Goal: Task Accomplishment & Management: Complete application form

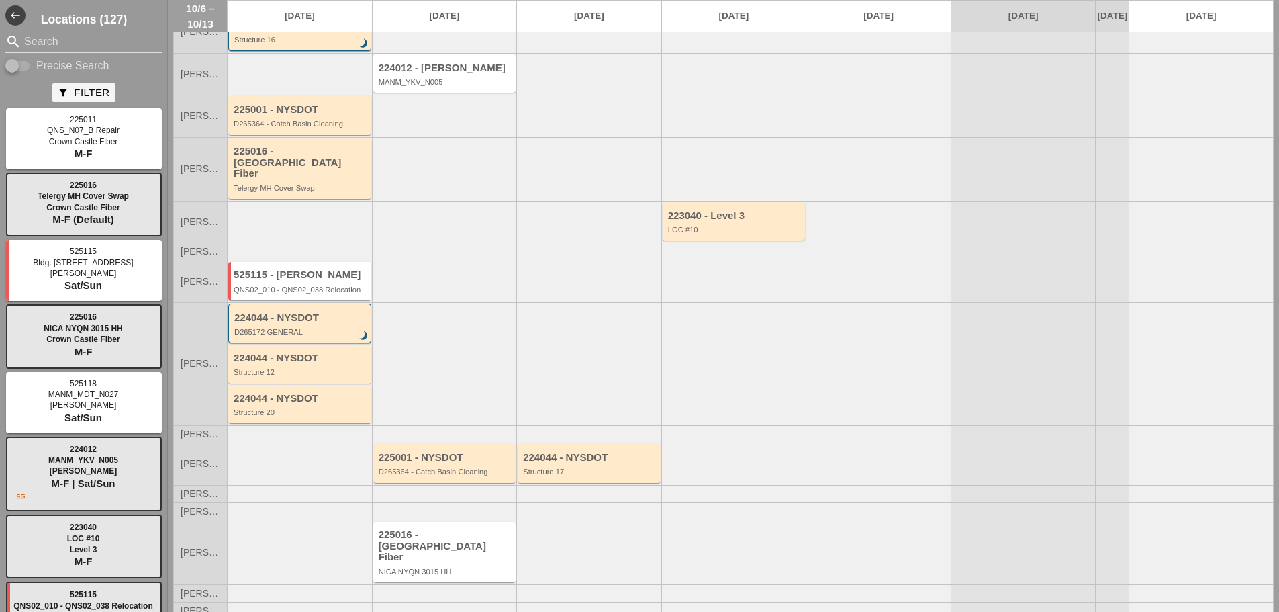
scroll to position [82, 0]
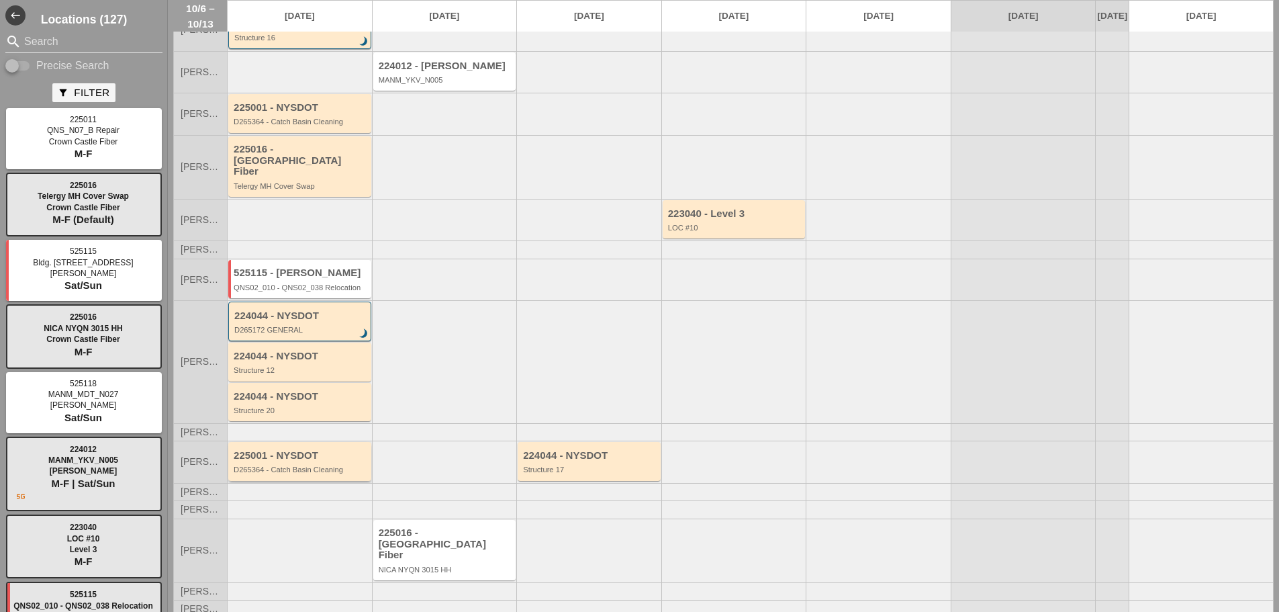
click at [287, 469] on div "D265364 - Catch Basin Cleaning" at bounding box center [301, 469] width 134 height 8
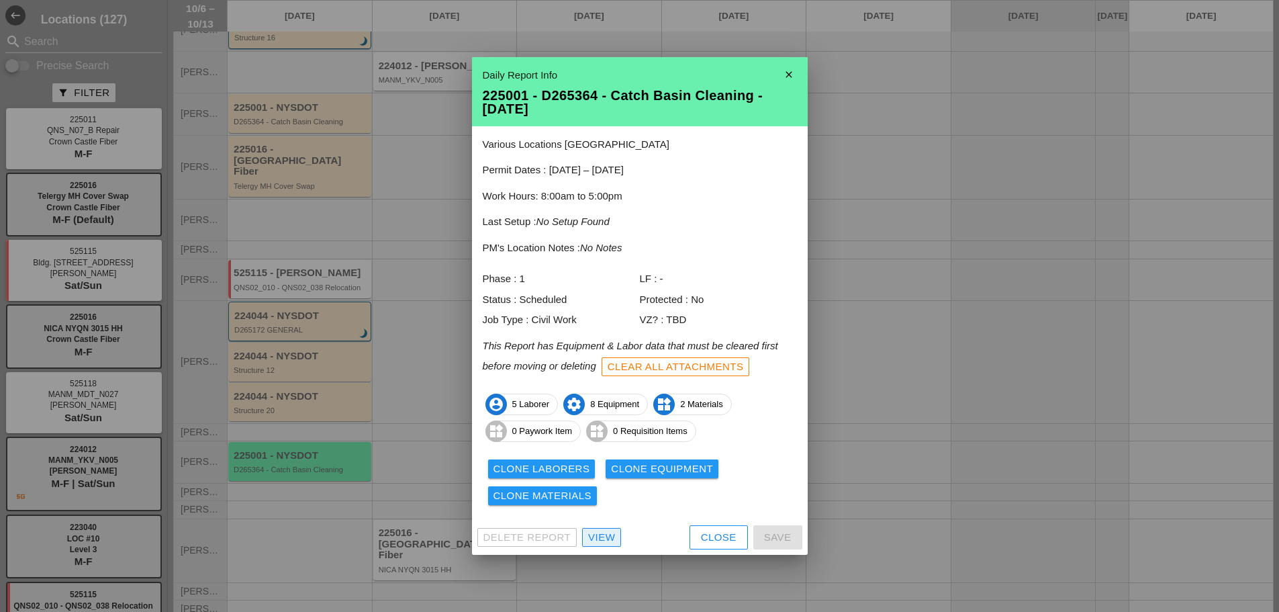
click at [616, 533] on link "View" at bounding box center [601, 537] width 39 height 19
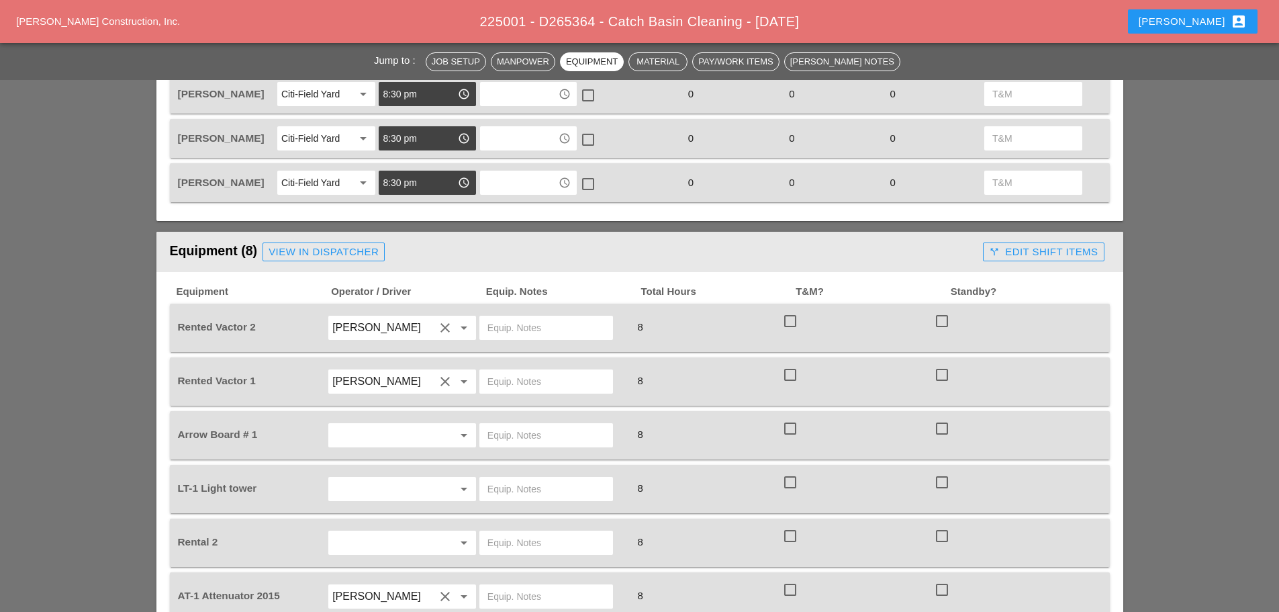
scroll to position [739, 0]
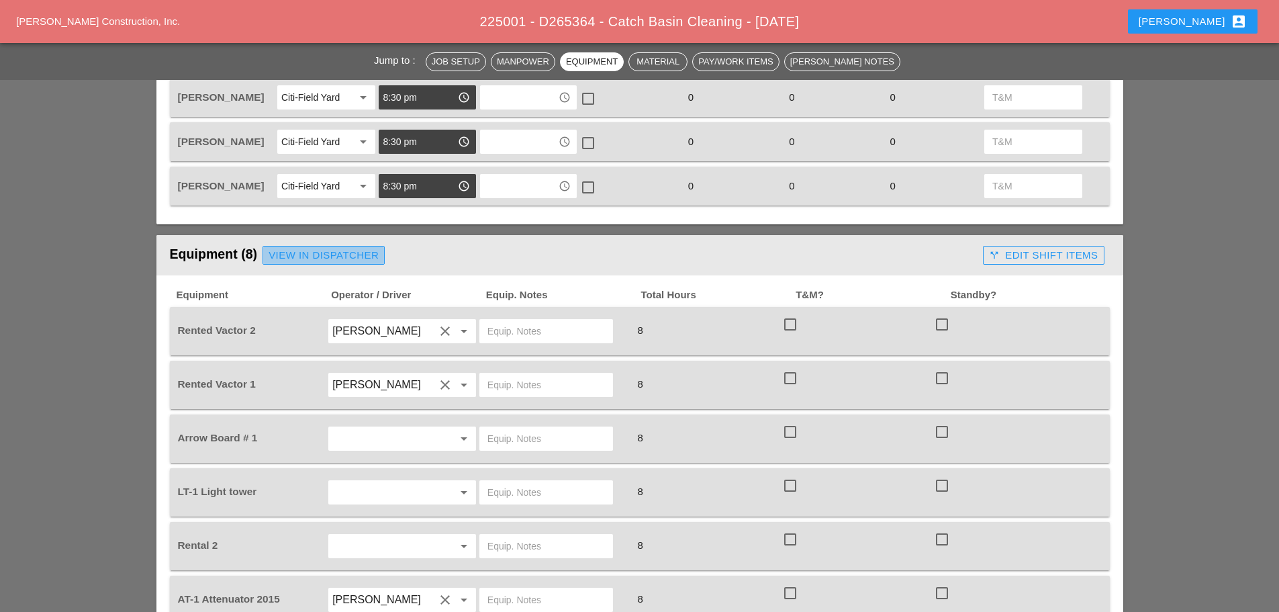
click at [375, 255] on div "View in Dispatcher" at bounding box center [324, 255] width 110 height 15
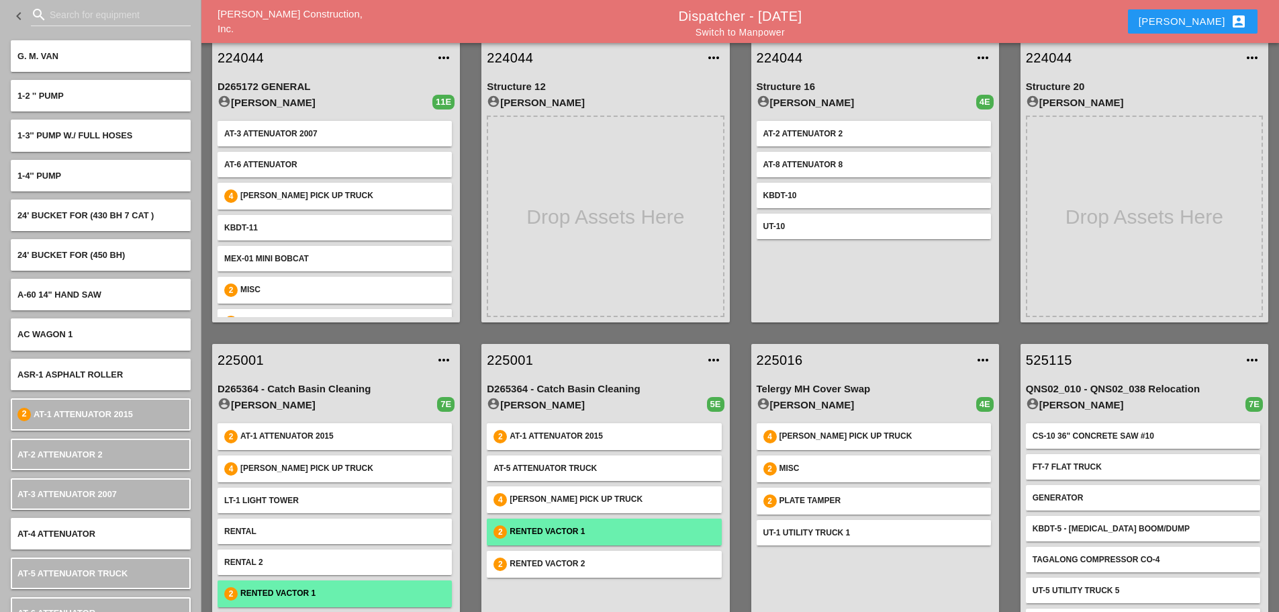
scroll to position [71, 0]
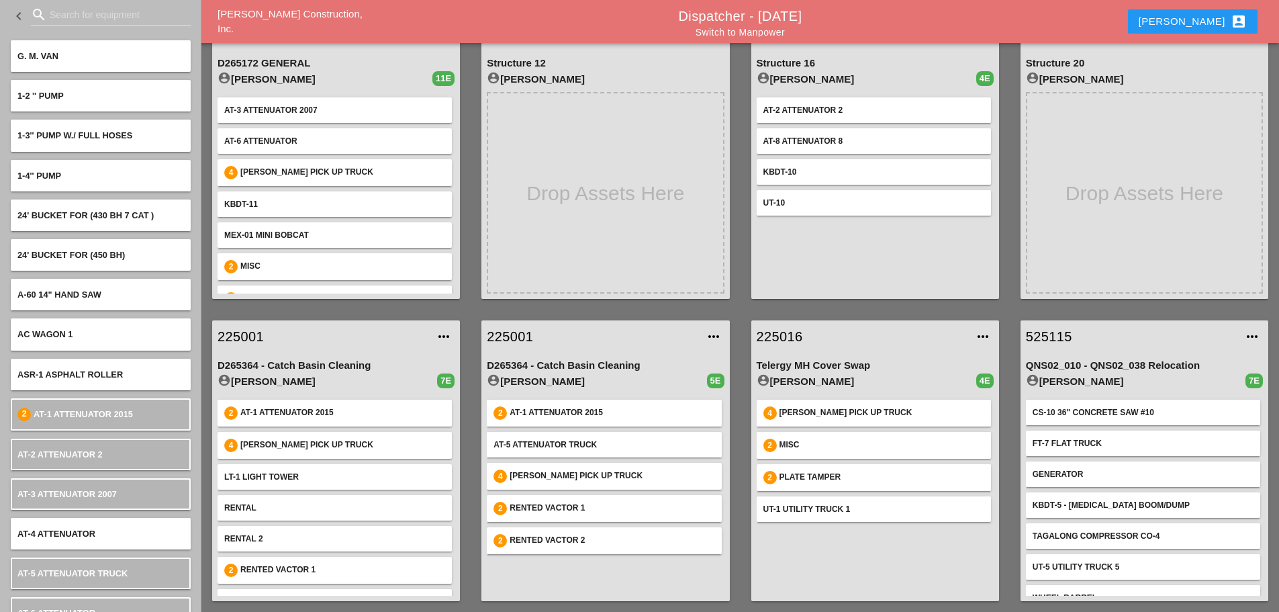
click at [727, 35] on link "Switch to Manpower" at bounding box center [740, 32] width 89 height 11
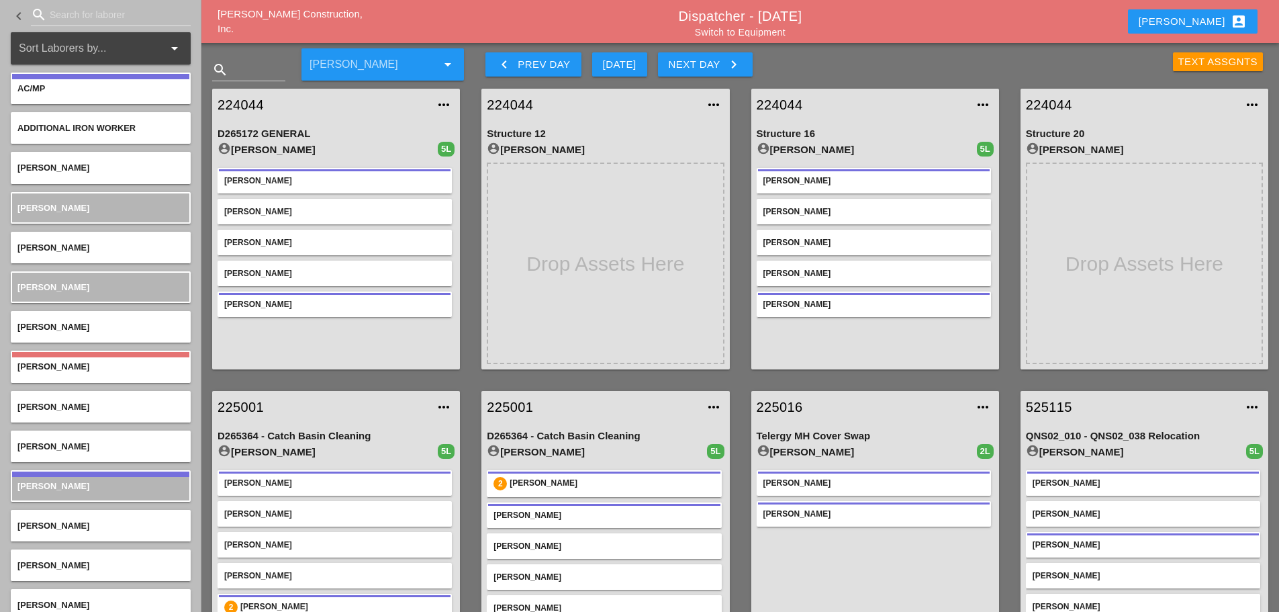
scroll to position [71, 0]
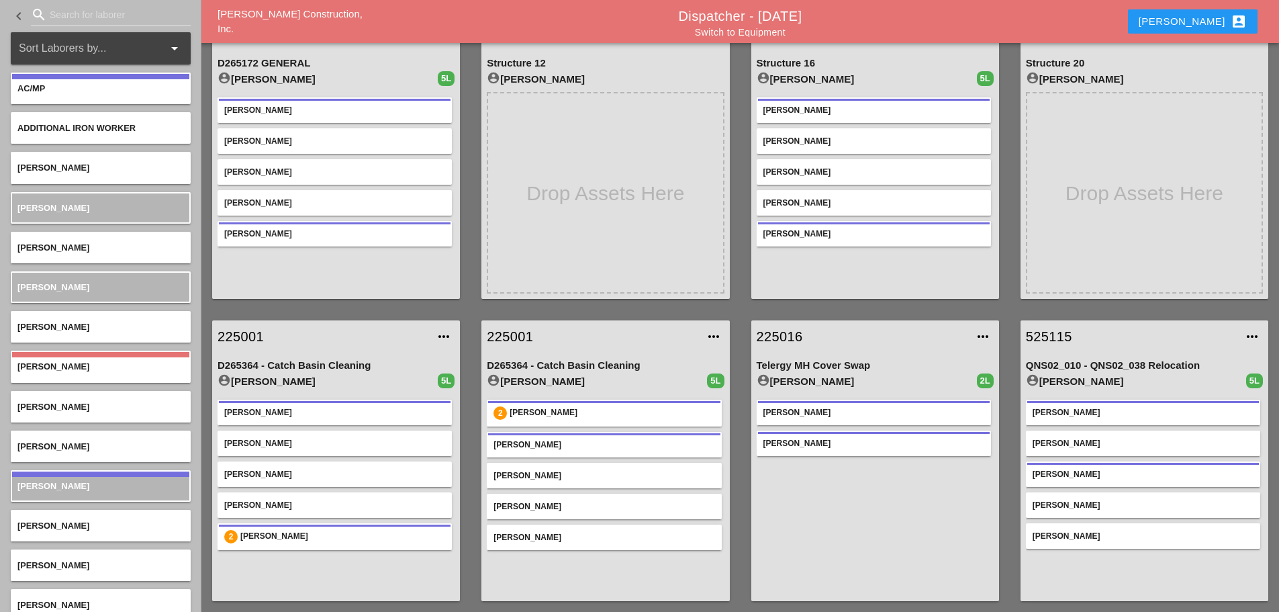
click at [253, 330] on link "225001" at bounding box center [323, 336] width 210 height 20
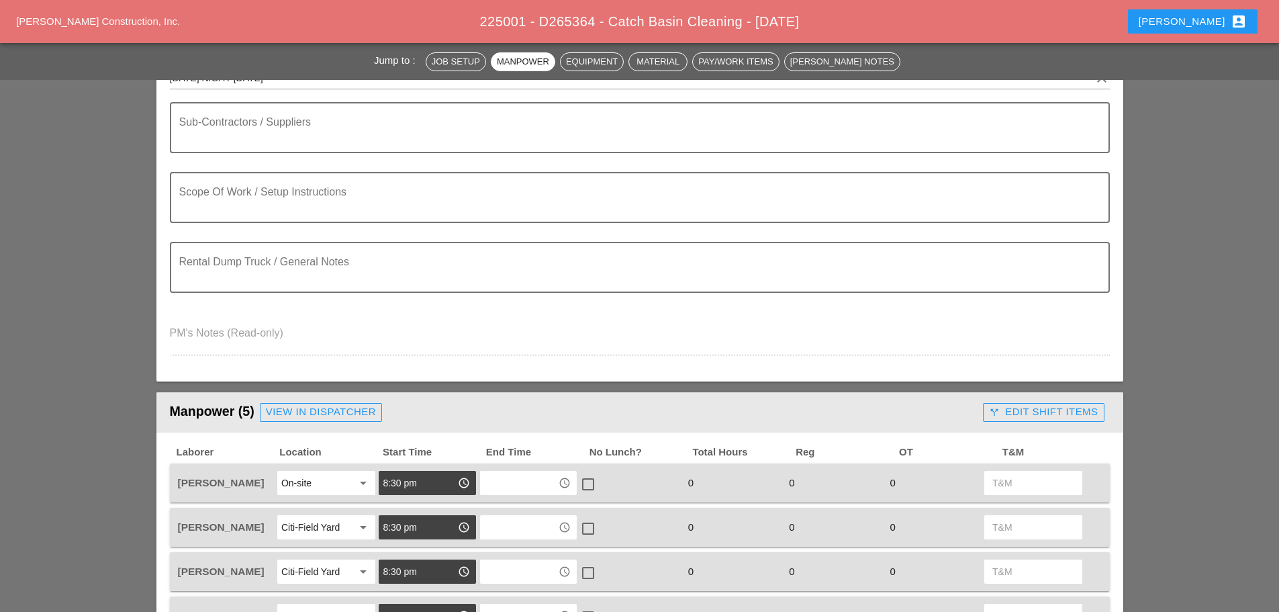
scroll to position [470, 0]
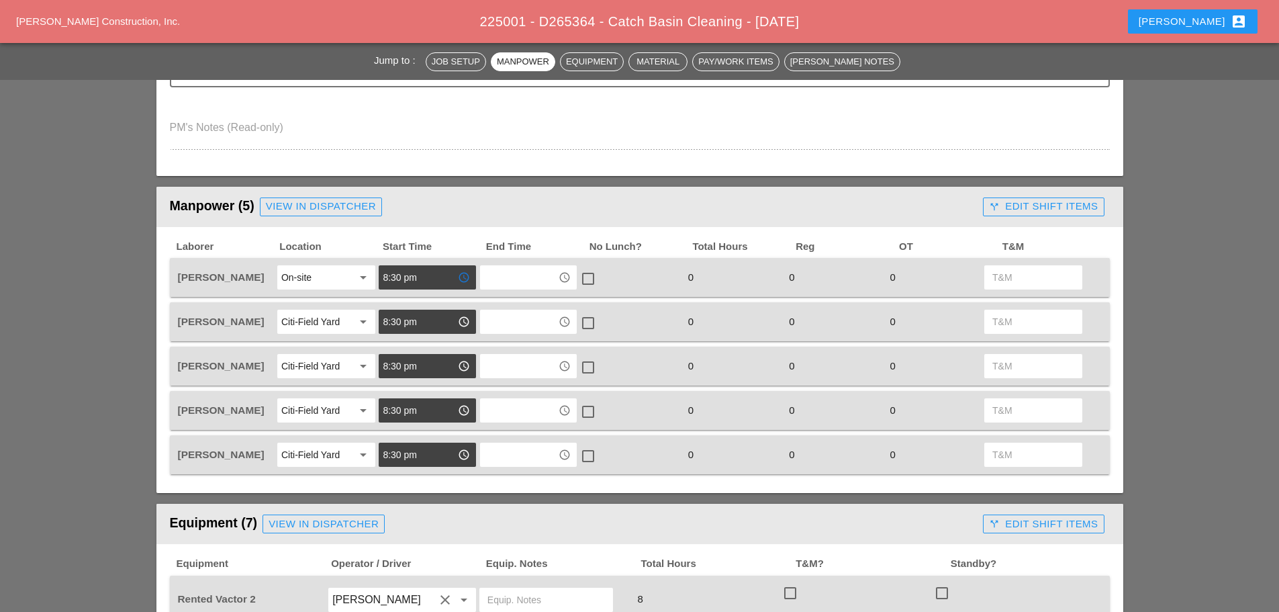
click at [435, 283] on input "8:30 pm" at bounding box center [418, 277] width 70 height 21
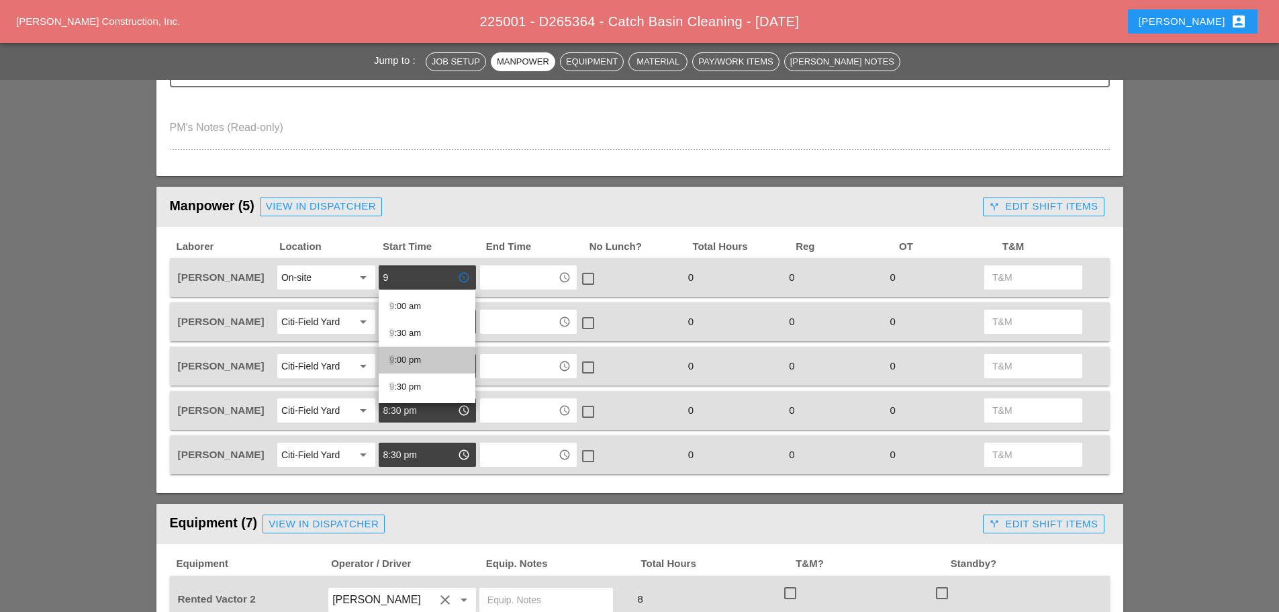
click at [418, 359] on div "9 :00 pm" at bounding box center [427, 360] width 75 height 16
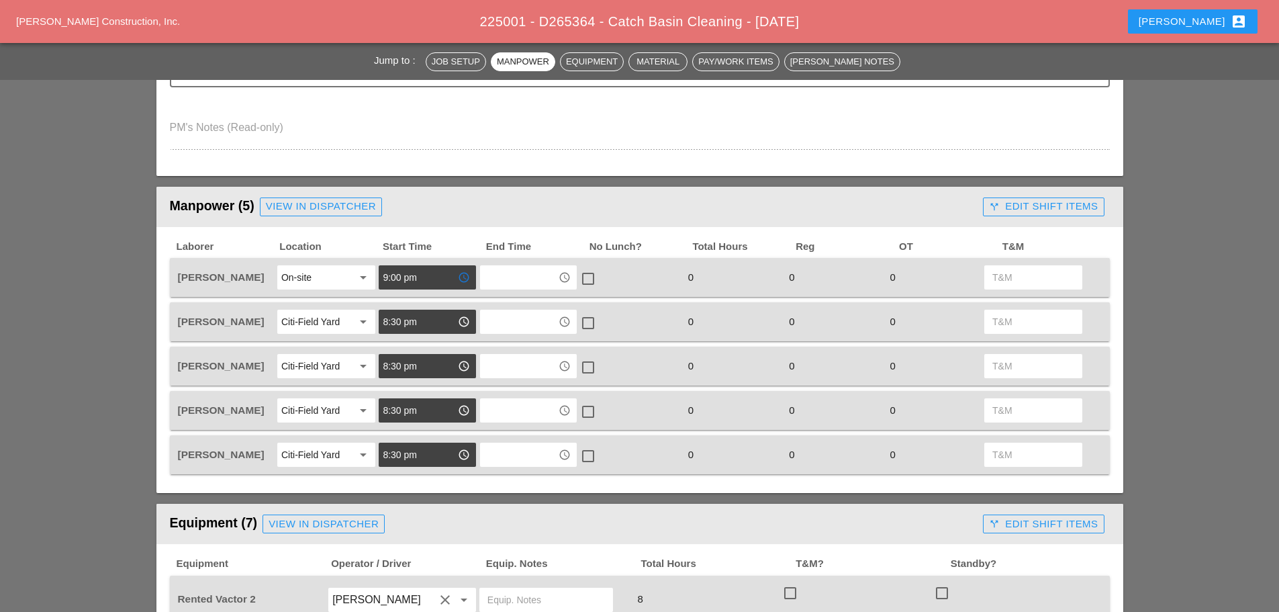
type input "9:00 pm"
click at [431, 323] on input "8:30 pm" at bounding box center [418, 321] width 70 height 21
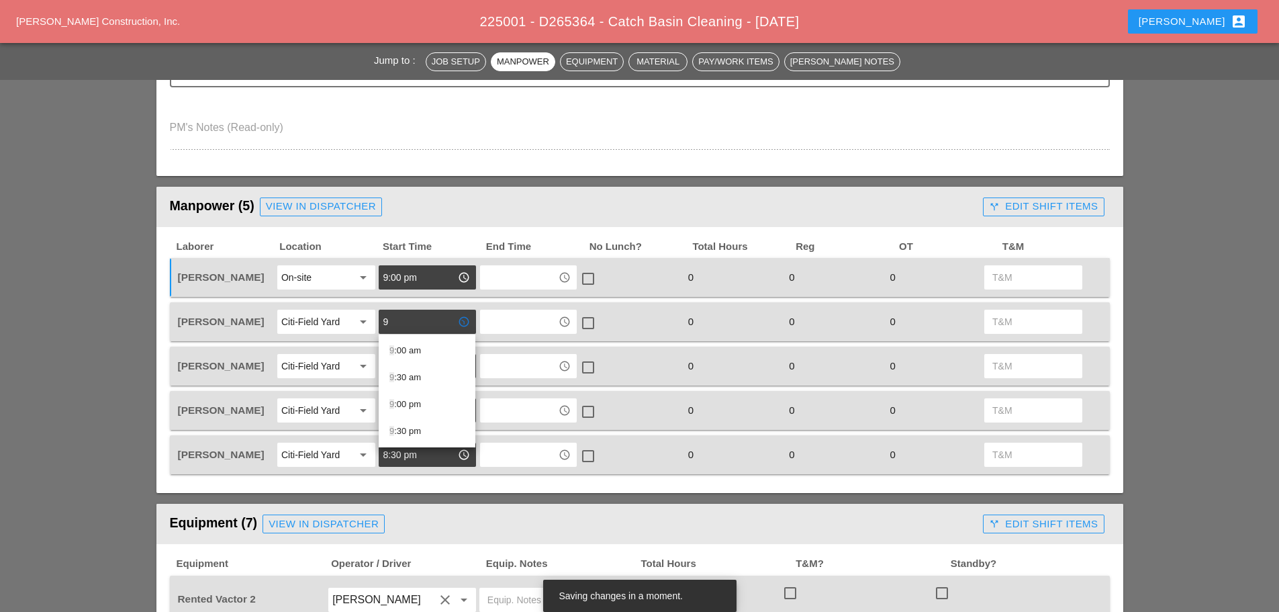
click at [428, 402] on div "9 :00 pm" at bounding box center [427, 404] width 75 height 16
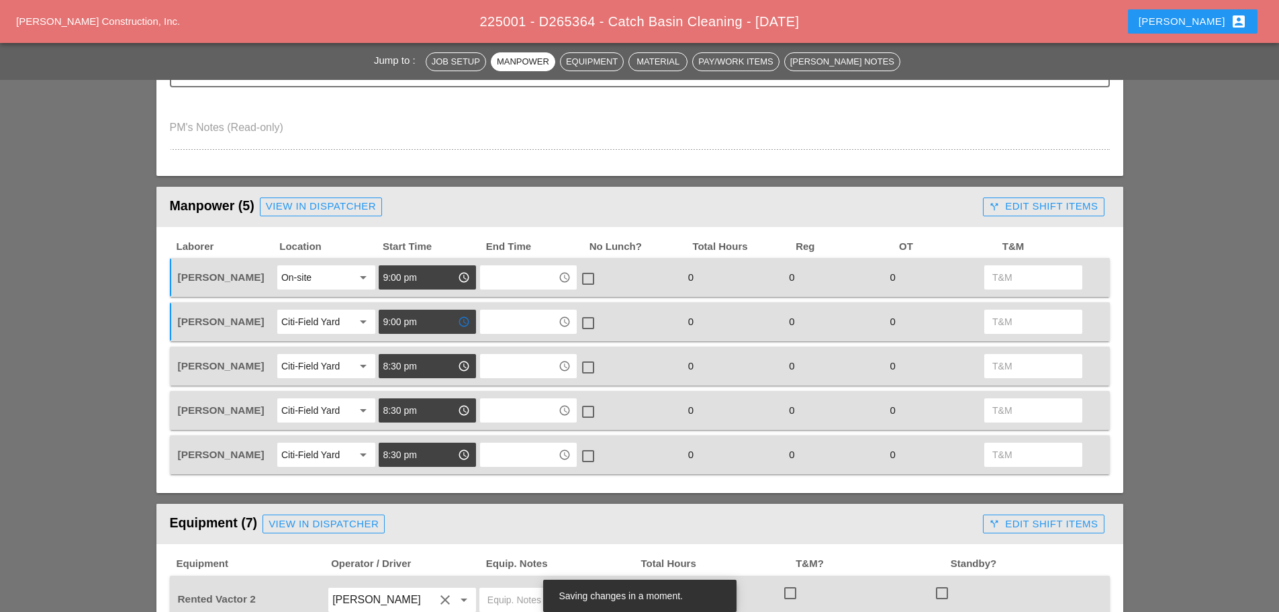
type input "9:00 pm"
click at [453, 372] on input "8:30 pm" at bounding box center [418, 365] width 70 height 21
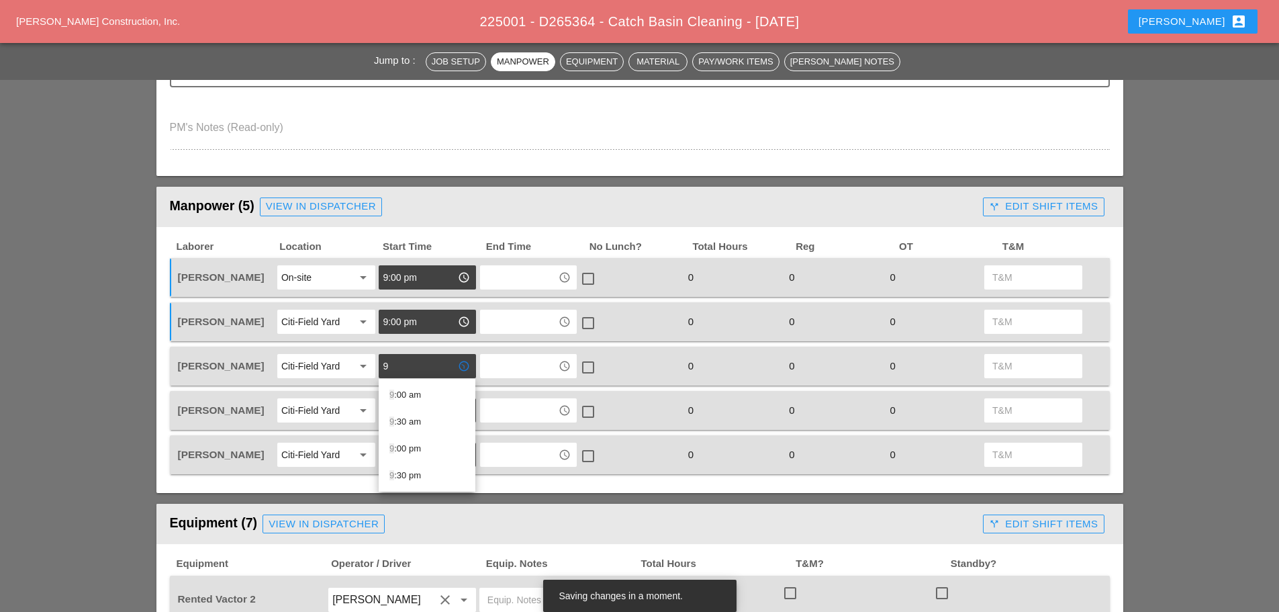
click at [423, 449] on div "9 :00 pm" at bounding box center [427, 449] width 75 height 16
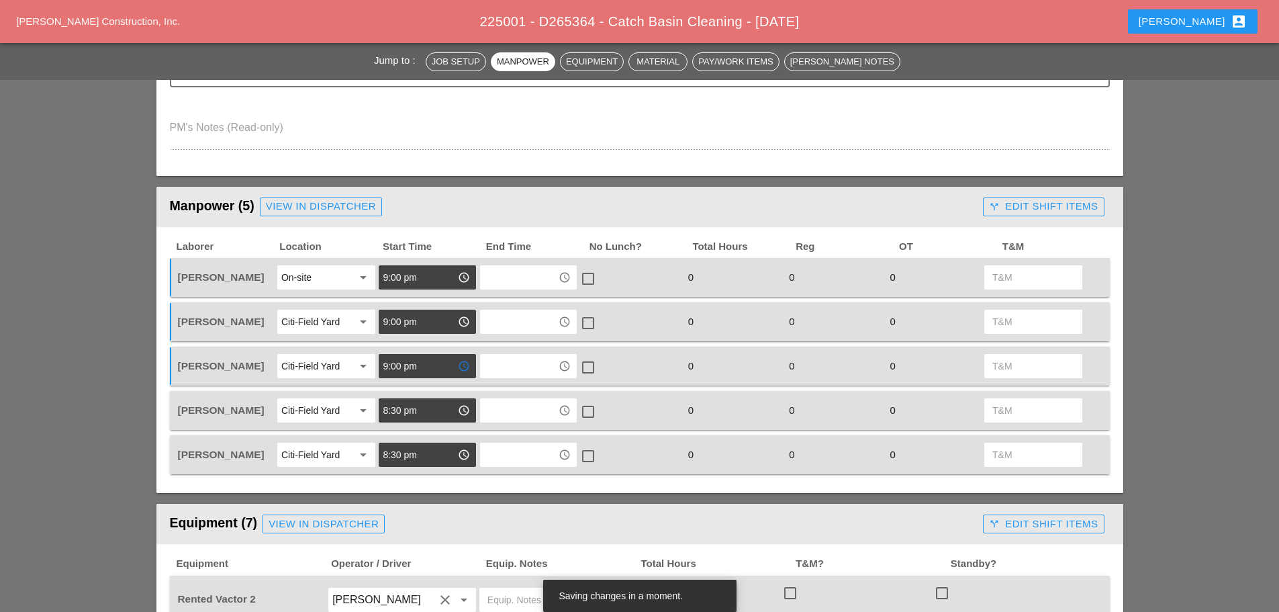
type input "9:00 pm"
click at [433, 408] on input "8:30 pm" at bounding box center [418, 410] width 70 height 21
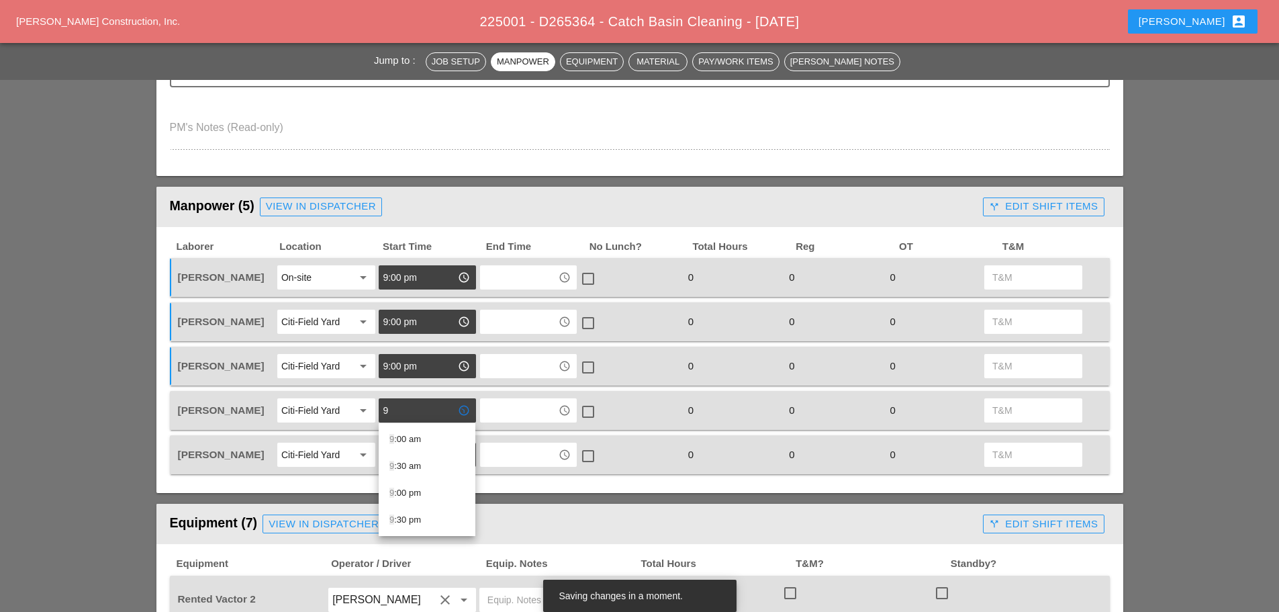
drag, startPoint x: 424, startPoint y: 494, endPoint x: 431, endPoint y: 485, distance: 11.0
click at [424, 493] on div "9 :00 pm" at bounding box center [427, 493] width 75 height 16
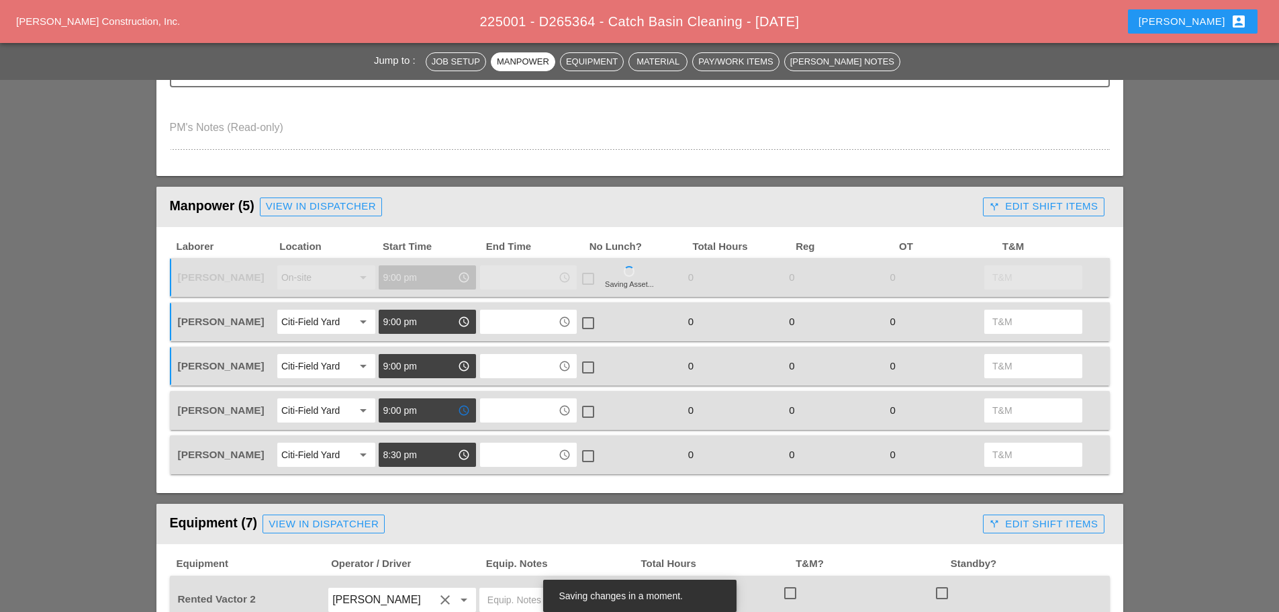
type input "9:00 pm"
click at [442, 459] on input "8:30 pm" at bounding box center [418, 454] width 70 height 21
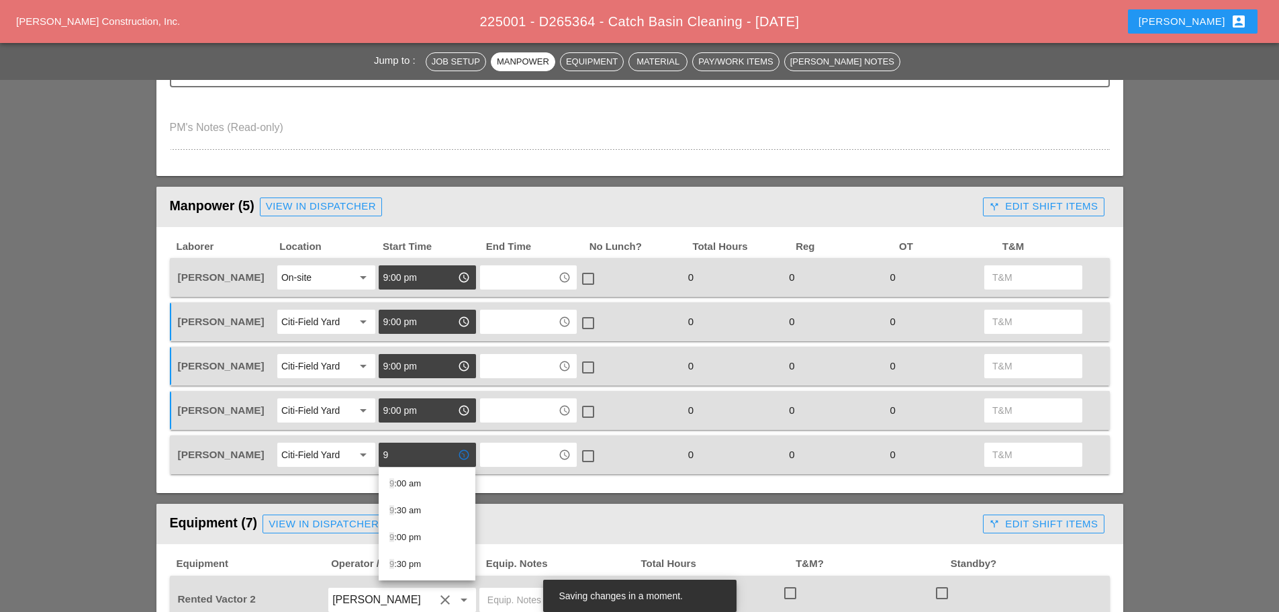
drag, startPoint x: 420, startPoint y: 538, endPoint x: 429, endPoint y: 531, distance: 10.5
click at [420, 537] on div "9 :00 pm" at bounding box center [427, 537] width 75 height 16
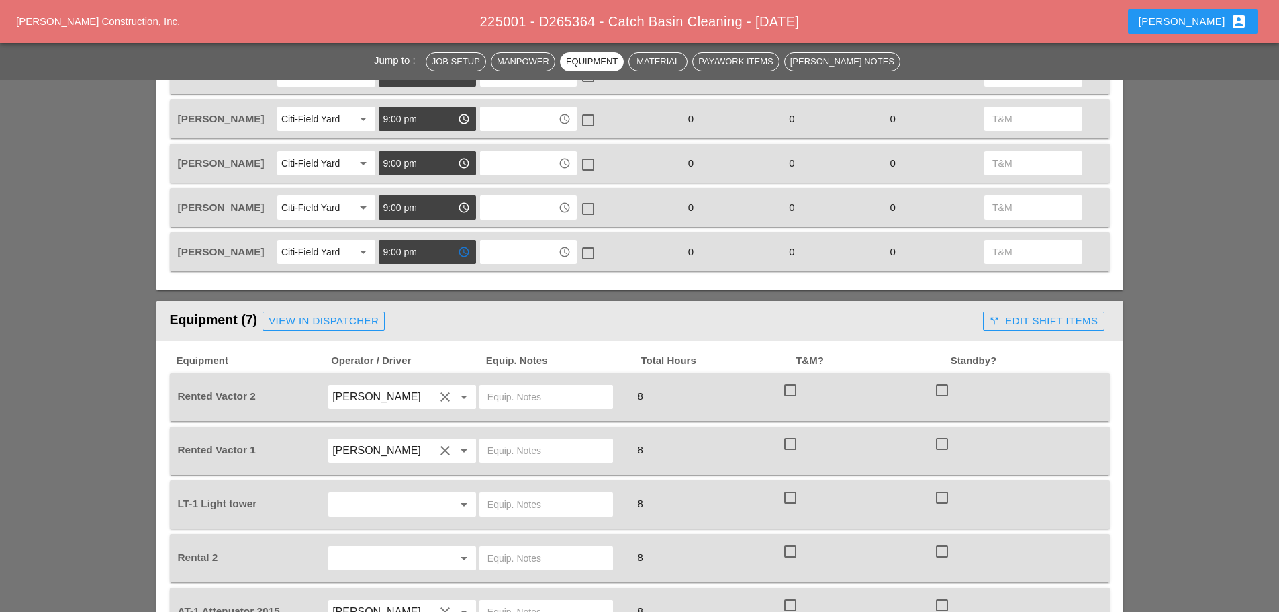
scroll to position [672, 0]
type input "9:00 pm"
click at [348, 317] on div "View in Dispatcher" at bounding box center [324, 322] width 110 height 15
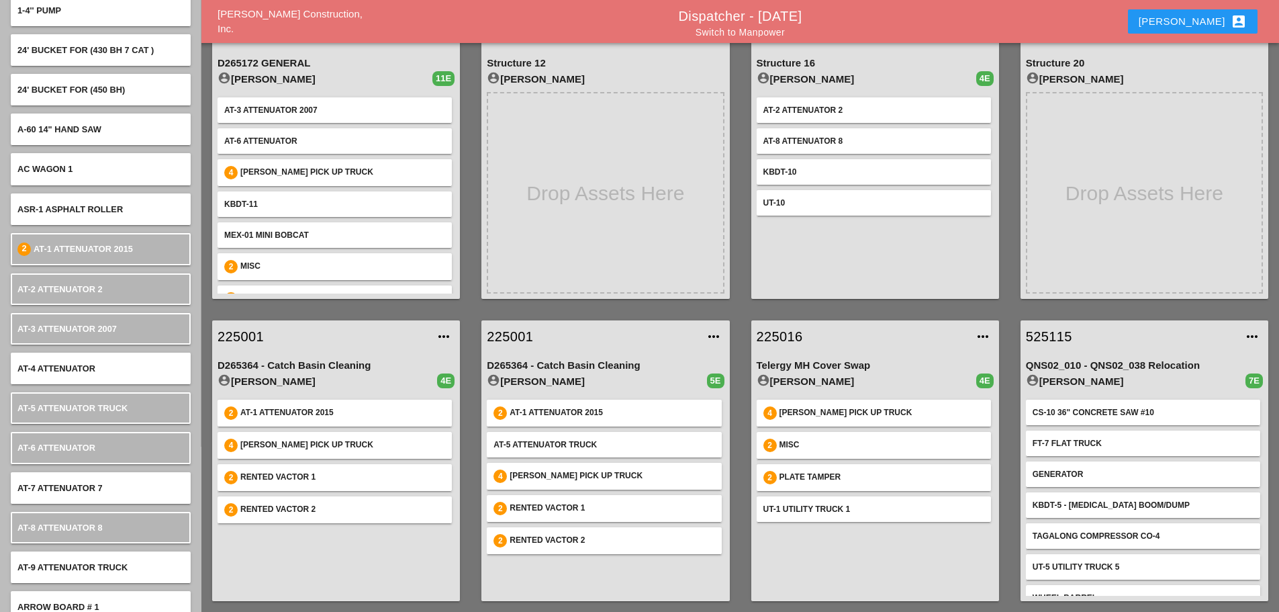
scroll to position [403, 0]
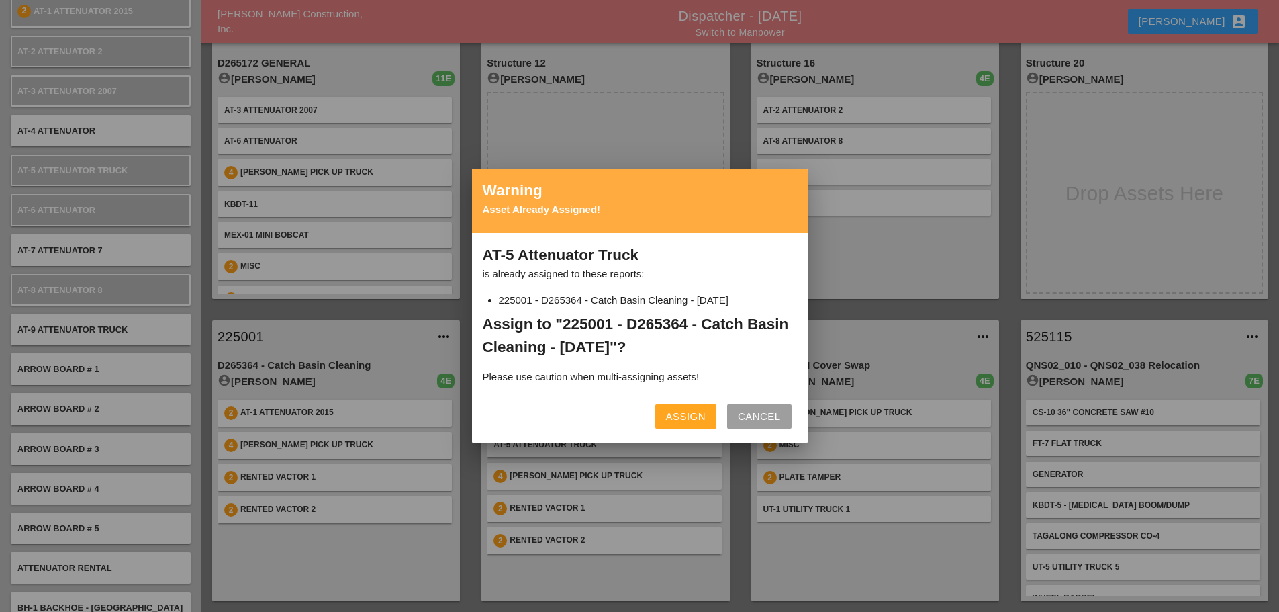
click at [682, 416] on div "Assign" at bounding box center [686, 416] width 40 height 15
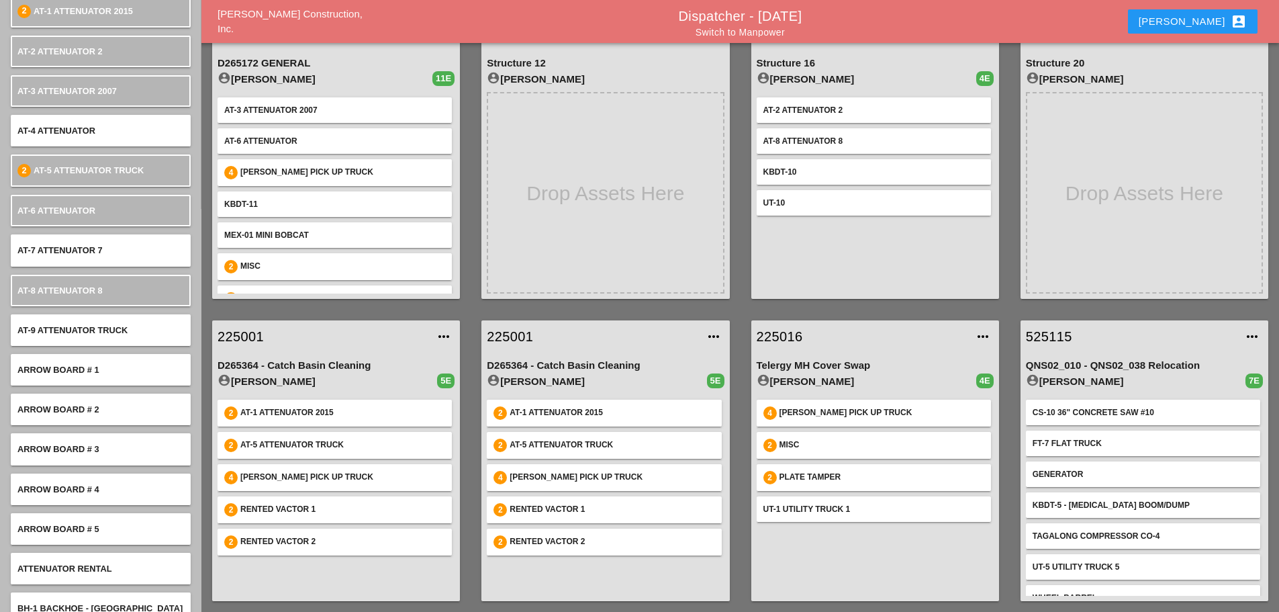
click at [760, 32] on link "Switch to Manpower" at bounding box center [740, 32] width 89 height 11
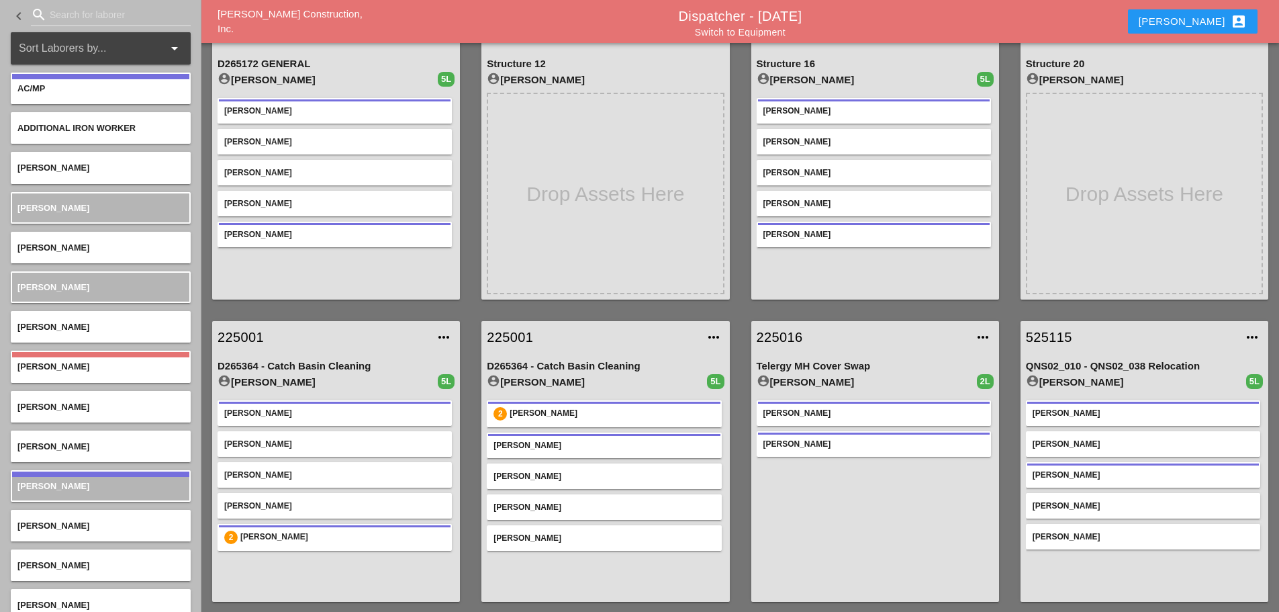
scroll to position [71, 0]
click at [244, 330] on link "225001" at bounding box center [323, 336] width 210 height 20
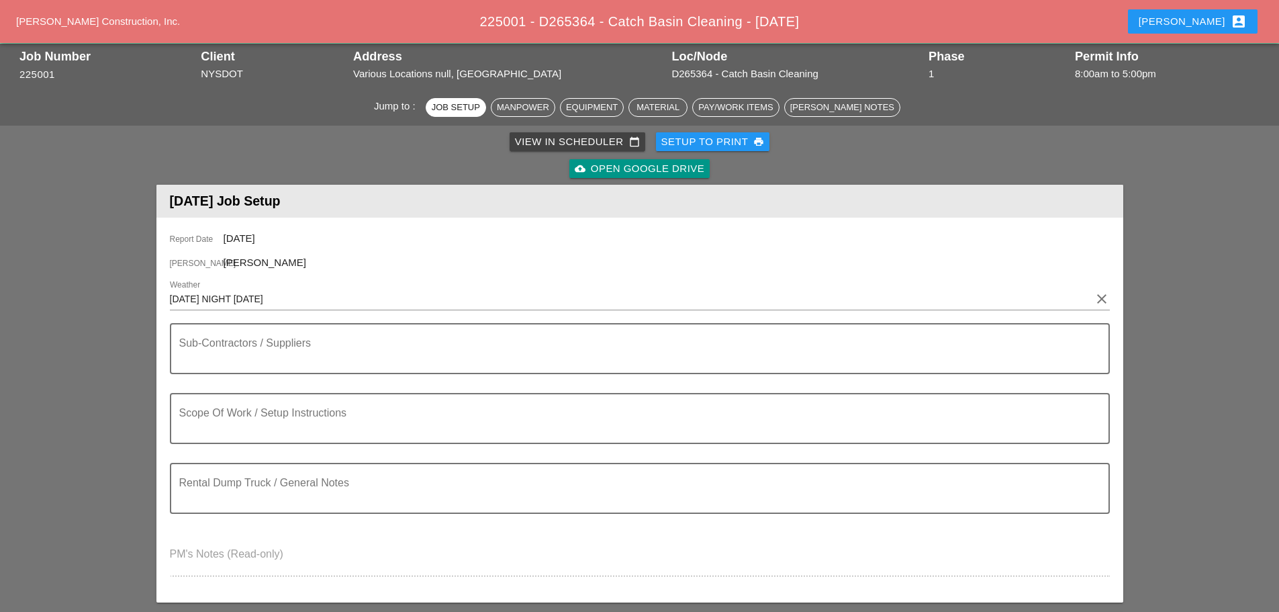
scroll to position [67, 0]
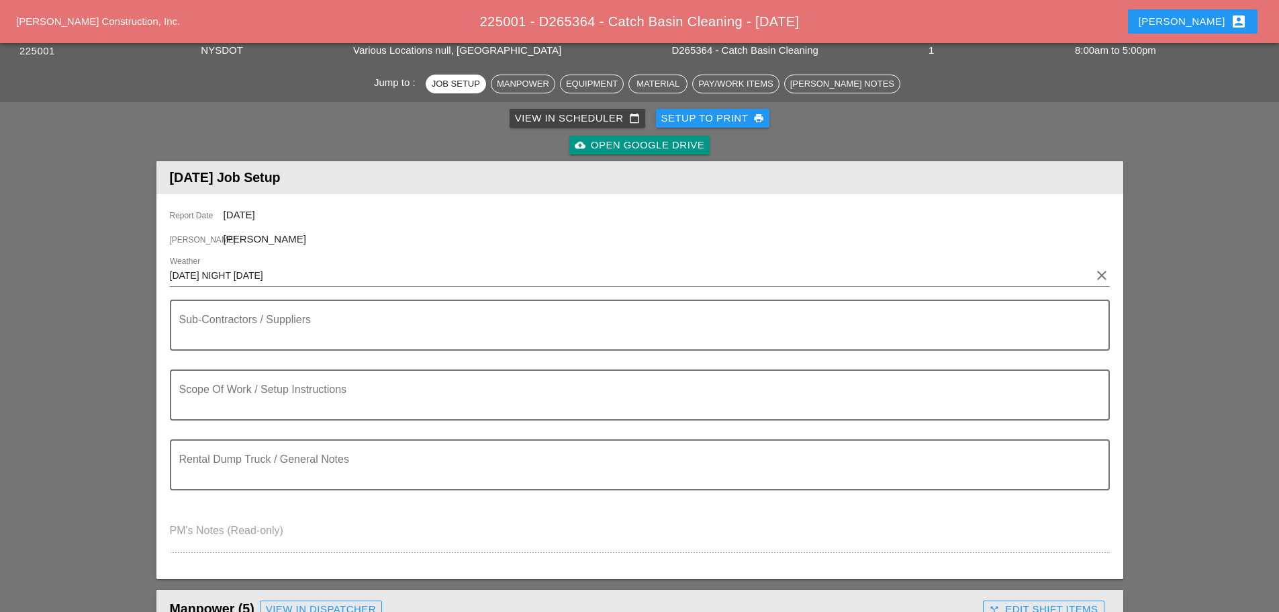
click at [217, 392] on textarea "Scope Of Work / Setup Instructions" at bounding box center [634, 403] width 911 height 32
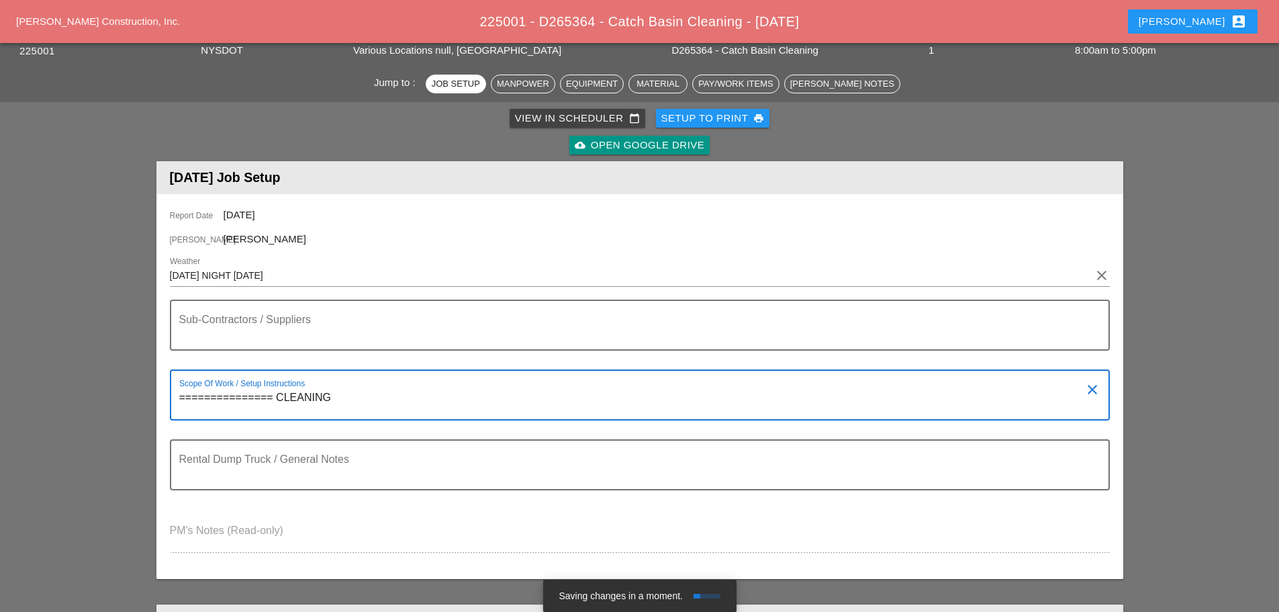
type textarea "=============== CLEANING"
click at [342, 402] on textarea "=============== CLEANING" at bounding box center [634, 403] width 911 height 32
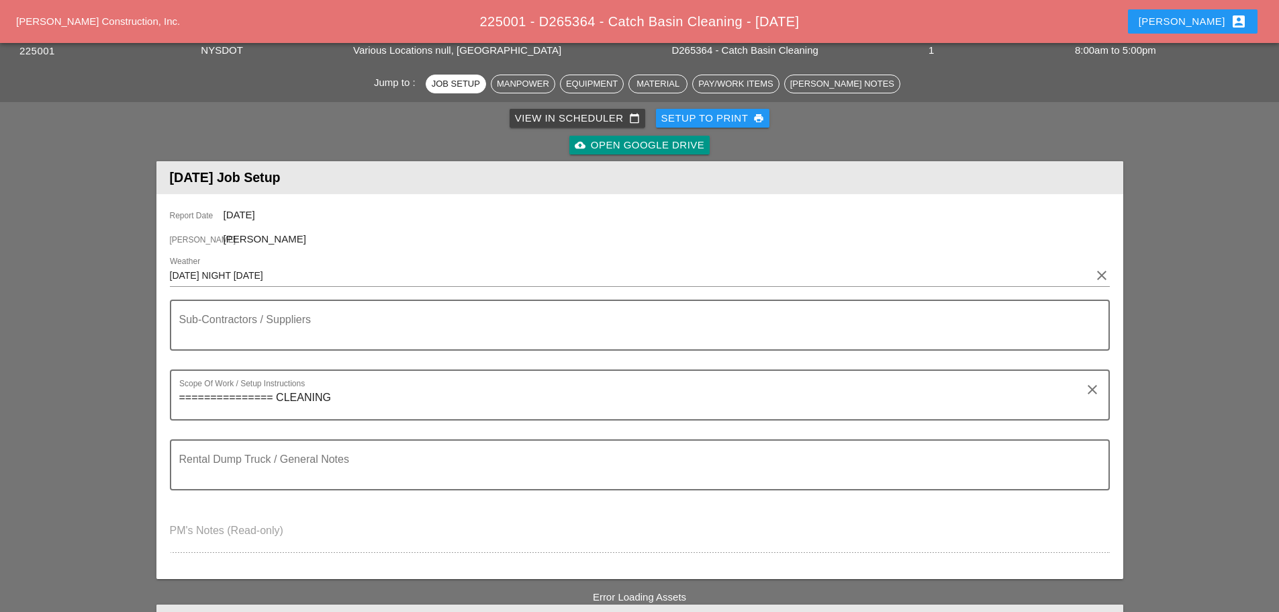
drag, startPoint x: 334, startPoint y: 394, endPoint x: 363, endPoint y: 392, distance: 28.3
click at [335, 394] on textarea "=============== CLEANING" at bounding box center [634, 403] width 911 height 32
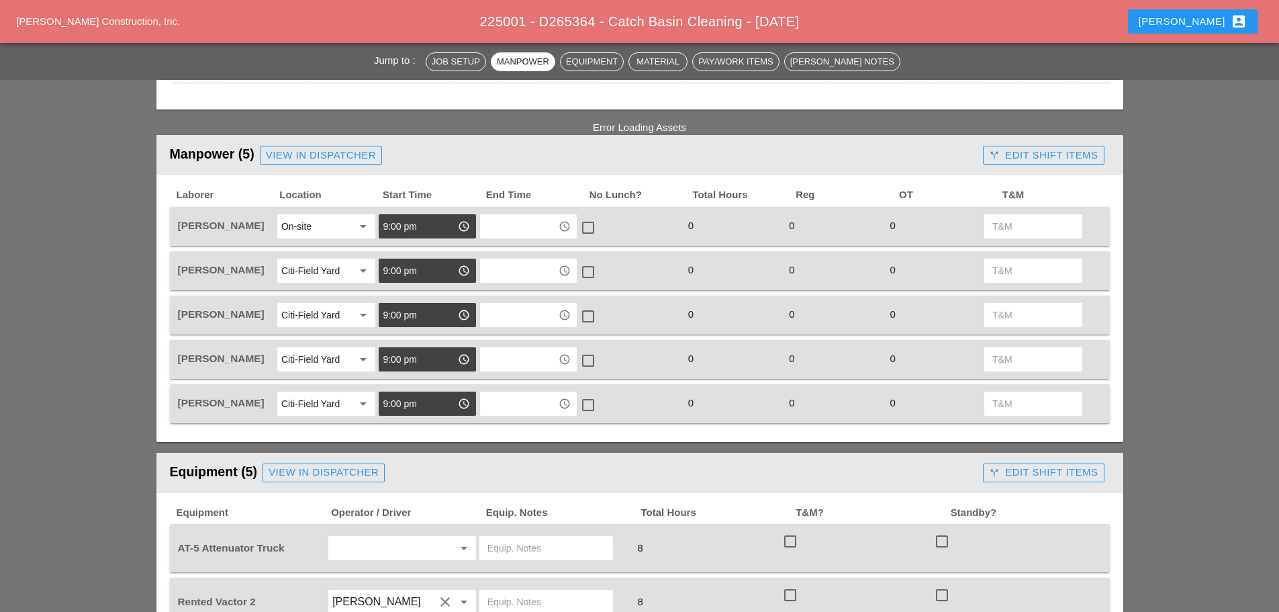
scroll to position [806, 0]
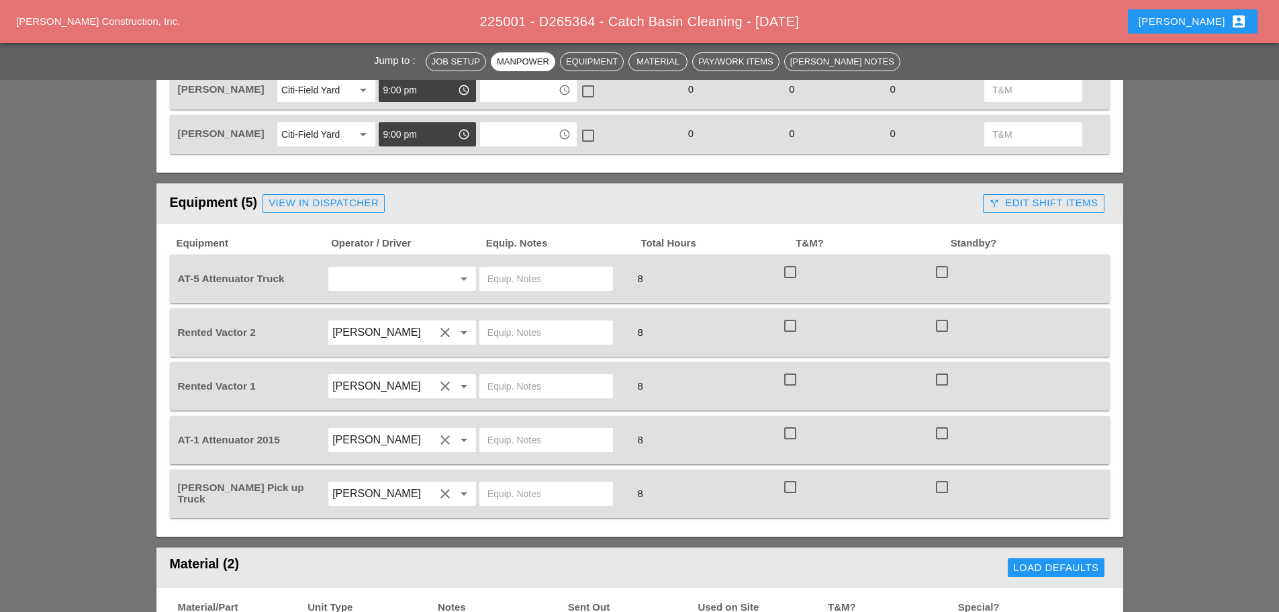
click at [361, 277] on input "text" at bounding box center [383, 278] width 102 height 21
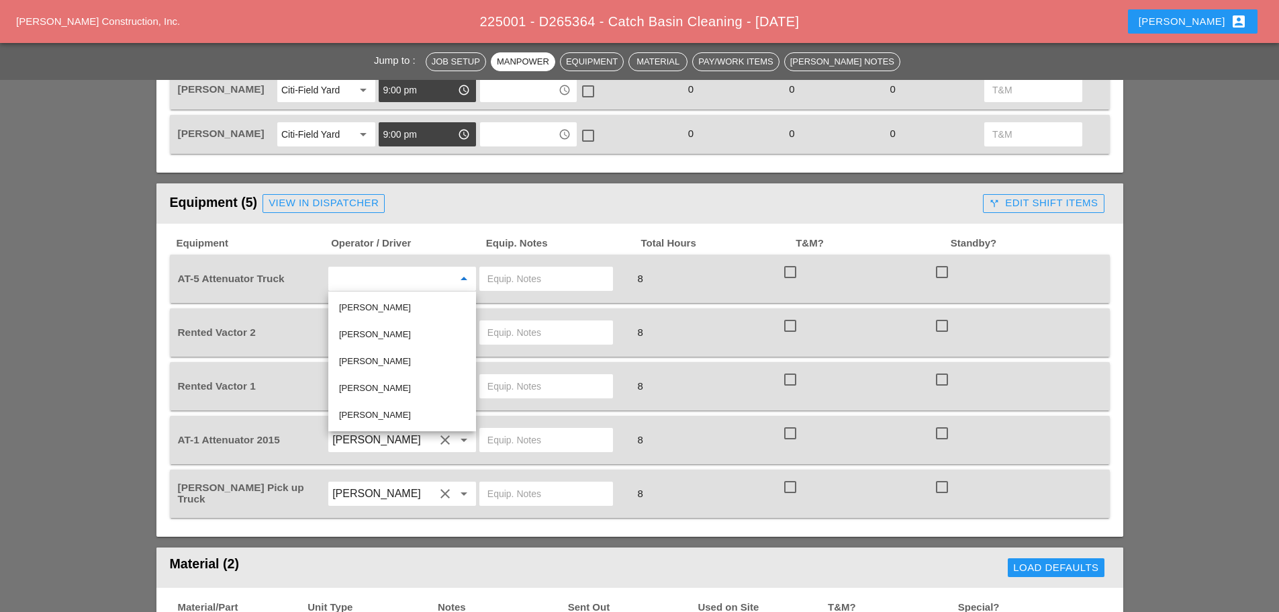
click at [385, 416] on div "[PERSON_NAME]" at bounding box center [402, 415] width 126 height 16
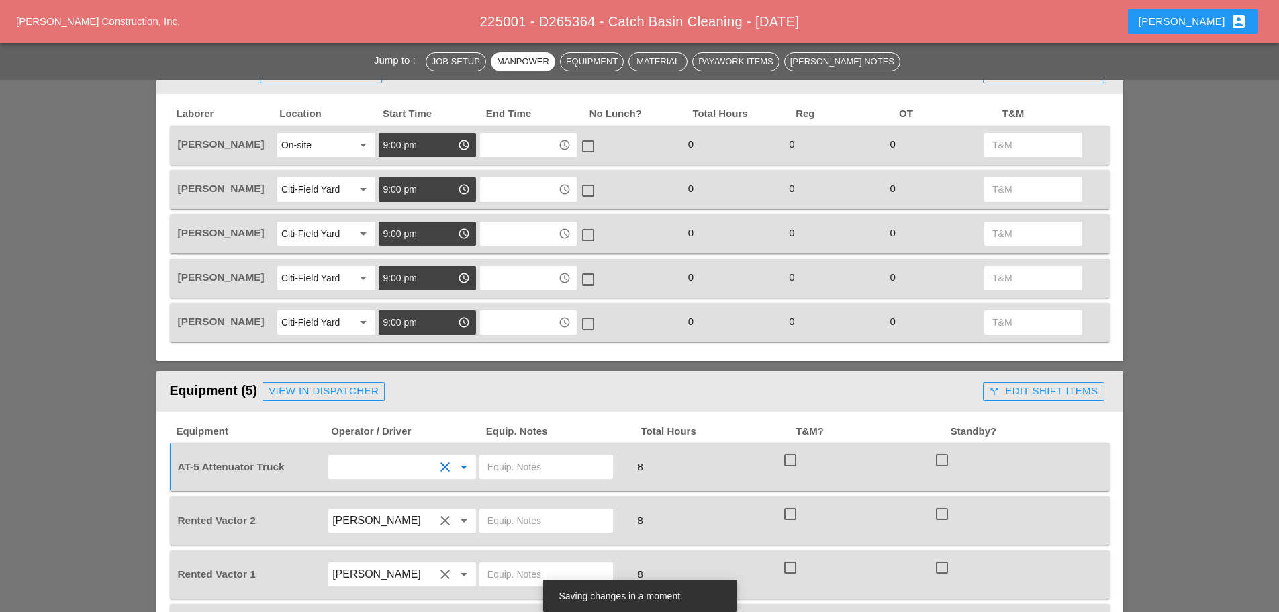
scroll to position [739, 0]
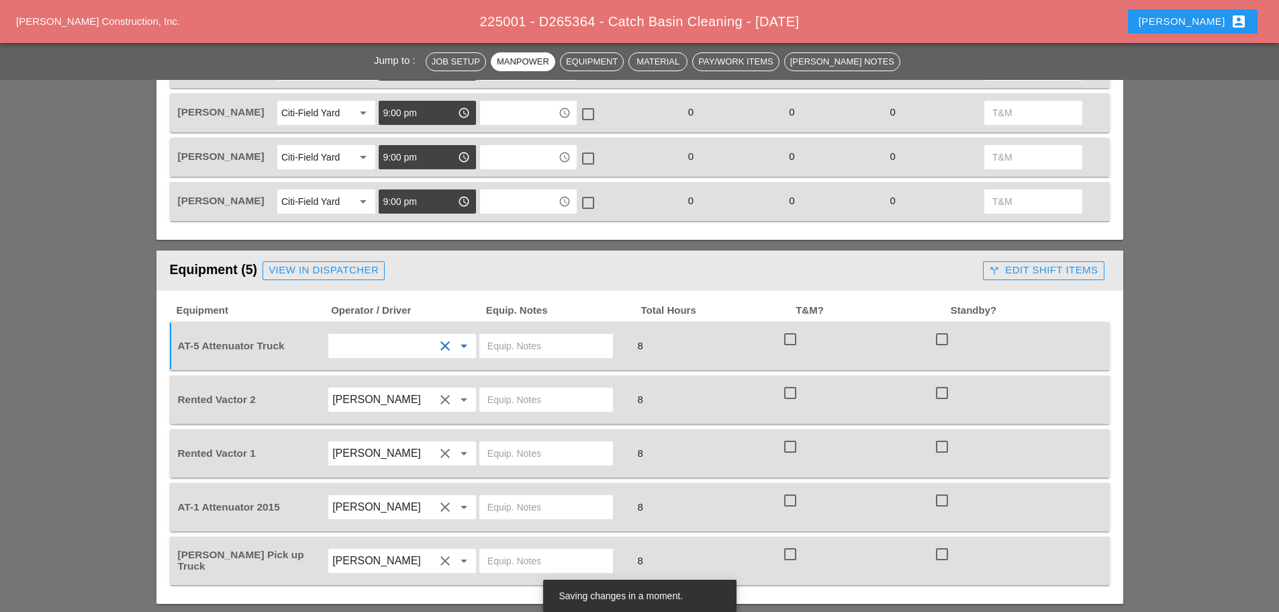
click at [545, 341] on input "text" at bounding box center [547, 345] width 118 height 21
type input "CITI FIELD"
click at [533, 393] on input "text" at bounding box center [547, 399] width 118 height 21
type input "CITI [PERSON_NAME]"
click at [519, 456] on input "text" at bounding box center [547, 453] width 118 height 21
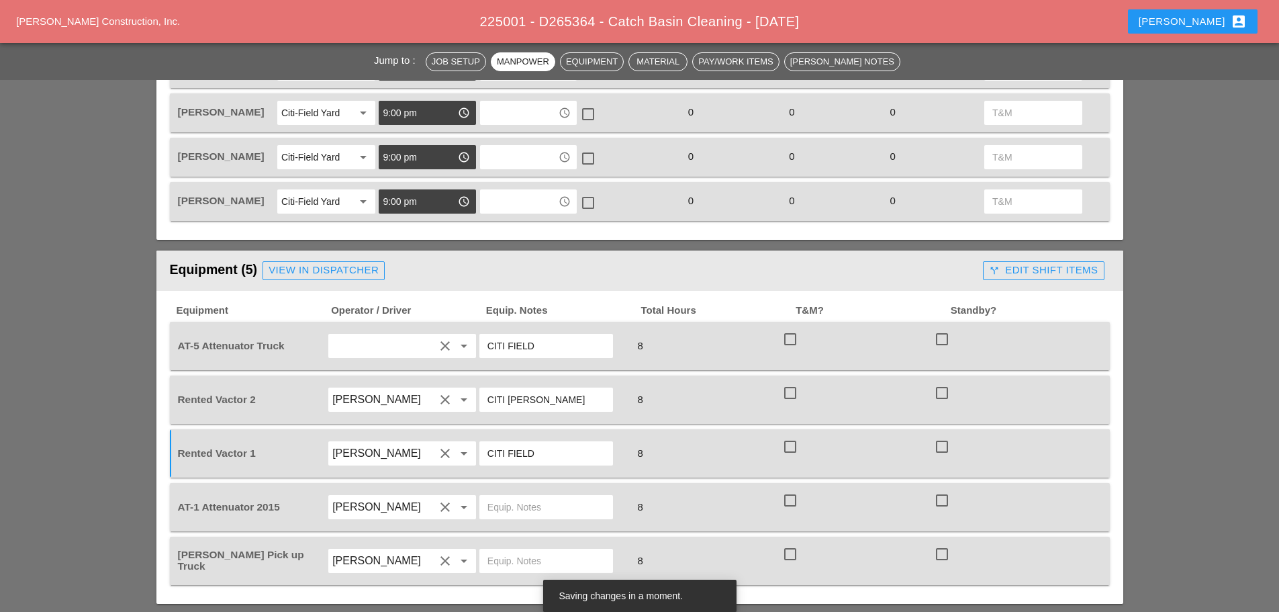
type input "CITI FIELD"
click at [514, 504] on input "text" at bounding box center [547, 506] width 118 height 21
type input "CITI FIELD"
click at [506, 564] on input "text" at bounding box center [547, 560] width 118 height 21
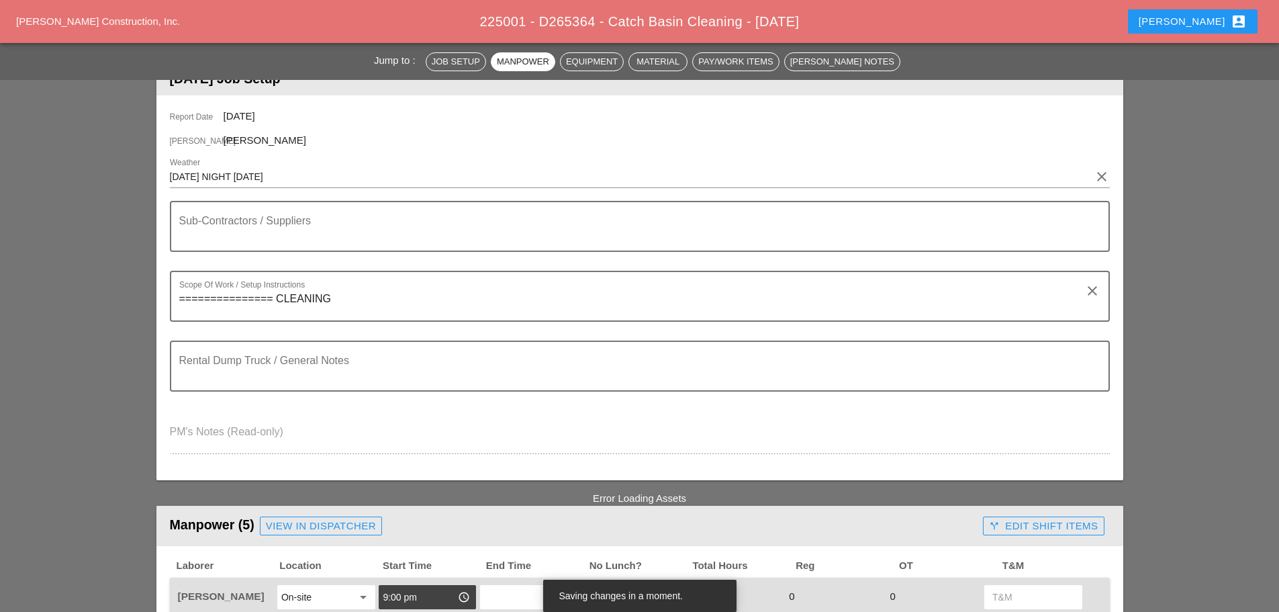
scroll to position [134, 0]
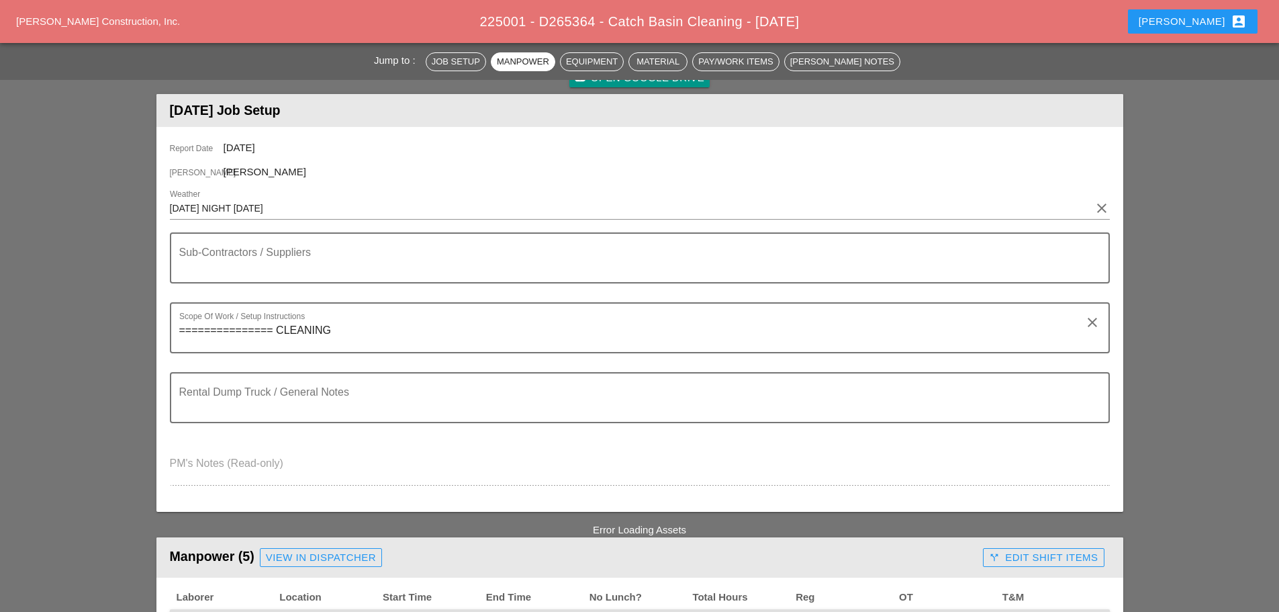
type input "CITIFILED"
click at [353, 329] on textarea "=============== CLEANING" at bounding box center [634, 336] width 911 height 32
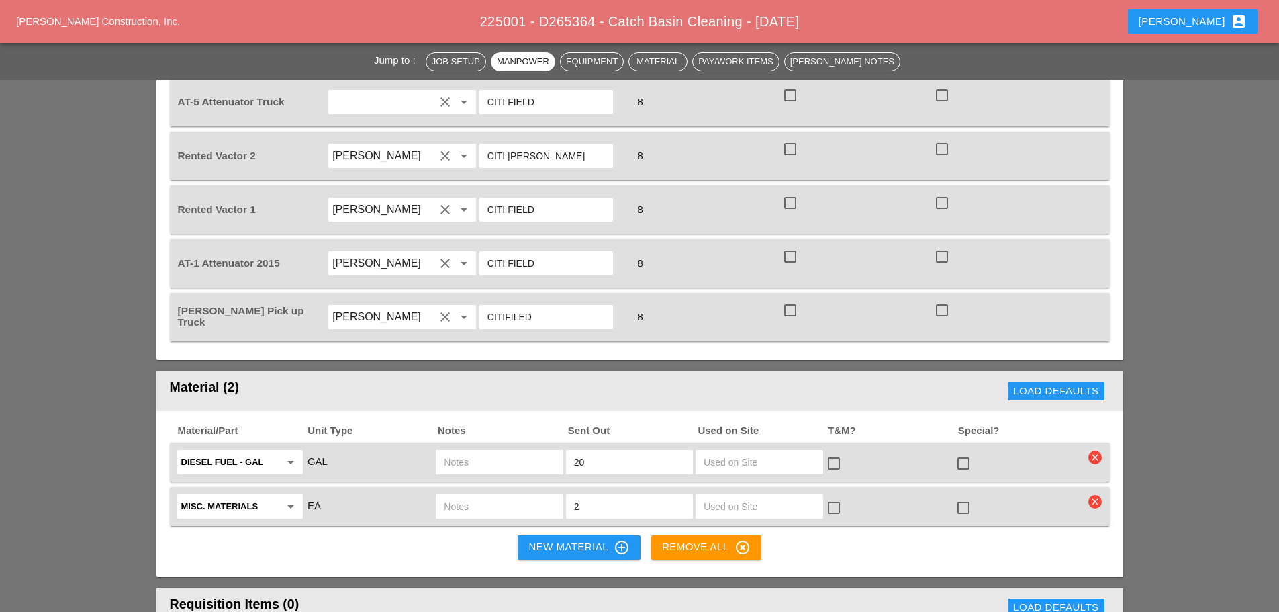
scroll to position [1007, 0]
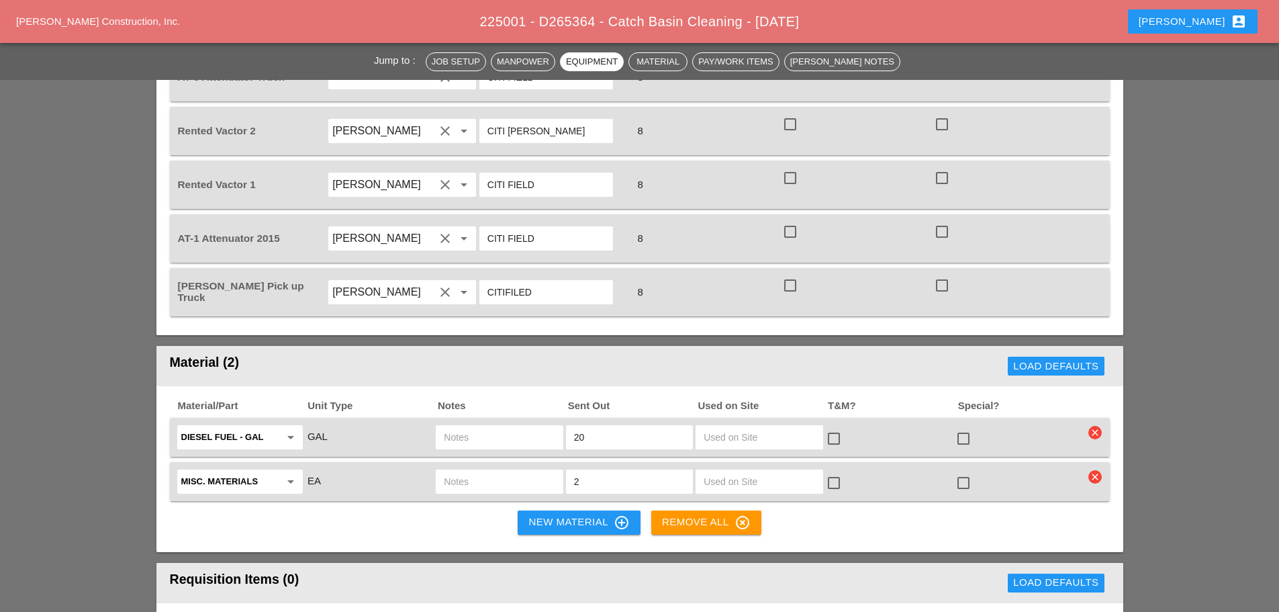
type textarea "=============== CLEANING VORTEX"
click at [1100, 479] on icon "clear" at bounding box center [1095, 476] width 13 height 13
click at [1089, 451] on div "Are you Sure?" at bounding box center [1095, 446] width 85 height 15
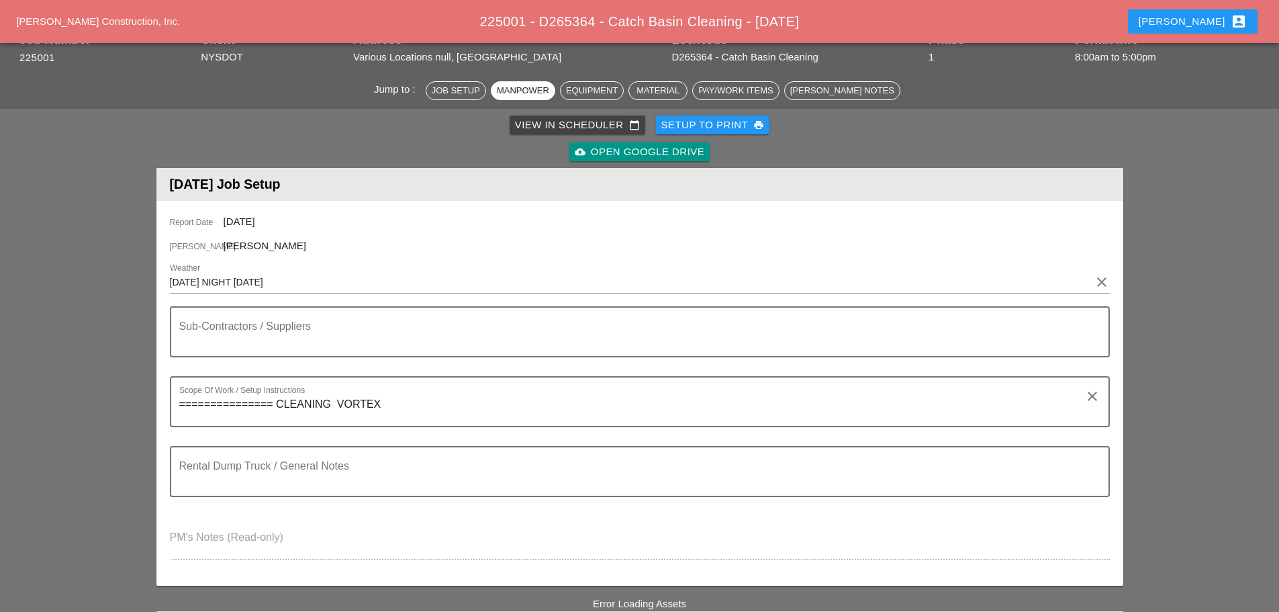
scroll to position [0, 0]
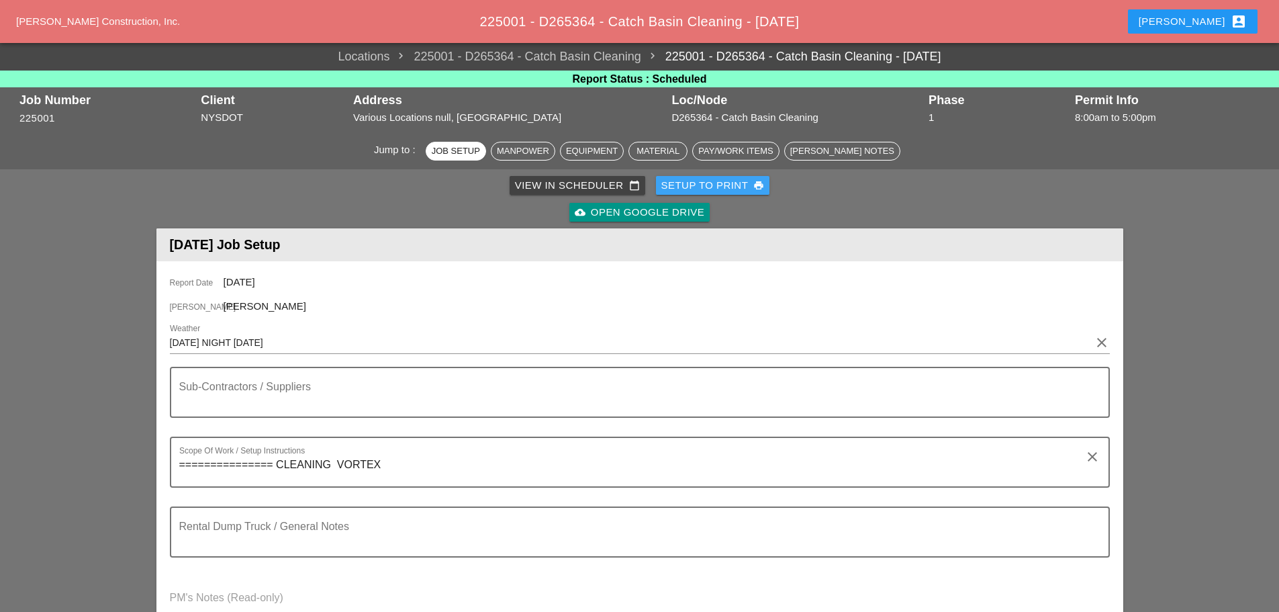
click at [711, 189] on div "Setup to Print print" at bounding box center [713, 185] width 103 height 15
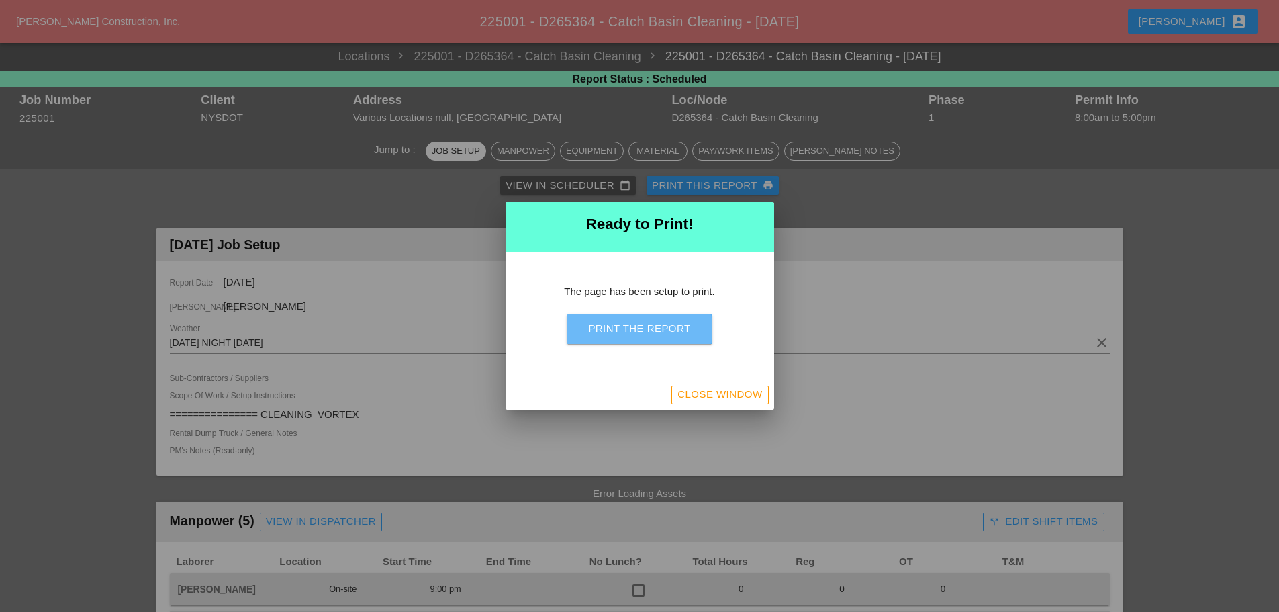
click at [647, 328] on div "Print the Report" at bounding box center [639, 328] width 102 height 15
drag, startPoint x: 744, startPoint y: 394, endPoint x: 762, endPoint y: 408, distance: 22.6
click at [746, 396] on div "Close Window" at bounding box center [720, 394] width 85 height 15
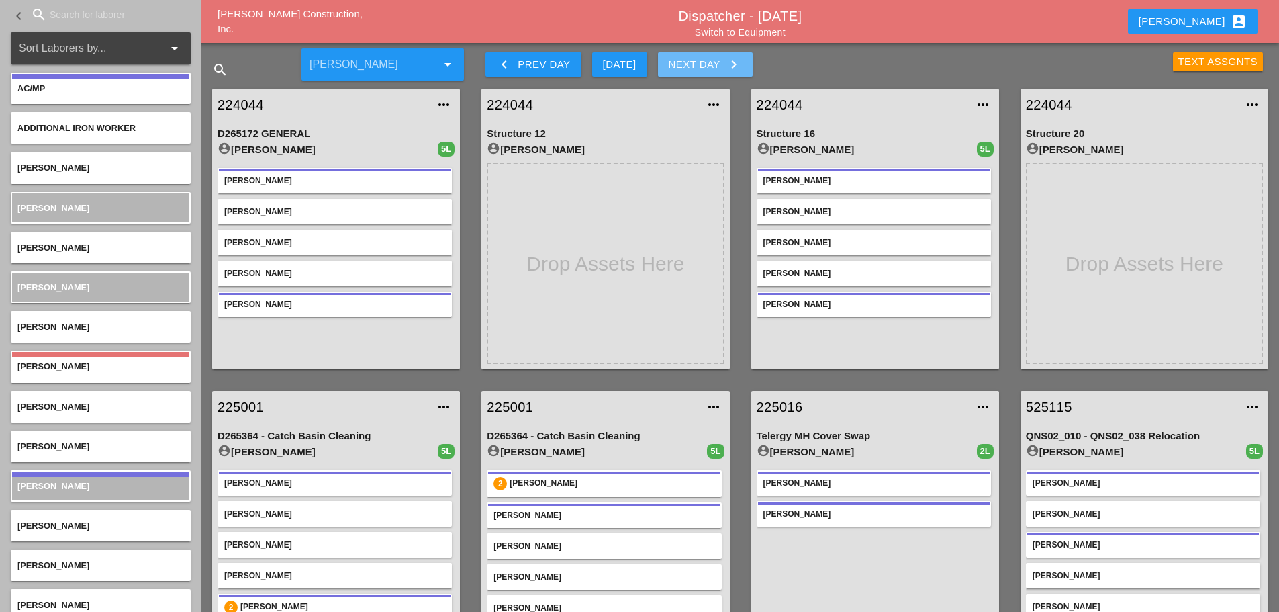
click at [741, 68] on icon "keyboard_arrow_right" at bounding box center [734, 64] width 16 height 16
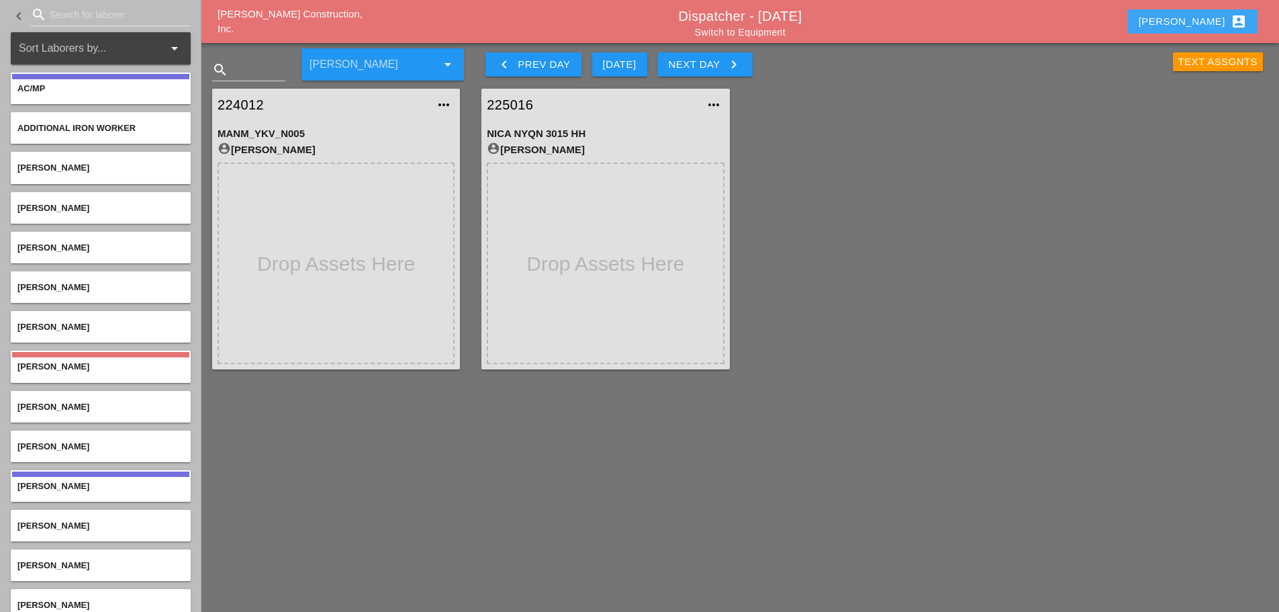
click at [1194, 15] on button "[PERSON_NAME] account_box" at bounding box center [1193, 21] width 130 height 24
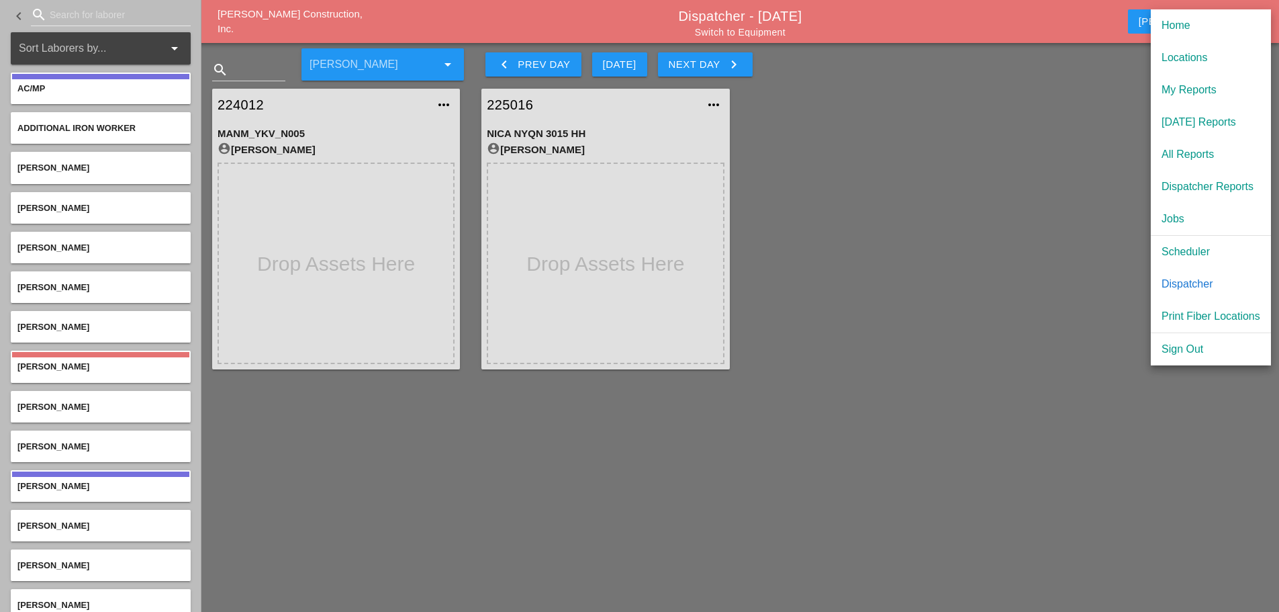
click at [1209, 247] on div "Scheduler" at bounding box center [1211, 252] width 99 height 16
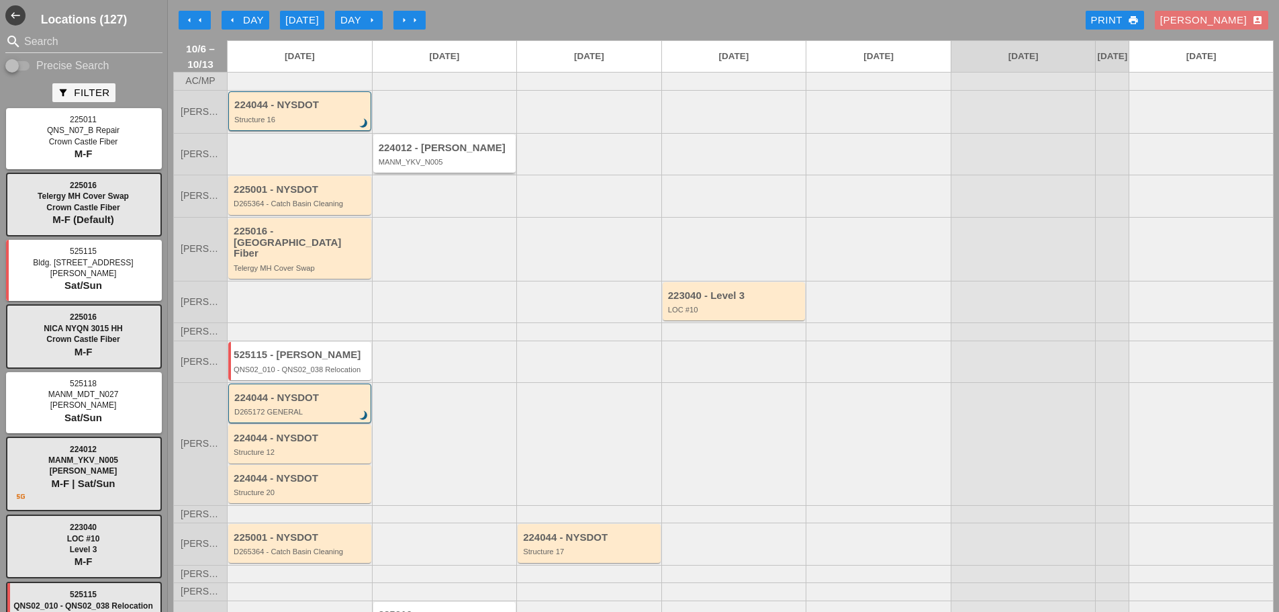
click at [423, 154] on div "224012 - [PERSON_NAME]" at bounding box center [446, 147] width 134 height 11
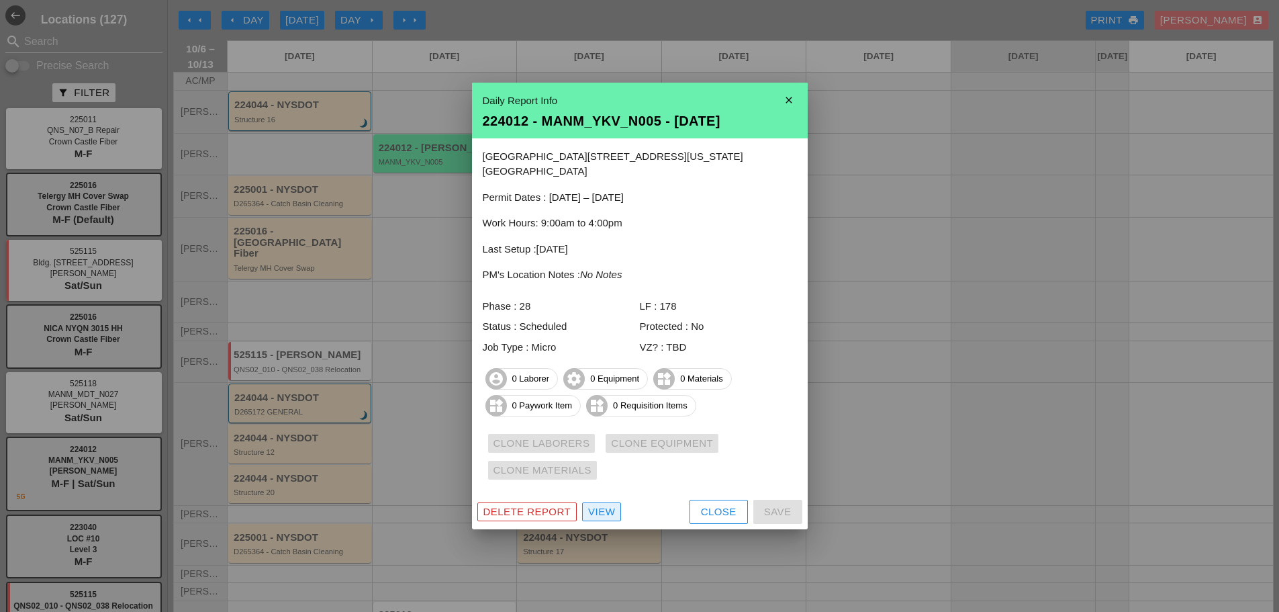
click at [602, 504] on div "View" at bounding box center [601, 511] width 27 height 15
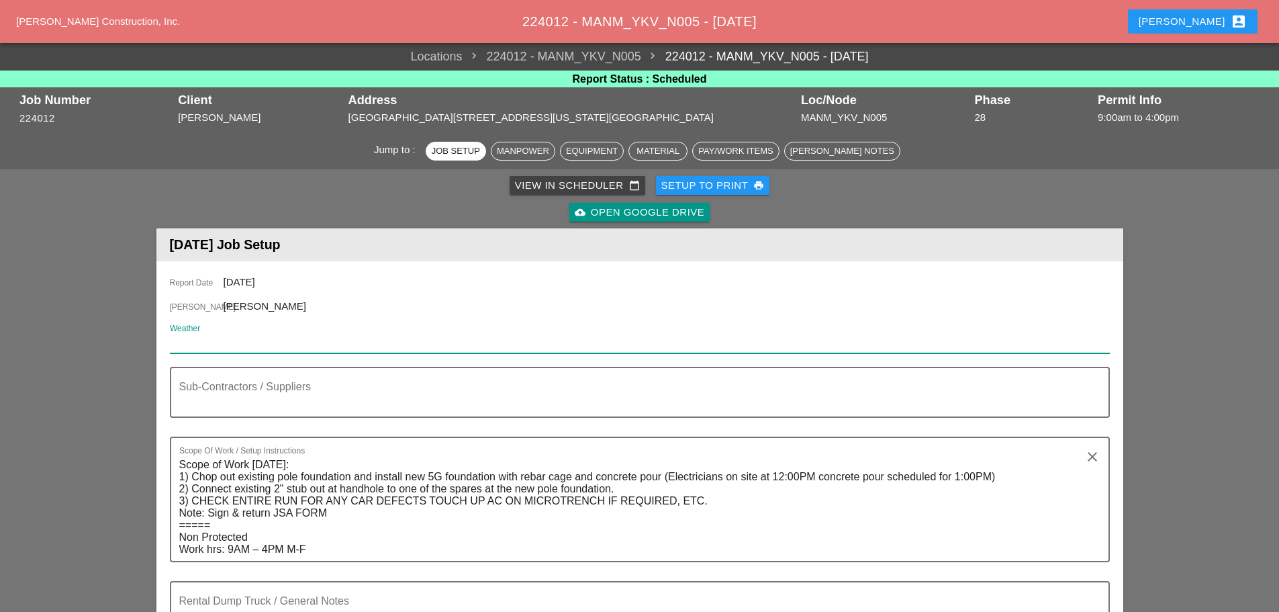
paste input "Tue 07 Day 79° 7% SSW 14 mph Sunshine and clouds mixed. High 79F. Winds SSW at …"
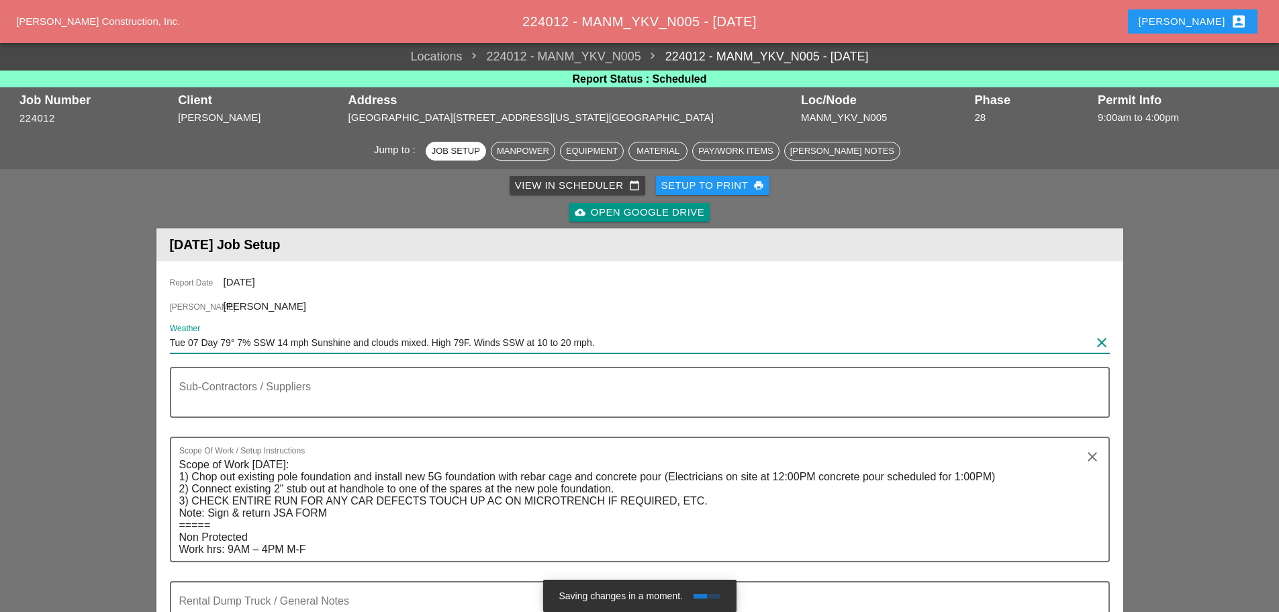
type input "Tue 07 Day 79° 7% SSW 14 mph Sunshine and clouds mixed. High 79F. Winds SSW at …"
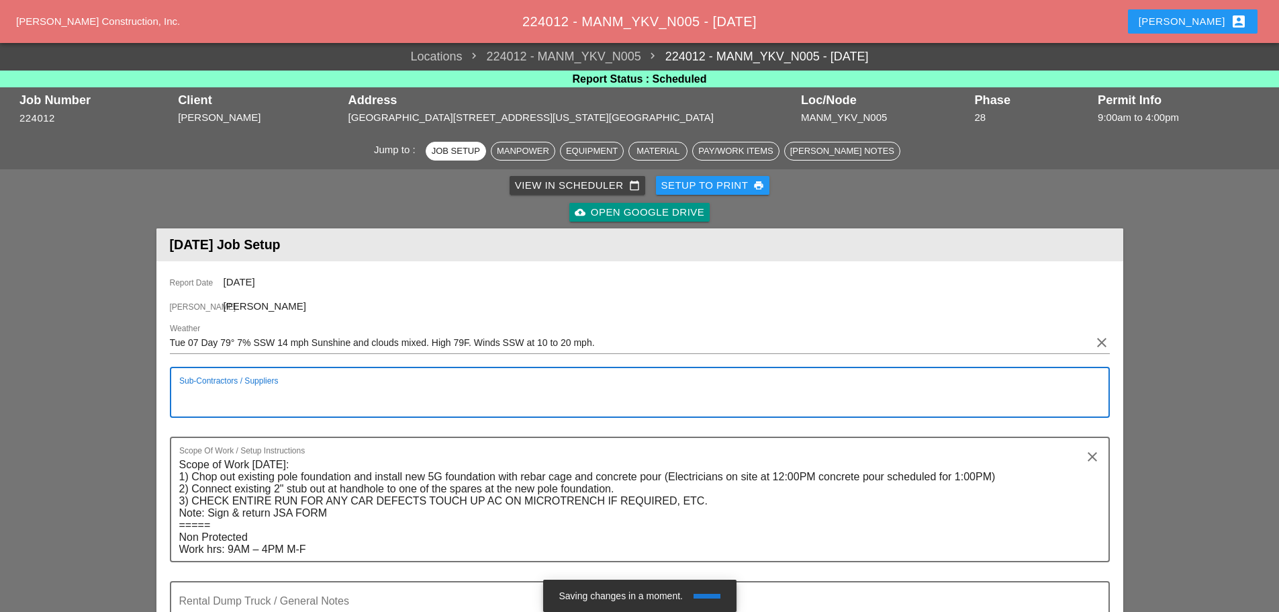
click at [214, 396] on textarea "Sub-Contractors / Suppliers" at bounding box center [634, 400] width 911 height 32
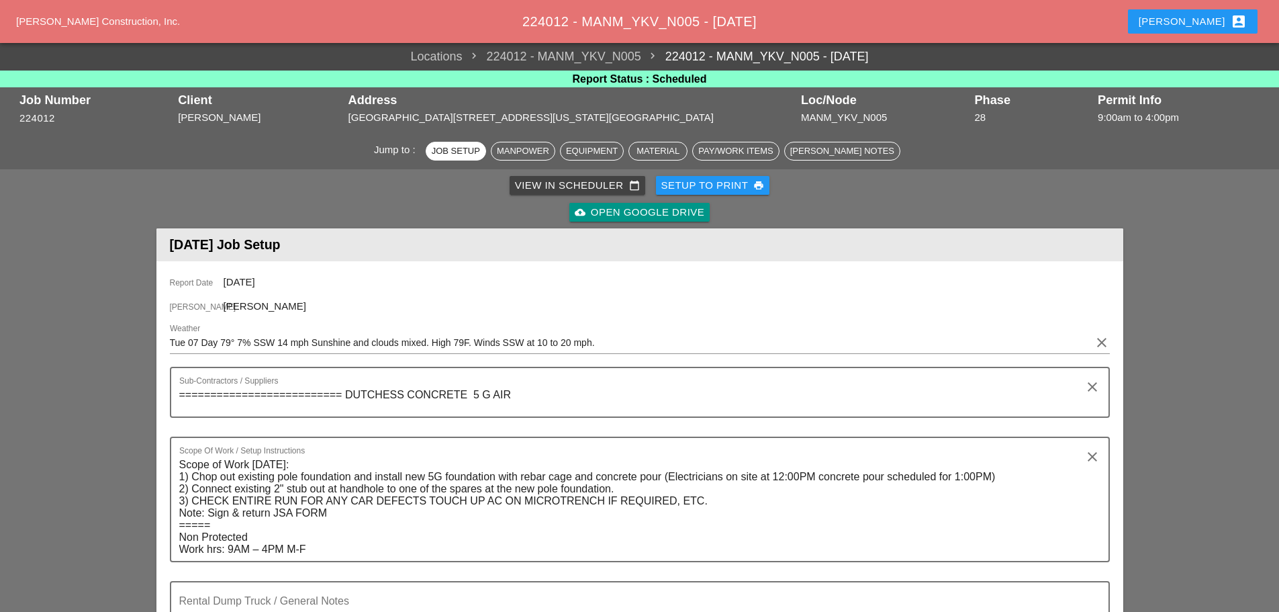
click at [492, 392] on textarea "========================== DUTCHESS CONCRETE 5 G AIR" at bounding box center [634, 400] width 911 height 32
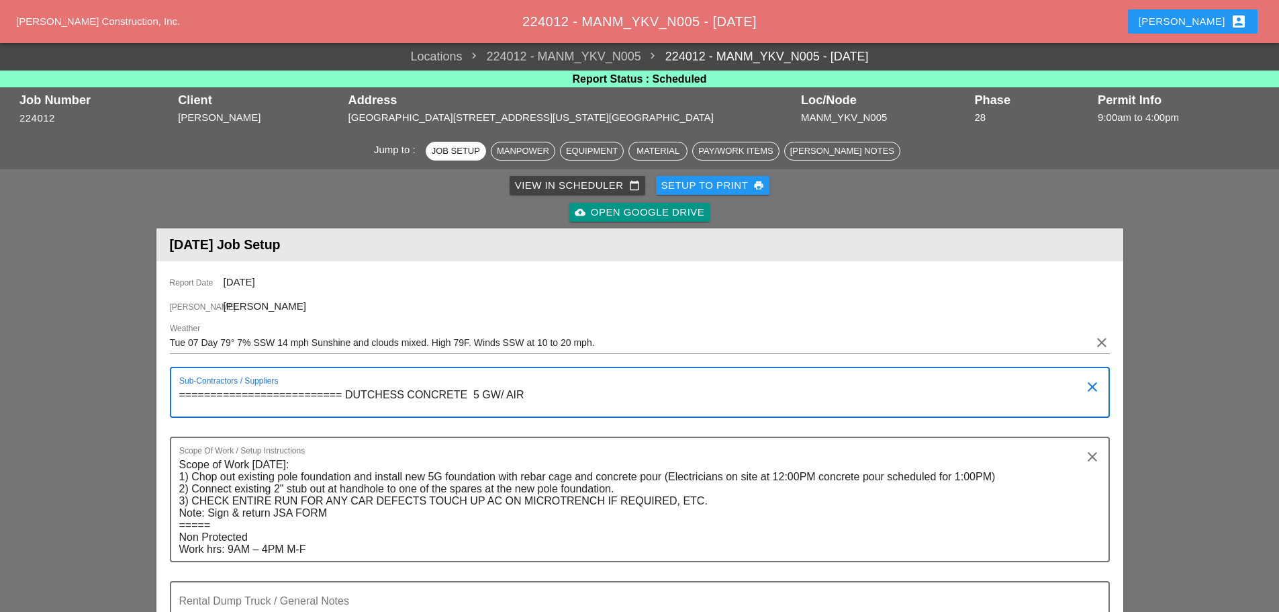
click at [548, 392] on textarea "========================== DUTCHESS CONCRETE 5 GW/ AIR" at bounding box center [634, 400] width 911 height 32
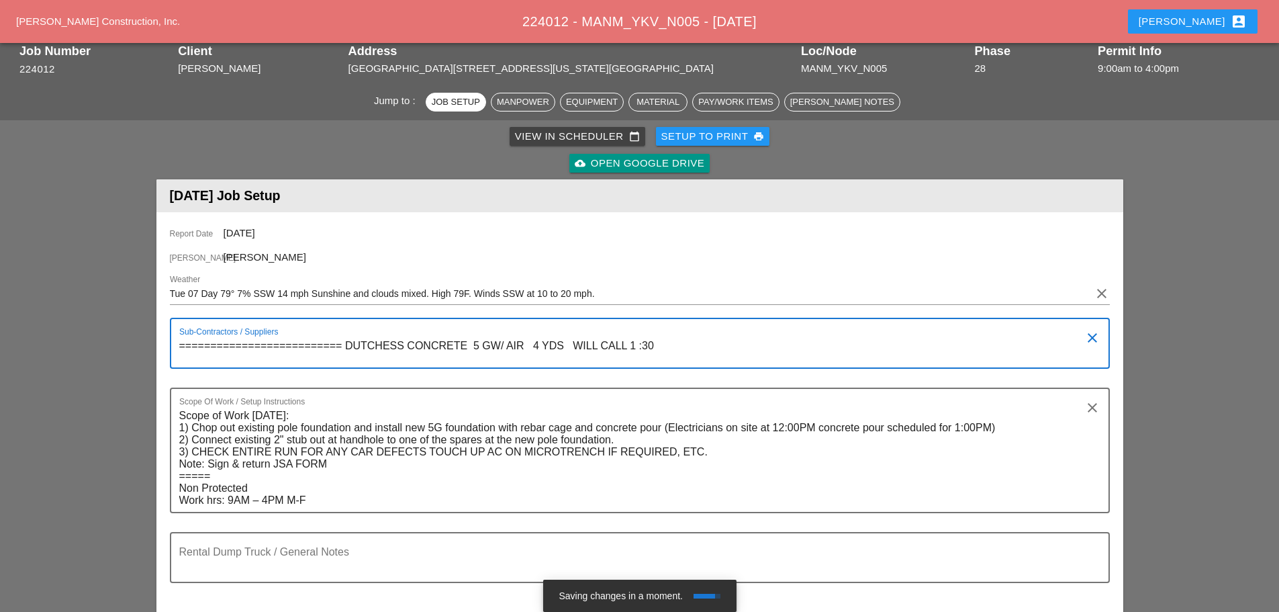
scroll to position [134, 0]
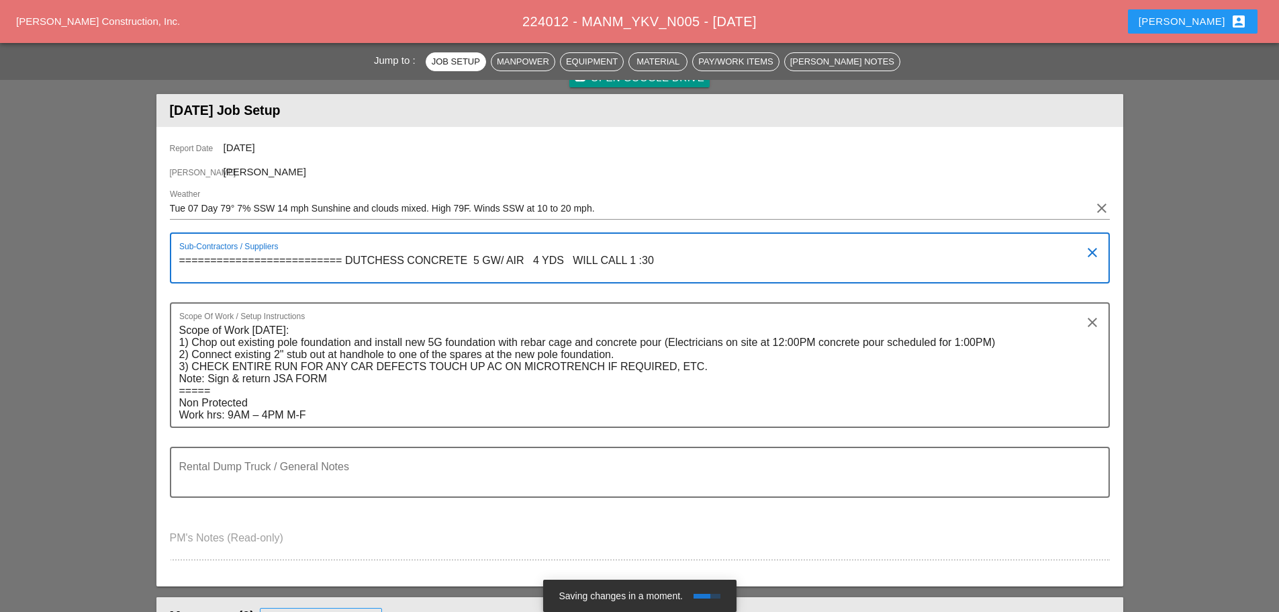
type textarea "========================== DUTCHESS CONCRETE 5 GW/ AIR 4 YDS WILL CALL 1 :30"
click at [315, 480] on textarea "Rental Dump Truck / General Notes" at bounding box center [634, 480] width 911 height 32
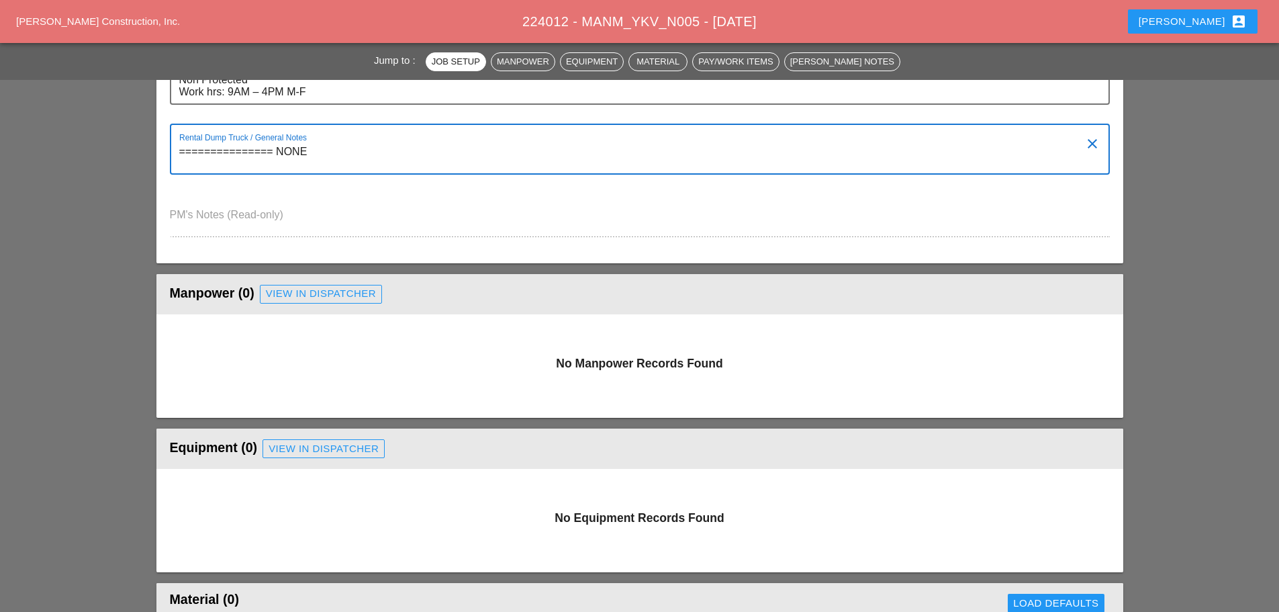
scroll to position [470, 0]
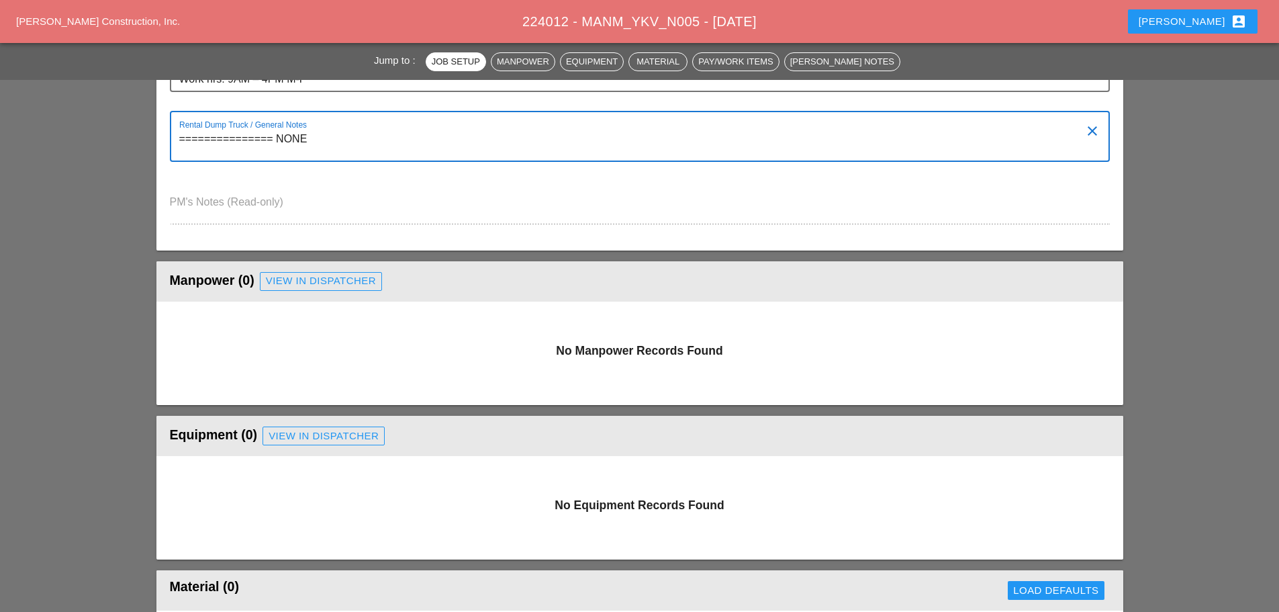
type textarea "=============== NONE"
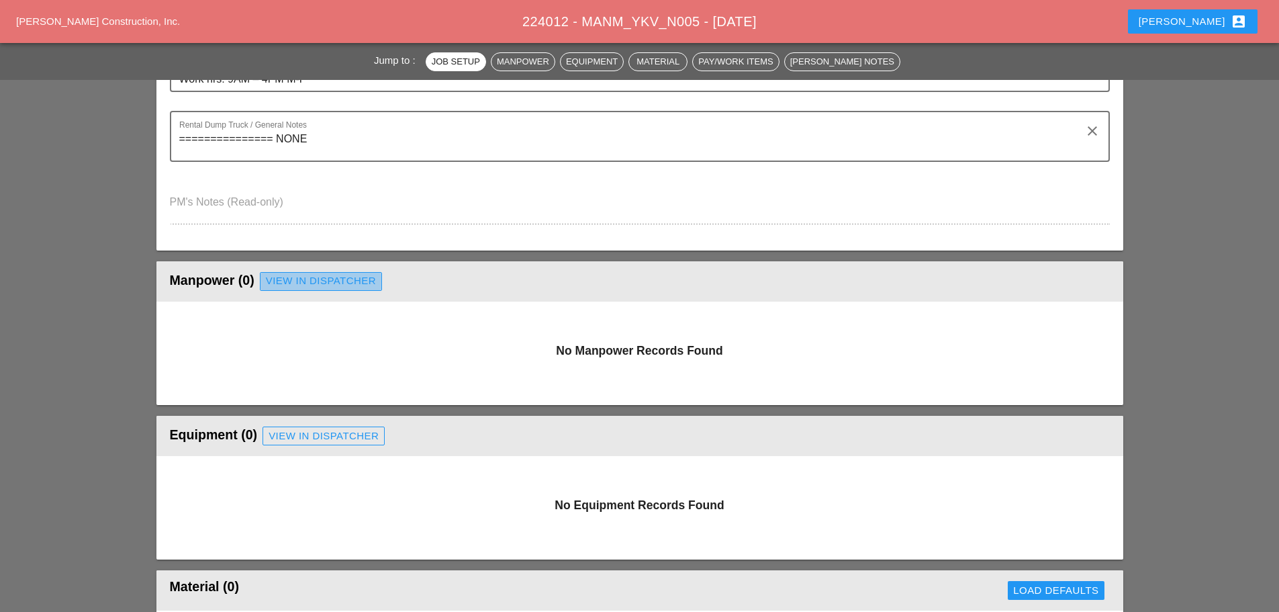
click at [361, 272] on link "View in Dispatcher" at bounding box center [321, 281] width 122 height 19
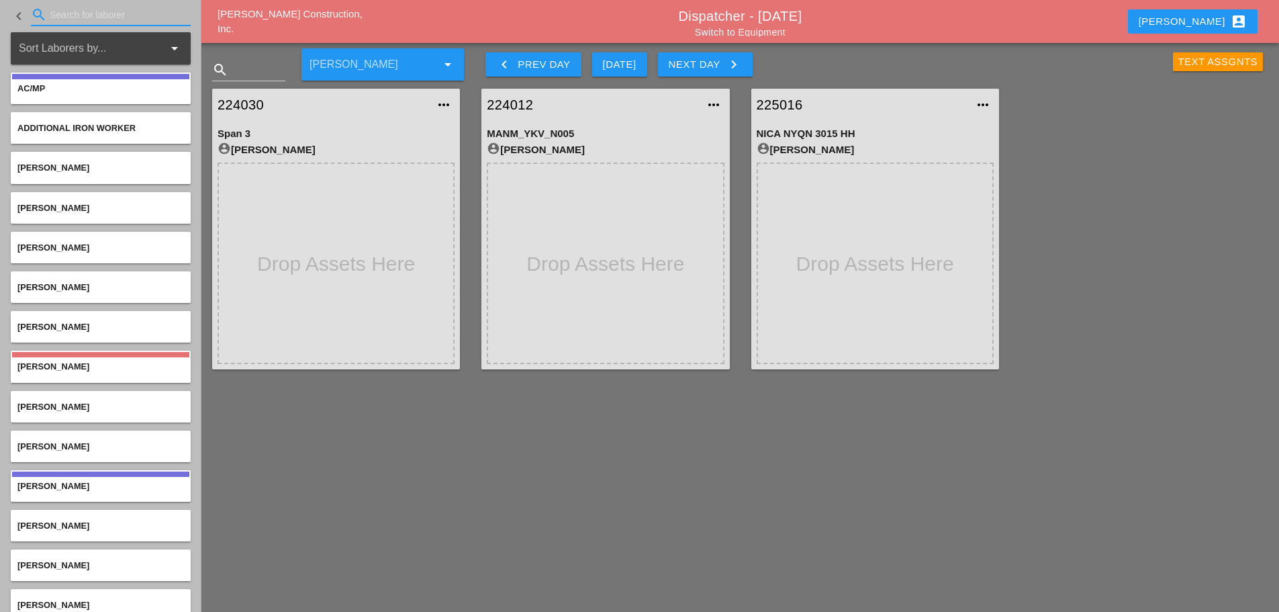
click at [73, 10] on input "Search for laborer" at bounding box center [111, 14] width 122 height 21
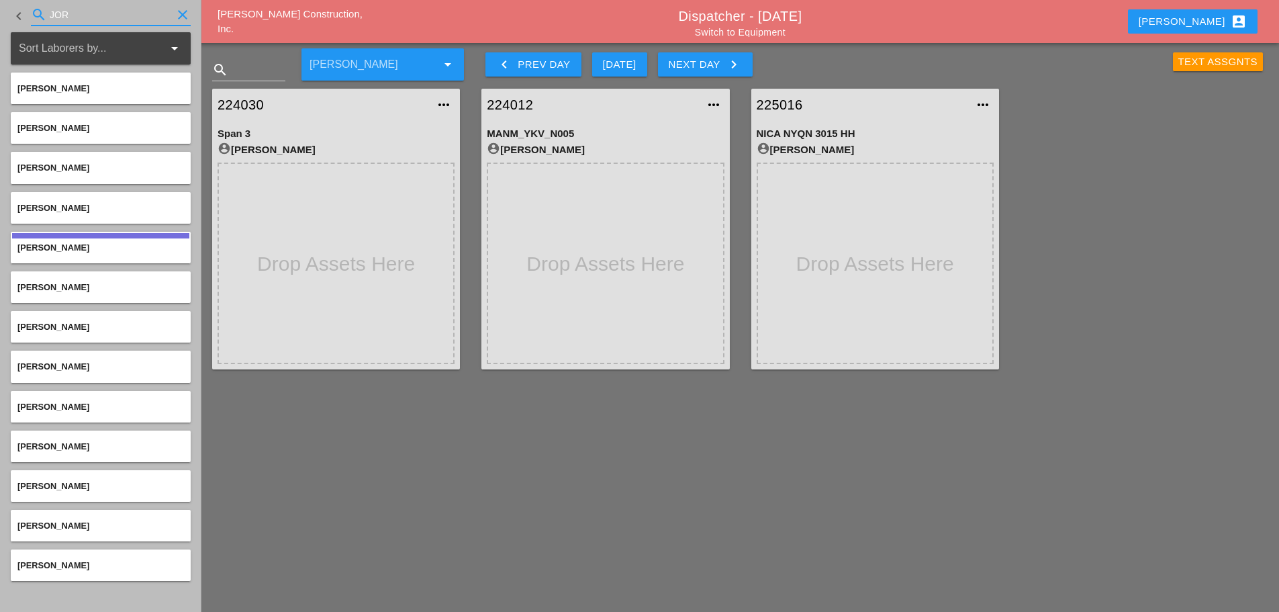
type input "JOR"
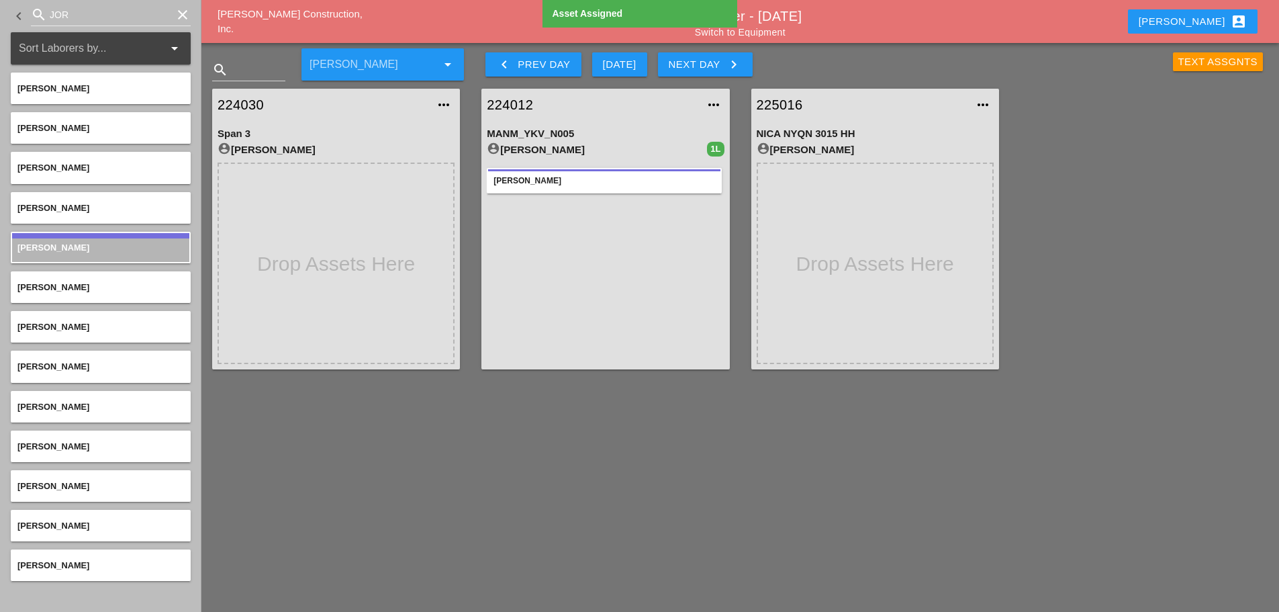
click at [179, 19] on icon "clear" at bounding box center [183, 15] width 16 height 16
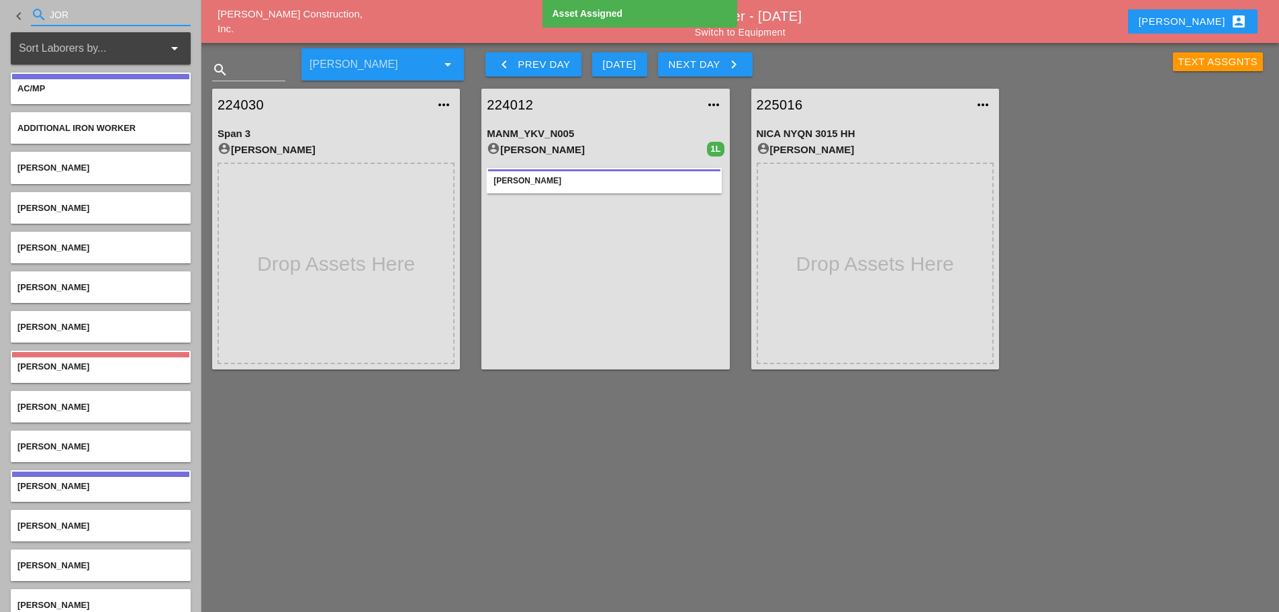
click at [109, 21] on input "JOR" at bounding box center [111, 14] width 122 height 21
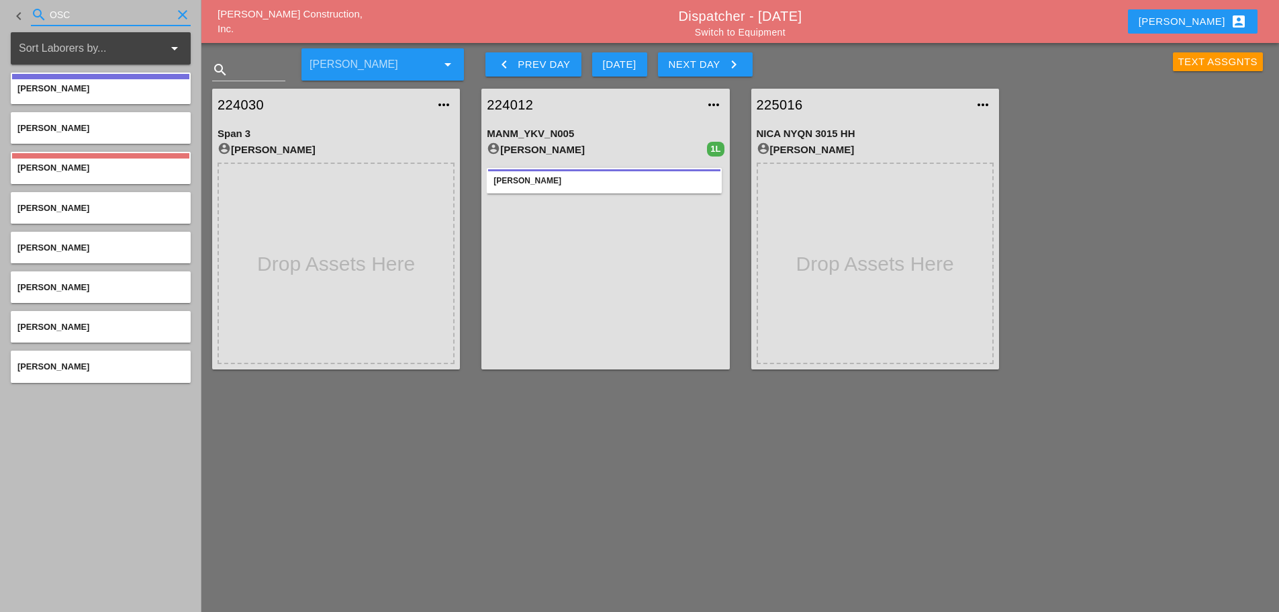
type input "OSC"
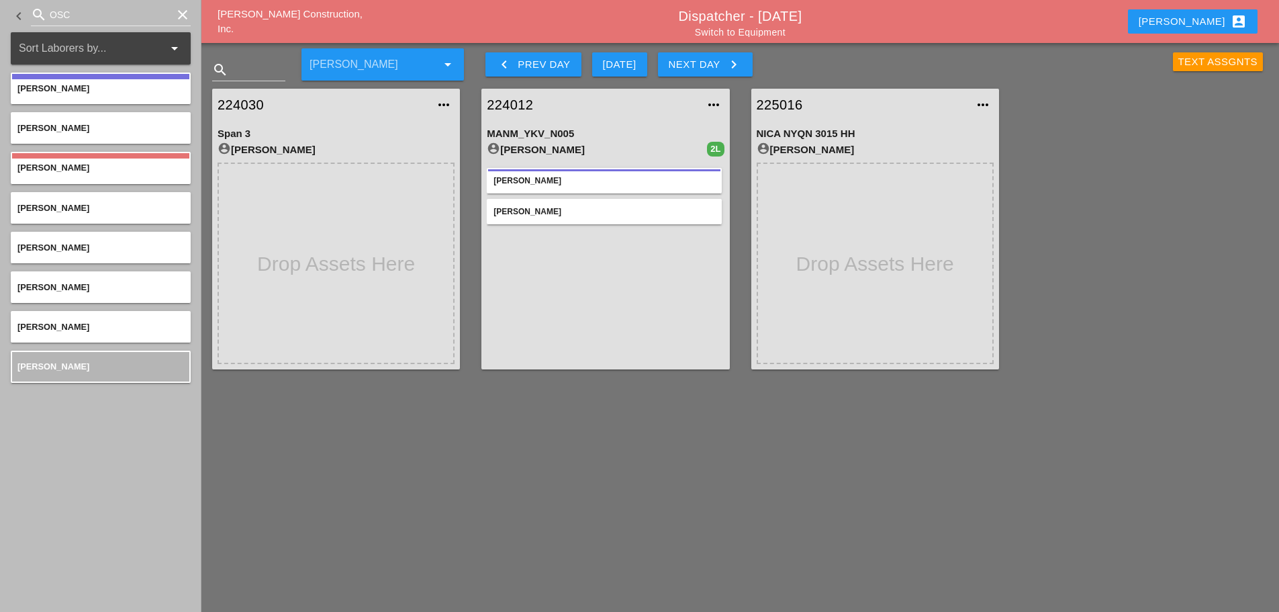
click at [176, 16] on icon "clear" at bounding box center [183, 15] width 16 height 16
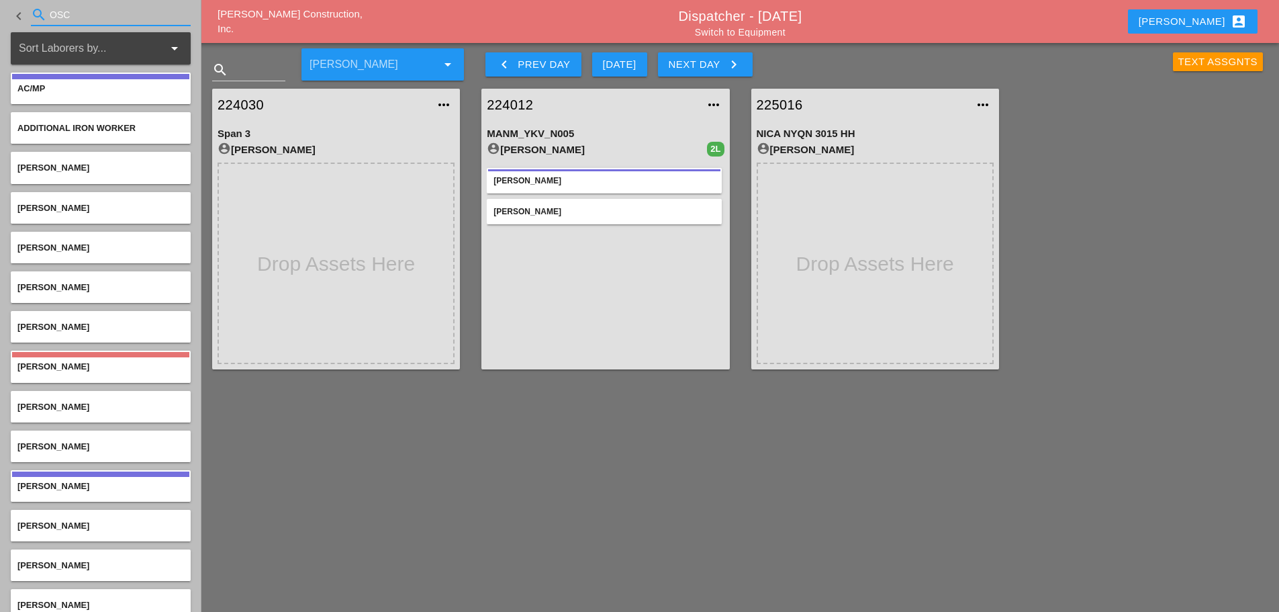
click at [126, 19] on input "OSC" at bounding box center [111, 14] width 122 height 21
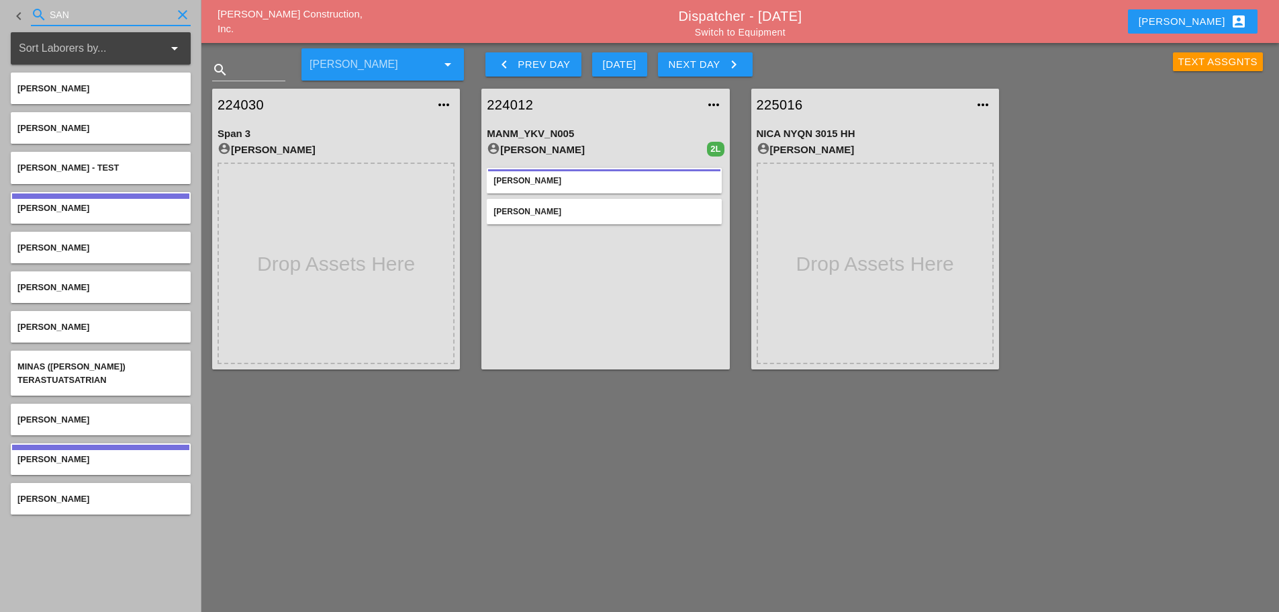
type input "SAN"
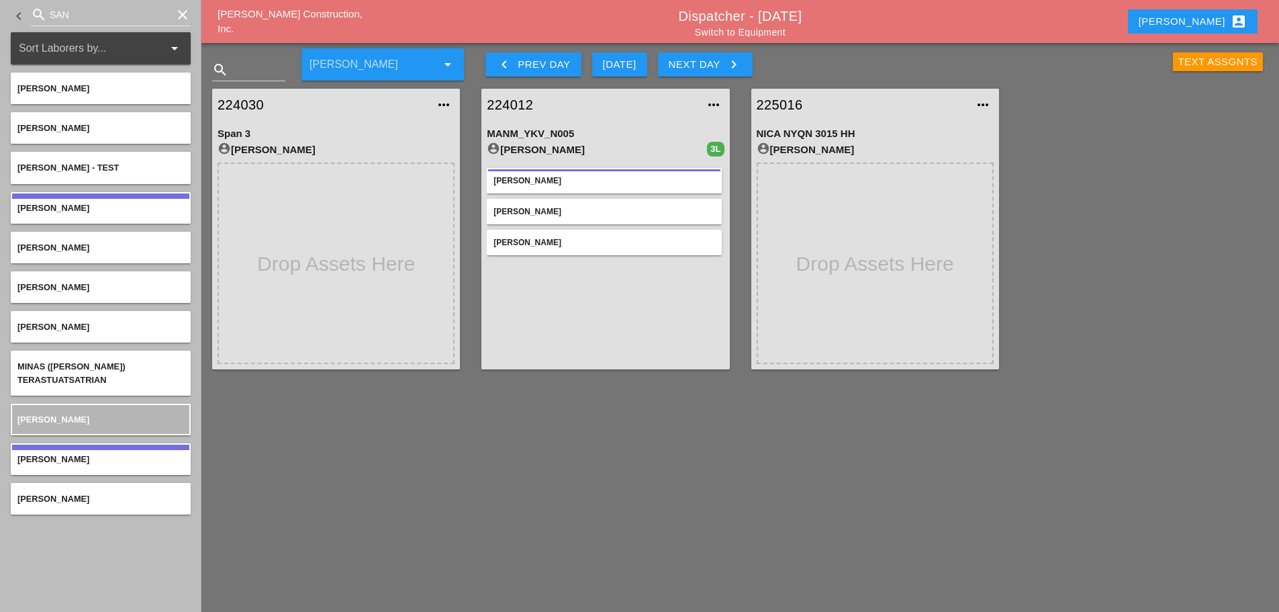
click at [770, 34] on link "Switch to Equipment" at bounding box center [740, 32] width 91 height 11
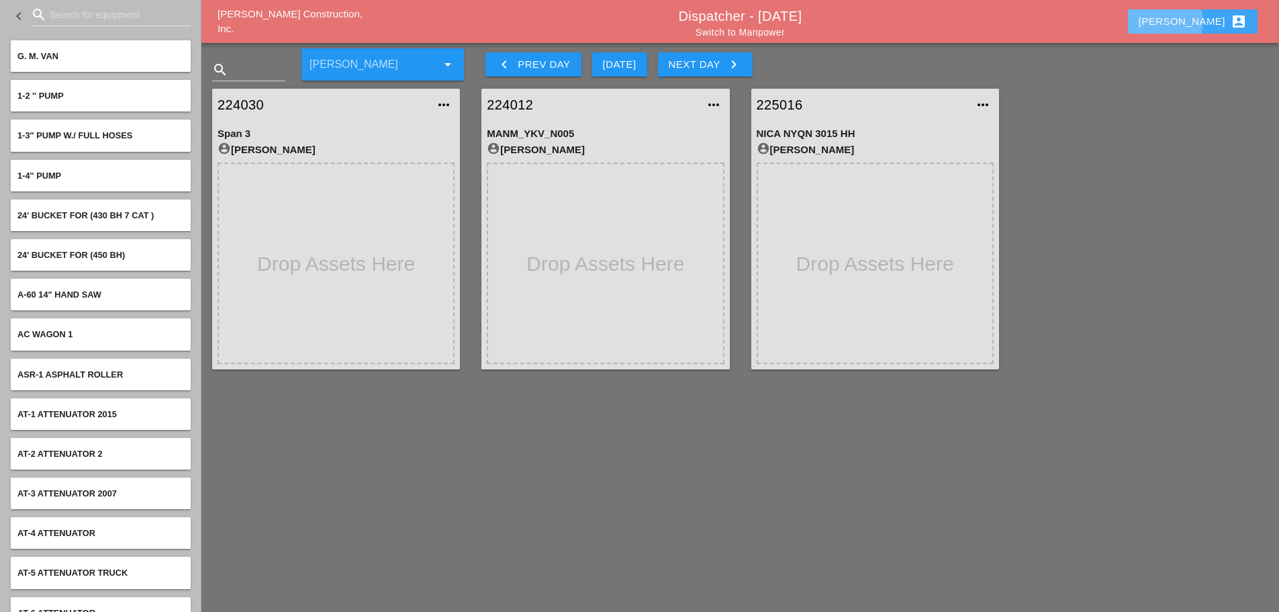
click at [1225, 21] on div "[PERSON_NAME] account_box" at bounding box center [1193, 21] width 108 height 16
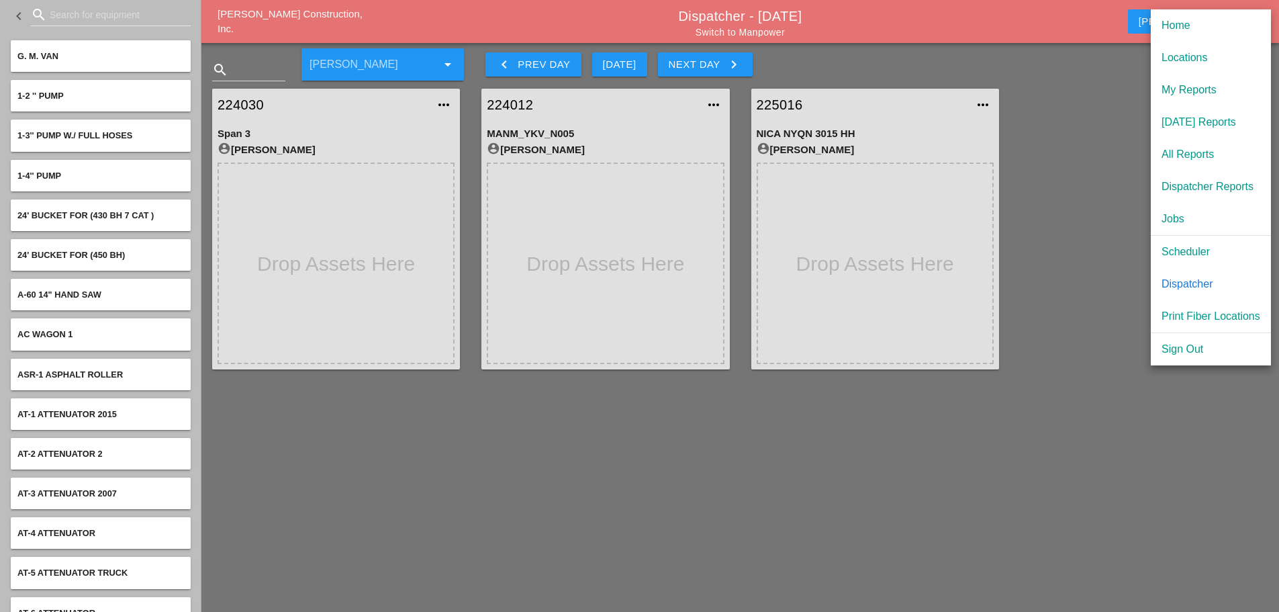
click at [1201, 246] on div "Scheduler" at bounding box center [1211, 252] width 99 height 16
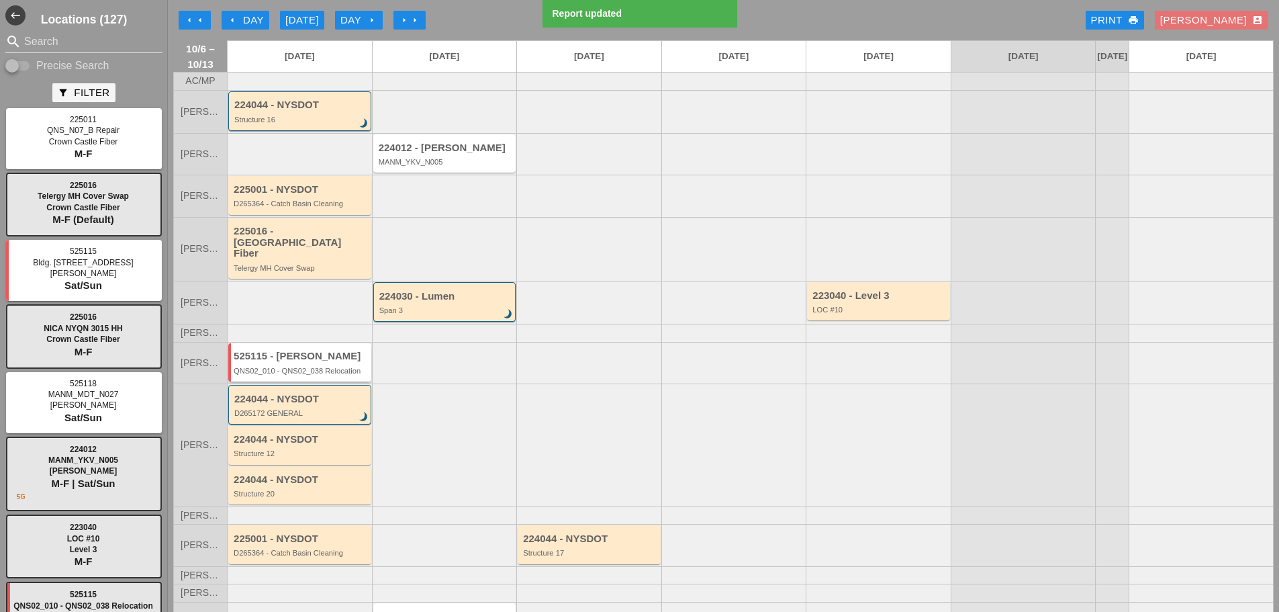
click at [292, 369] on div "QNS02_010 - QNS02_038 Relocation" at bounding box center [301, 371] width 134 height 8
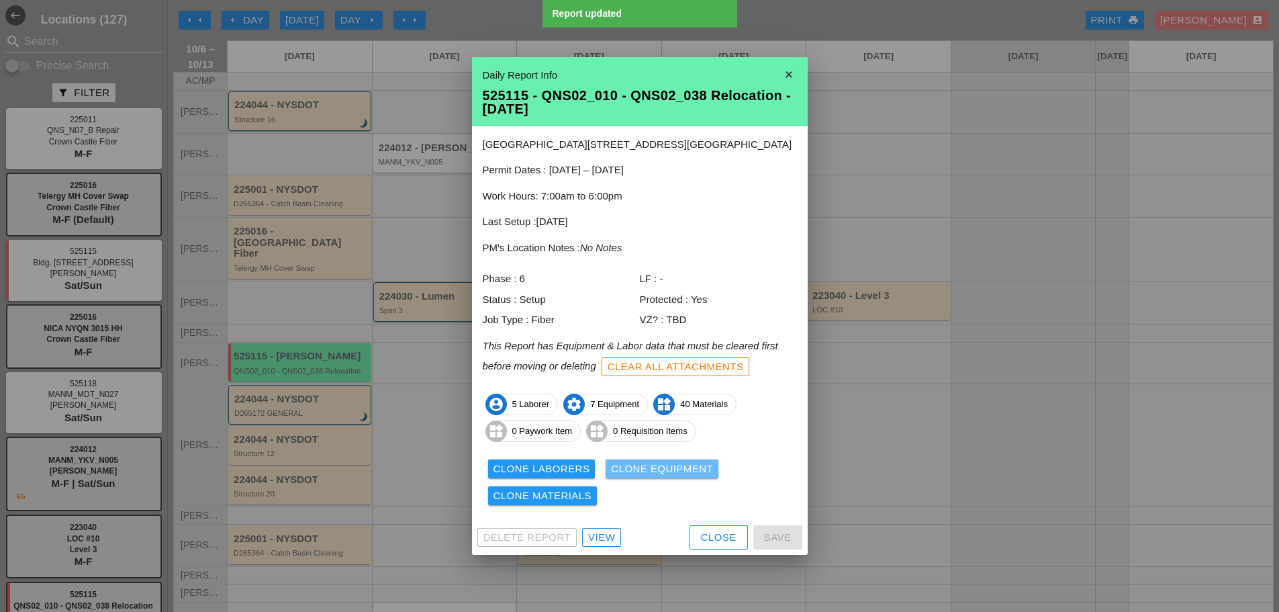
click at [645, 468] on div "Clone Equipment" at bounding box center [662, 468] width 102 height 15
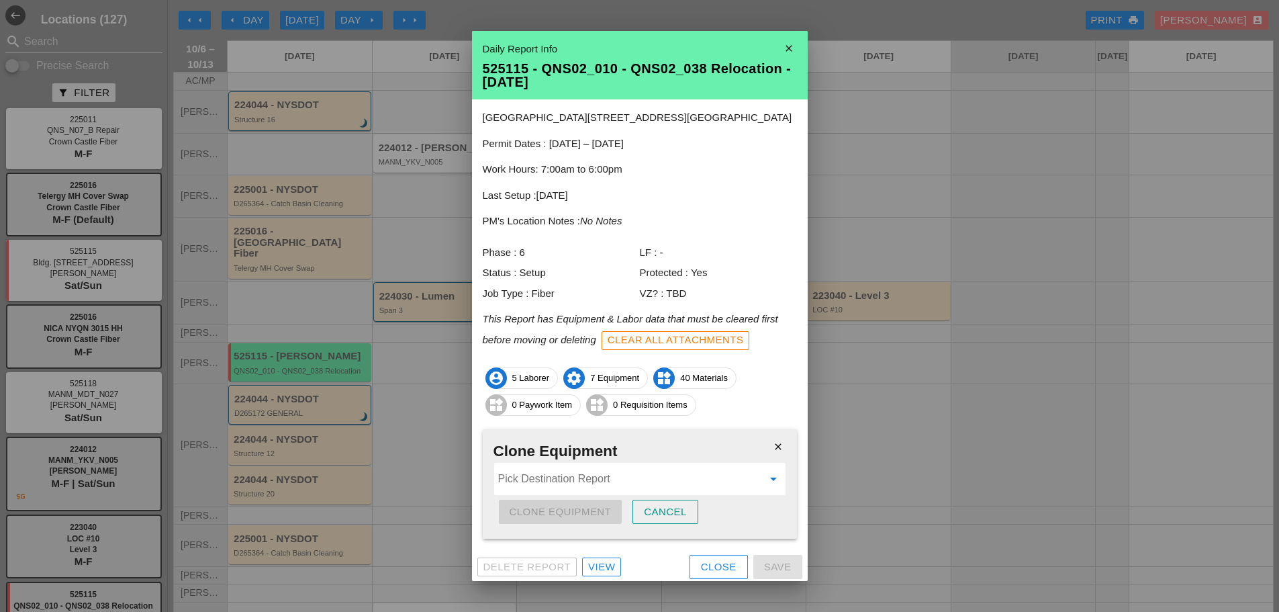
click at [543, 479] on input "Pick Destination Report" at bounding box center [630, 478] width 265 height 21
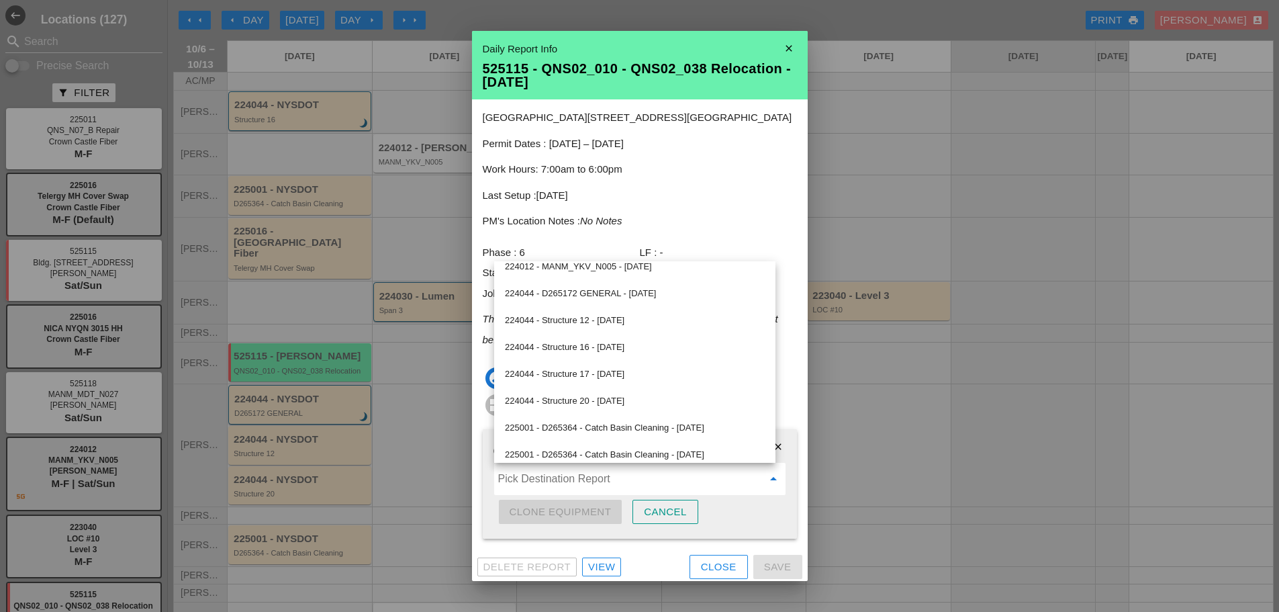
scroll to position [126, 0]
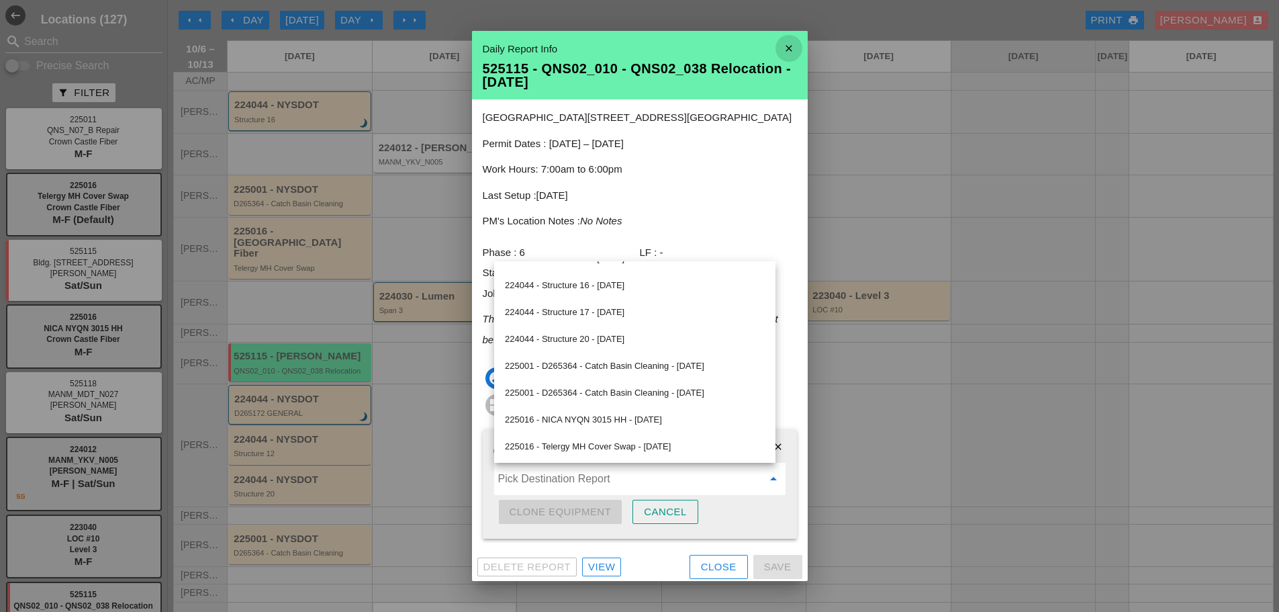
click at [778, 48] on icon "close" at bounding box center [789, 48] width 27 height 27
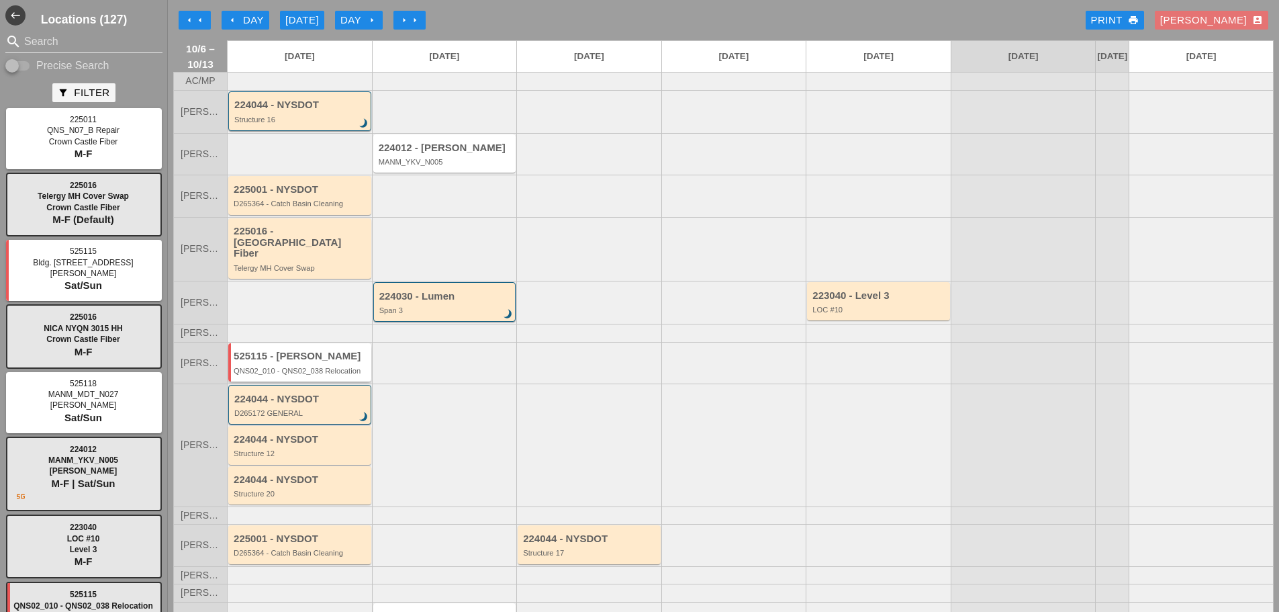
click at [304, 367] on div "QNS02_010 - QNS02_038 Relocation" at bounding box center [301, 371] width 134 height 8
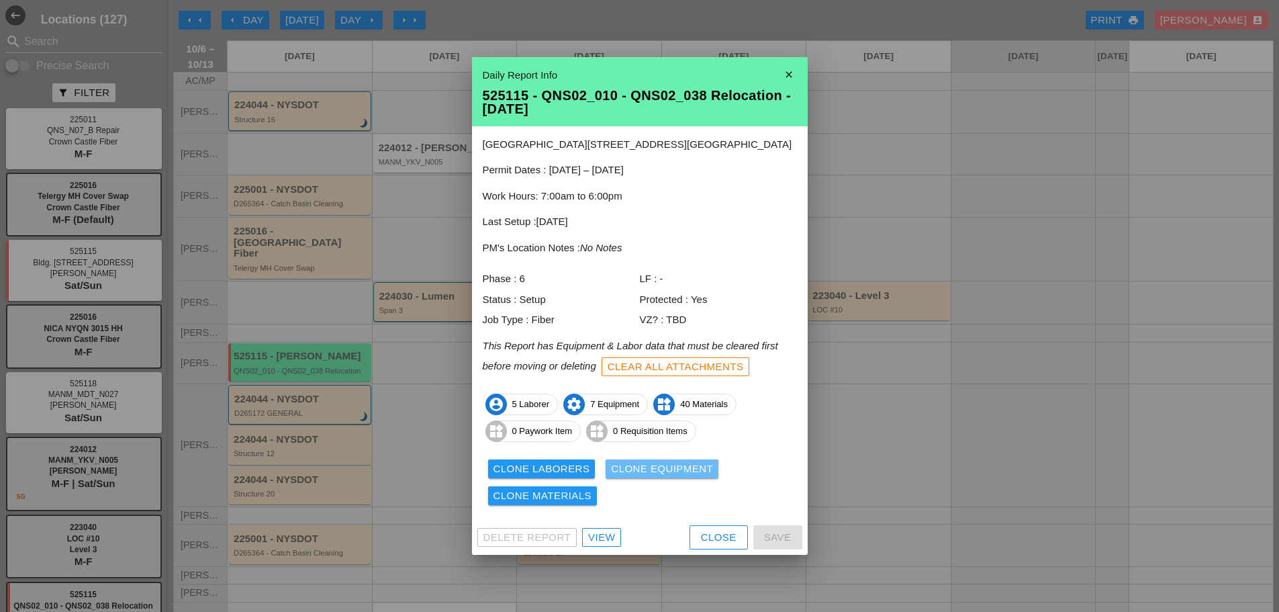
click at [656, 468] on div "Clone Equipment" at bounding box center [662, 468] width 102 height 15
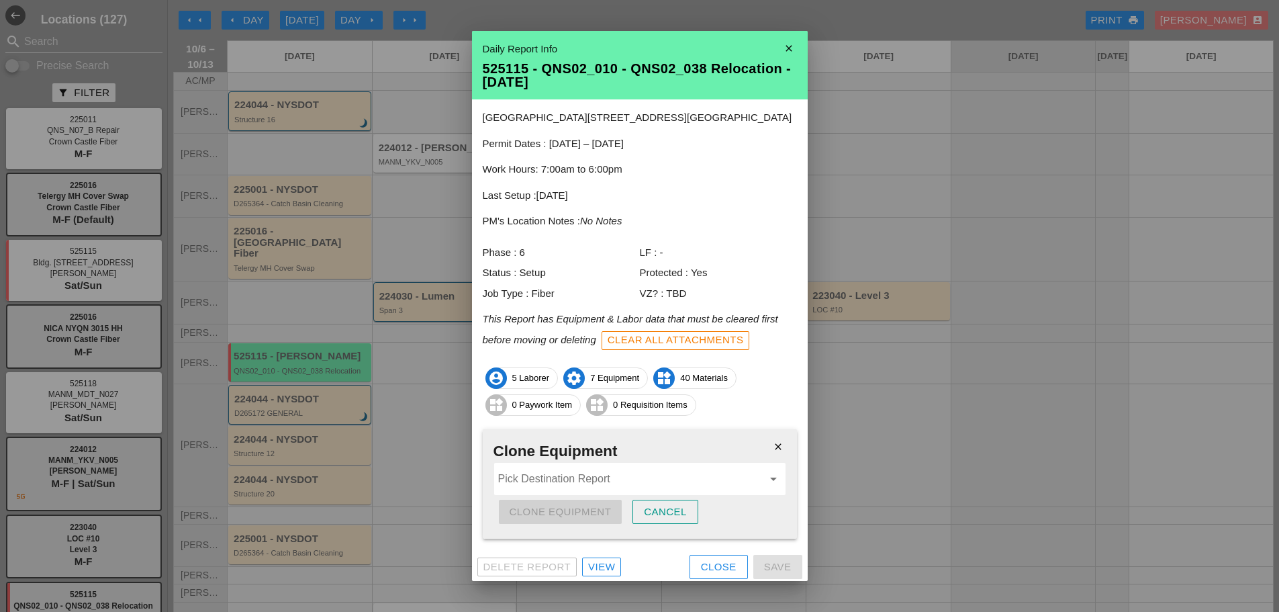
click at [523, 483] on input "Pick Destination Report" at bounding box center [630, 478] width 265 height 21
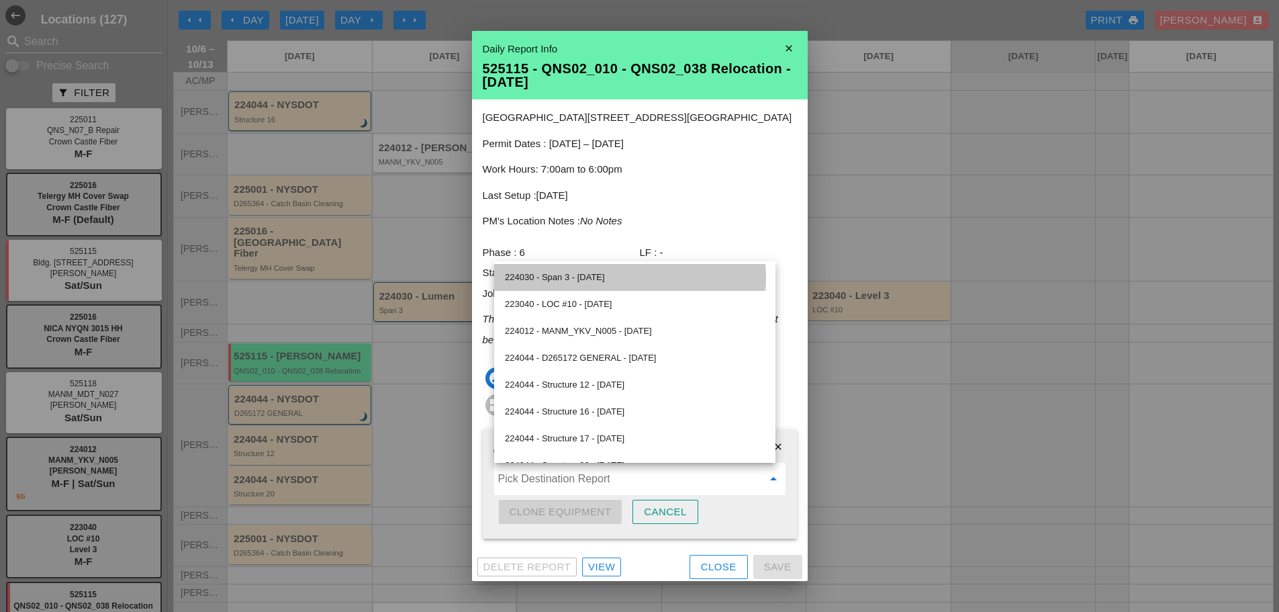
click at [587, 277] on div "224030 - Span 3 - [DATE]" at bounding box center [635, 277] width 260 height 16
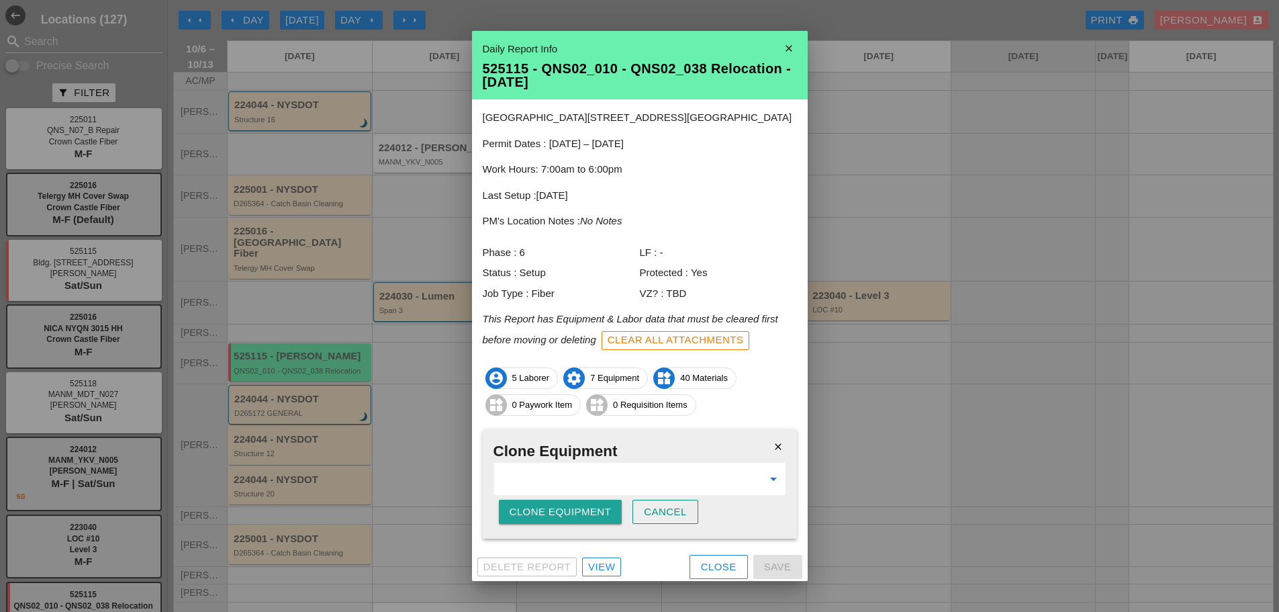
click at [541, 507] on div "Clone Equipment" at bounding box center [561, 511] width 102 height 15
click at [539, 504] on div "Are you sure?" at bounding box center [552, 511] width 85 height 15
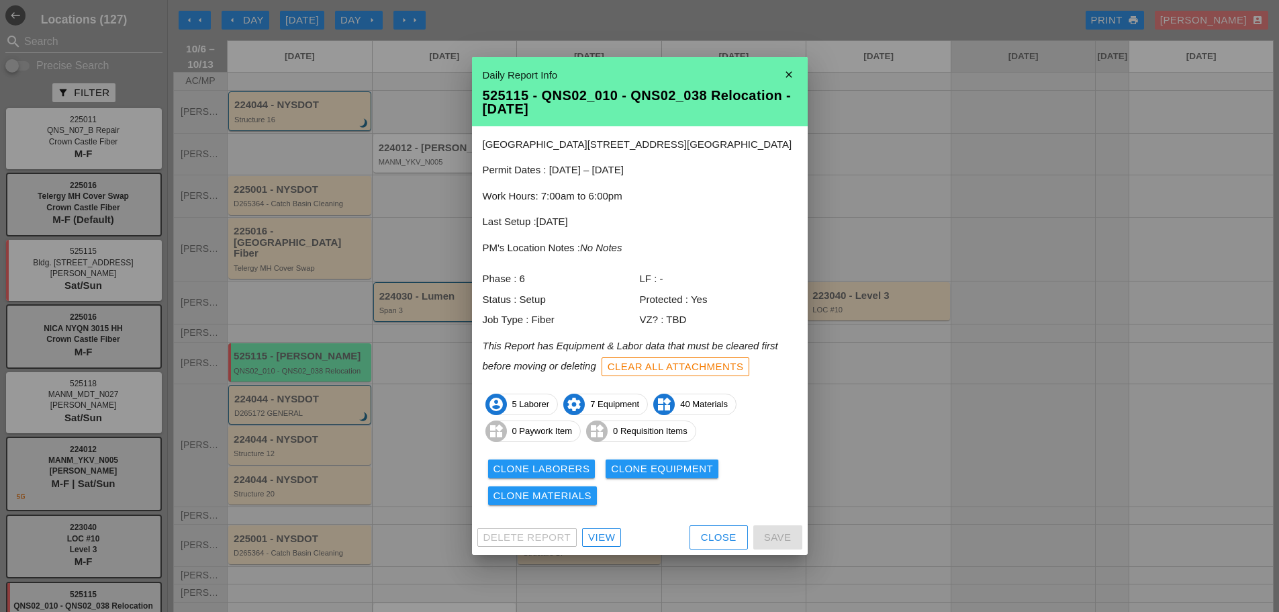
click at [789, 59] on div "Daily Report Info 525115 - QNS02_010 - QNS02_038 Relocation - [DATE]" at bounding box center [640, 91] width 336 height 69
click at [793, 70] on icon "close" at bounding box center [789, 74] width 27 height 27
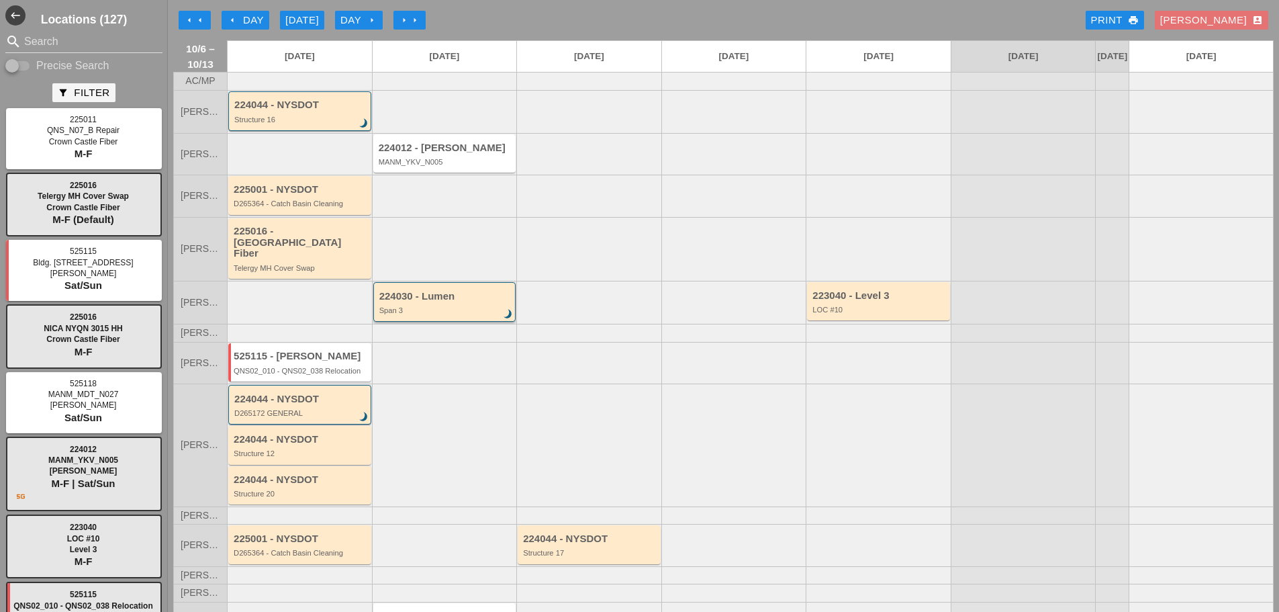
click at [433, 320] on div "224030 - Lumen Span 3 brightness_3" at bounding box center [444, 302] width 143 height 40
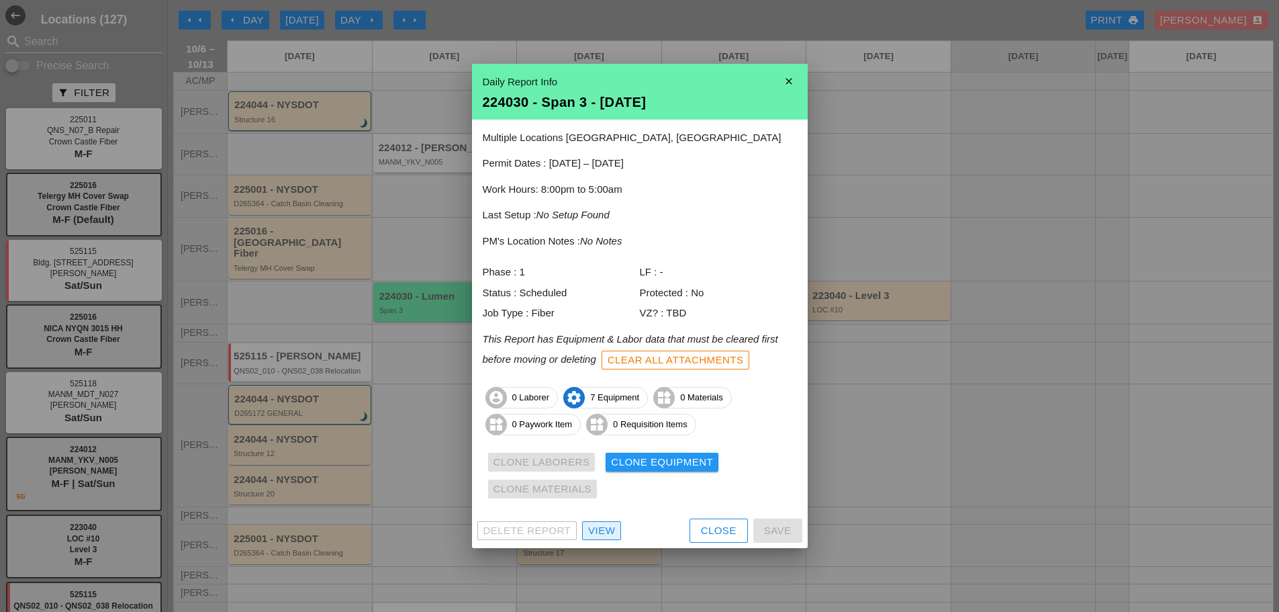
click at [606, 534] on div "View" at bounding box center [601, 530] width 27 height 15
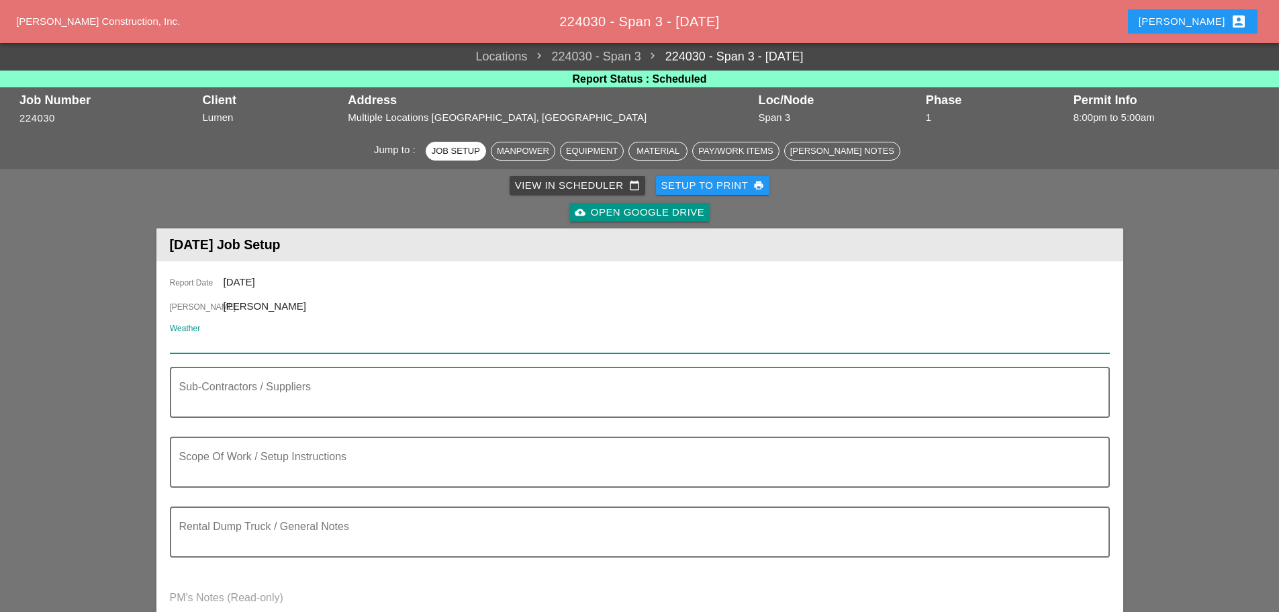
paste input "Tue 07 Day 79° 7% SSW 14 mph Sunshine and clouds mixed. High 79F. Winds SSW at …"
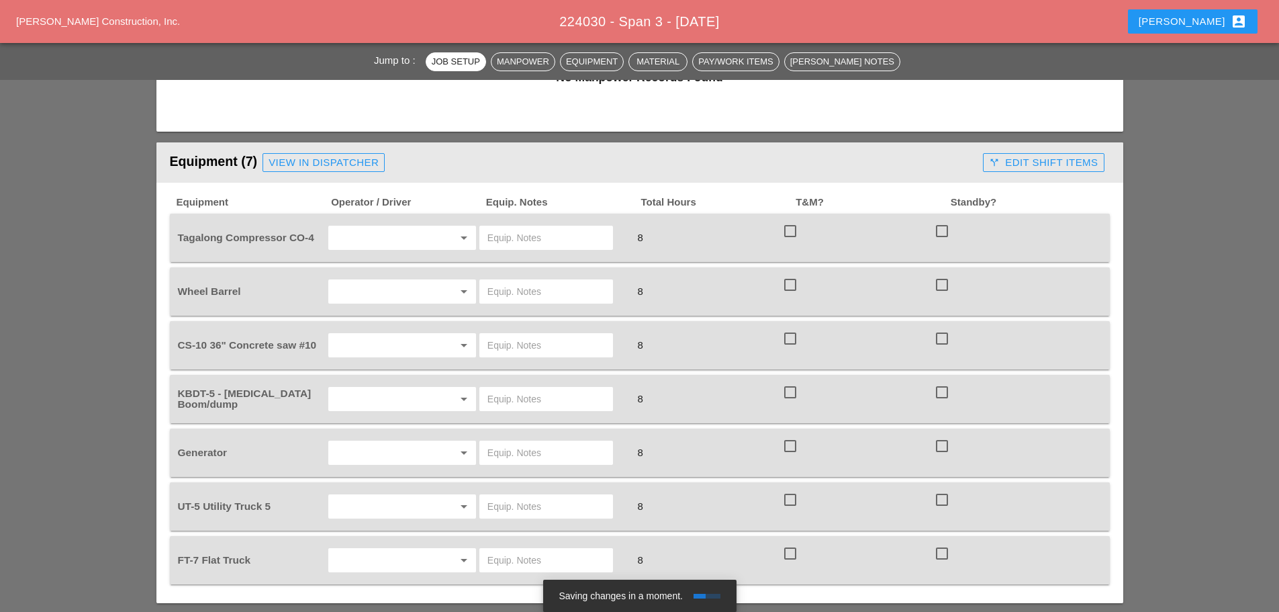
scroll to position [672, 0]
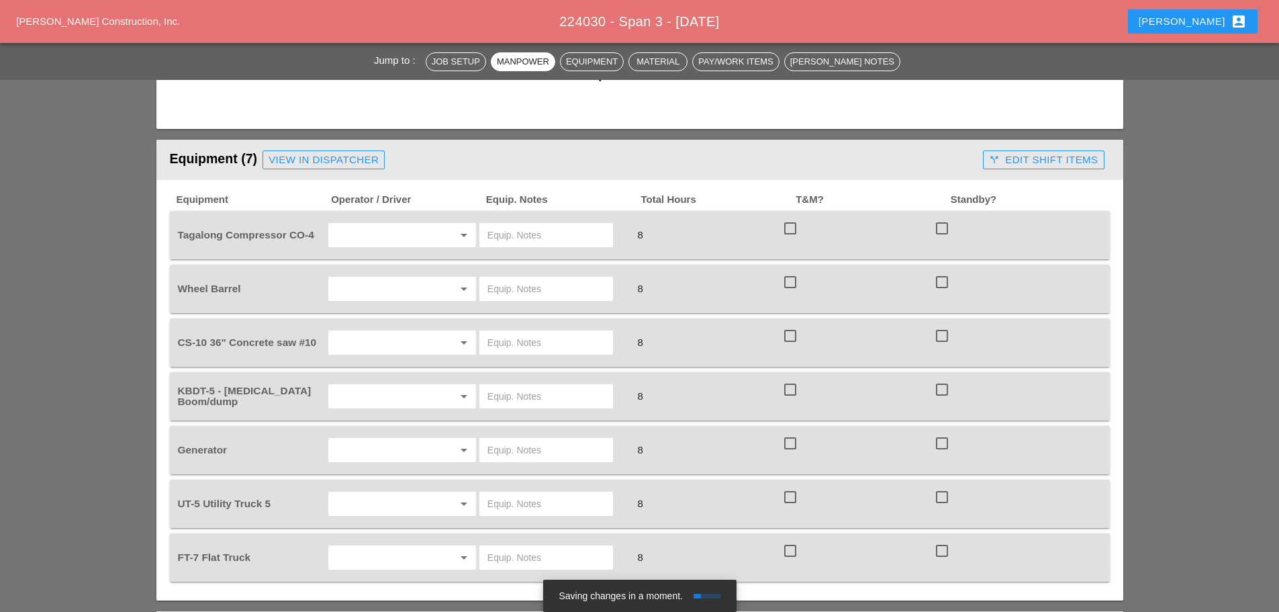
type input "Tue 07 Day 79° 7% SSW 14 mph Sunshine and clouds mixed. High 79F. Winds SSW at …"
click at [365, 158] on div "View in Dispatcher" at bounding box center [324, 159] width 110 height 15
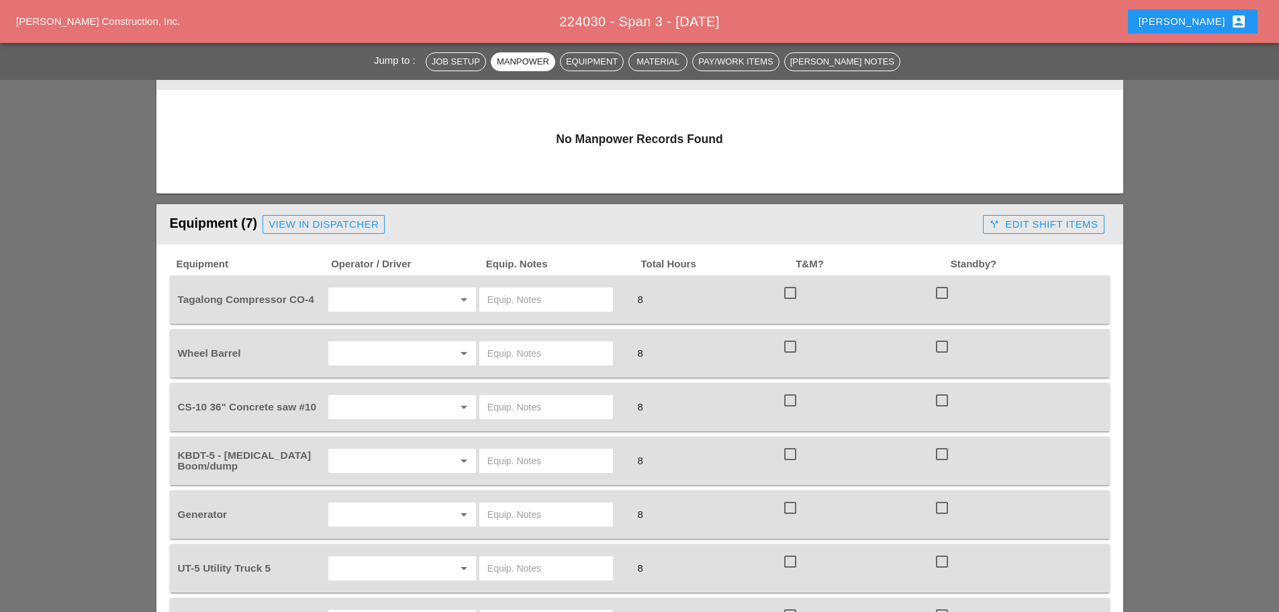
scroll to position [403, 0]
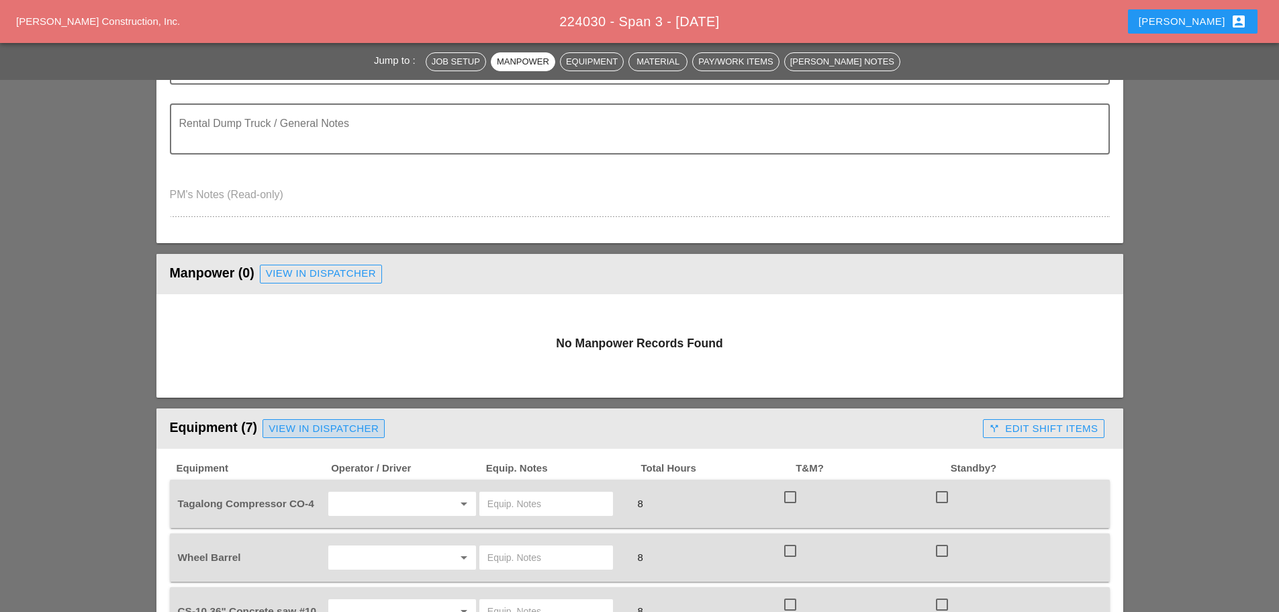
click at [337, 422] on div "View in Dispatcher" at bounding box center [324, 428] width 110 height 15
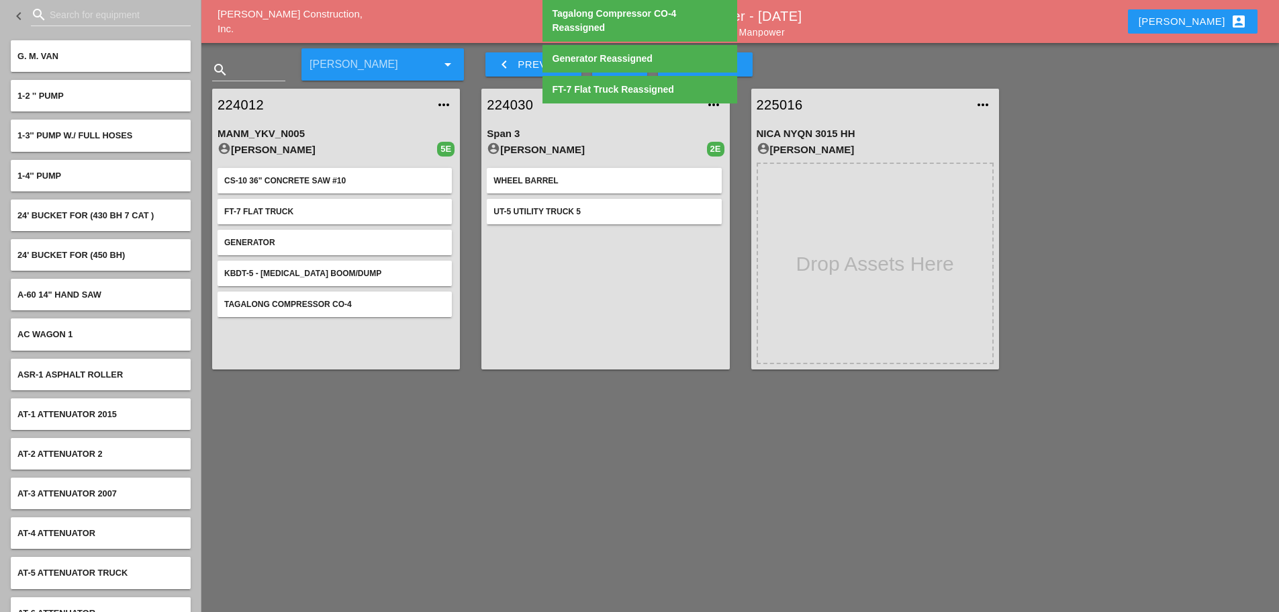
drag, startPoint x: 523, startPoint y: 240, endPoint x: 353, endPoint y: 245, distance: 169.3
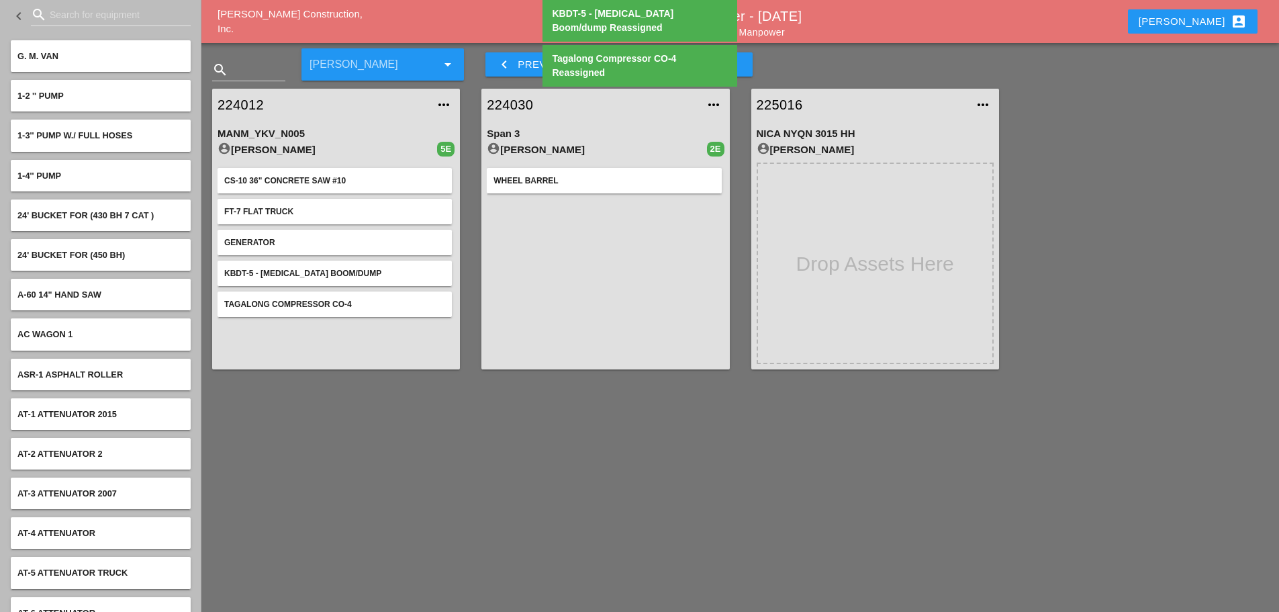
drag, startPoint x: 517, startPoint y: 179, endPoint x: 277, endPoint y: 199, distance: 240.7
click at [273, 199] on div "224012 more_horiz MANM_YKV_N005 account_circle [PERSON_NAME] 5E CS-10 36" Concr…" at bounding box center [740, 229] width 1078 height 302
drag, startPoint x: 579, startPoint y: 182, endPoint x: 323, endPoint y: 197, distance: 256.3
click at [324, 197] on div "224012 more_horiz MANM_YKV_N005 account_circle [PERSON_NAME] 5E CS-10 36" Concr…" at bounding box center [740, 229] width 1078 height 302
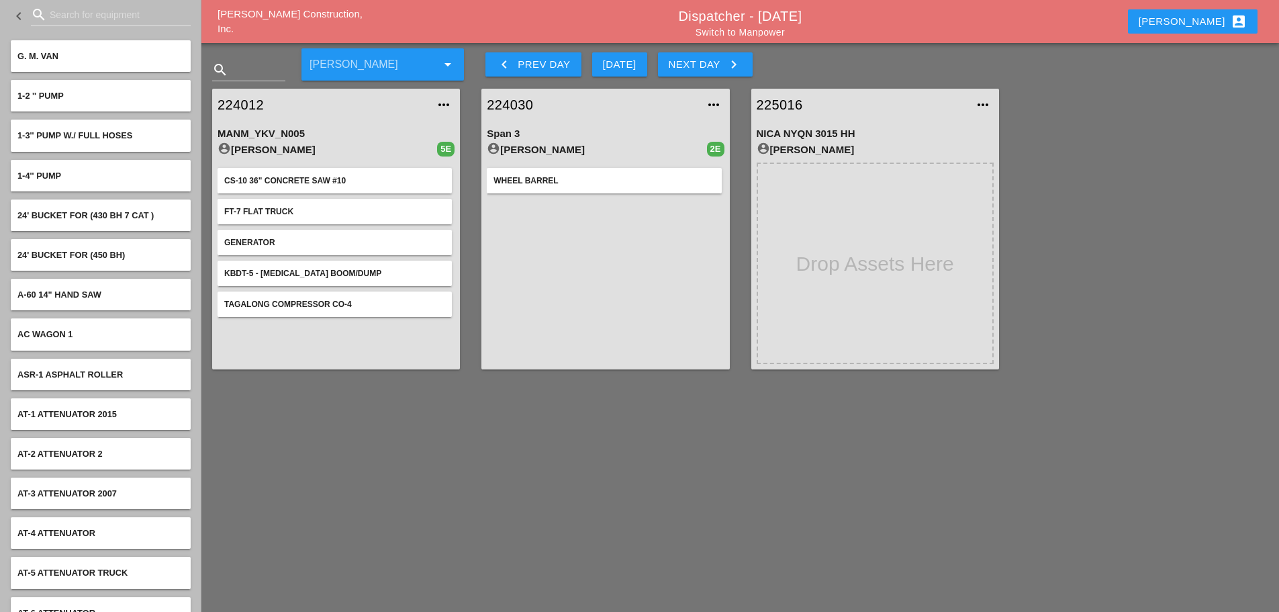
drag, startPoint x: 527, startPoint y: 182, endPoint x: 285, endPoint y: 182, distance: 241.1
click at [308, 194] on div "224012 more_horiz MANM_YKV_N005 account_circle [PERSON_NAME] 5E CS-10 36" Concr…" at bounding box center [740, 229] width 1078 height 302
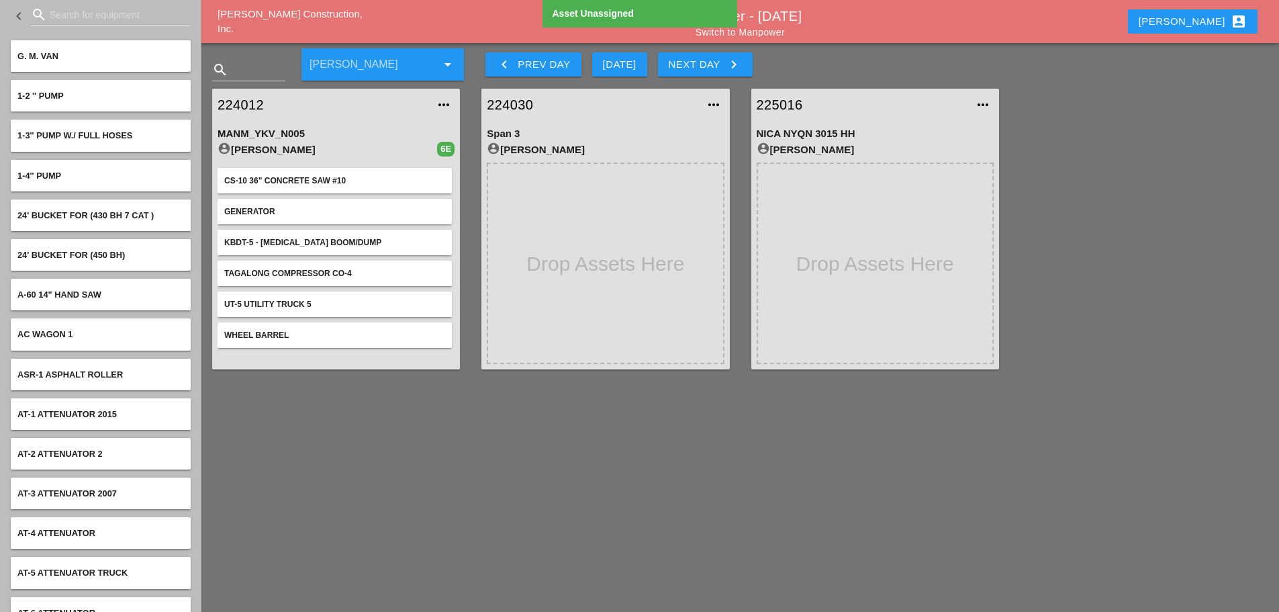
click at [244, 97] on link "224012" at bounding box center [323, 105] width 210 height 20
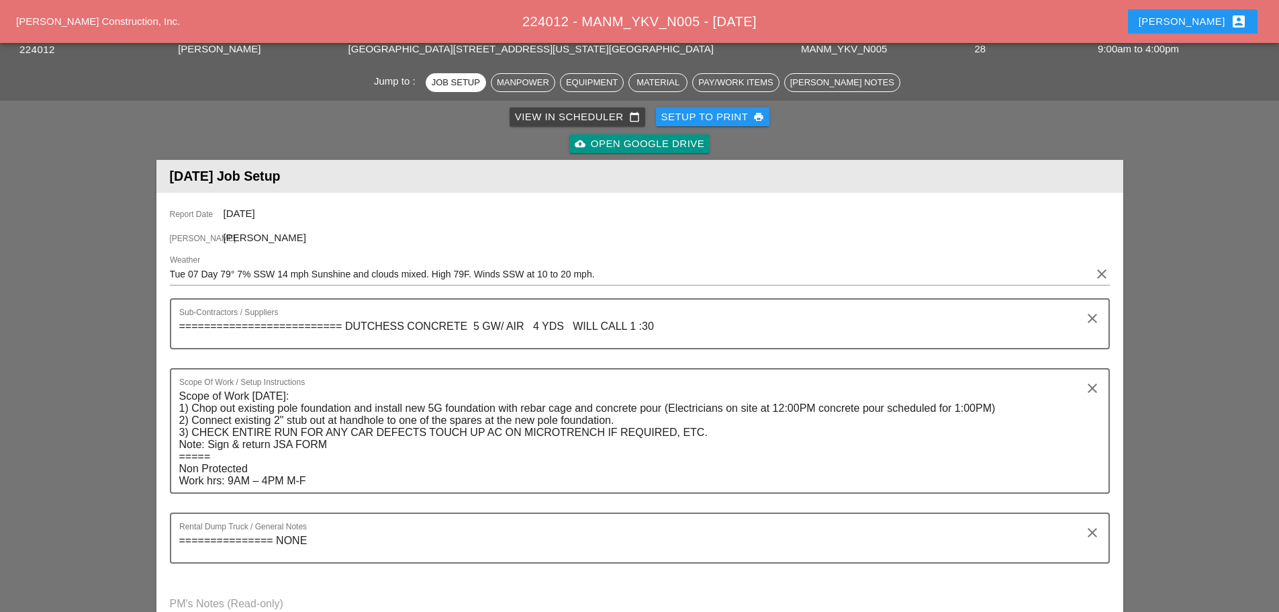
scroll to position [67, 0]
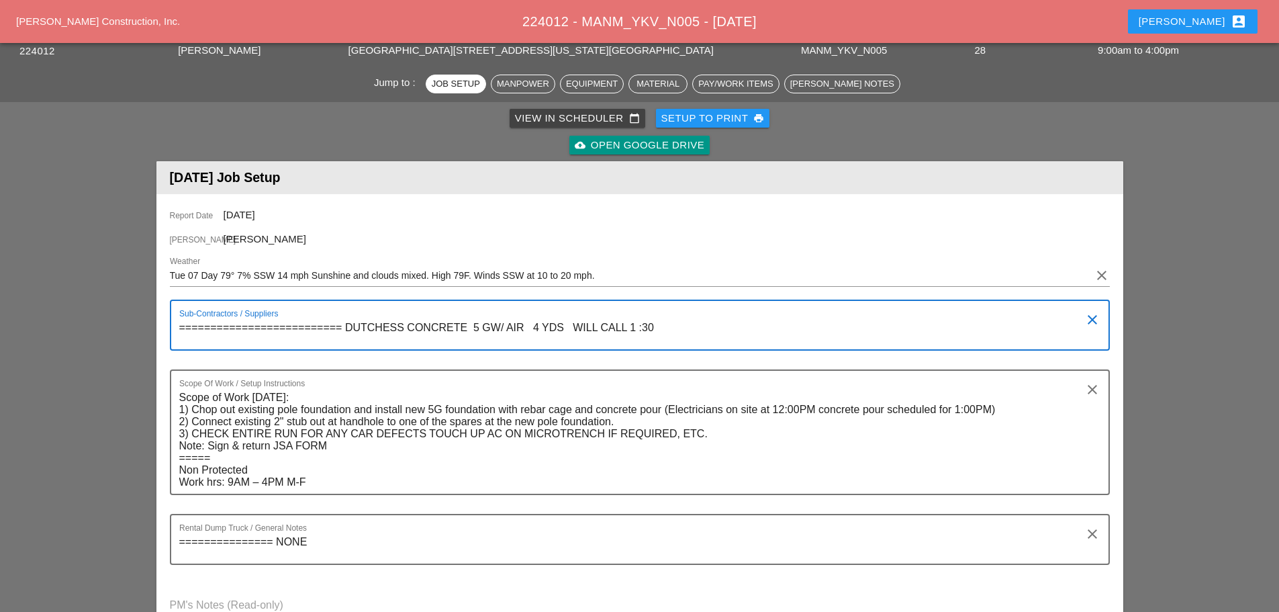
click at [484, 325] on textarea "========================== DUTCHESS CONCRETE 5 GW/ AIR 4 YDS WILL CALL 1 :30" at bounding box center [634, 333] width 911 height 32
click at [489, 324] on textarea "========================== DUTCHESS CONCRETE 5GW/ AIR 4 YDS WILL CALL 1 :30" at bounding box center [634, 333] width 911 height 32
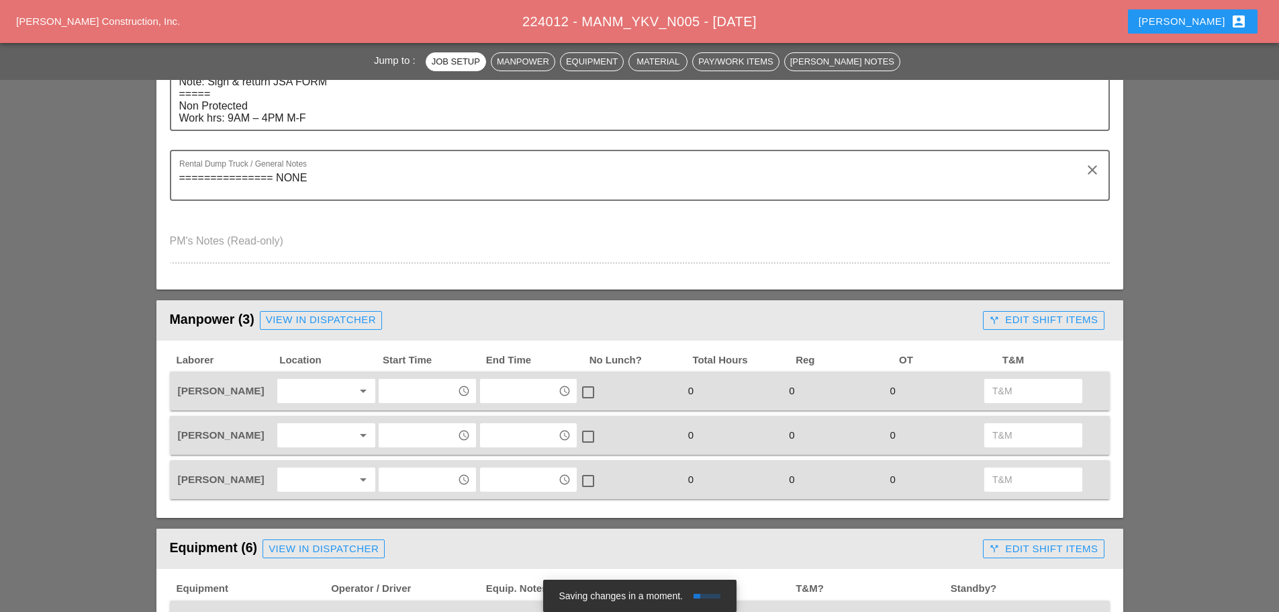
scroll to position [470, 0]
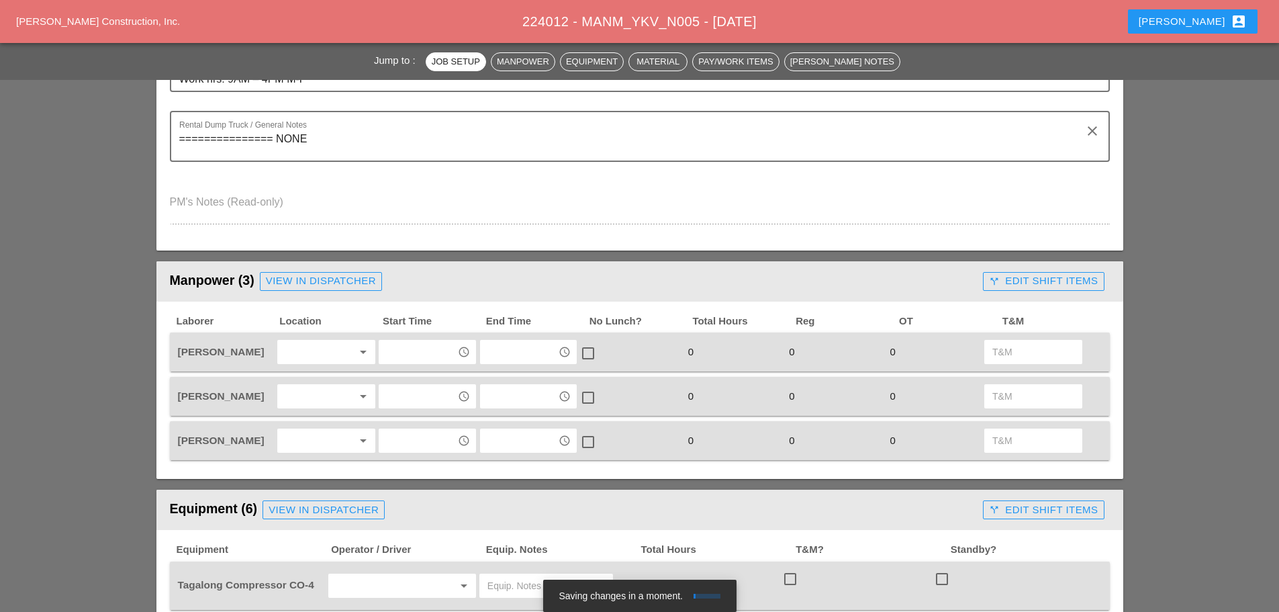
type textarea "========================== DUTCHESS CONCRETE 5G W/ AIR 4 YDS WILL CALL 1 :30"
click at [332, 347] on div at bounding box center [316, 351] width 71 height 21
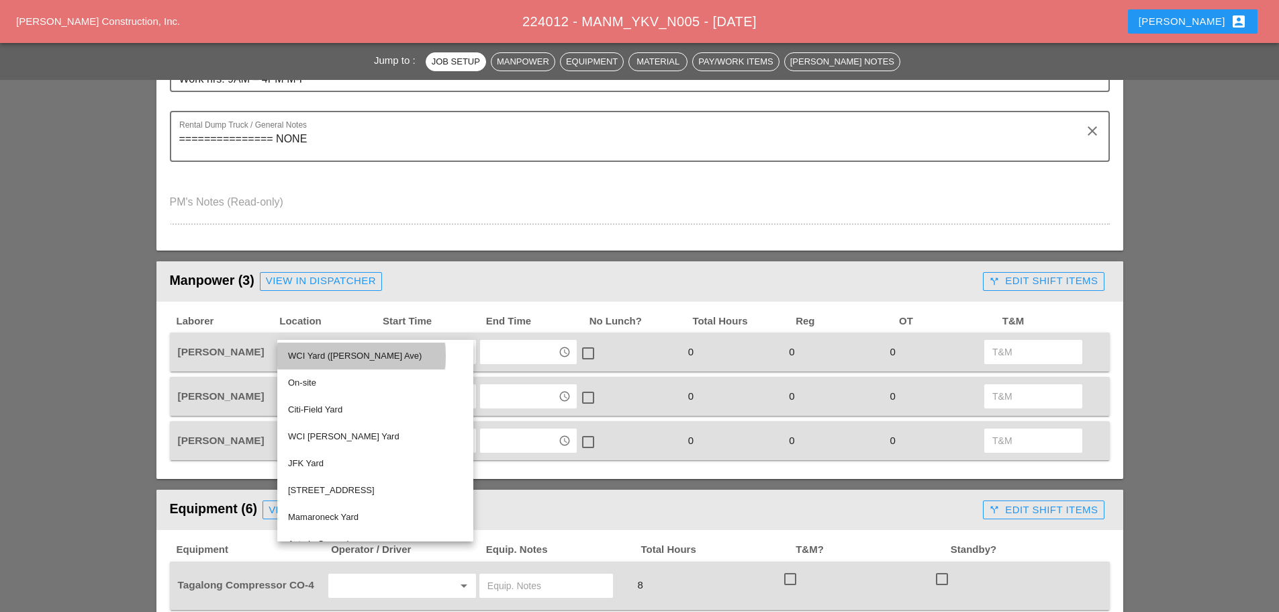
click at [334, 356] on div "WCI Yard ([PERSON_NAME] Ave)" at bounding box center [375, 356] width 175 height 16
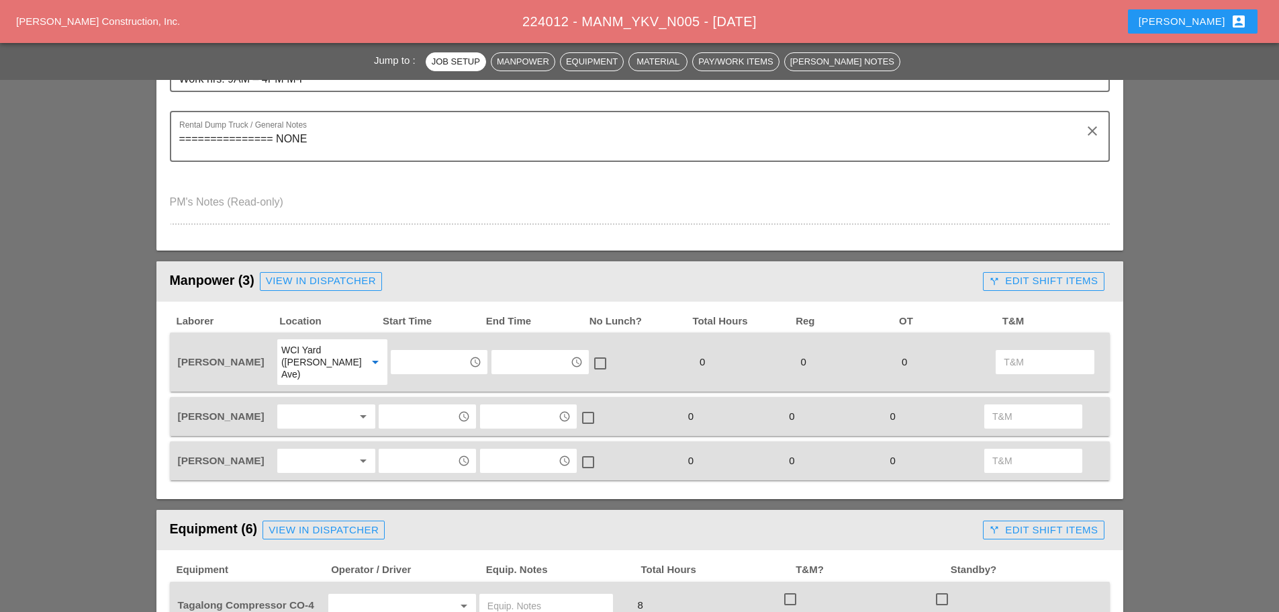
click at [314, 406] on div at bounding box center [316, 416] width 71 height 21
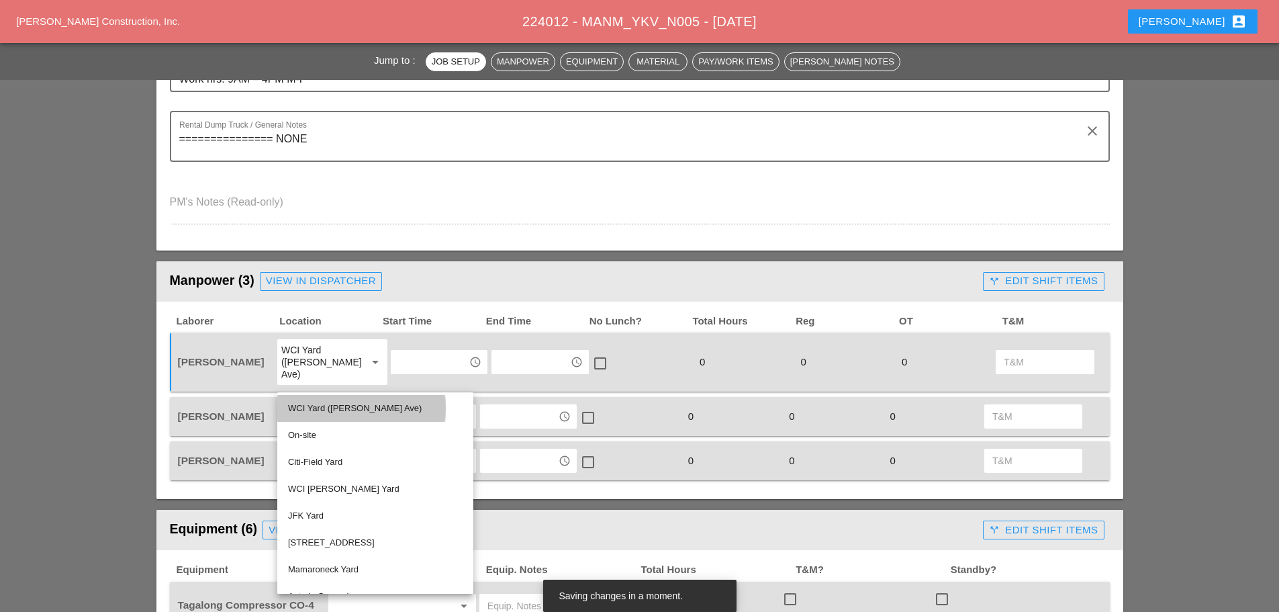
click at [312, 401] on div "WCI Yard ([PERSON_NAME] Ave)" at bounding box center [375, 408] width 175 height 16
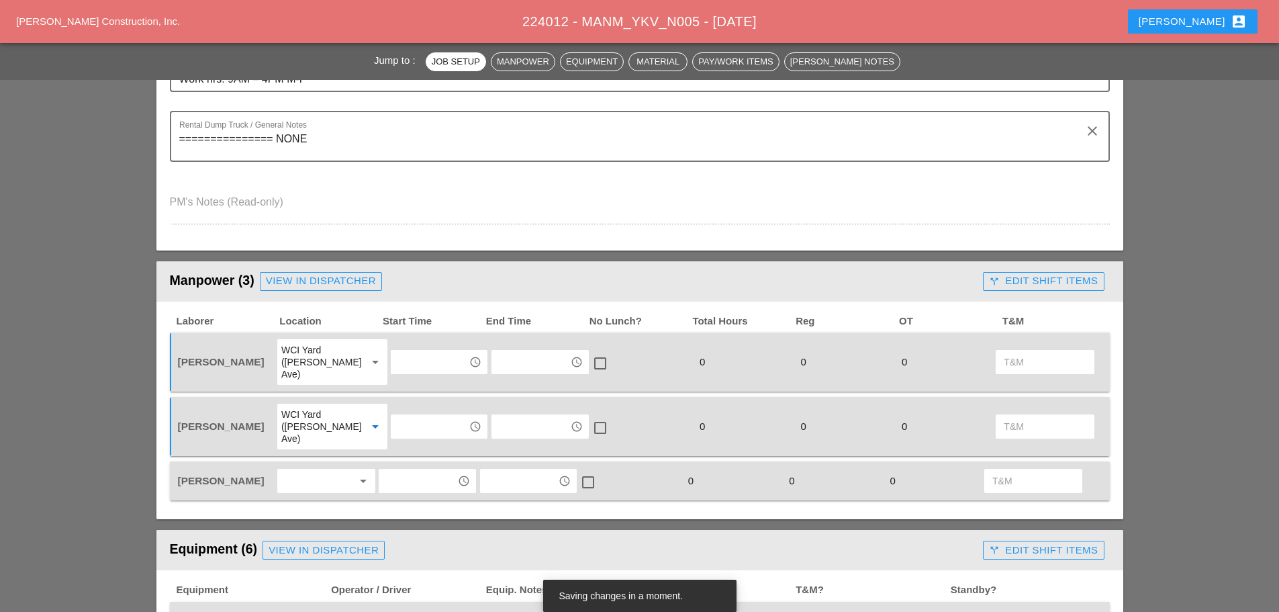
click at [313, 470] on div at bounding box center [316, 480] width 71 height 21
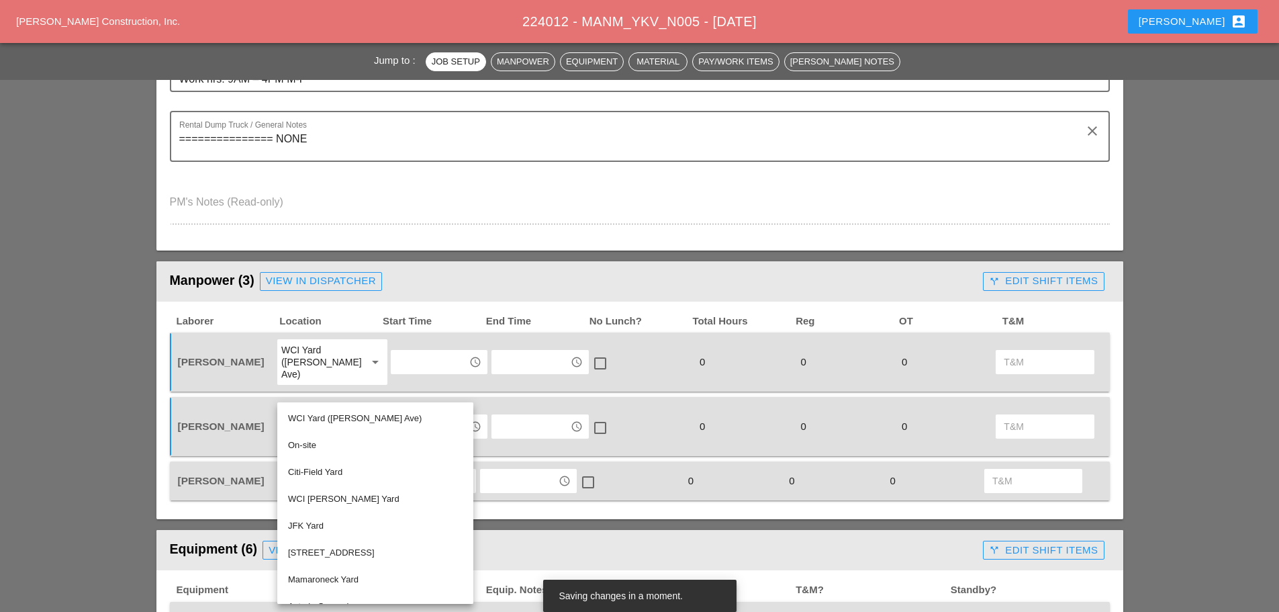
drag, startPoint x: 315, startPoint y: 445, endPoint x: 351, endPoint y: 408, distance: 51.8
click at [316, 443] on div "On-site" at bounding box center [375, 445] width 175 height 16
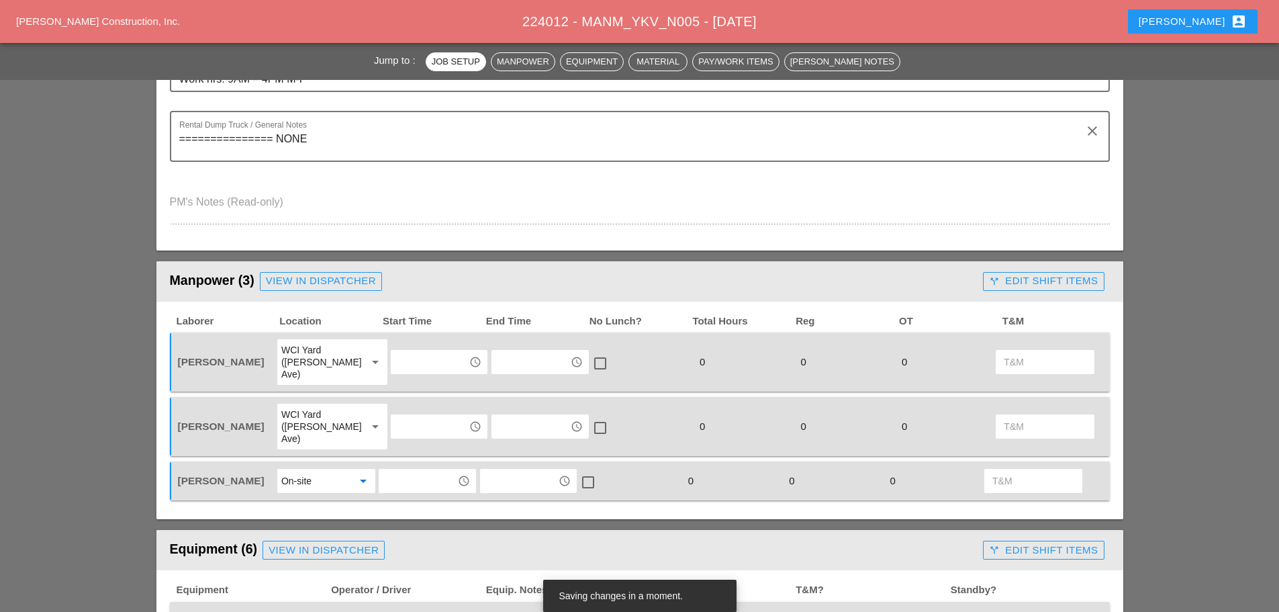
click at [414, 341] on div "access_time" at bounding box center [439, 362] width 101 height 48
click at [432, 359] on input "text" at bounding box center [430, 361] width 70 height 21
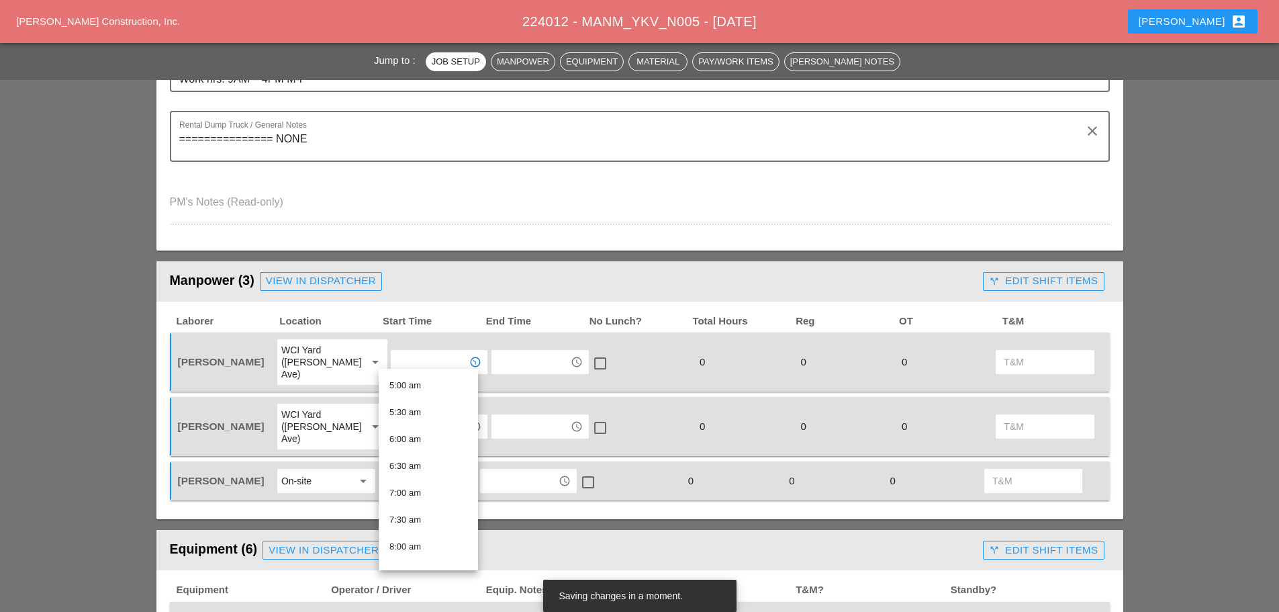
scroll to position [269, 0]
click at [408, 433] on div "6:00 am" at bounding box center [429, 439] width 78 height 16
type input "6:00 am"
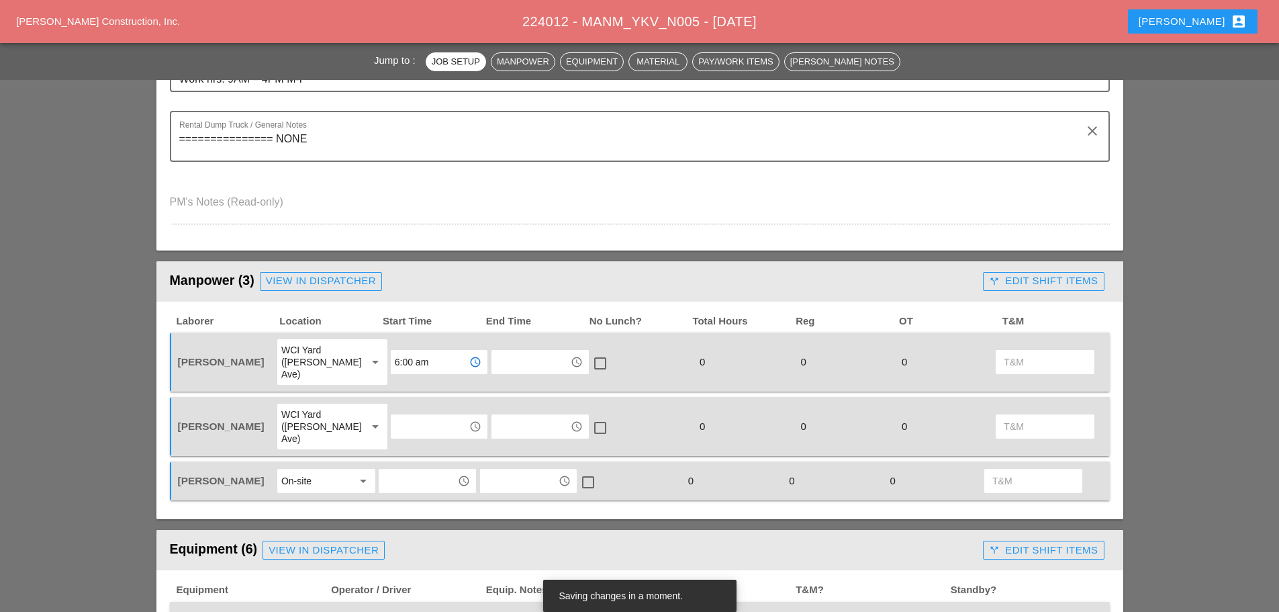
click at [416, 416] on input "text" at bounding box center [430, 426] width 70 height 21
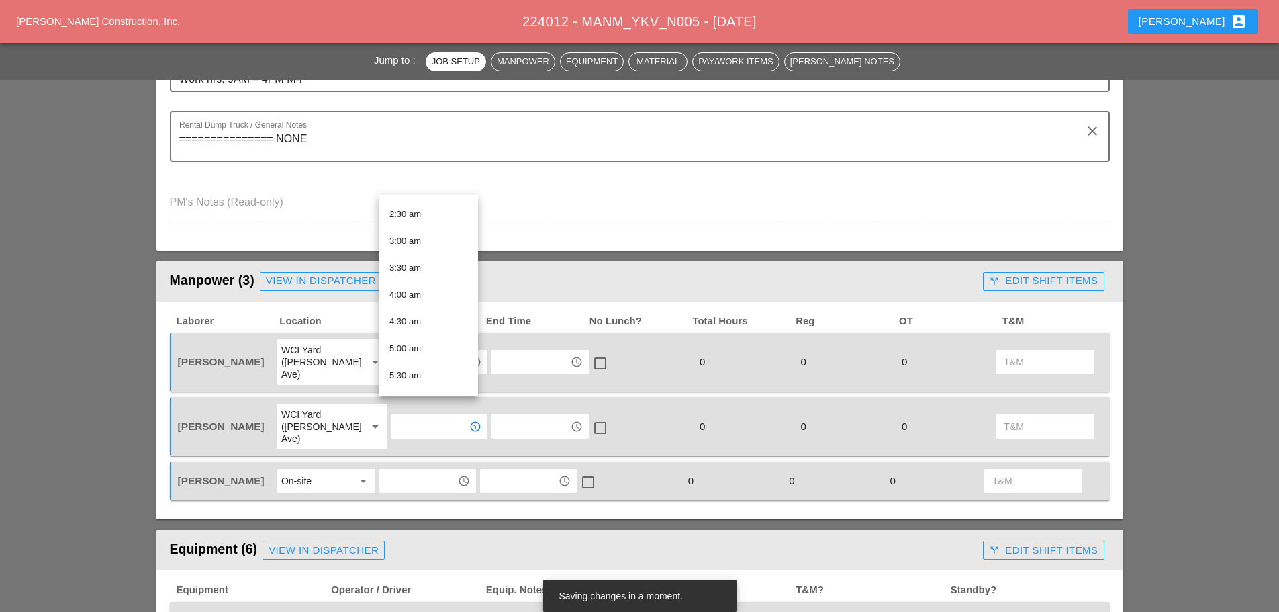
scroll to position [336, 0]
click at [410, 206] on div "6:00 am" at bounding box center [429, 197] width 78 height 27
type input "6:00 am"
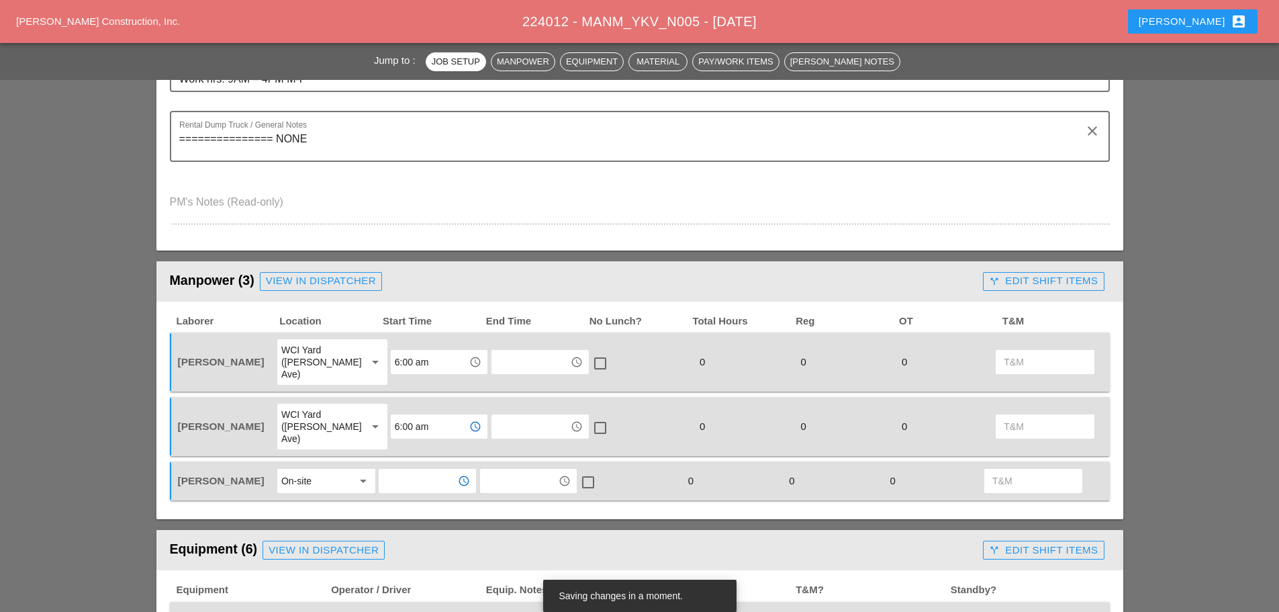
click at [420, 470] on input "text" at bounding box center [418, 480] width 70 height 21
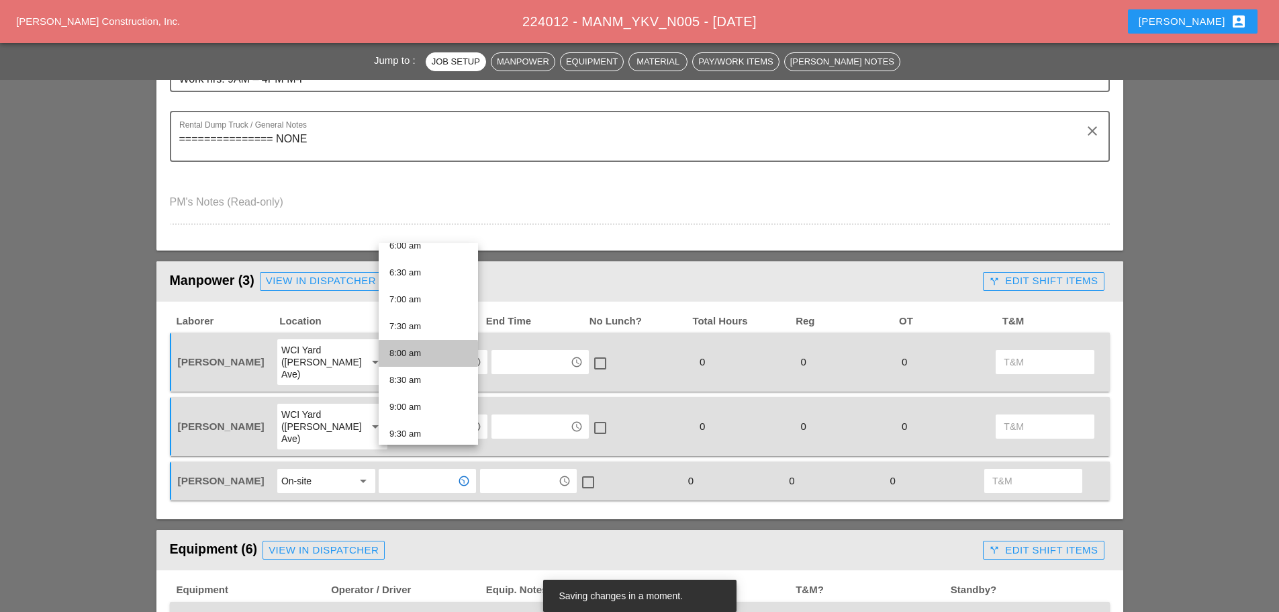
click at [410, 351] on div "8:00 am" at bounding box center [429, 353] width 78 height 16
type input "8:00 am"
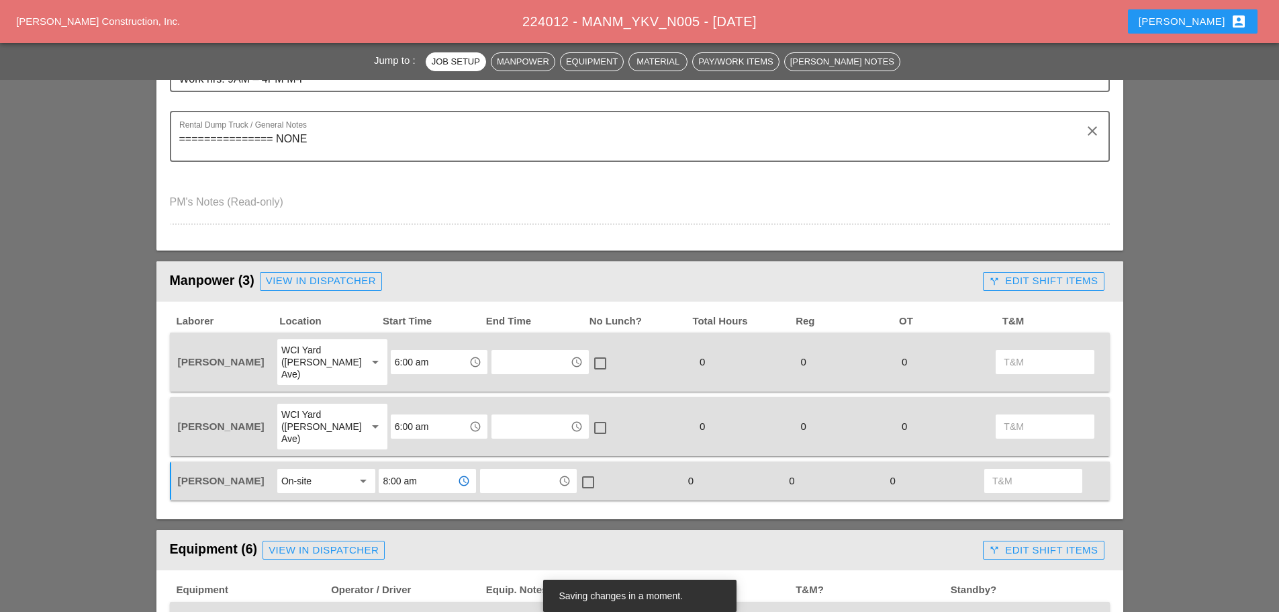
scroll to position [739, 0]
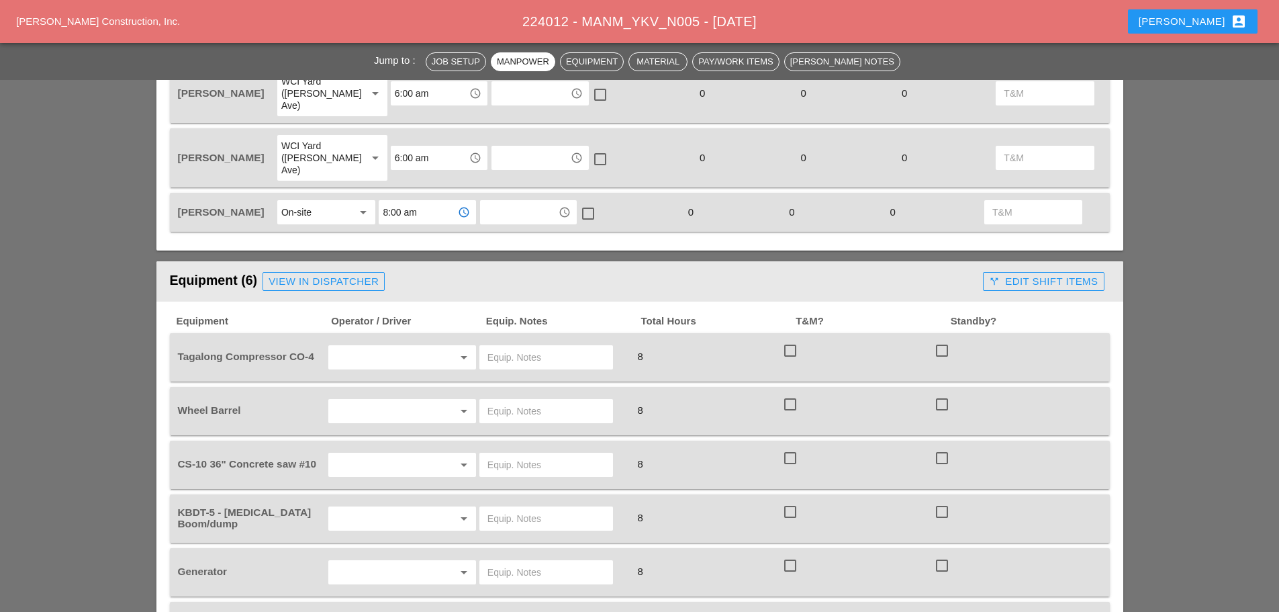
click at [402, 347] on input "text" at bounding box center [383, 357] width 102 height 21
click at [391, 377] on div "[PERSON_NAME]" at bounding box center [402, 388] width 126 height 27
type input "[PERSON_NAME]"
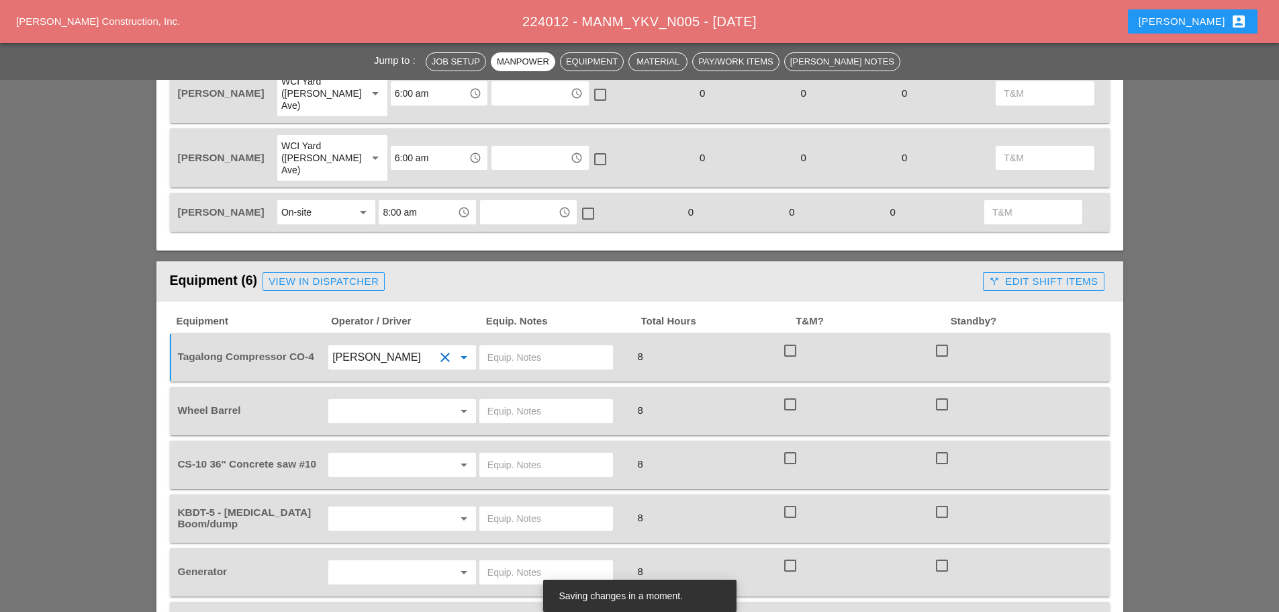
click at [391, 400] on input "text" at bounding box center [383, 410] width 102 height 21
click at [375, 416] on div "[PERSON_NAME]" at bounding box center [402, 416] width 126 height 16
type input "[PERSON_NAME]"
click at [386, 454] on input "text" at bounding box center [383, 464] width 102 height 21
click at [385, 476] on div "[PERSON_NAME]" at bounding box center [402, 469] width 126 height 16
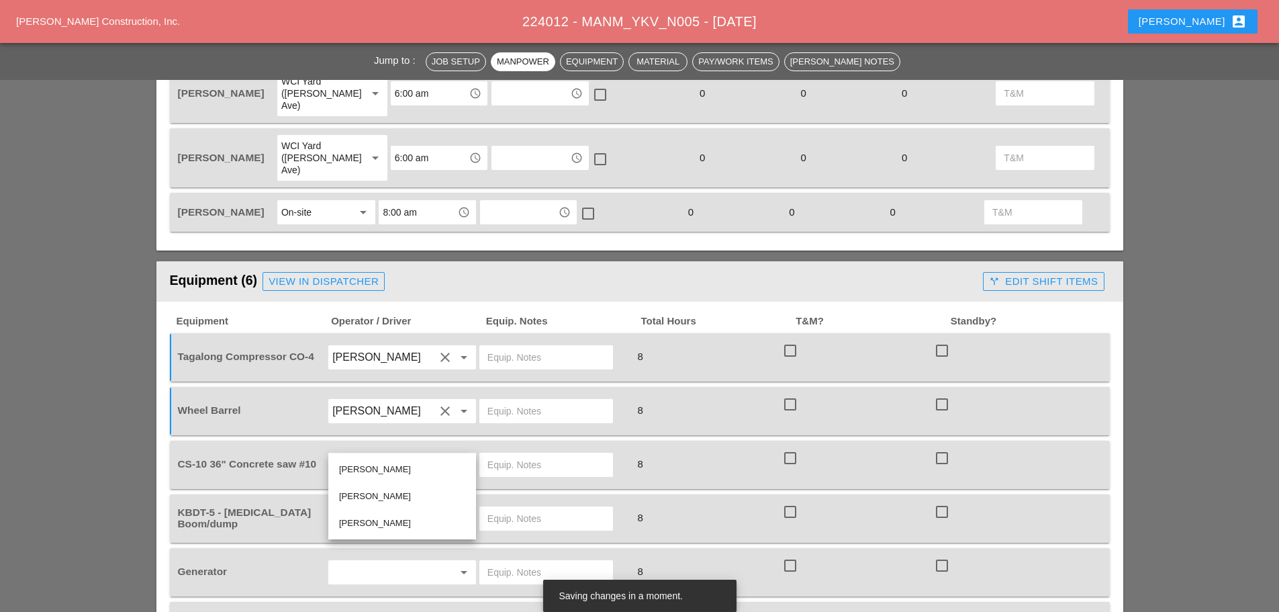
type input "[PERSON_NAME]"
click at [394, 508] on input "text" at bounding box center [383, 518] width 102 height 21
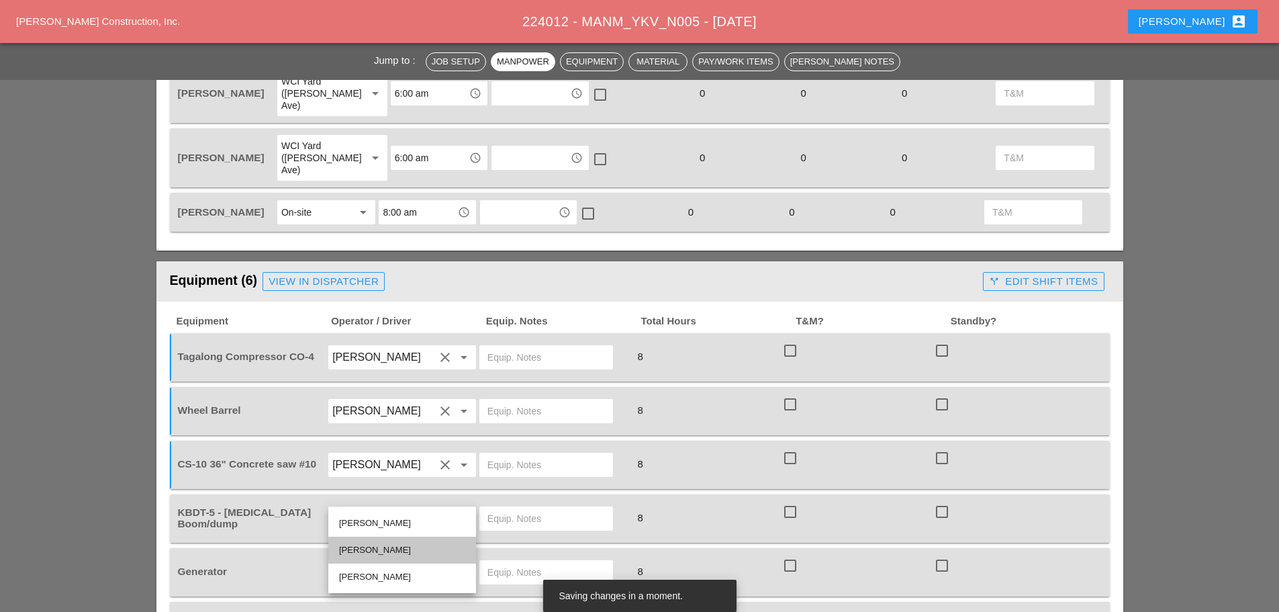
click at [379, 545] on div "[PERSON_NAME]" at bounding box center [402, 550] width 126 height 16
type input "[PERSON_NAME]"
click at [387, 561] on input "text" at bounding box center [383, 571] width 102 height 21
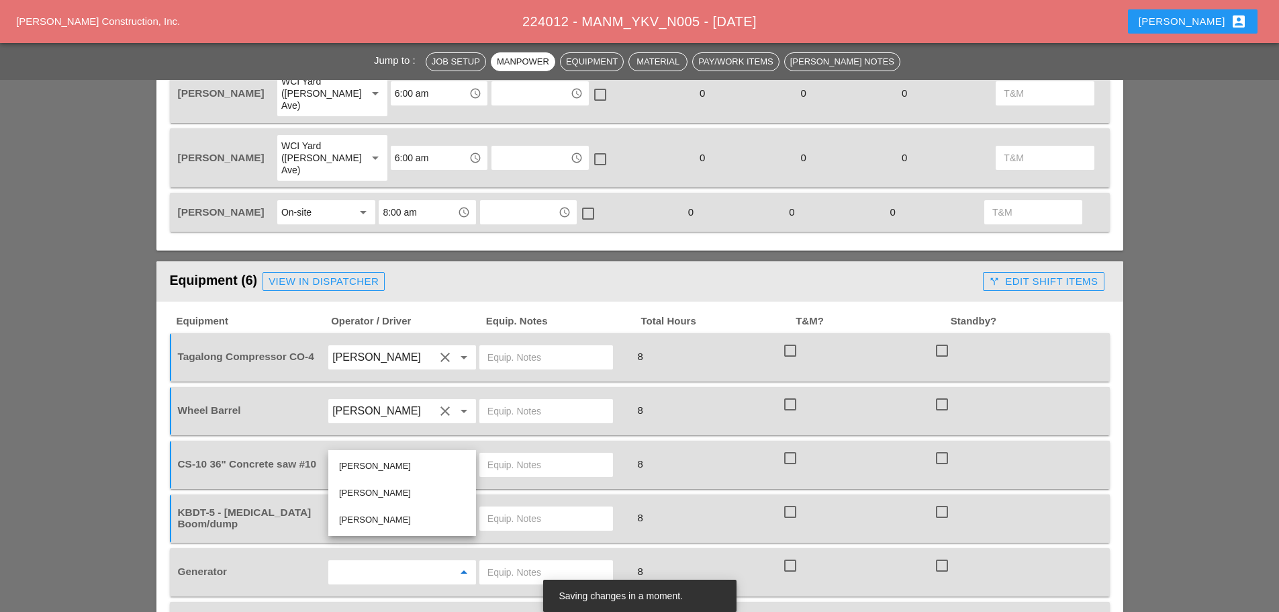
click at [373, 454] on input "[PERSON_NAME]" at bounding box center [383, 464] width 102 height 21
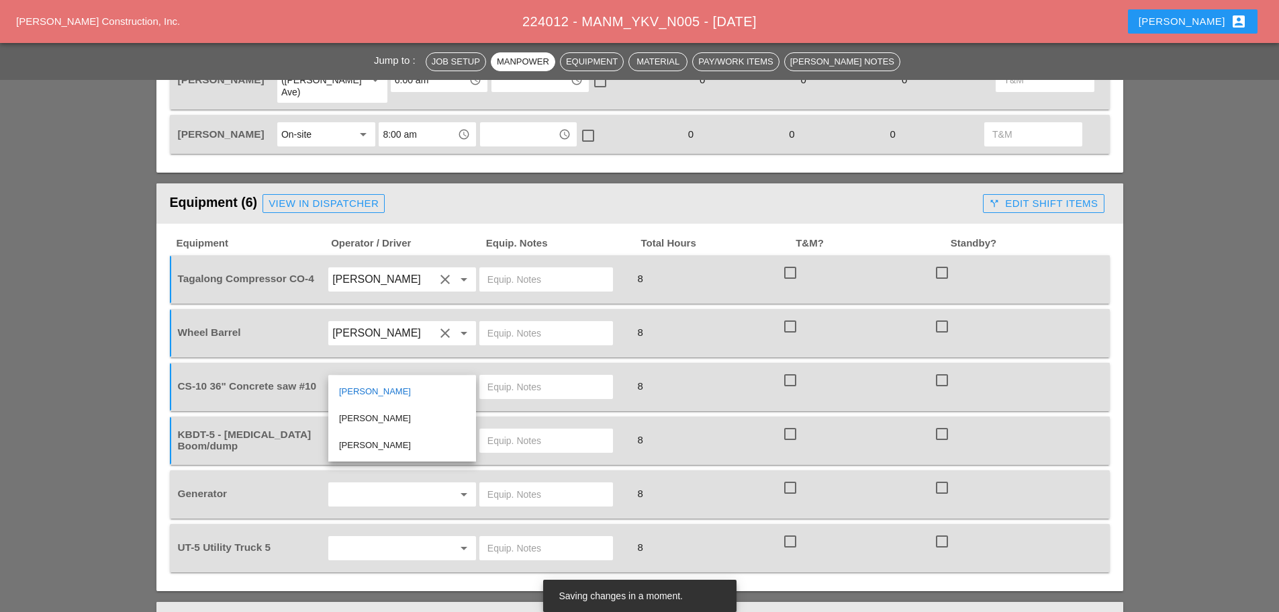
scroll to position [940, 0]
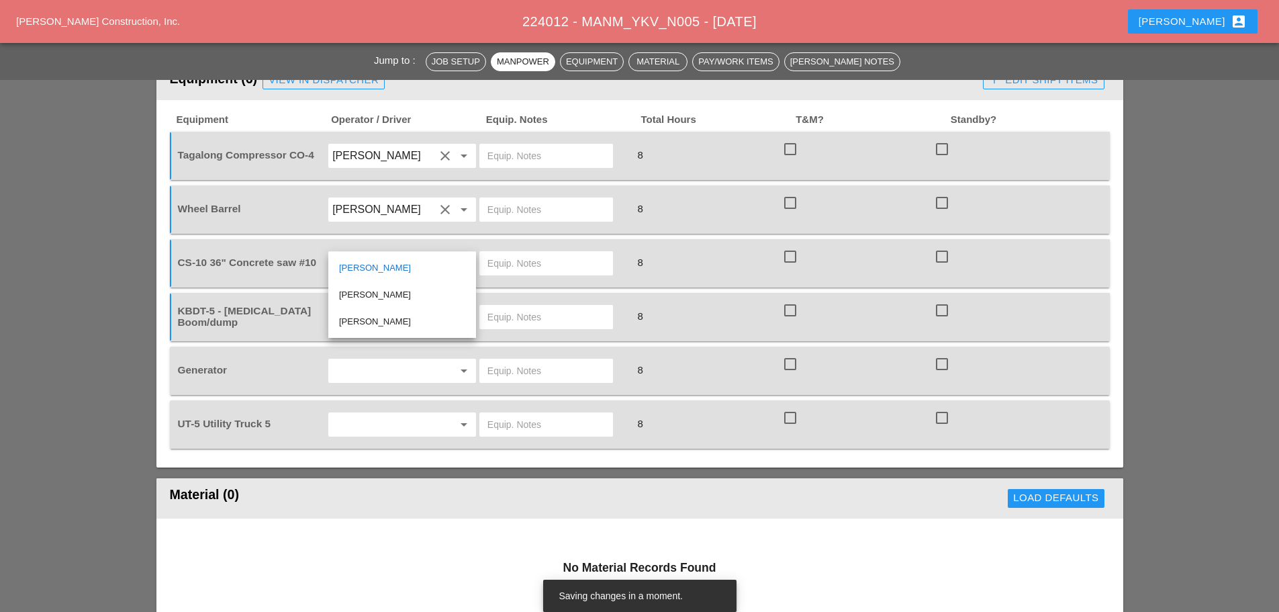
click at [369, 253] on input "[PERSON_NAME]" at bounding box center [383, 263] width 102 height 21
click at [379, 266] on div "[PERSON_NAME]" at bounding box center [402, 268] width 126 height 16
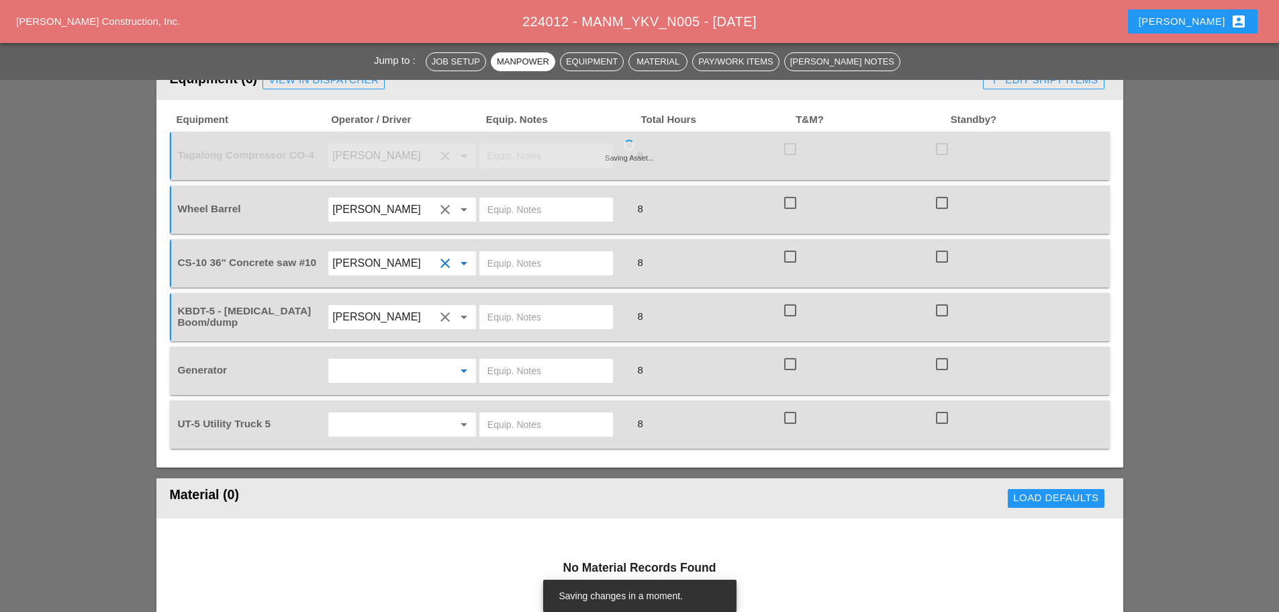
click at [367, 360] on input "text" at bounding box center [383, 370] width 102 height 21
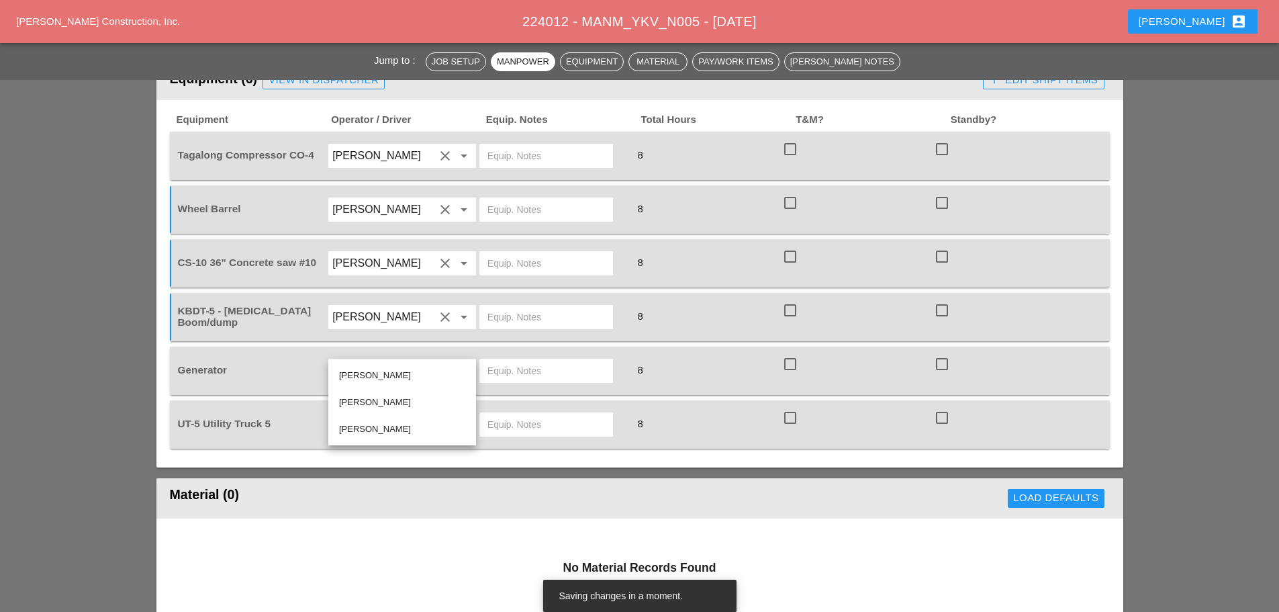
click at [373, 372] on div "[PERSON_NAME]" at bounding box center [402, 375] width 126 height 16
type input "[PERSON_NAME]"
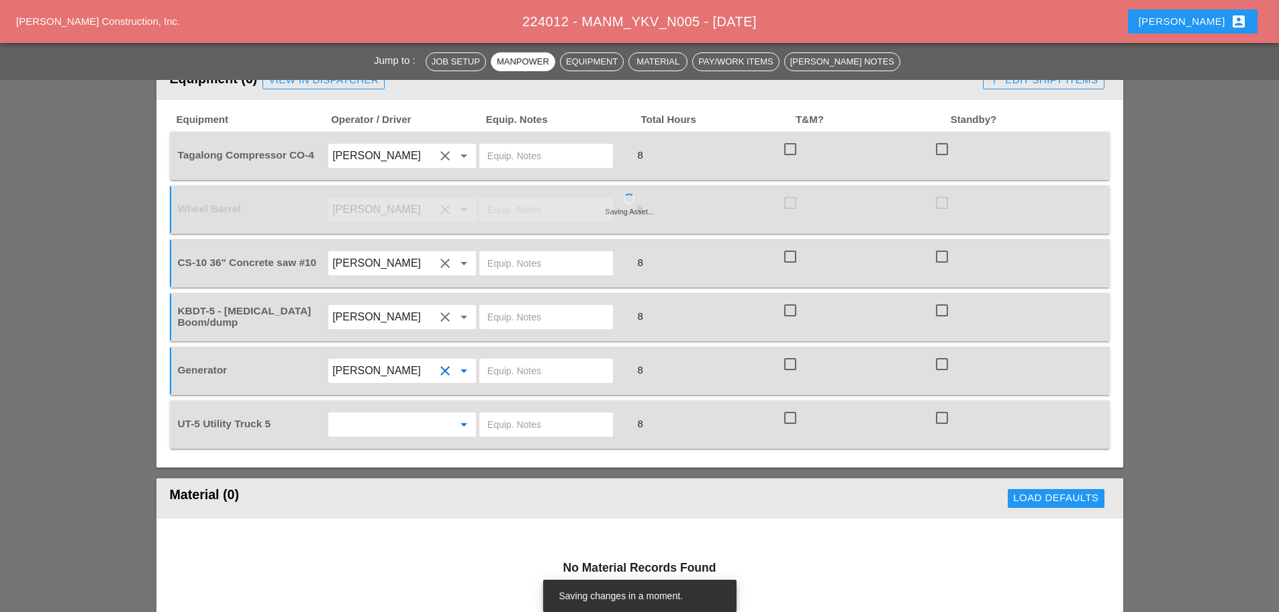
click at [400, 414] on input "text" at bounding box center [383, 424] width 102 height 21
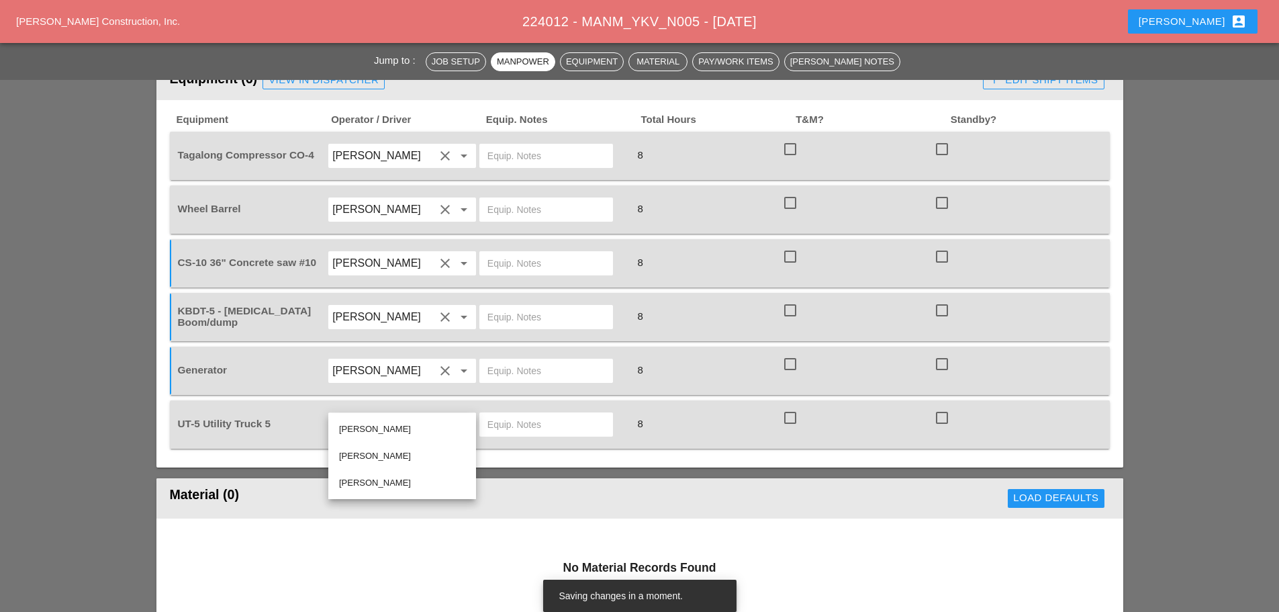
click at [385, 435] on div "[PERSON_NAME]" at bounding box center [402, 429] width 126 height 16
type input "[PERSON_NAME]"
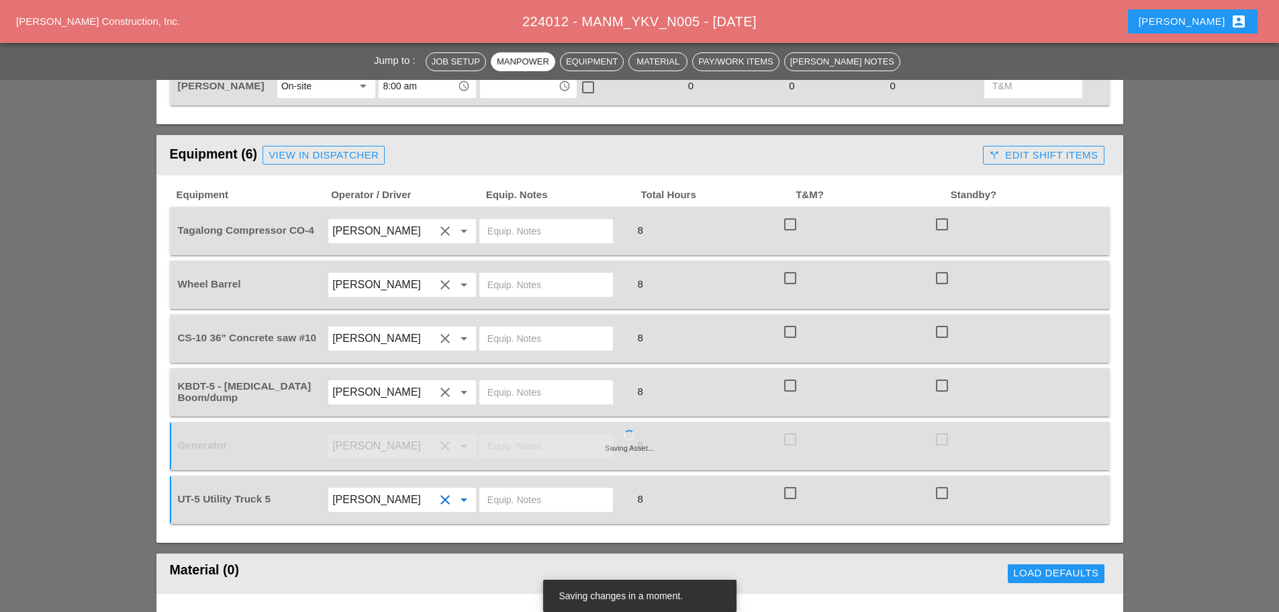
scroll to position [739, 0]
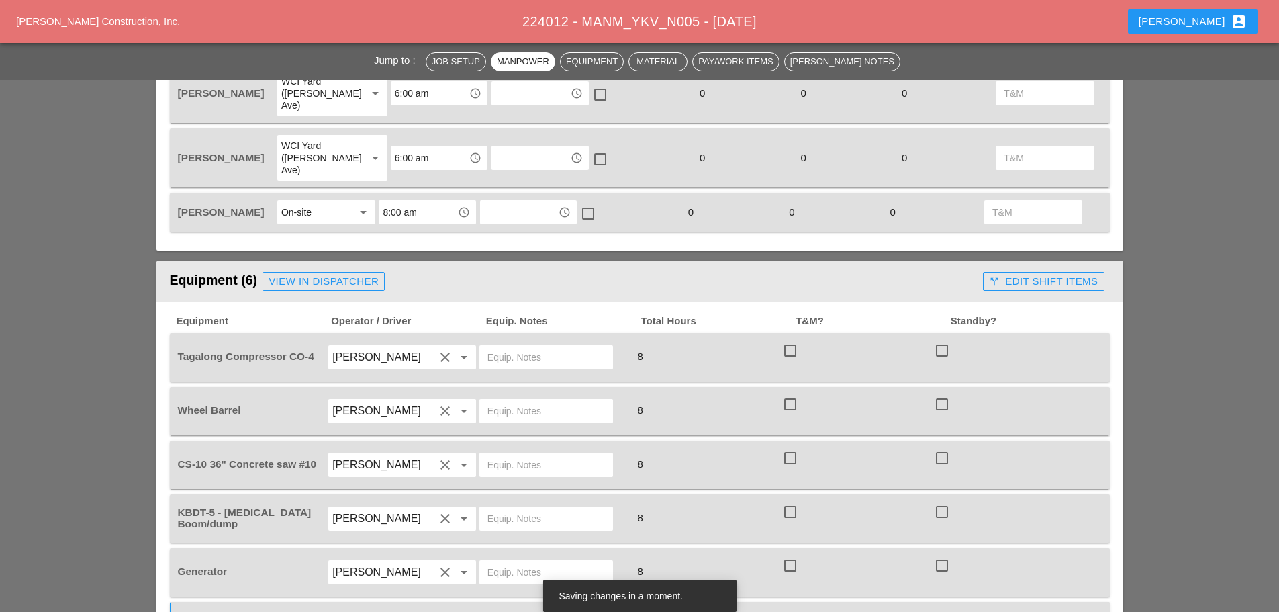
click at [515, 347] on input "text" at bounding box center [547, 357] width 118 height 21
type input "START"
click at [491, 400] on input "text" at bounding box center [547, 410] width 118 height 21
type input "ON TRUCK"
click at [509, 454] on div at bounding box center [554, 465] width 152 height 38
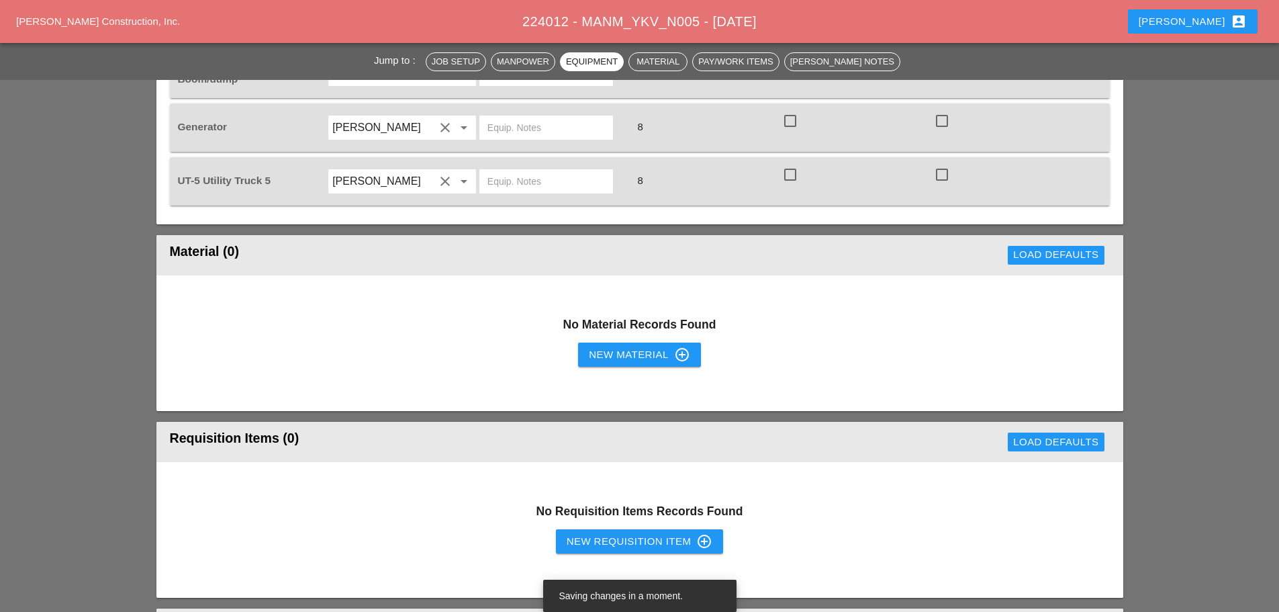
scroll to position [871, 0]
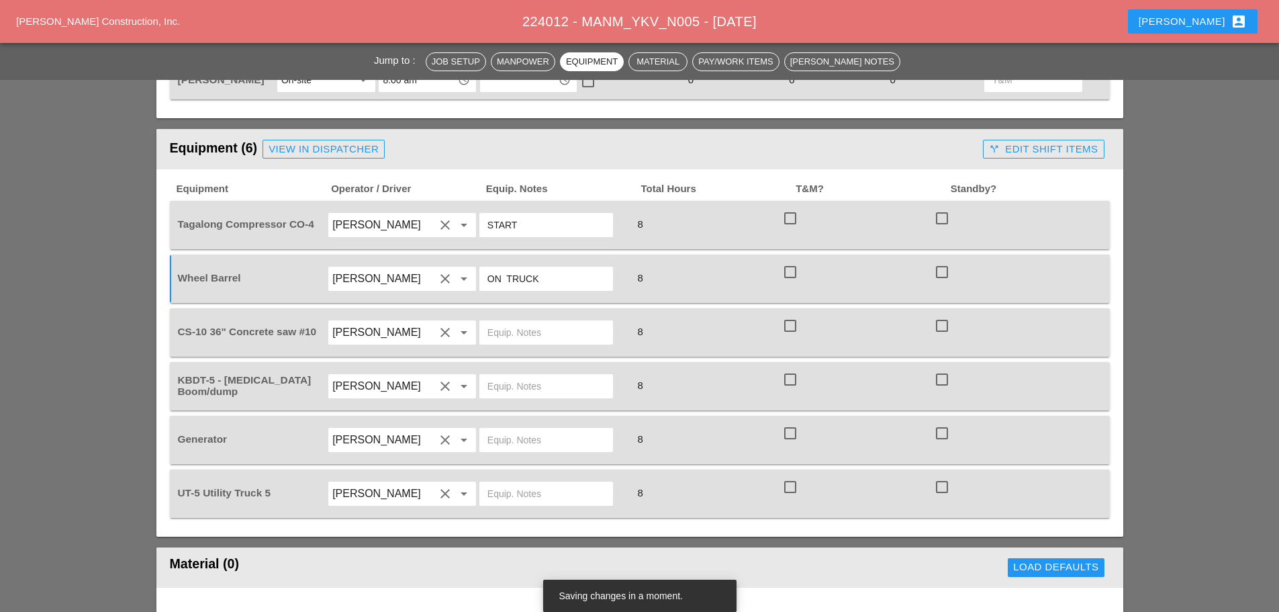
click at [554, 322] on input "text" at bounding box center [547, 332] width 118 height 21
type input "FULL SETUP"
click at [541, 375] on input "text" at bounding box center [547, 385] width 118 height 21
type input "W/ MATERIALS"
click at [508, 429] on input "text" at bounding box center [547, 439] width 118 height 21
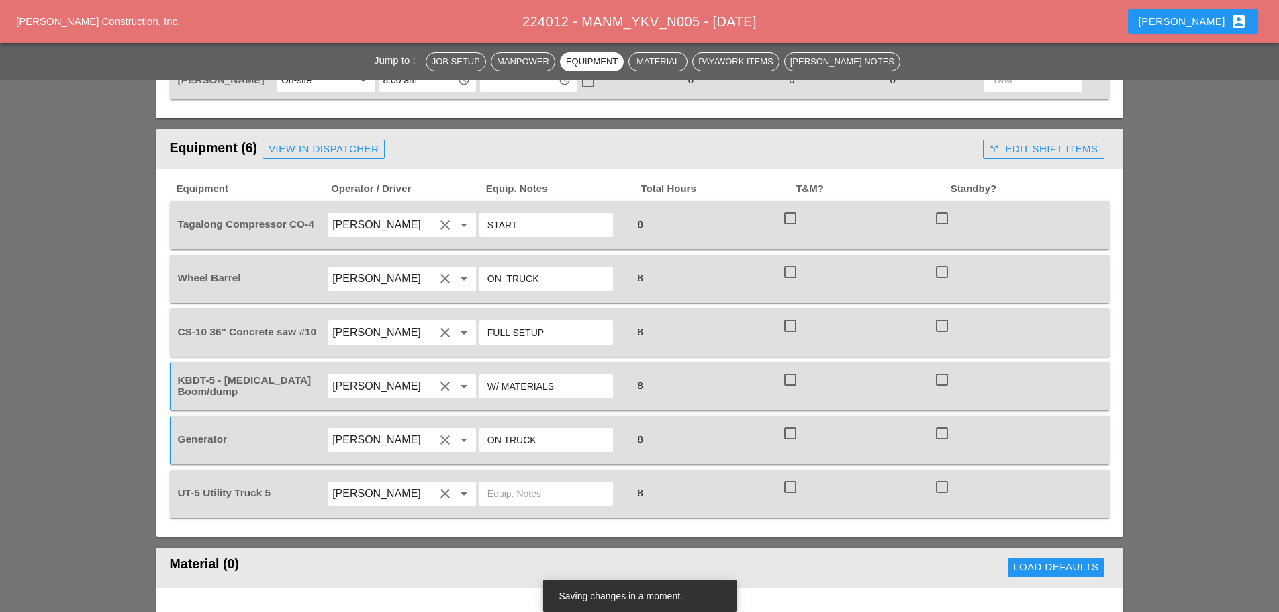
type input "ON TRUCK"
click at [509, 483] on input "text" at bounding box center [547, 493] width 118 height 21
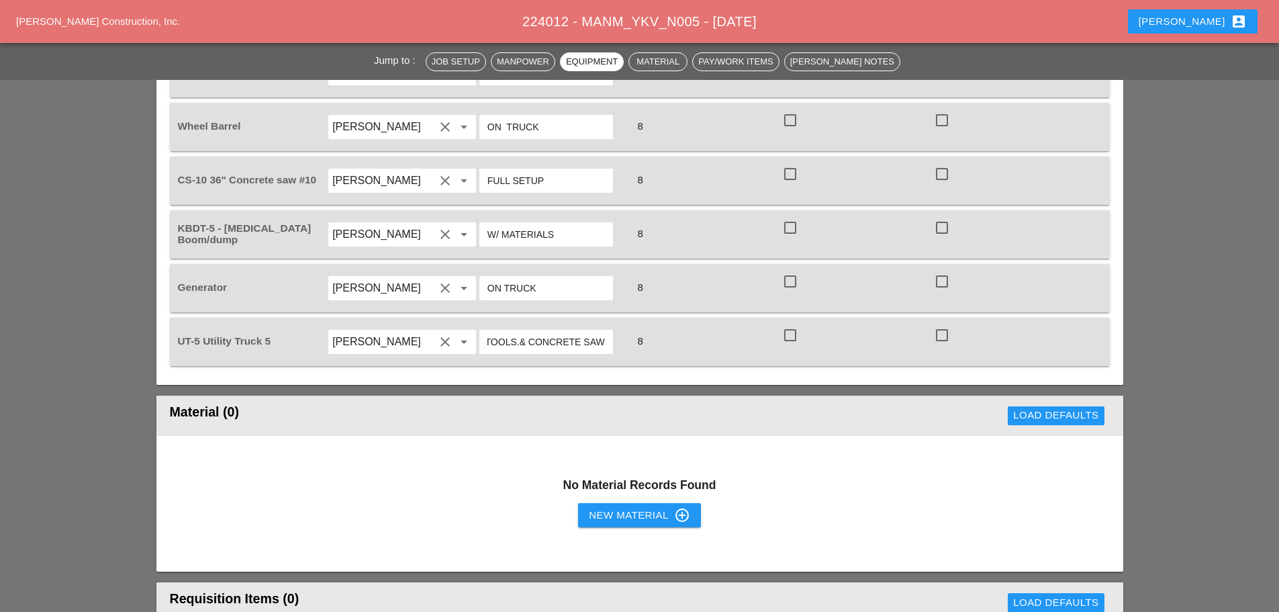
scroll to position [1140, 0]
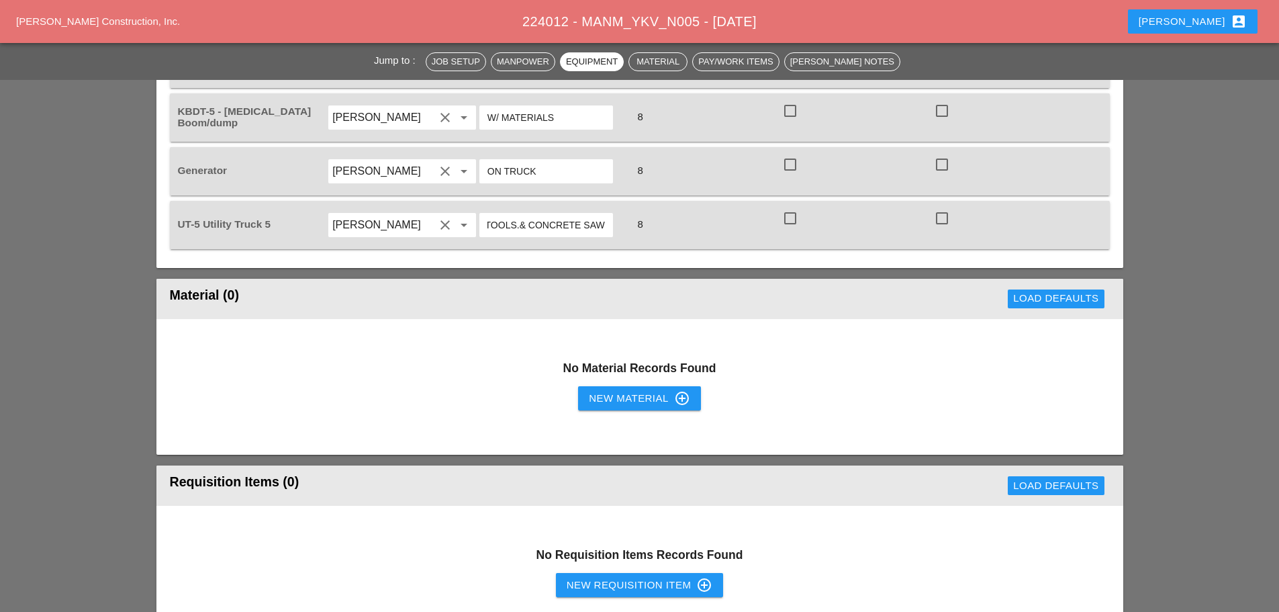
type input "W/ TOOLS.& CONCRETE SAW"
click at [596, 390] on div "New Material control_point" at bounding box center [639, 398] width 101 height 16
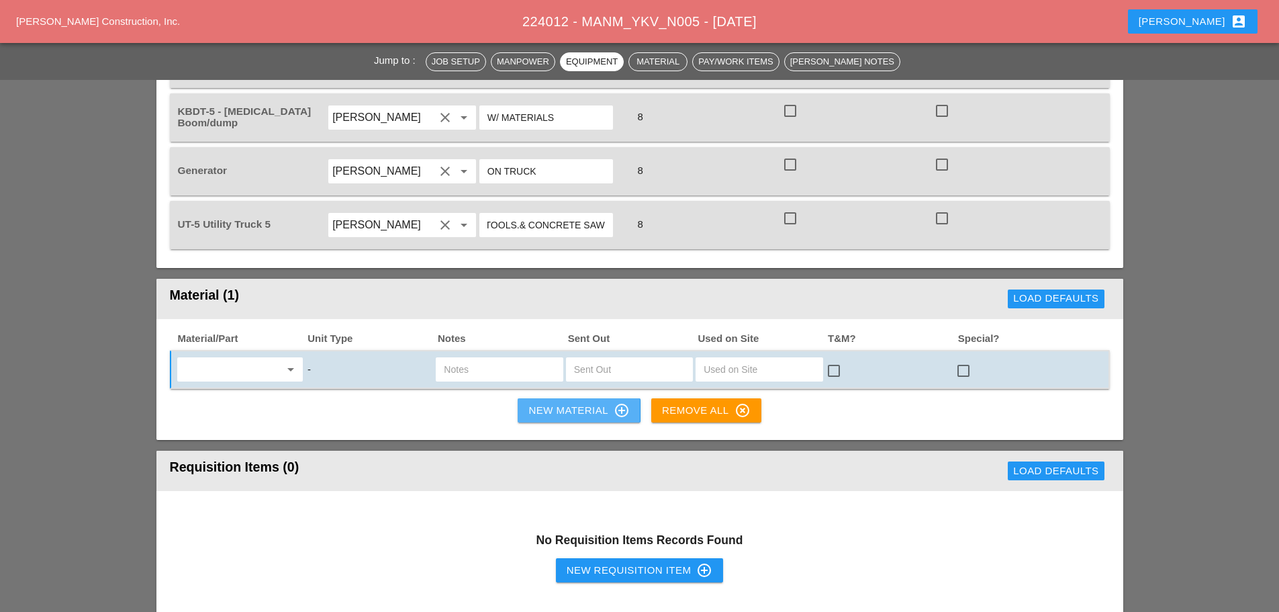
scroll to position [0, 0]
click at [255, 359] on input "text" at bounding box center [230, 369] width 99 height 21
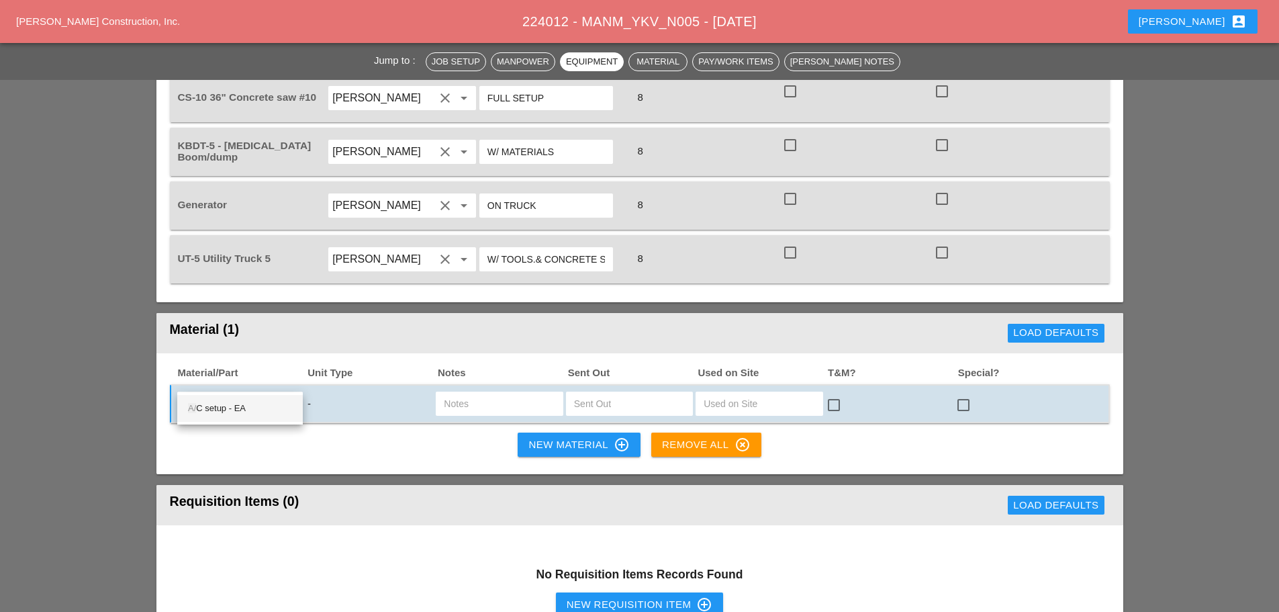
scroll to position [1073, 0]
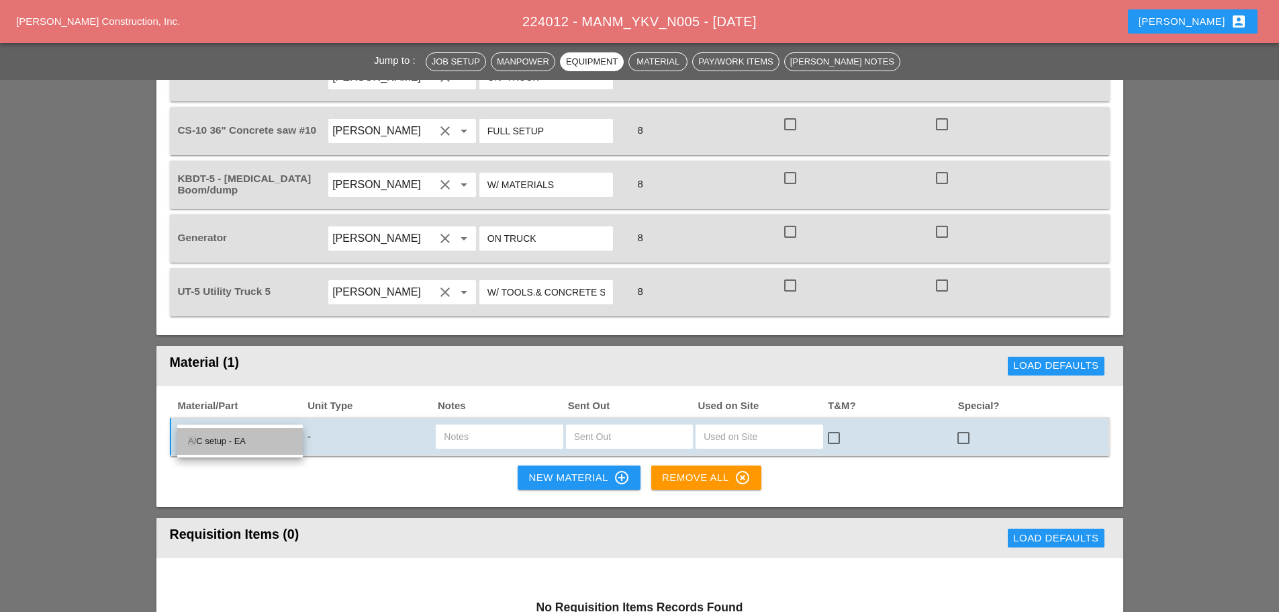
click at [224, 445] on div "A/ C setup - EA" at bounding box center [240, 441] width 104 height 16
type input "A/C setup - EA"
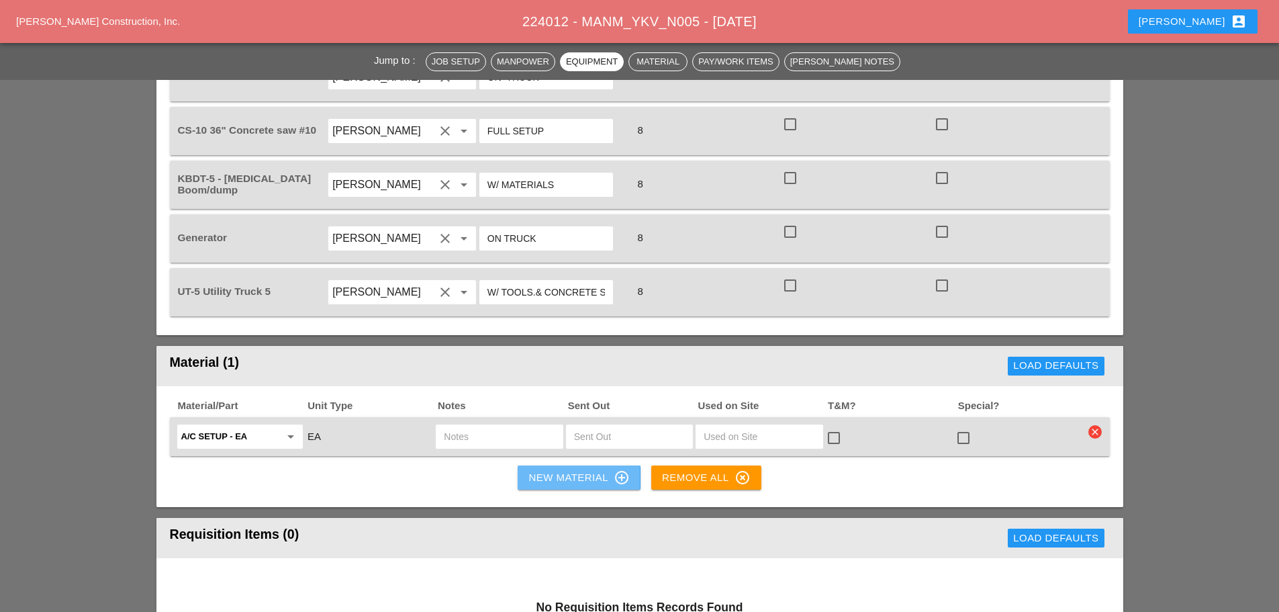
click at [574, 469] on div "New Material control_point" at bounding box center [579, 477] width 101 height 16
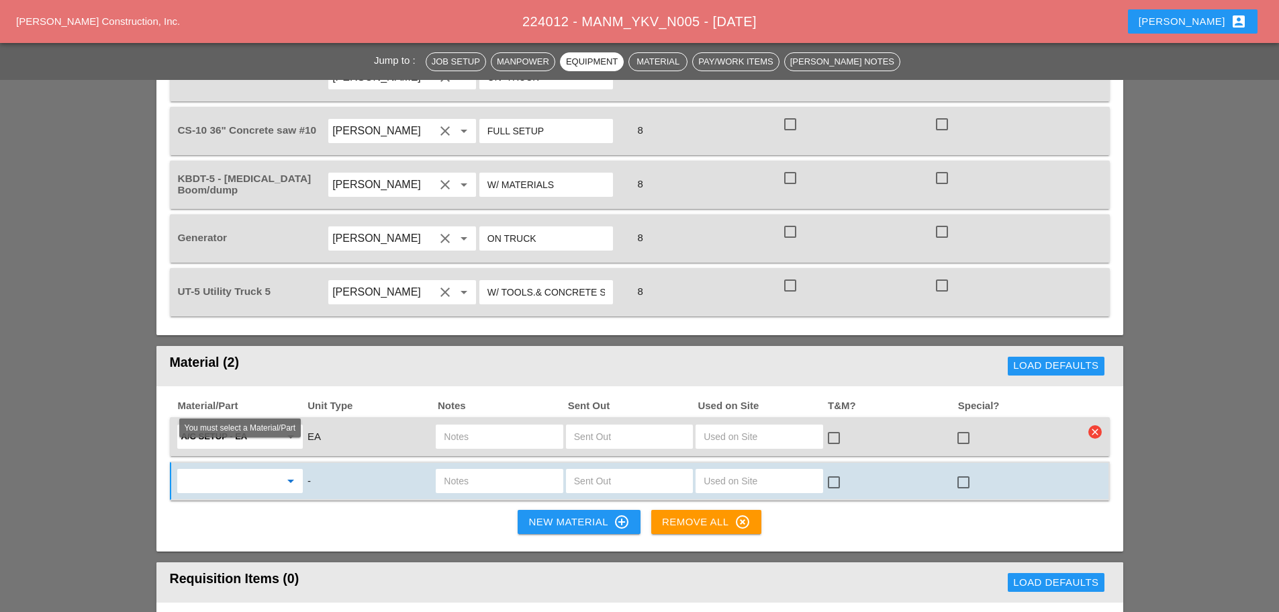
click at [245, 470] on input "text" at bounding box center [230, 480] width 99 height 21
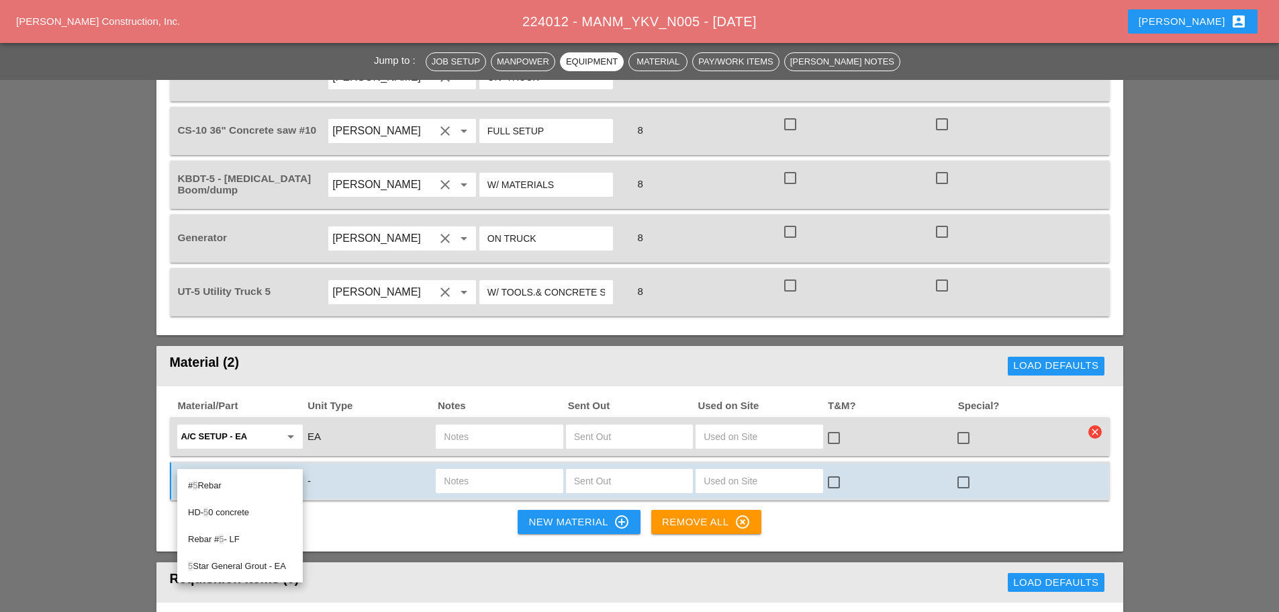
click at [236, 476] on div "# 5 Rebar" at bounding box center [240, 485] width 104 height 27
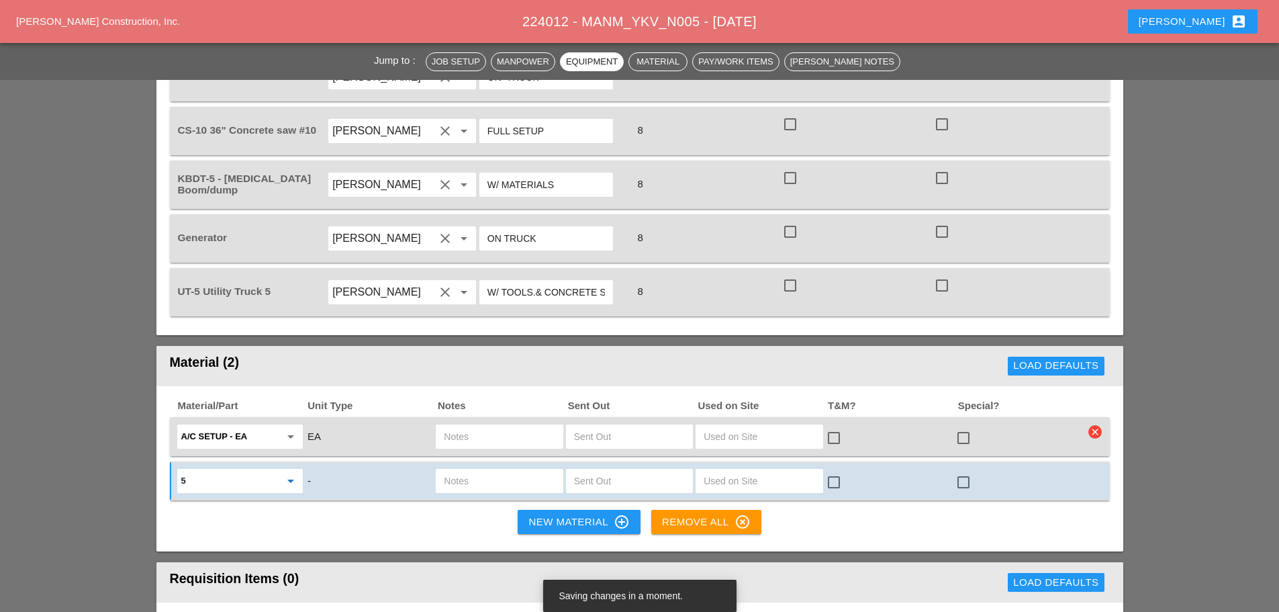
type input "#5 Rebar"
click at [582, 514] on div "New Material control_point" at bounding box center [579, 522] width 101 height 16
click at [555, 514] on div "New Material control_point" at bounding box center [579, 522] width 101 height 16
click at [534, 514] on div "New Material control_point" at bounding box center [579, 522] width 101 height 16
click at [563, 514] on div "New Material control_point" at bounding box center [579, 522] width 101 height 16
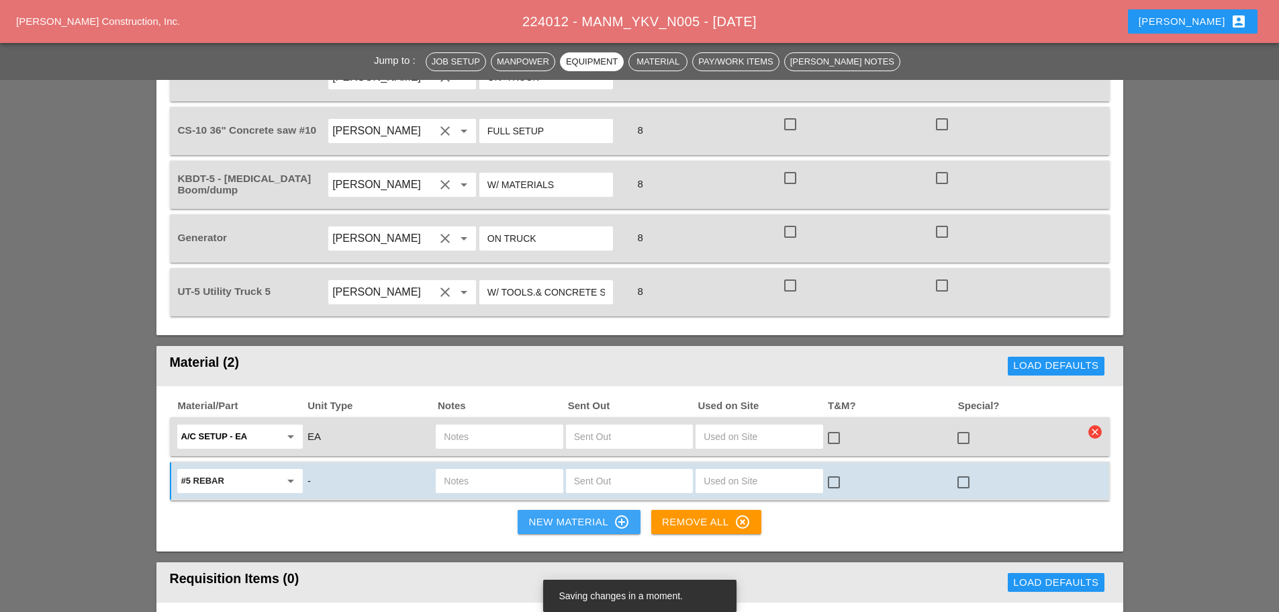
click at [547, 514] on div "New Material control_point" at bounding box center [579, 522] width 101 height 16
click at [551, 514] on div "New Material control_point" at bounding box center [579, 522] width 101 height 16
click at [534, 514] on div "New Material control_point" at bounding box center [579, 522] width 101 height 16
click at [570, 514] on div "New Material control_point" at bounding box center [579, 522] width 101 height 16
click at [546, 514] on div "New Material control_point" at bounding box center [579, 522] width 101 height 16
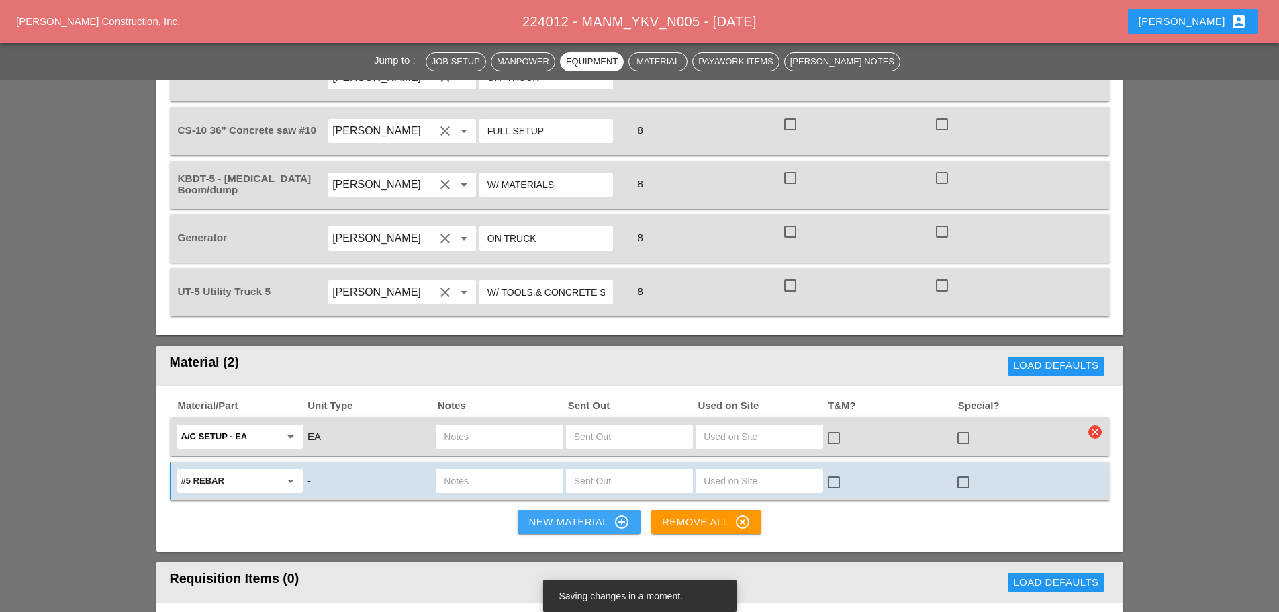
click at [546, 514] on div "New Material control_point" at bounding box center [579, 522] width 101 height 16
click at [552, 514] on div "New Material control_point" at bounding box center [579, 522] width 101 height 16
click at [556, 514] on div "New Material control_point" at bounding box center [579, 522] width 101 height 16
click at [586, 514] on div "New Material control_point" at bounding box center [579, 522] width 101 height 16
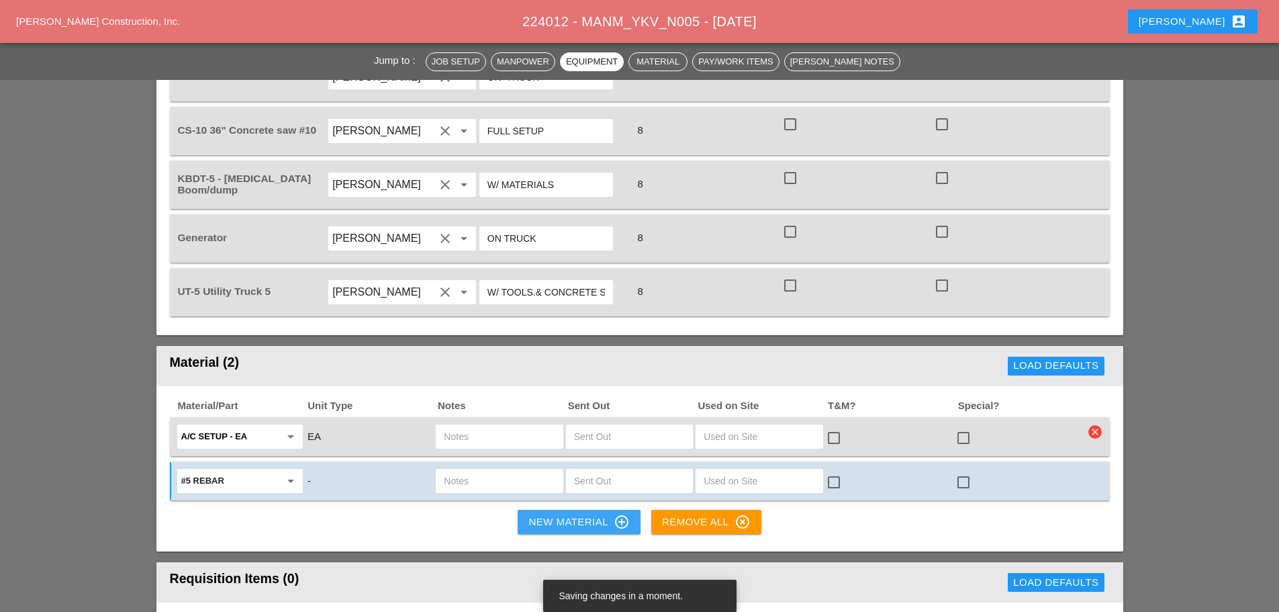
click at [543, 514] on div "New Material control_point" at bounding box center [579, 522] width 101 height 16
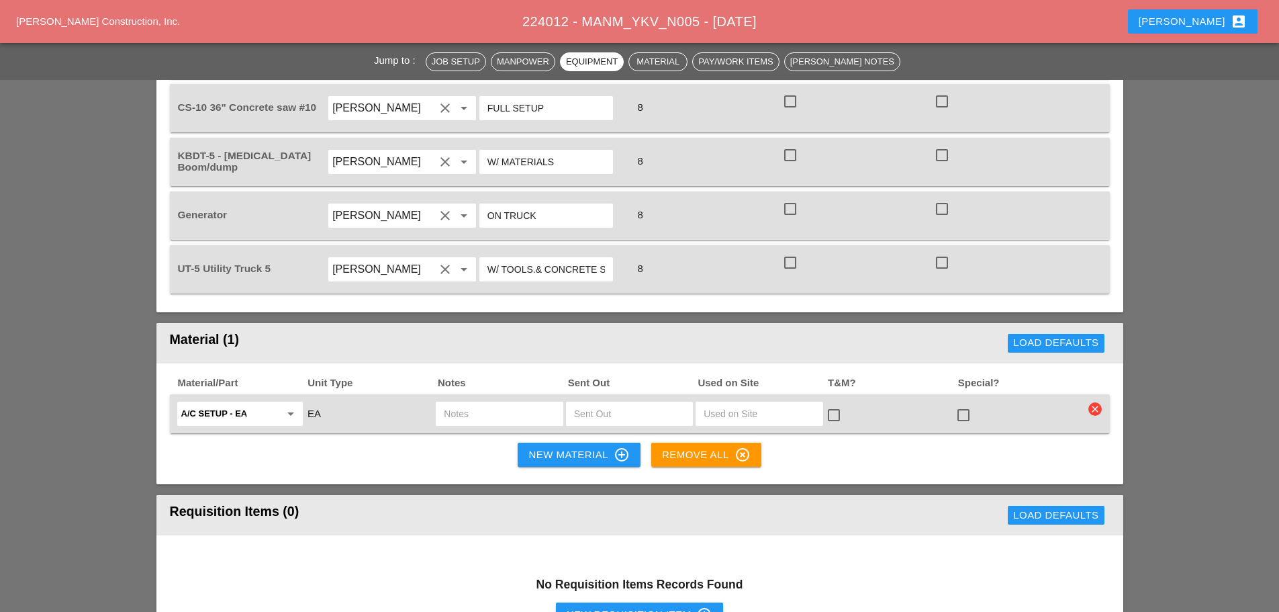
scroll to position [940, 0]
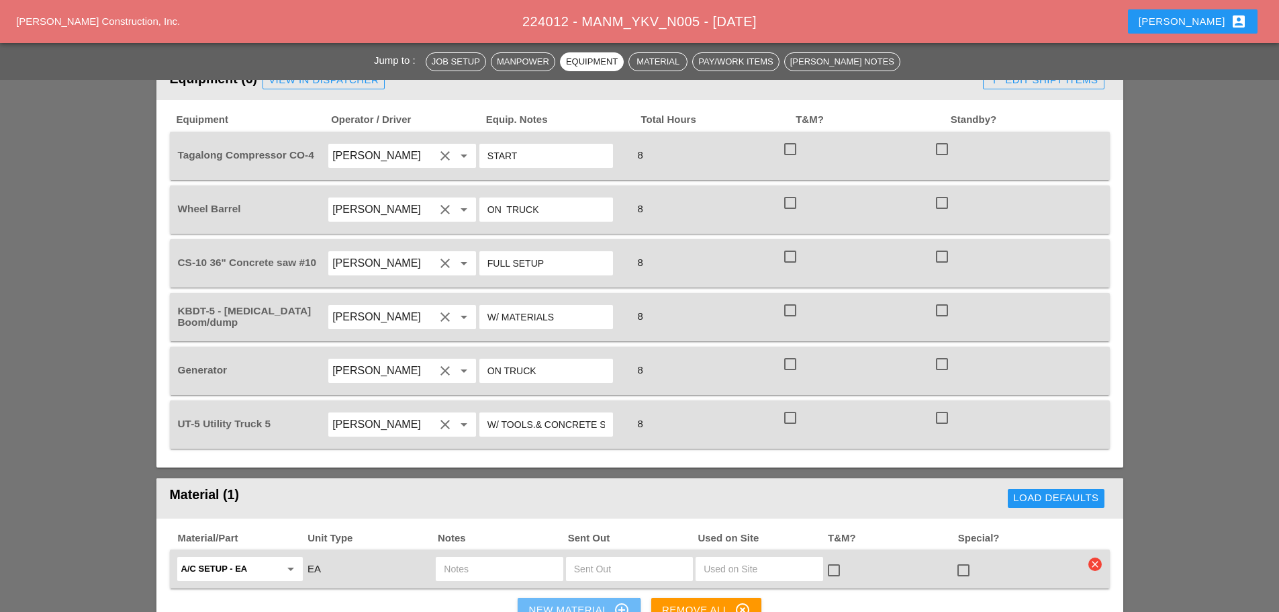
click at [538, 602] on div "New Material control_point" at bounding box center [579, 610] width 101 height 16
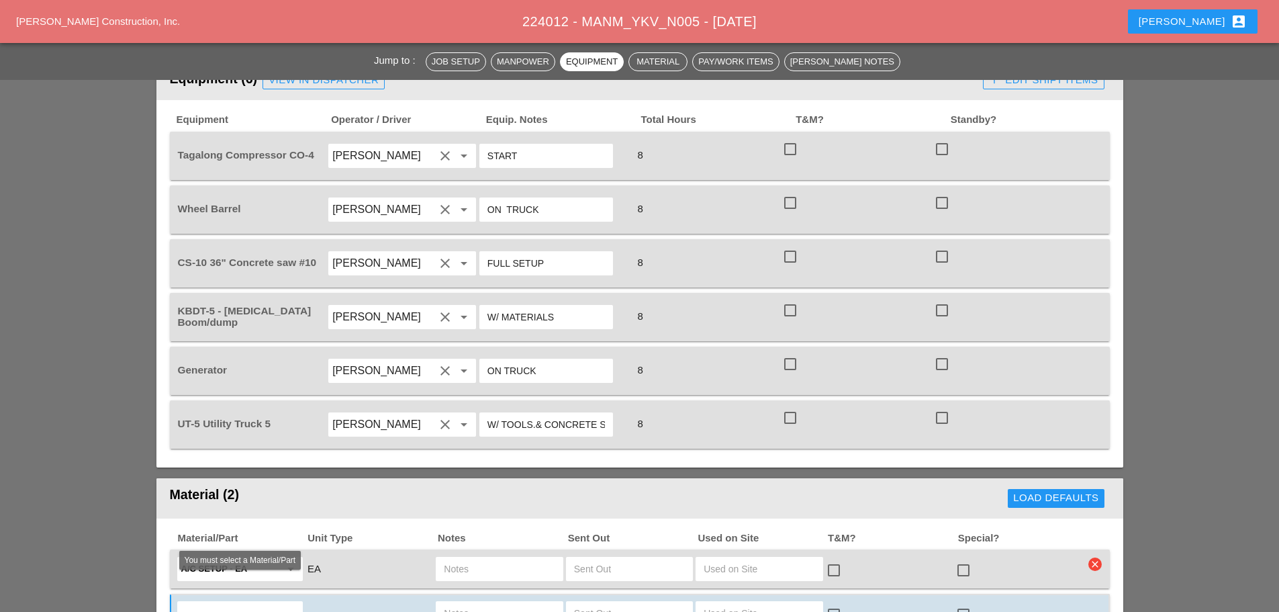
click at [249, 602] on input "text" at bounding box center [230, 612] width 99 height 21
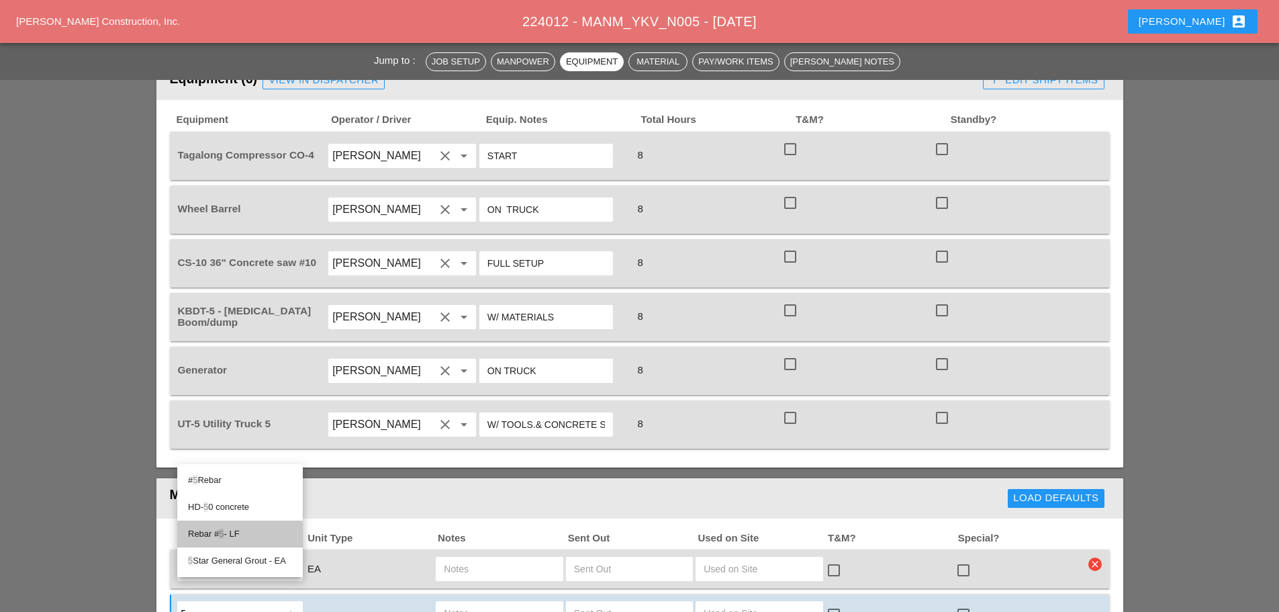
click at [234, 523] on div "Rebar # 5 - LF" at bounding box center [240, 534] width 104 height 27
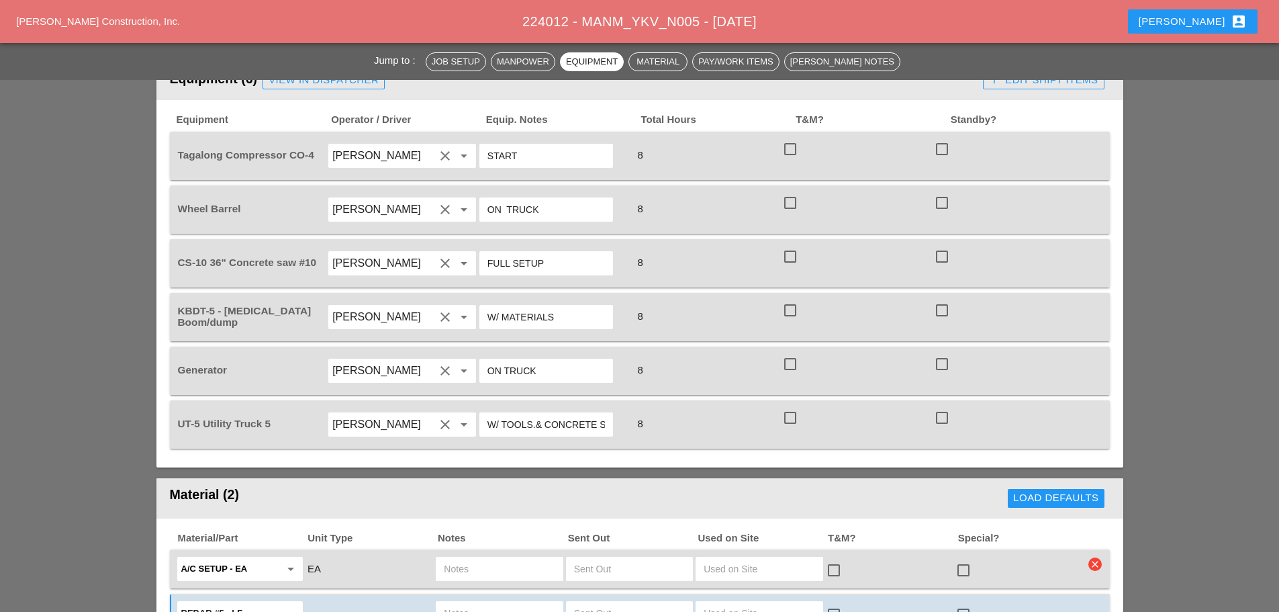
scroll to position [1142, 0]
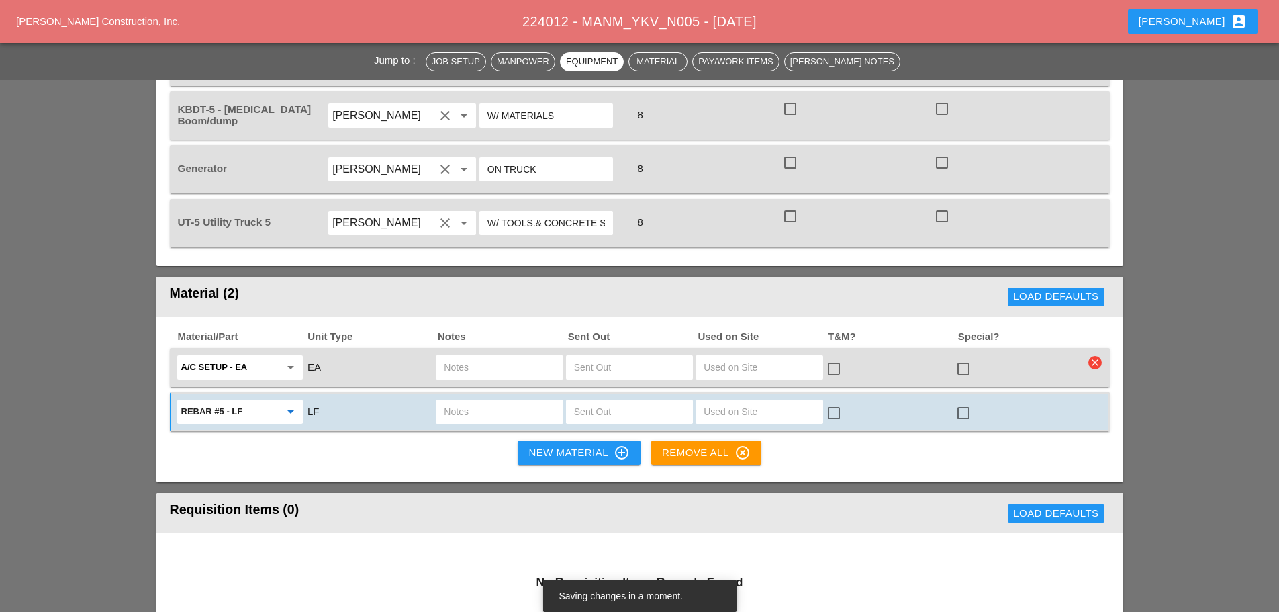
type input "Rebar #5 - LF"
click at [534, 445] on div "New Material control_point" at bounding box center [579, 453] width 101 height 16
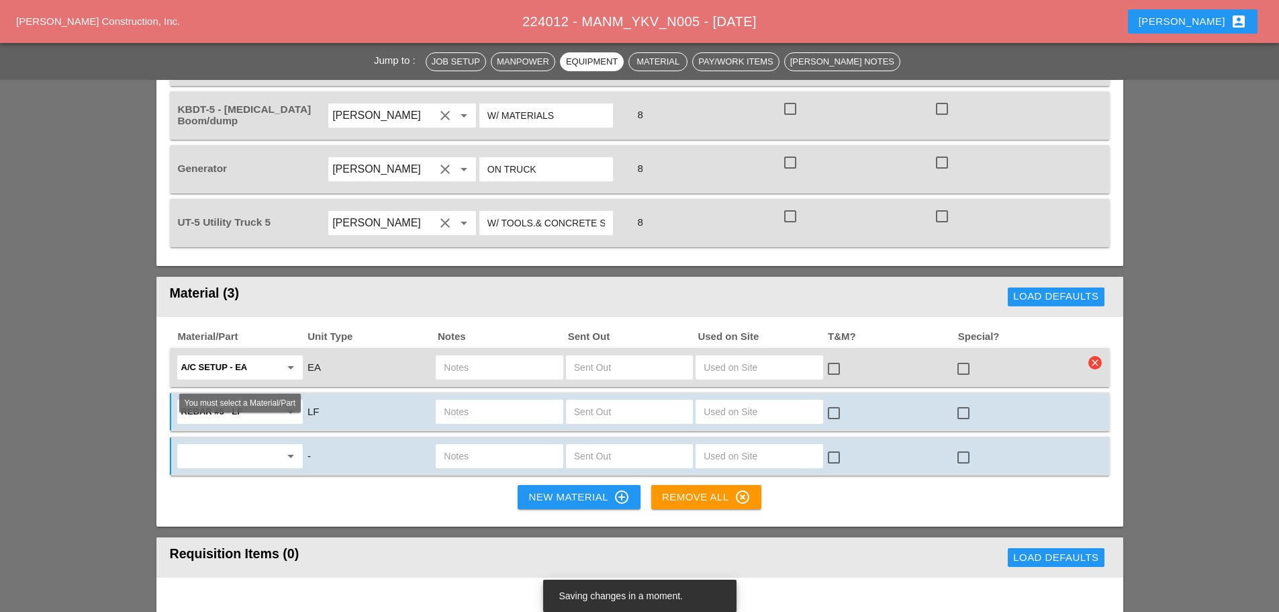
drag, startPoint x: 249, startPoint y: 438, endPoint x: 257, endPoint y: 435, distance: 7.9
click at [251, 445] on input "text" at bounding box center [230, 455] width 99 height 21
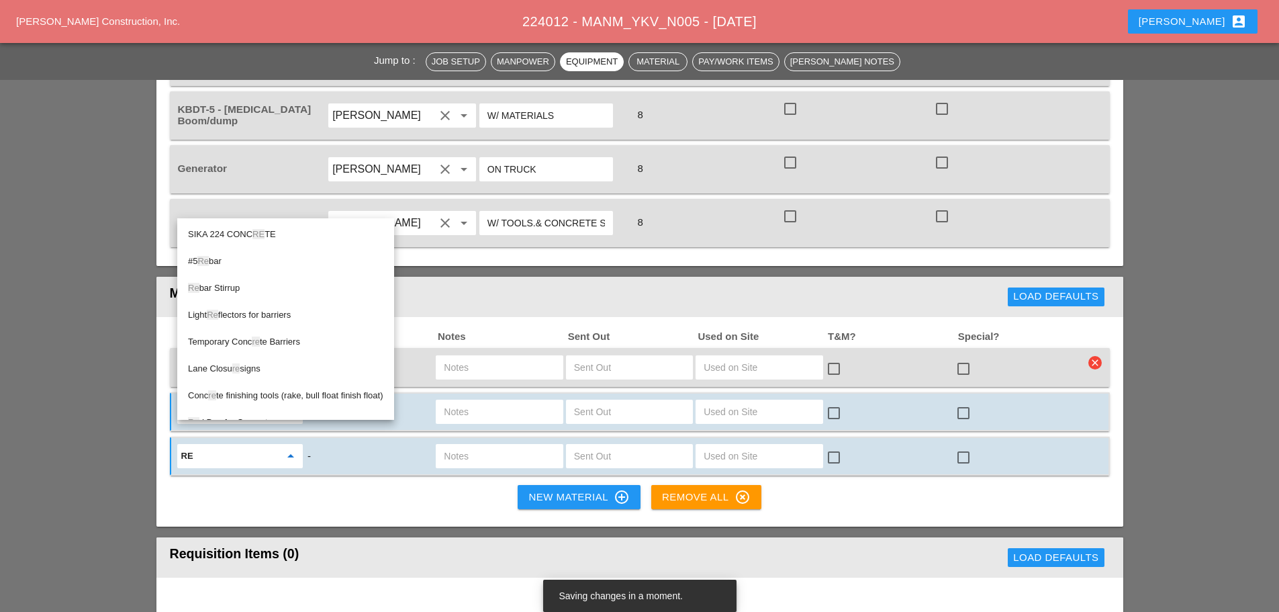
click at [238, 282] on div "Re bar Stirrup" at bounding box center [285, 288] width 195 height 16
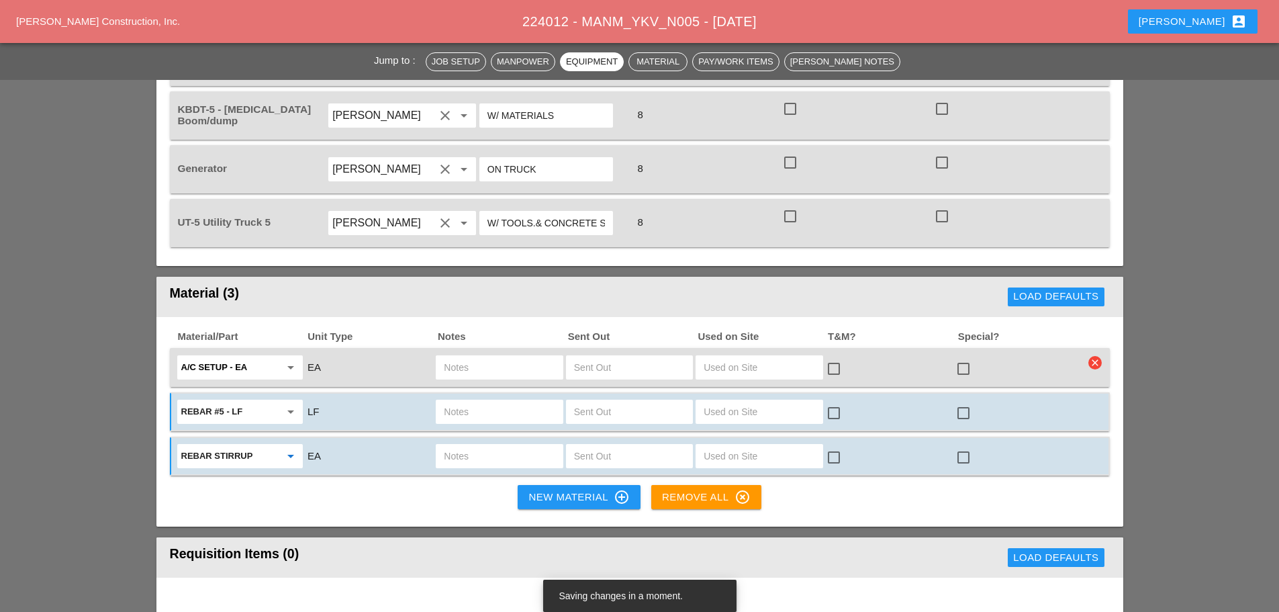
type input "Rebar Stirrup"
click at [587, 489] on div "New Material control_point" at bounding box center [579, 497] width 101 height 16
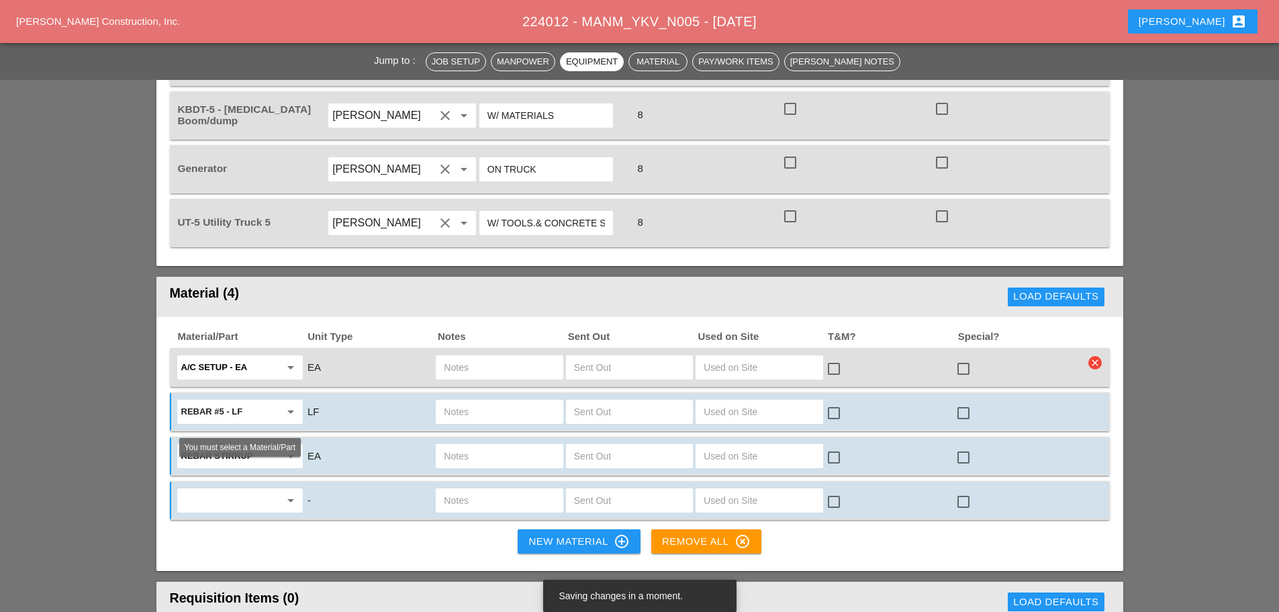
click at [230, 490] on input "text" at bounding box center [230, 500] width 99 height 21
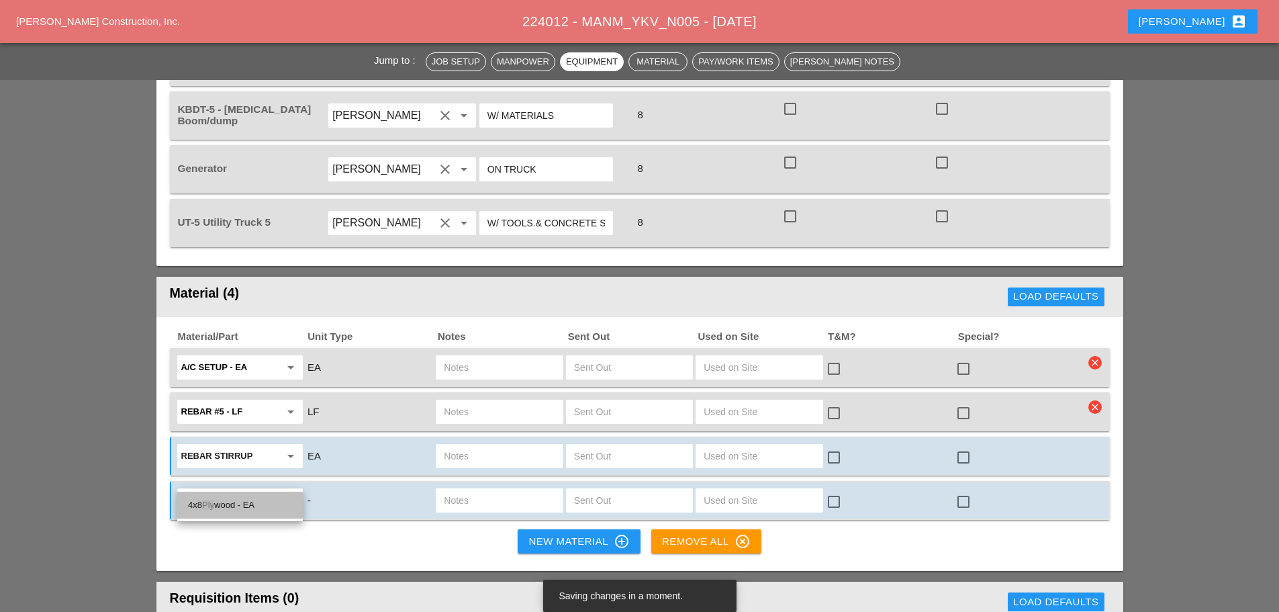
drag, startPoint x: 222, startPoint y: 500, endPoint x: 306, endPoint y: 490, distance: 83.8
click at [223, 500] on div "4x8 Ply wood - EA" at bounding box center [240, 505] width 104 height 16
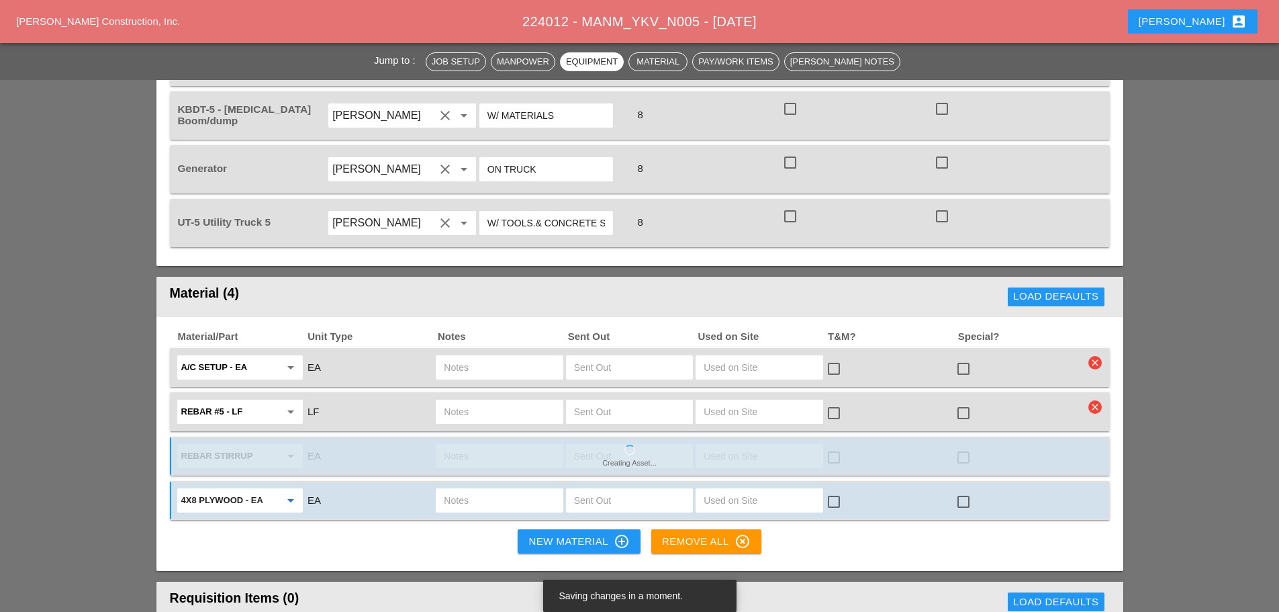
type input "4x8 Plywood - EA"
click at [535, 504] on div "Material/Part Unit Type Notes Sent Out Used on Site T&M? Special? A/C setup - E…" at bounding box center [639, 444] width 967 height 255
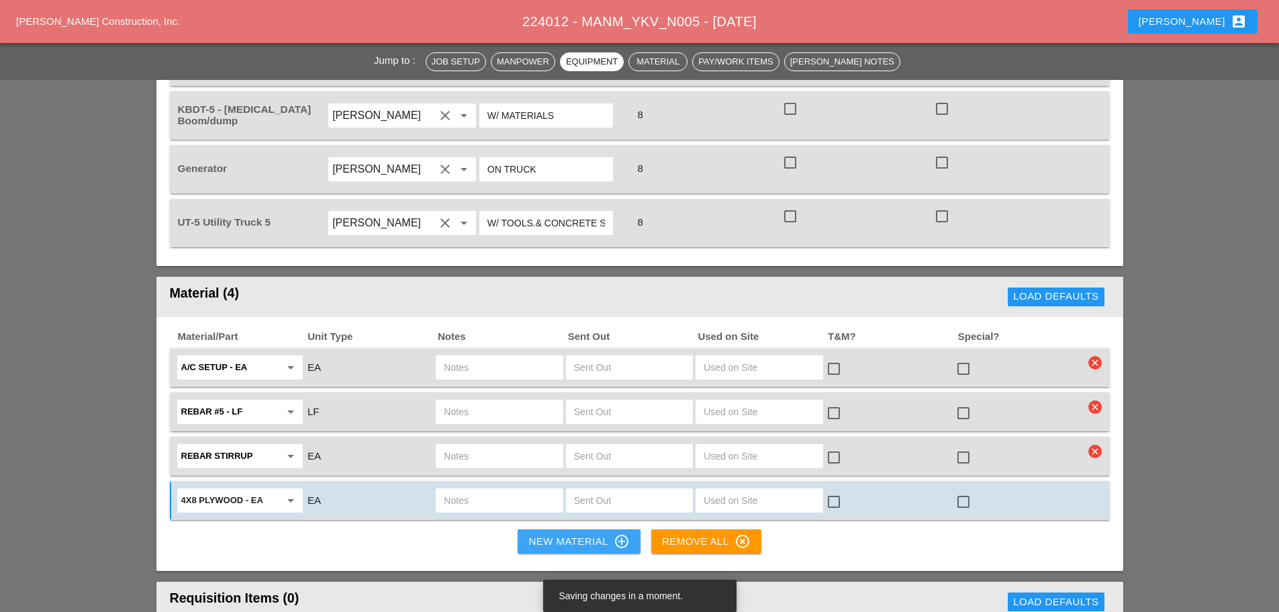
click at [566, 533] on div "New Material control_point" at bounding box center [579, 541] width 101 height 16
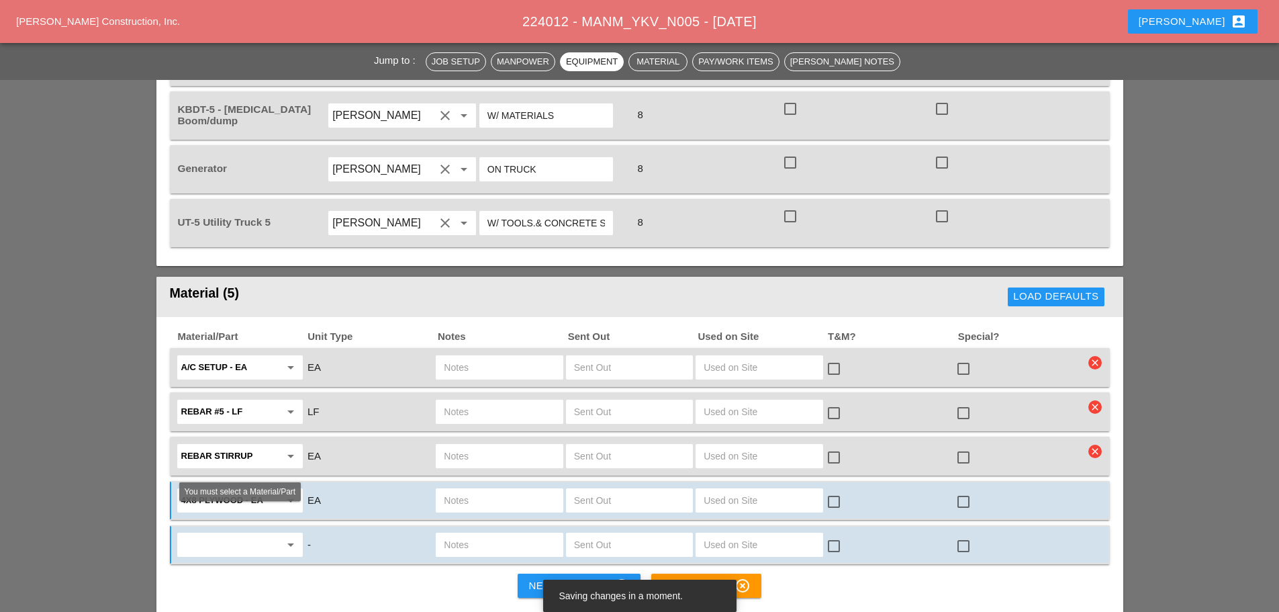
click at [226, 534] on input "text" at bounding box center [230, 544] width 99 height 21
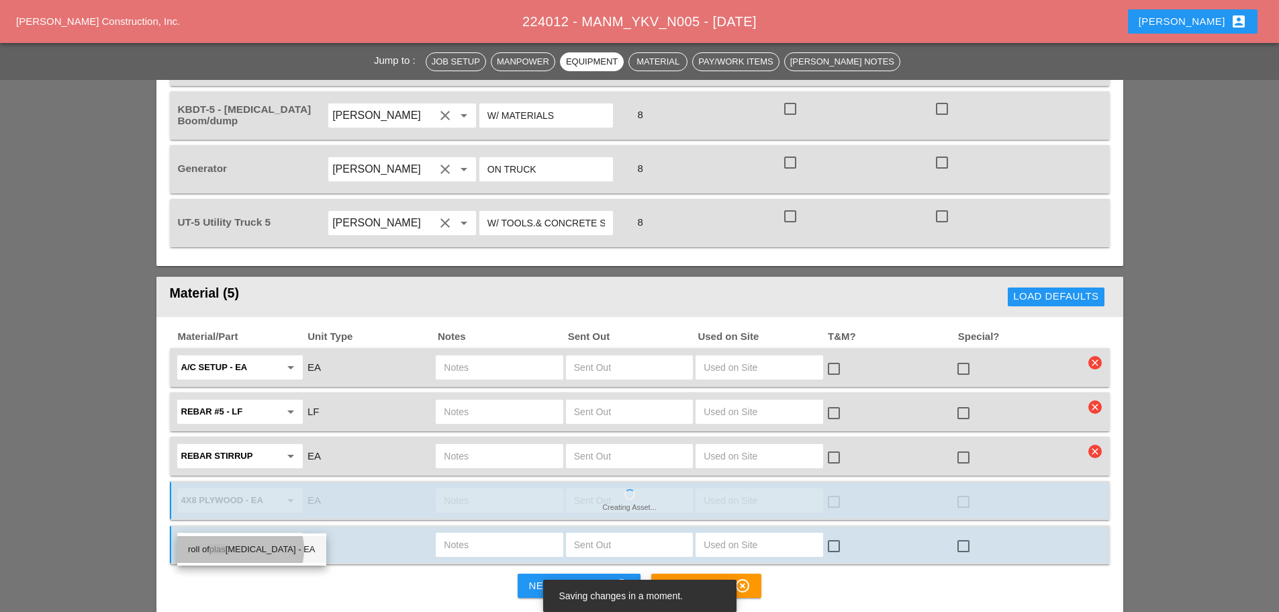
click at [231, 558] on div "roll of plas tic - EA" at bounding box center [252, 549] width 128 height 27
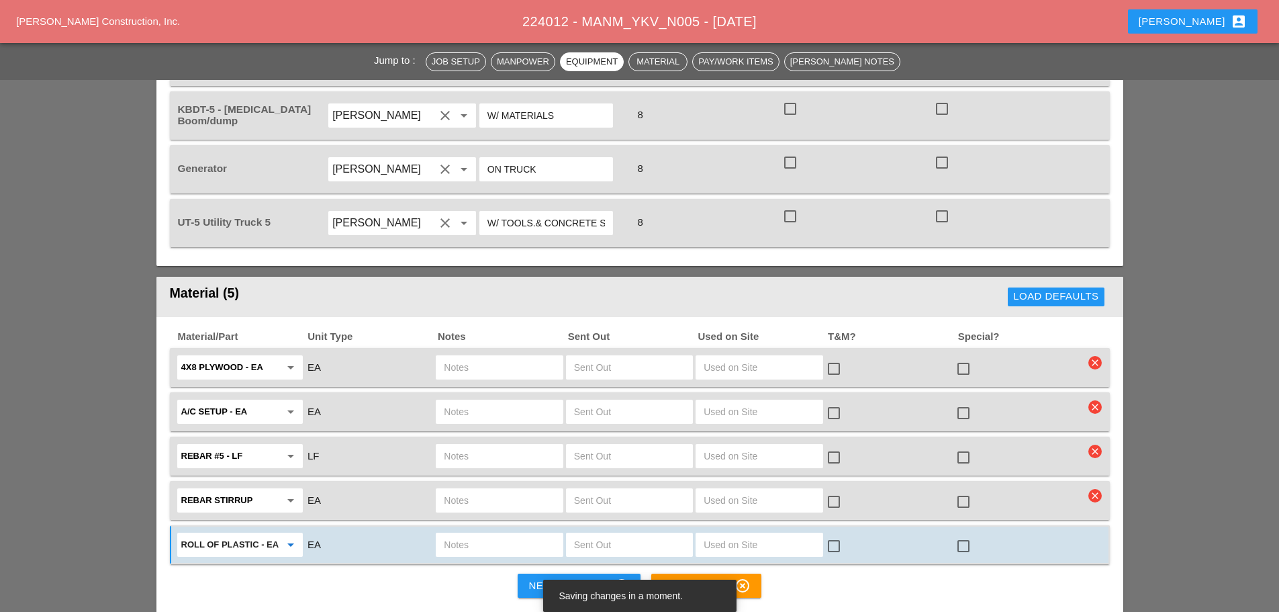
type input "roll of plastic - EA"
click at [566, 578] on div "New Material control_point" at bounding box center [579, 586] width 101 height 16
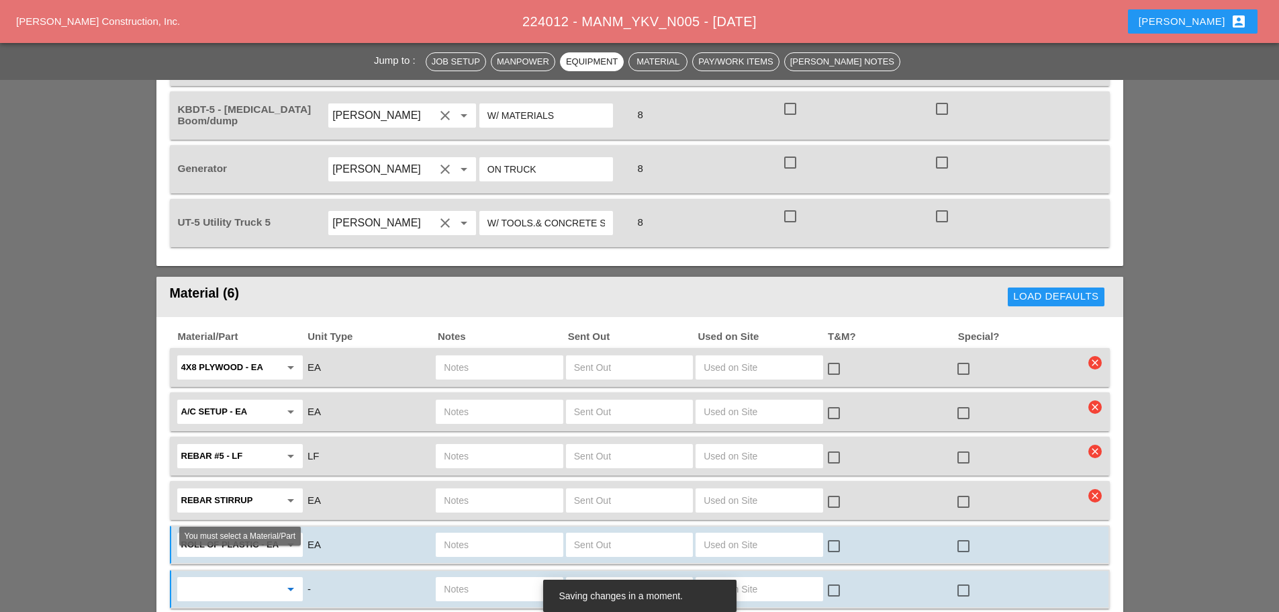
click at [210, 578] on input "text" at bounding box center [230, 588] width 99 height 21
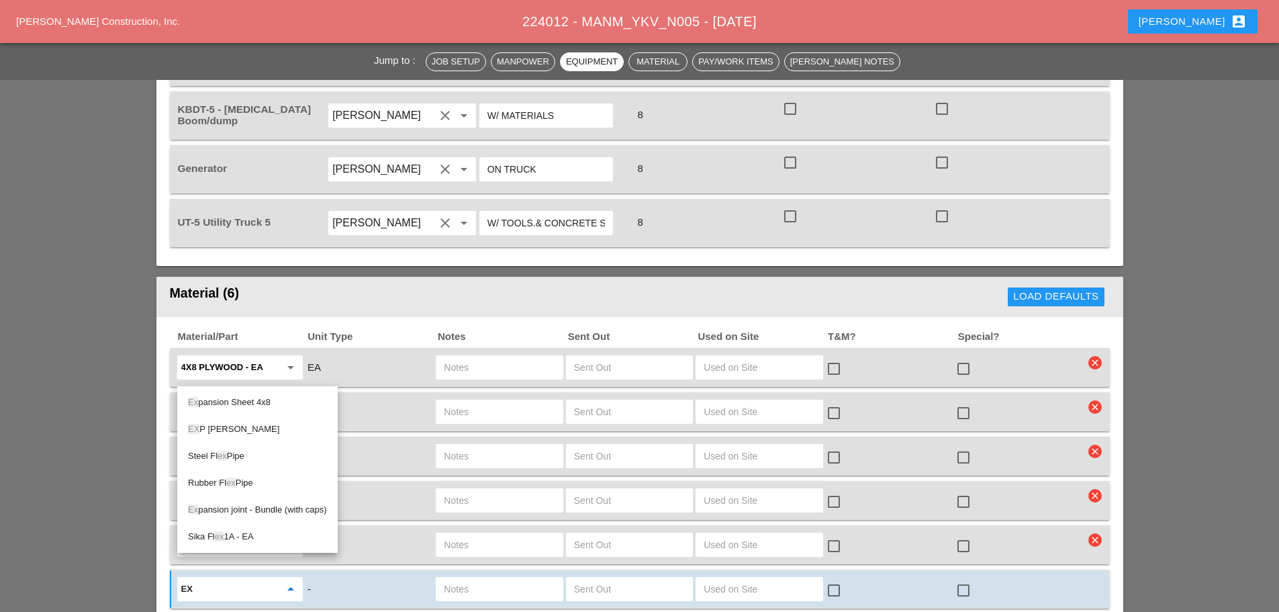
drag, startPoint x: 265, startPoint y: 508, endPoint x: 274, endPoint y: 508, distance: 8.8
click at [266, 507] on div "Ex pansion joint - Bundle (with caps)" at bounding box center [257, 510] width 139 height 16
type input "Expansion joint - Bundle (with caps)"
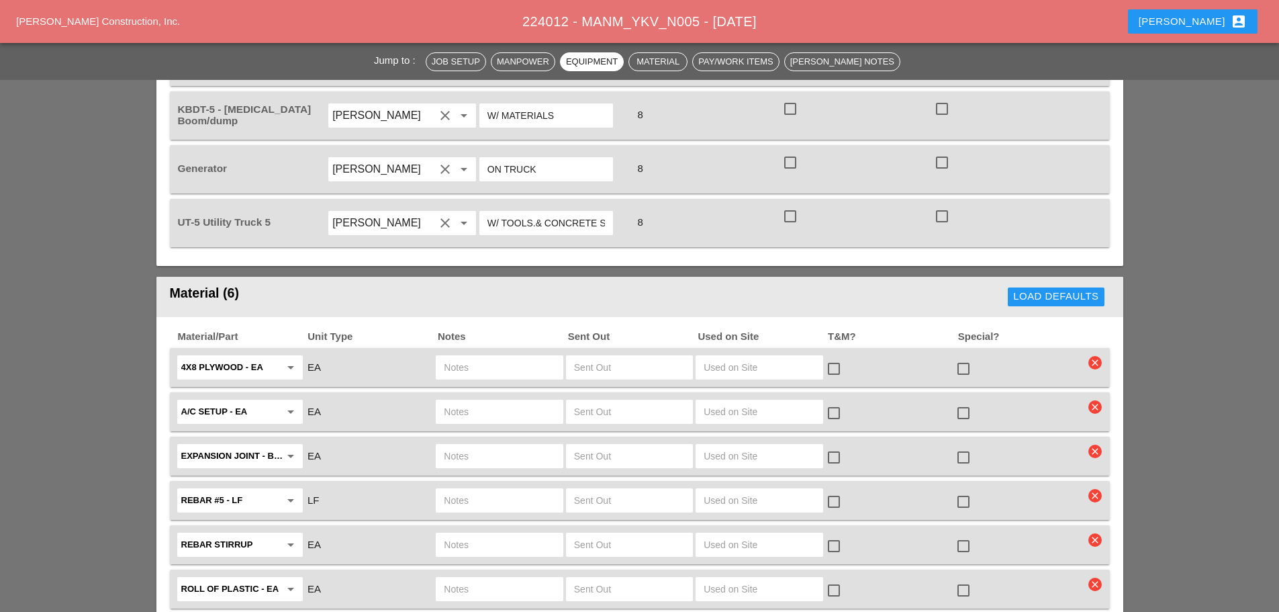
click at [637, 357] on input "text" at bounding box center [629, 367] width 111 height 21
type input "4"
drag, startPoint x: 613, startPoint y: 390, endPoint x: 606, endPoint y: 390, distance: 7.4
click at [613, 401] on input "text" at bounding box center [629, 411] width 111 height 21
type input "1"
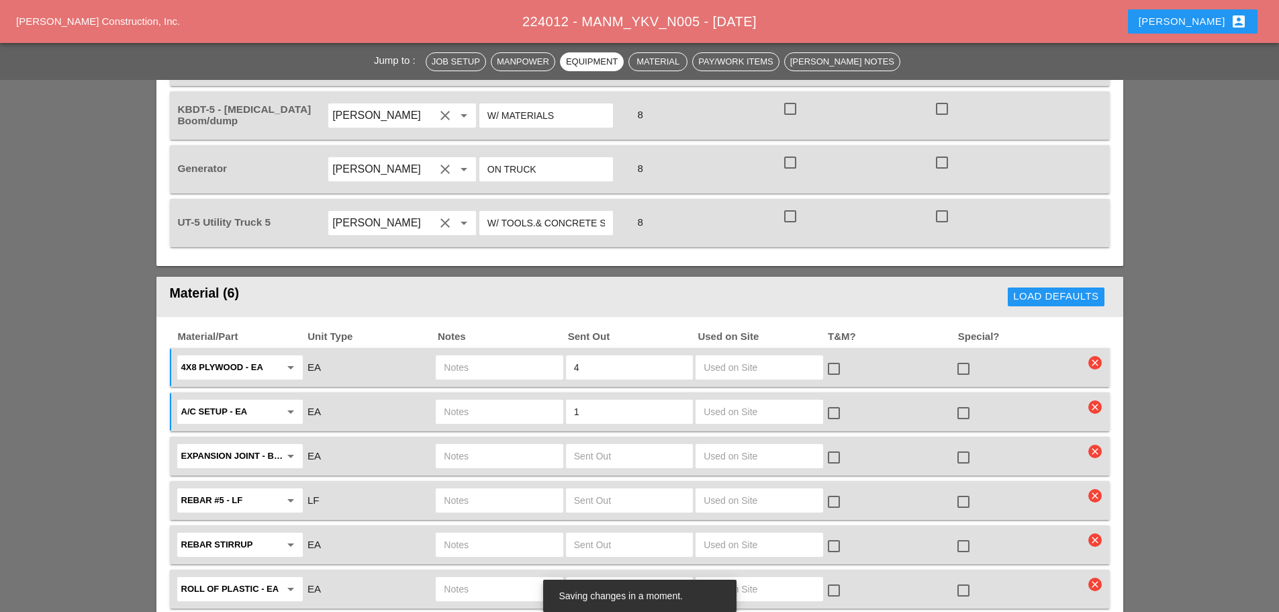
click at [588, 445] on input "text" at bounding box center [629, 455] width 111 height 21
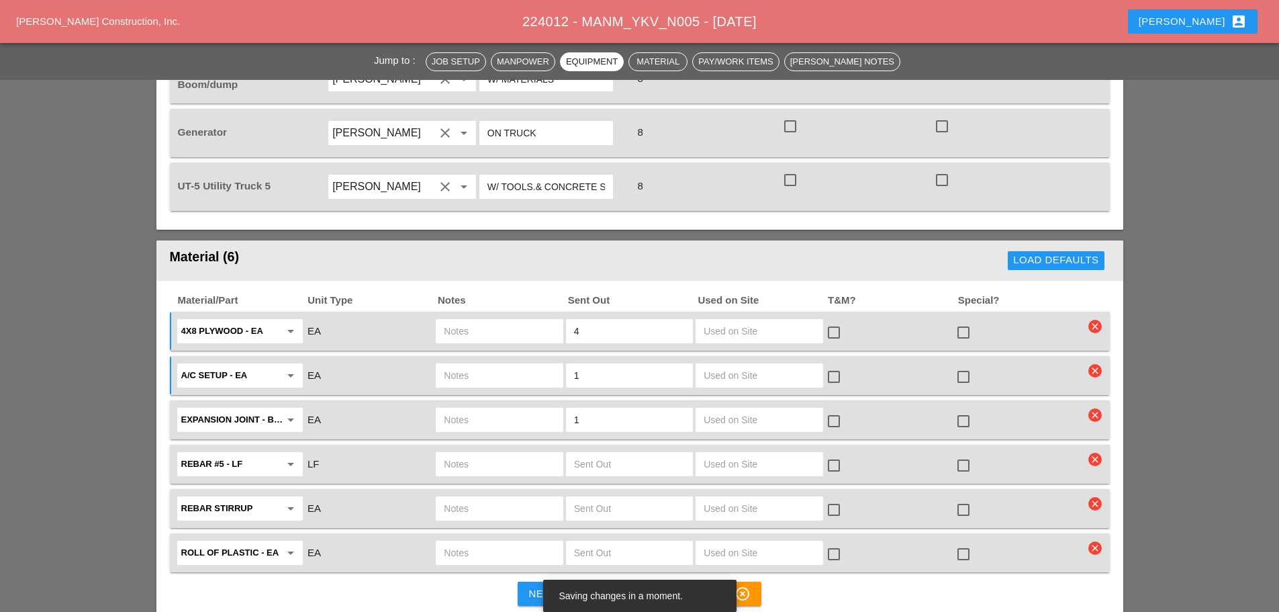
scroll to position [1209, 0]
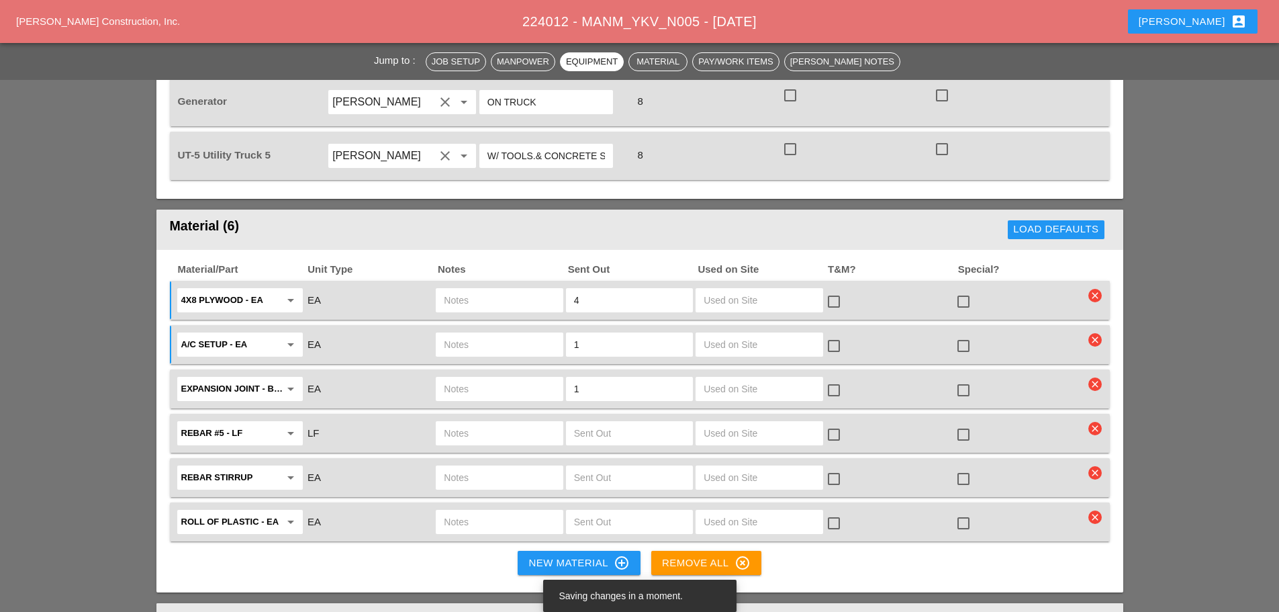
type input "1"
click at [619, 422] on input "text" at bounding box center [629, 432] width 111 height 21
type input "5"
click at [629, 467] on input "text" at bounding box center [629, 477] width 111 height 21
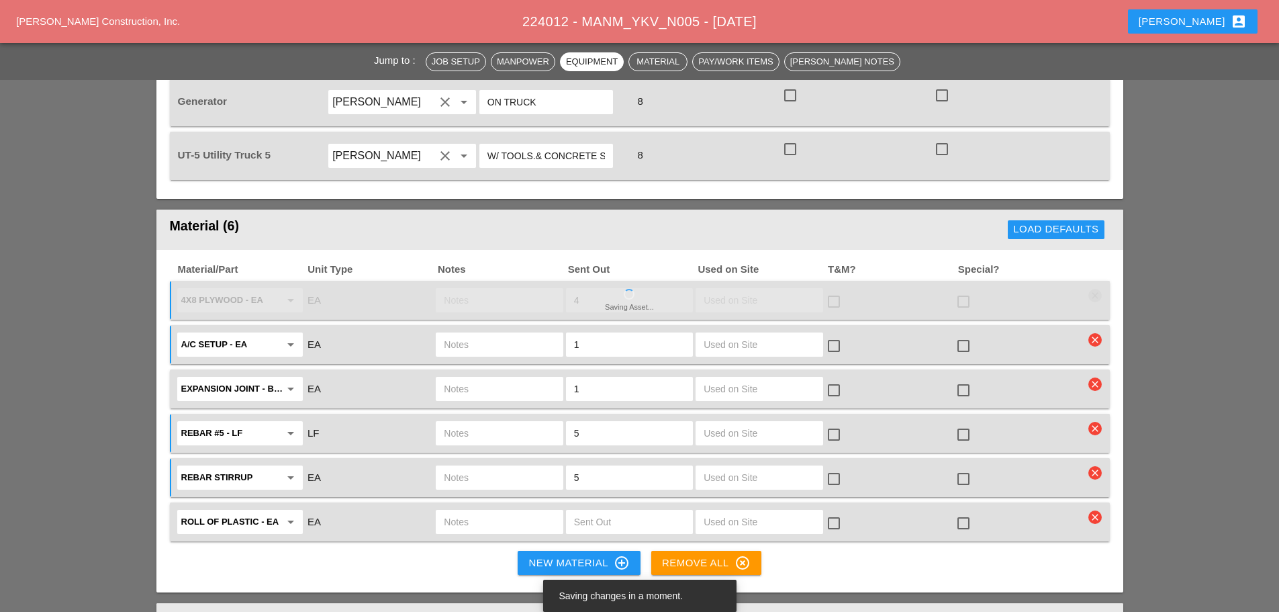
type input "5"
click at [621, 511] on input "text" at bounding box center [629, 521] width 111 height 21
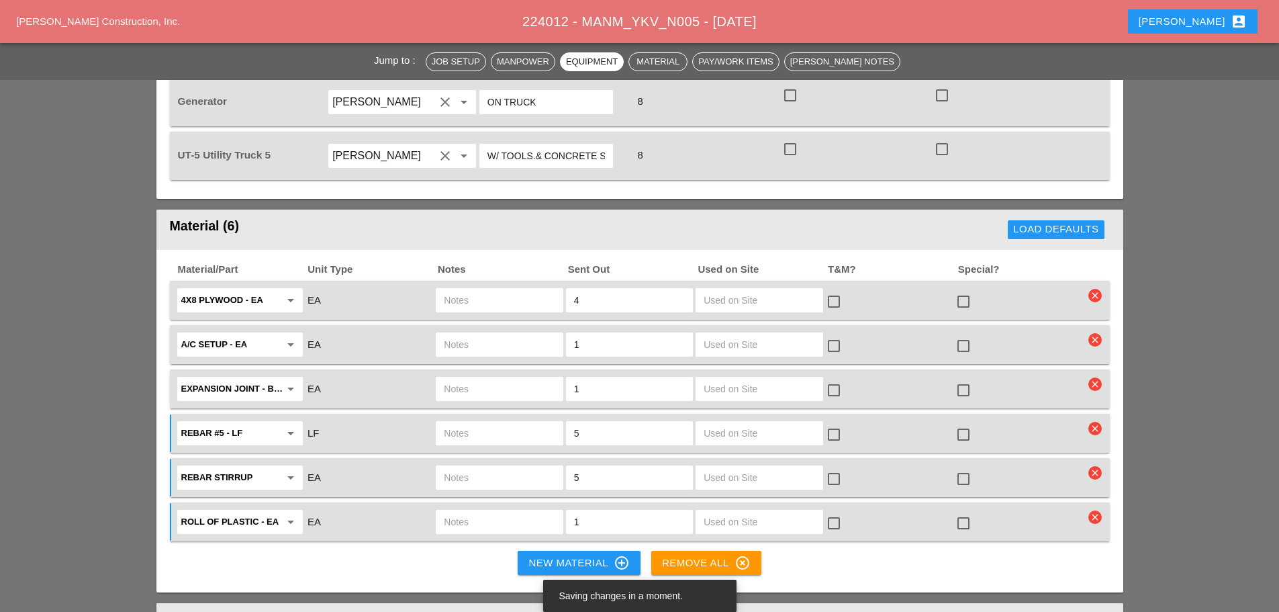
type input "1"
click at [962, 290] on div at bounding box center [963, 301] width 23 height 23
click at [964, 334] on div at bounding box center [963, 345] width 23 height 23
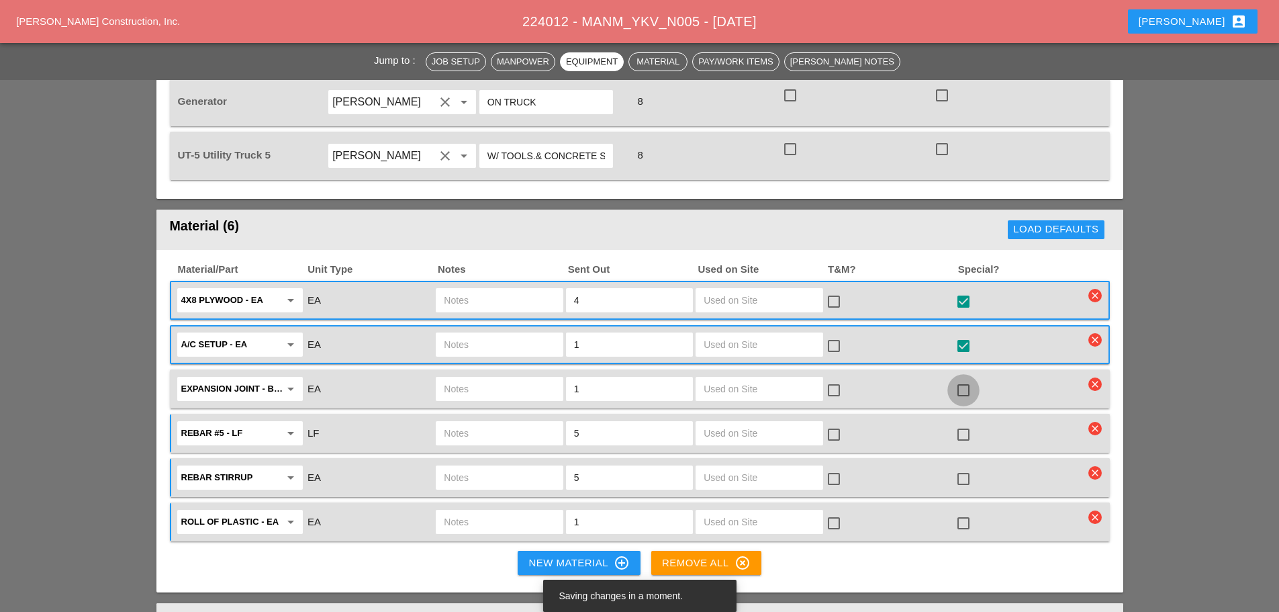
drag, startPoint x: 961, startPoint y: 363, endPoint x: 965, endPoint y: 379, distance: 16.0
click at [961, 379] on div at bounding box center [963, 390] width 23 height 23
click at [958, 423] on div at bounding box center [963, 434] width 23 height 23
click at [958, 467] on div at bounding box center [963, 478] width 23 height 23
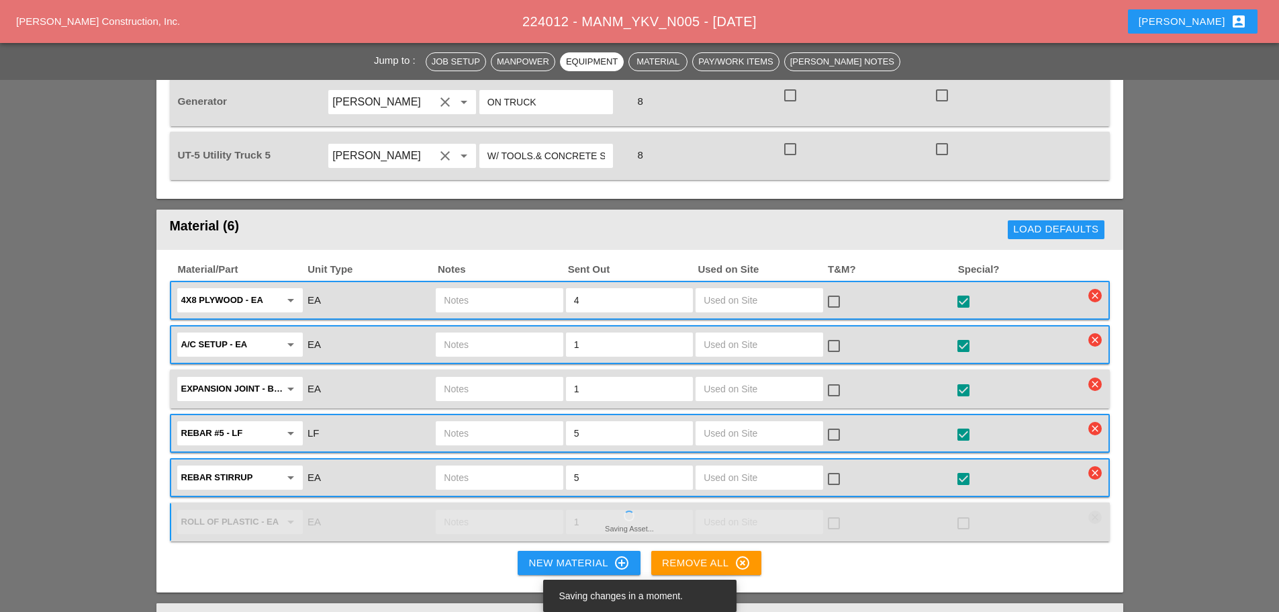
click at [964, 512] on div at bounding box center [963, 523] width 23 height 23
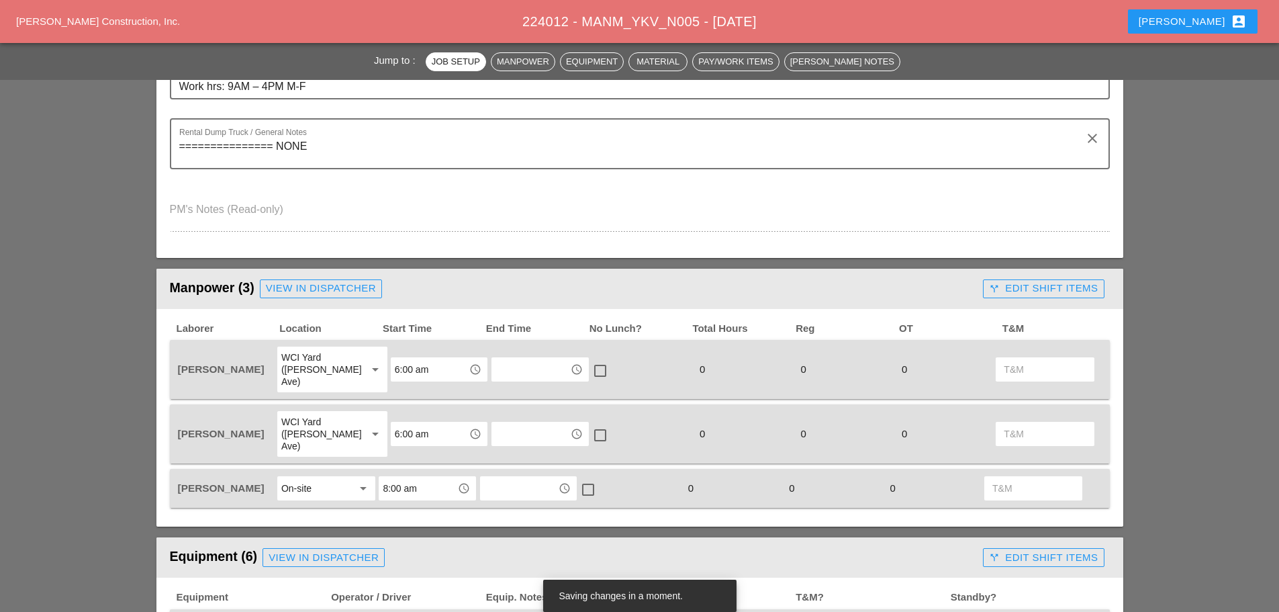
scroll to position [470, 0]
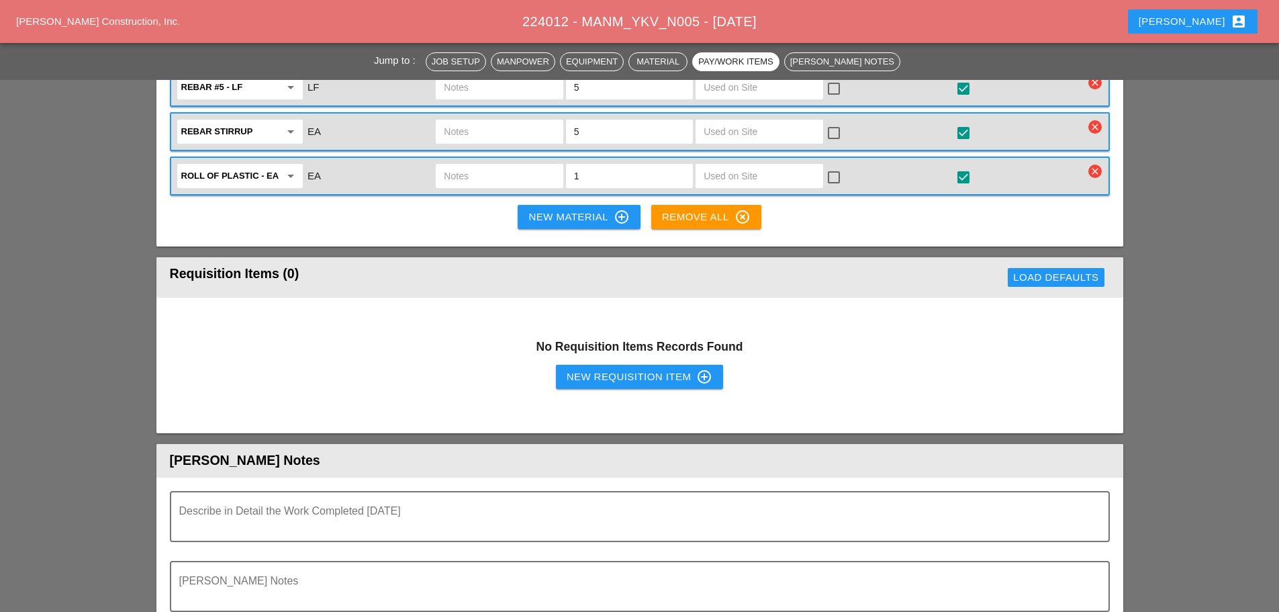
scroll to position [1343, 0]
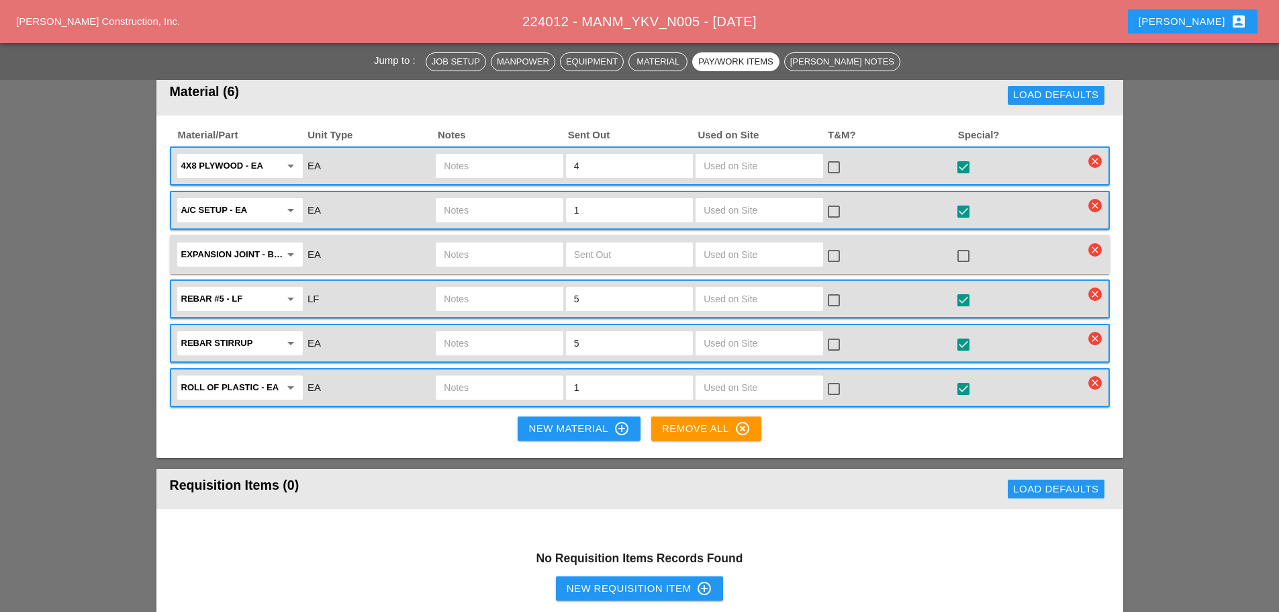
click at [621, 244] on input "text" at bounding box center [629, 254] width 111 height 21
type input "1"
click at [966, 244] on div at bounding box center [963, 255] width 23 height 23
checkbox input "true"
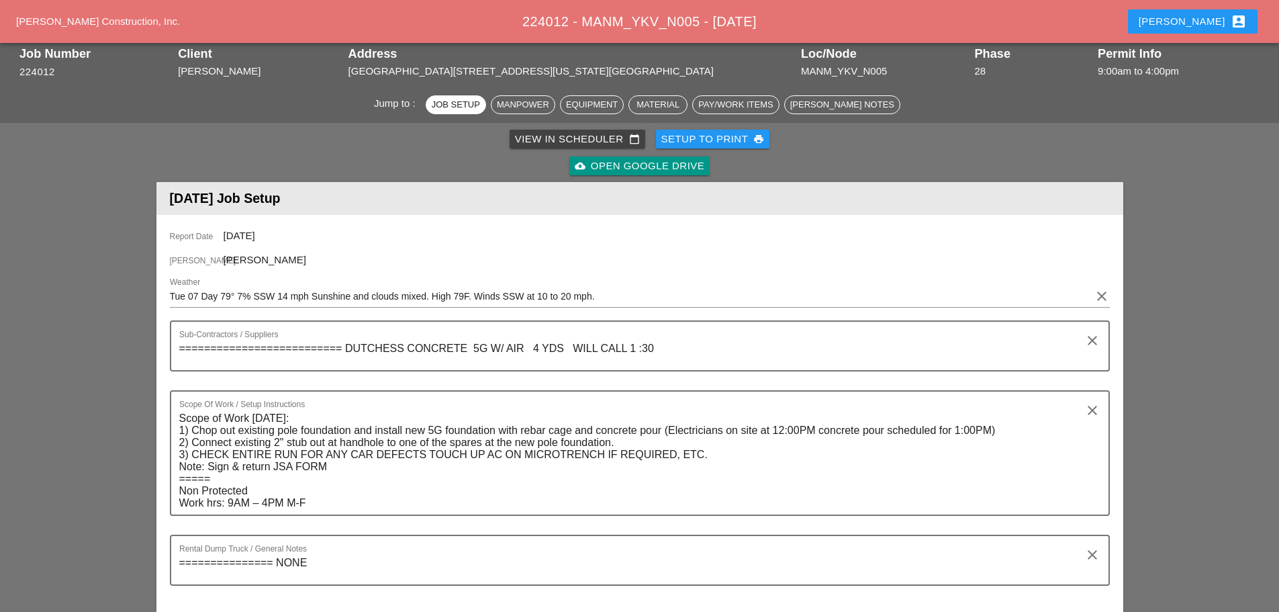
scroll to position [0, 0]
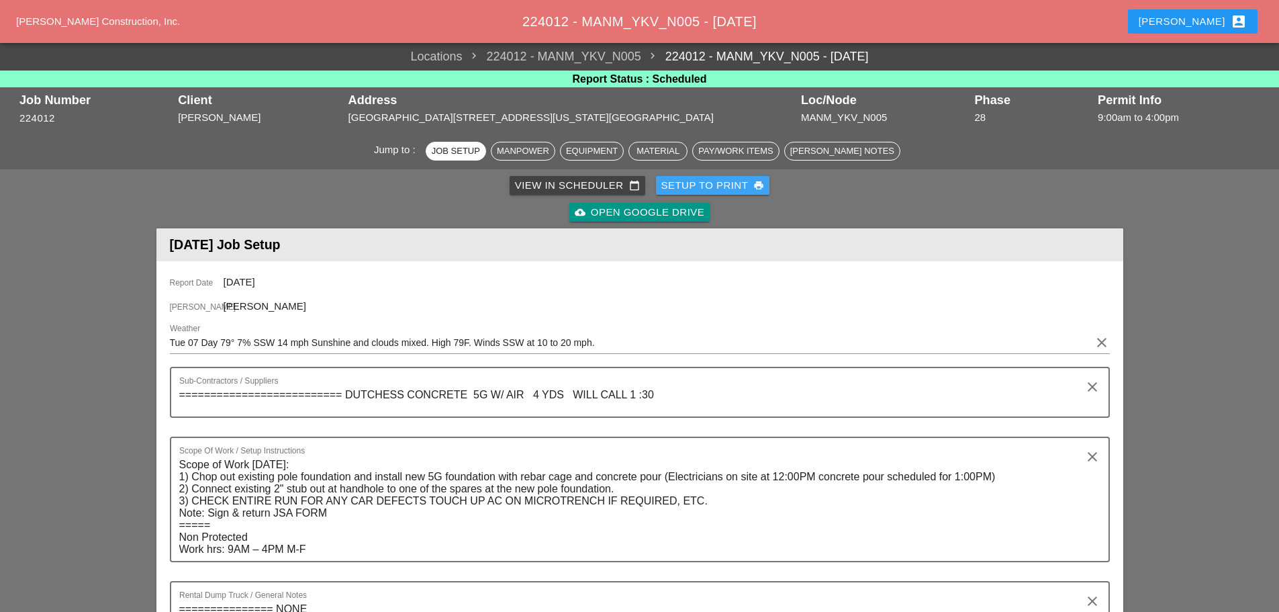
click at [711, 183] on div "Setup to Print print" at bounding box center [713, 185] width 103 height 15
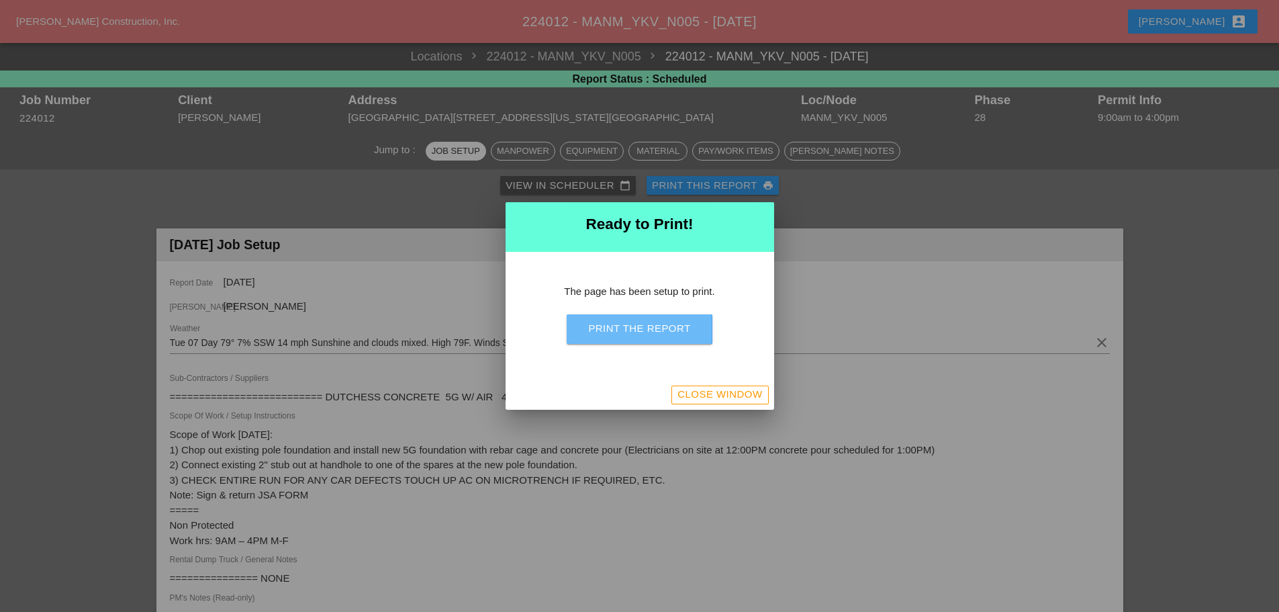
click at [694, 326] on button "Print the Report" at bounding box center [639, 329] width 145 height 30
click at [707, 398] on div "Close Window" at bounding box center [720, 394] width 85 height 15
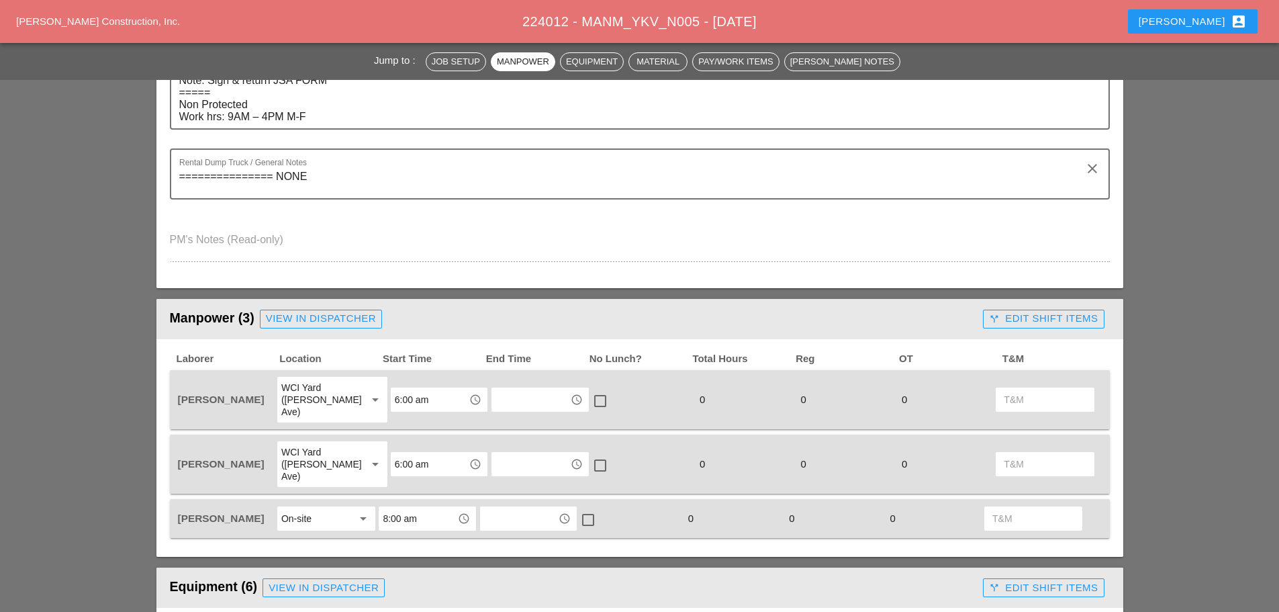
scroll to position [336, 0]
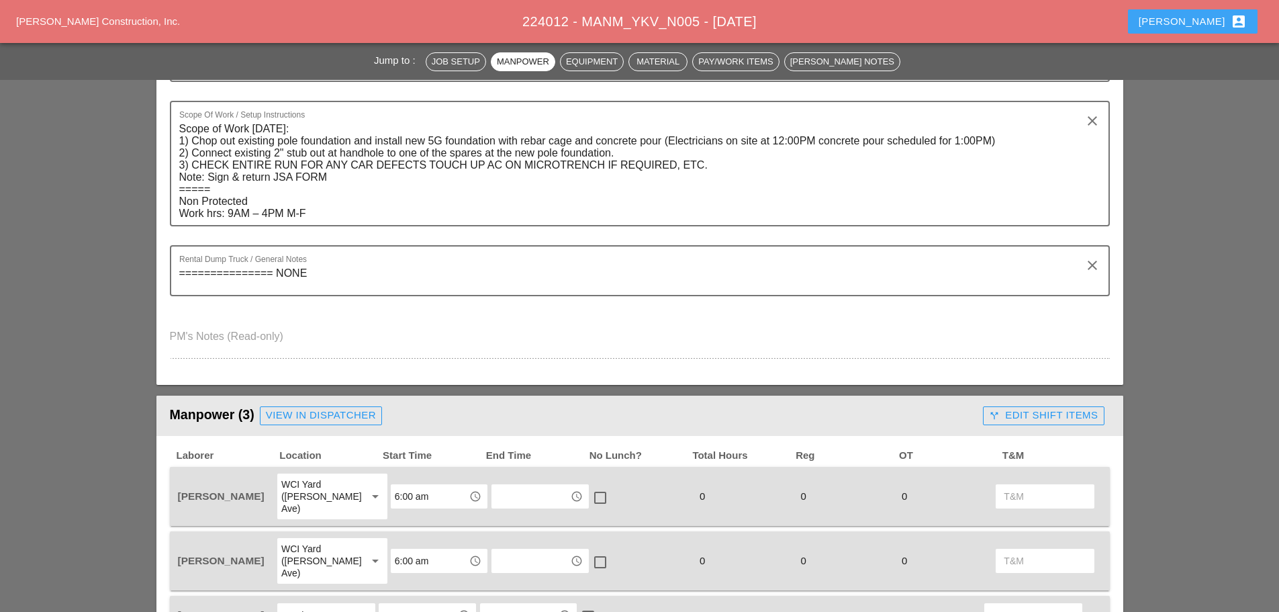
click at [1196, 17] on div "[PERSON_NAME] account_box" at bounding box center [1193, 21] width 108 height 16
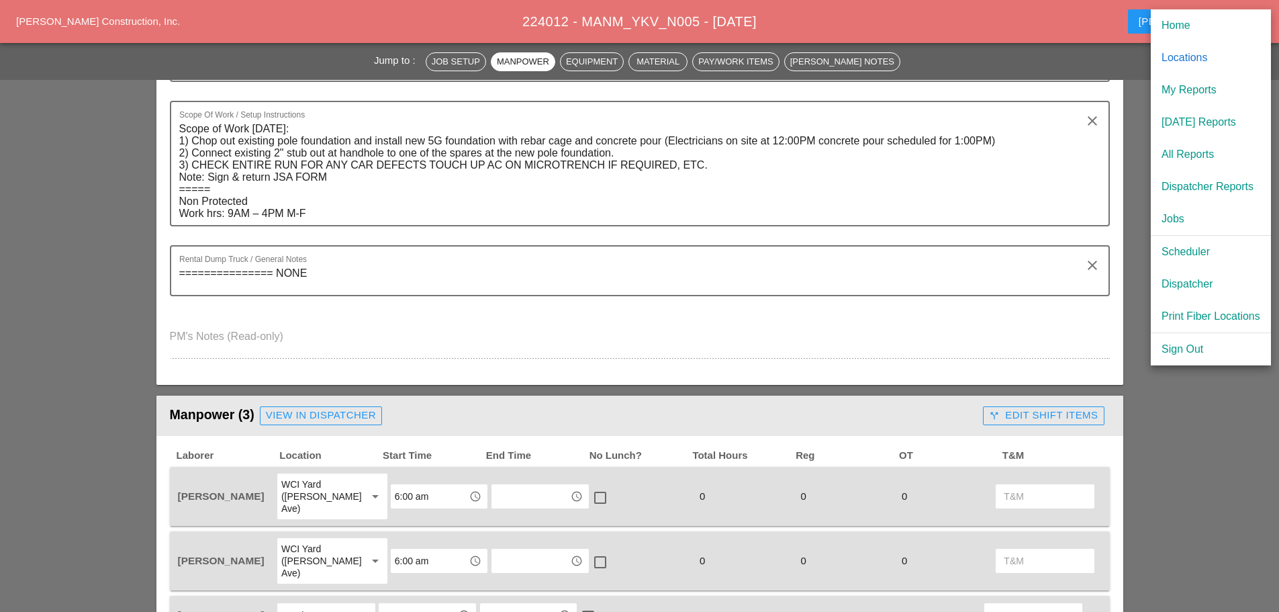
click at [1185, 128] on div "[DATE] Reports" at bounding box center [1211, 122] width 99 height 16
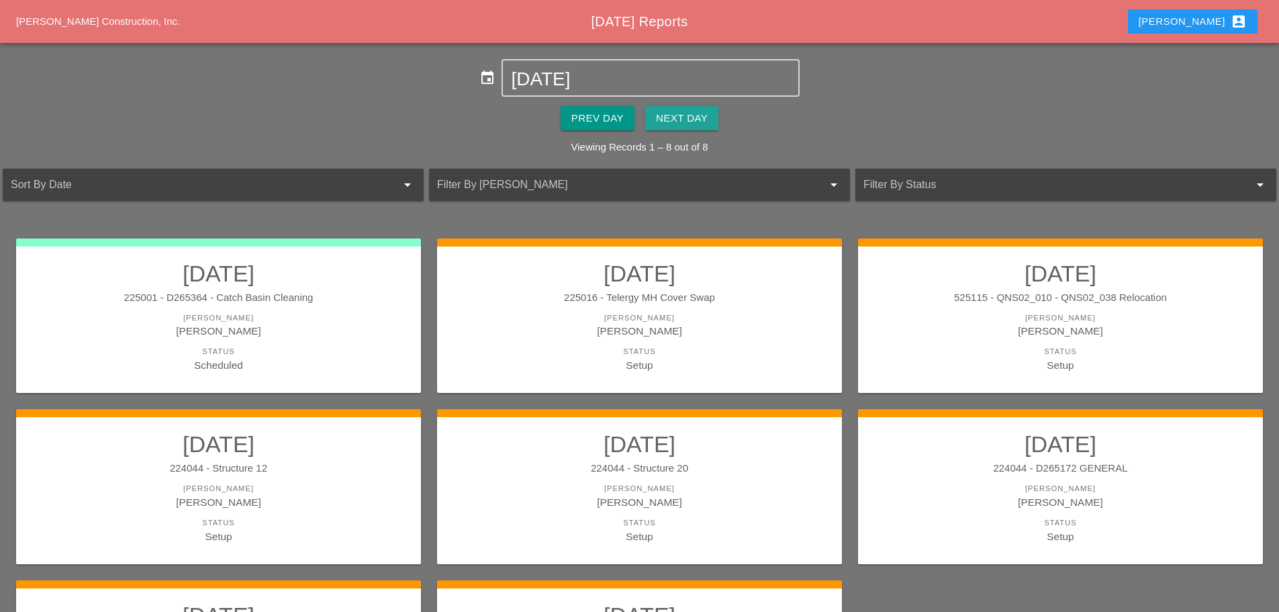
click at [697, 119] on div "Next Day" at bounding box center [682, 118] width 52 height 15
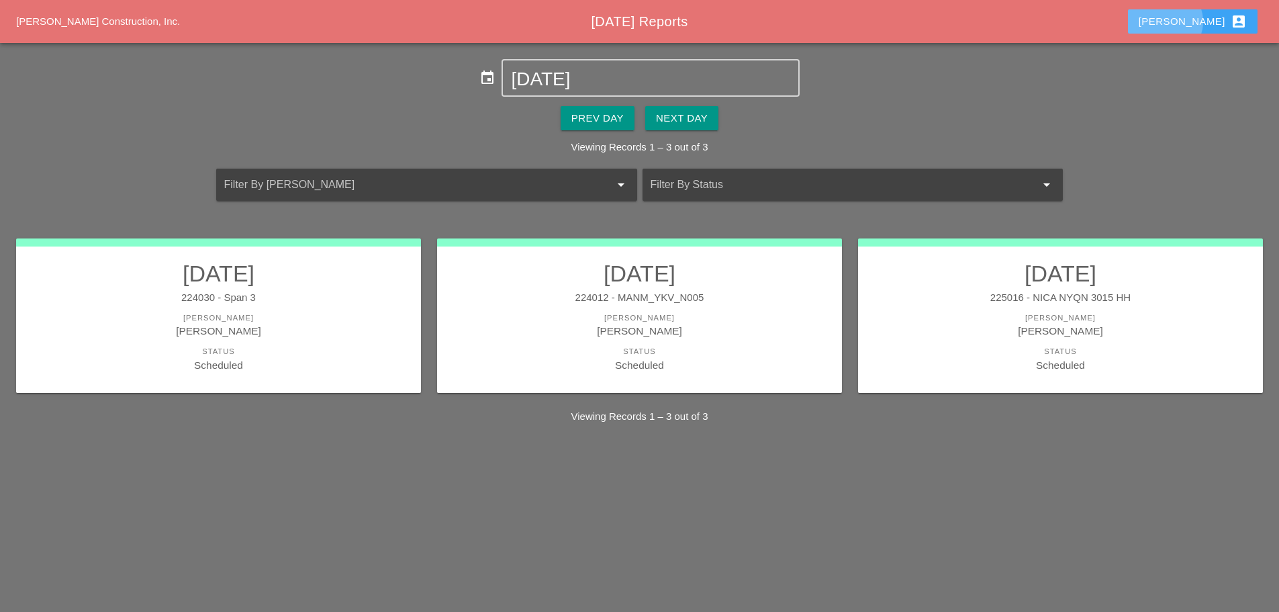
click at [1197, 9] on button "[PERSON_NAME] account_box" at bounding box center [1193, 21] width 130 height 24
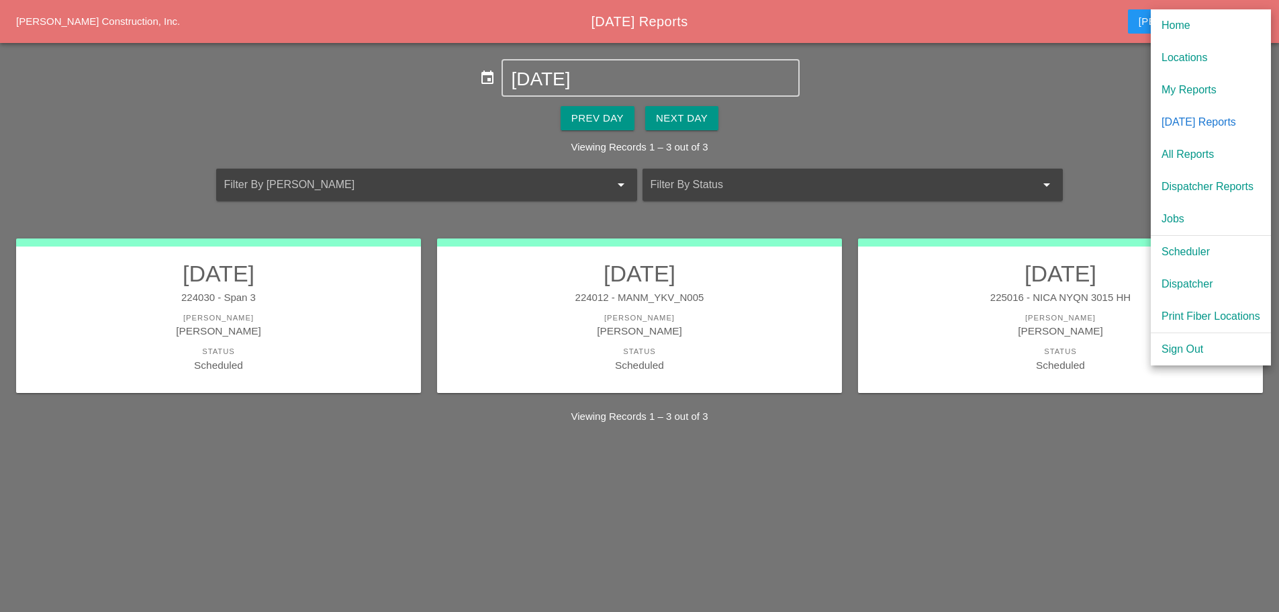
click at [1179, 259] on div "Scheduler" at bounding box center [1211, 252] width 99 height 16
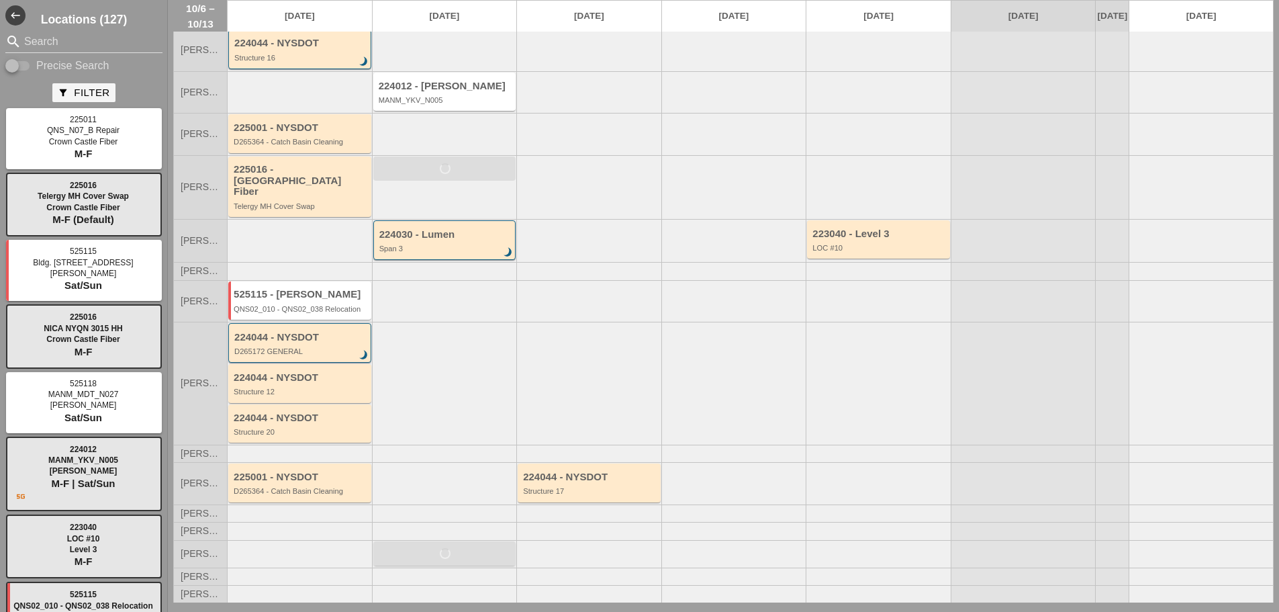
scroll to position [52, 0]
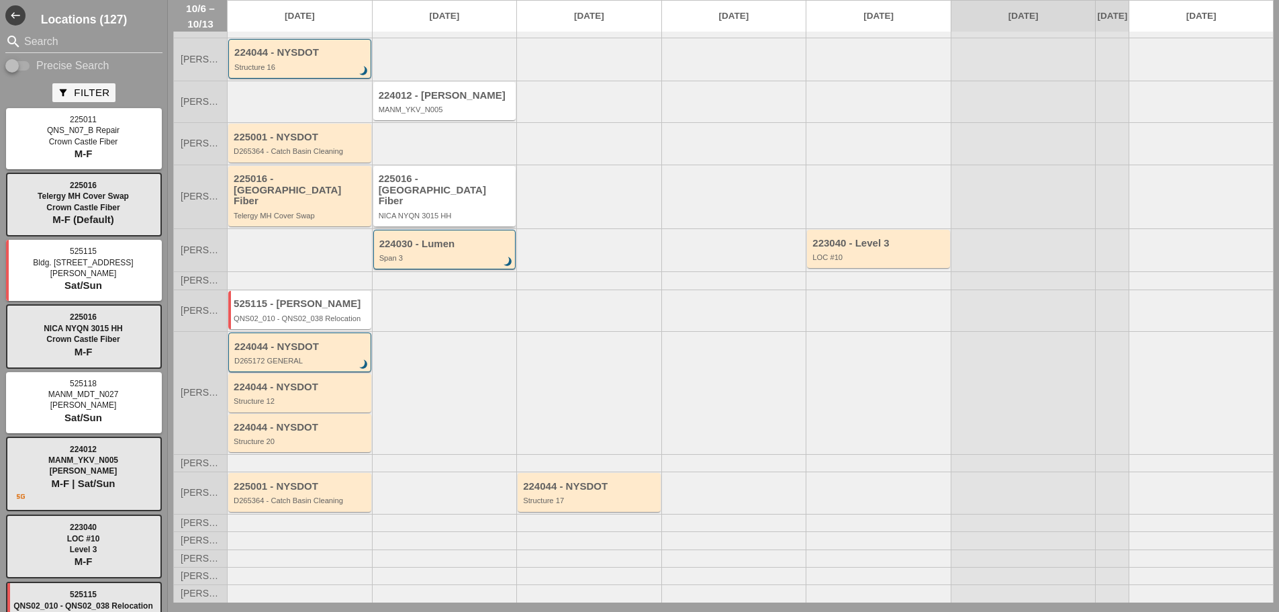
click at [441, 206] on div "225016 - Crown Castle Fiber NICA NYQN 3015 HH" at bounding box center [446, 196] width 134 height 46
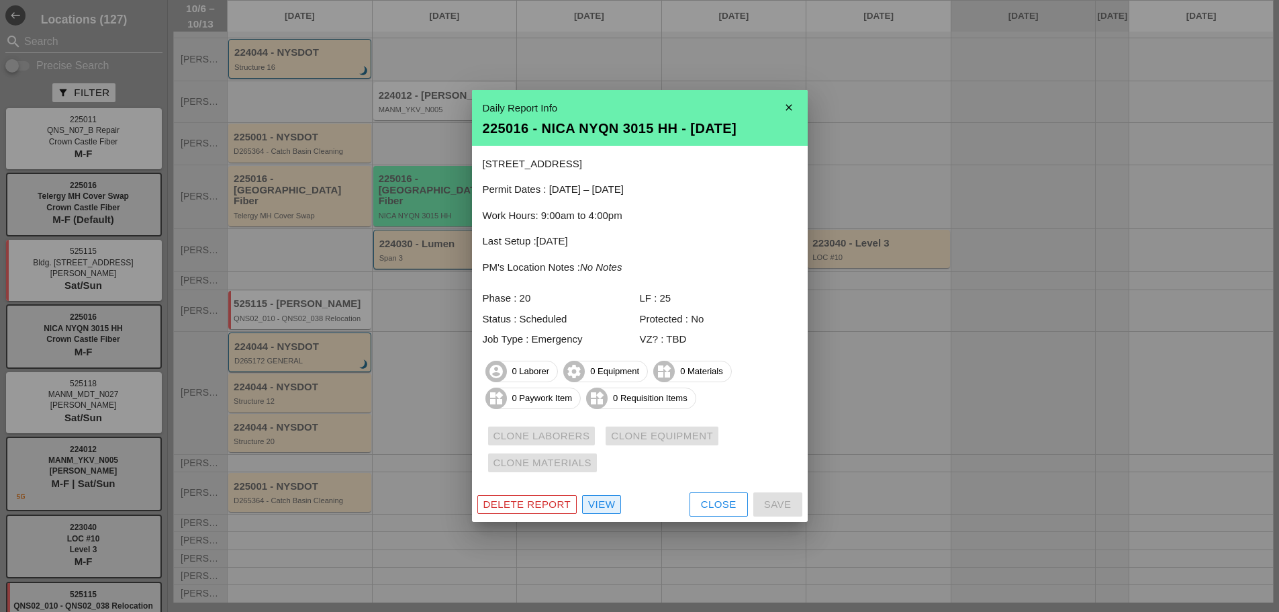
click at [608, 507] on div "View" at bounding box center [601, 504] width 27 height 15
